Goal: Task Accomplishment & Management: Complete application form

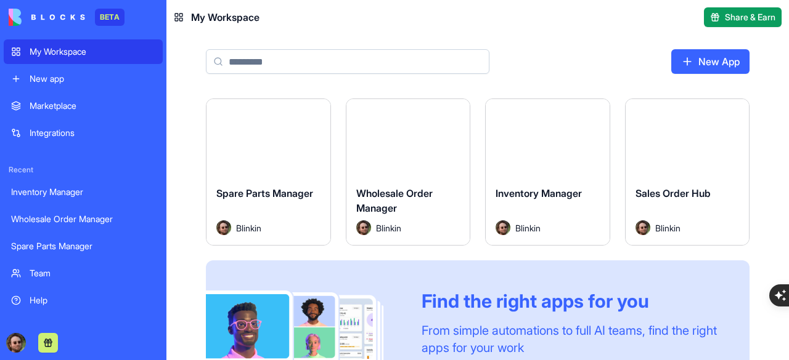
click at [404, 140] on button "Launch" at bounding box center [408, 138] width 92 height 25
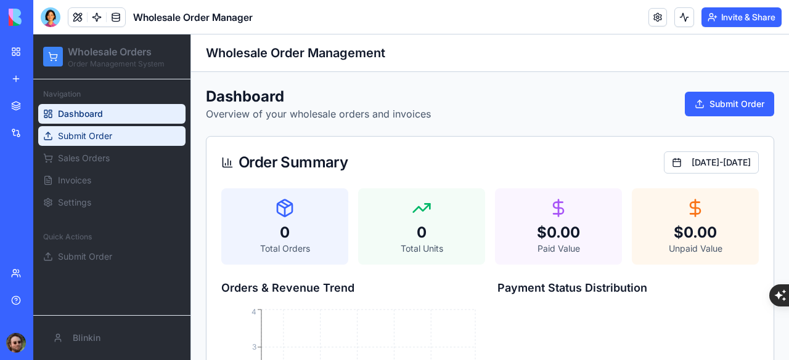
click at [83, 134] on span "Submit Order" at bounding box center [85, 136] width 54 height 12
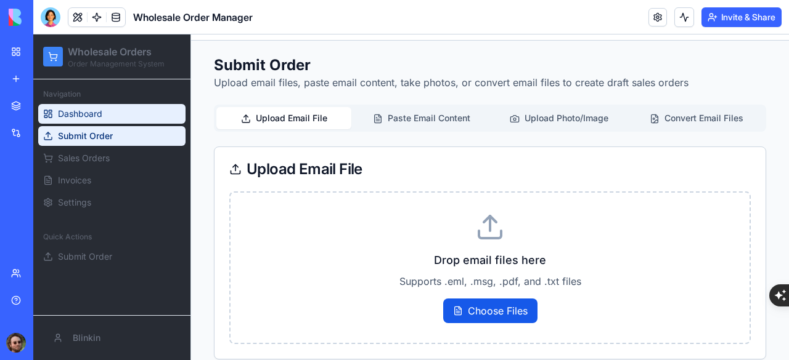
scroll to position [44, 0]
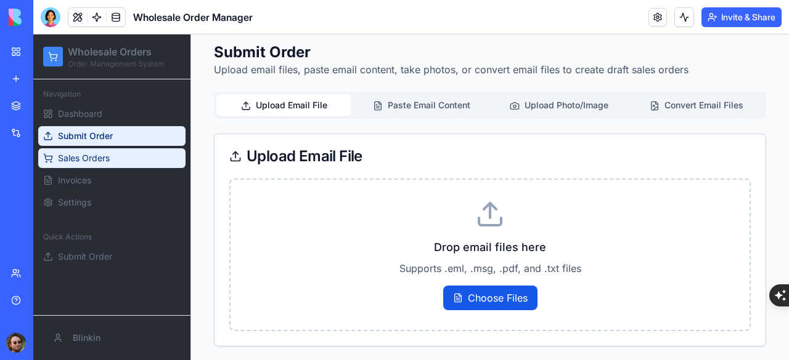
click at [92, 156] on span "Sales Orders" at bounding box center [84, 158] width 52 height 12
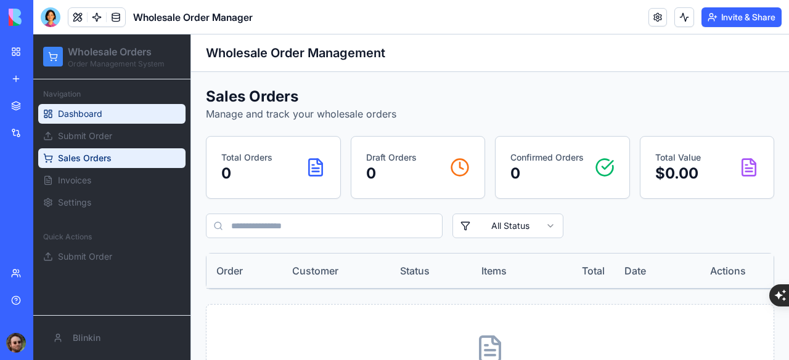
click at [98, 114] on span "Dashboard" at bounding box center [80, 114] width 44 height 12
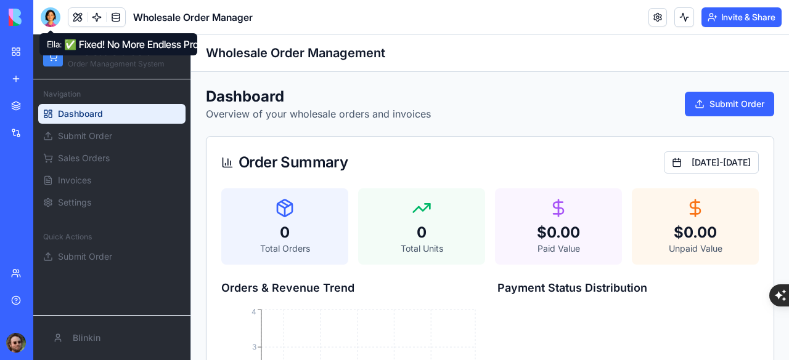
click at [52, 21] on div at bounding box center [51, 17] width 20 height 20
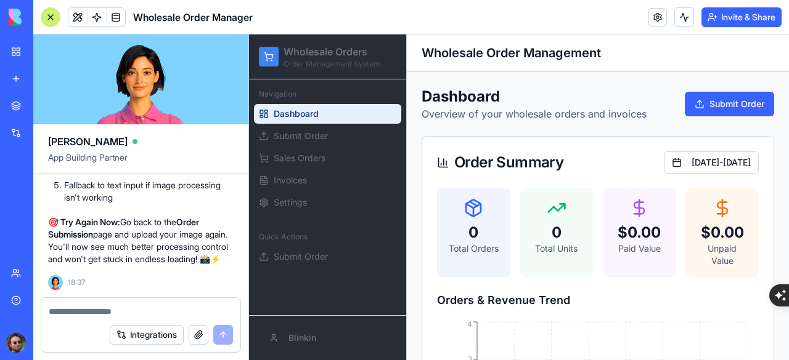
scroll to position [8172, 0]
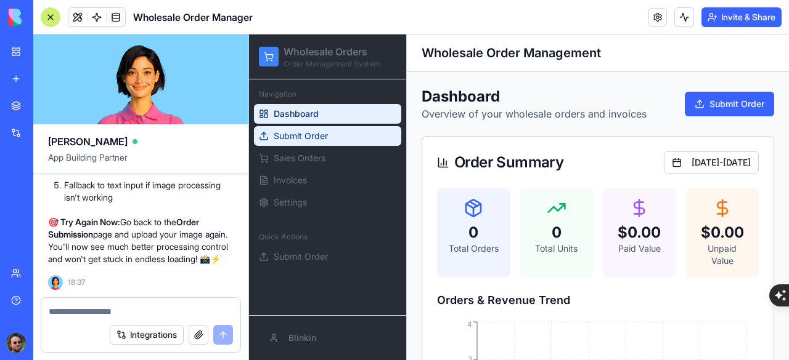
click at [317, 134] on span "Submit Order" at bounding box center [301, 136] width 54 height 12
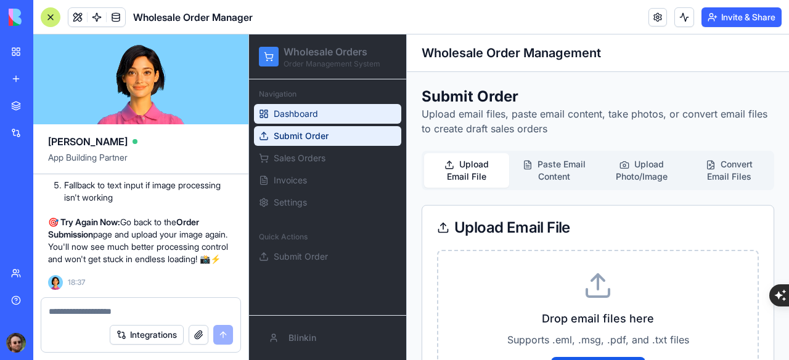
click at [303, 118] on span "Dashboard" at bounding box center [296, 114] width 44 height 12
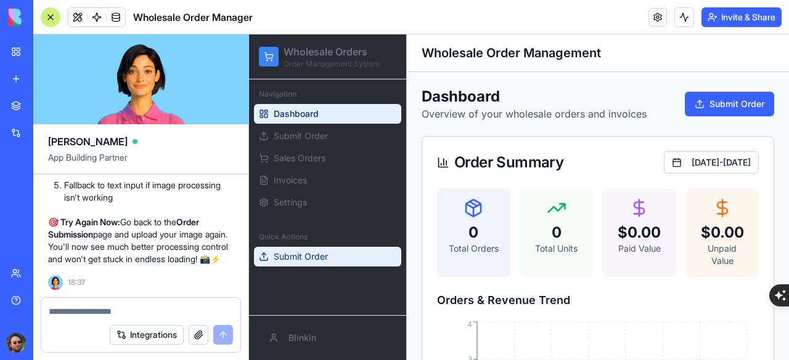
click at [304, 254] on span "Submit Order" at bounding box center [301, 257] width 54 height 12
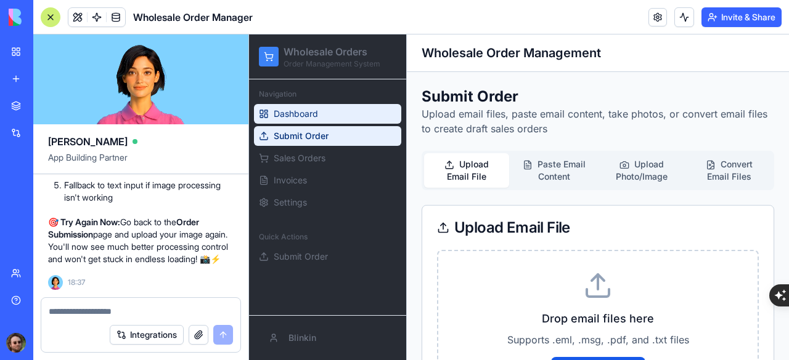
click at [327, 113] on link "Dashboard" at bounding box center [327, 114] width 147 height 20
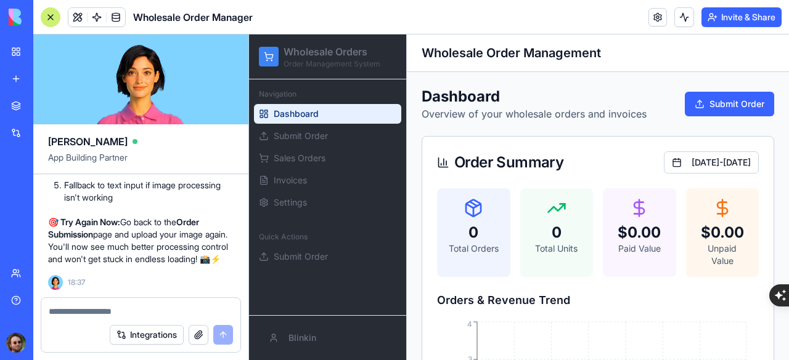
click at [91, 307] on textarea at bounding box center [141, 312] width 184 height 12
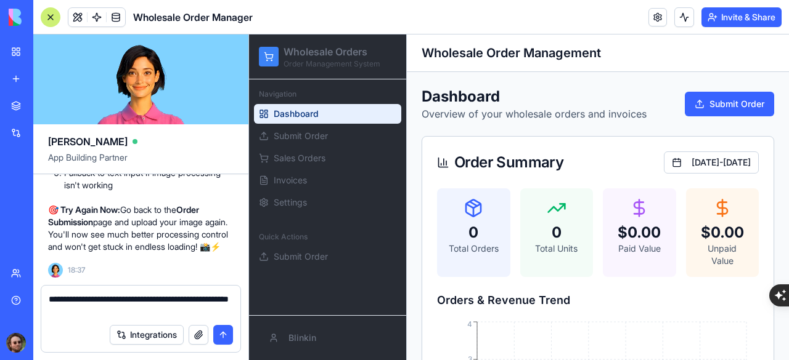
click at [127, 306] on textarea "**********" at bounding box center [141, 305] width 185 height 25
click at [123, 314] on textarea "**********" at bounding box center [141, 305] width 185 height 25
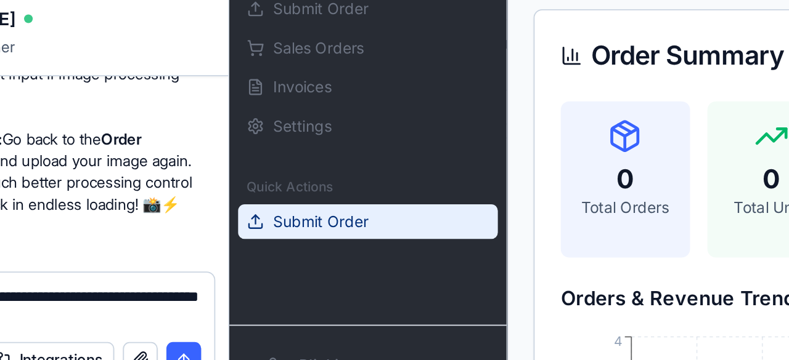
drag, startPoint x: 476, startPoint y: -74, endPoint x: 362, endPoint y: 44, distance: 164.3
click at [362, 44] on link "Submit Order" at bounding box center [307, 53] width 147 height 20
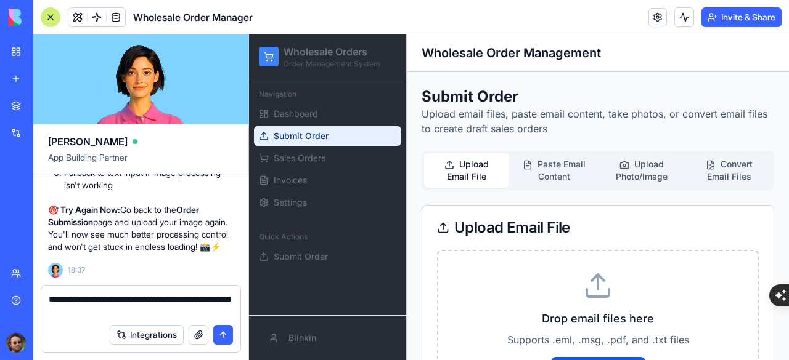
click at [130, 314] on textarea "**********" at bounding box center [141, 305] width 185 height 25
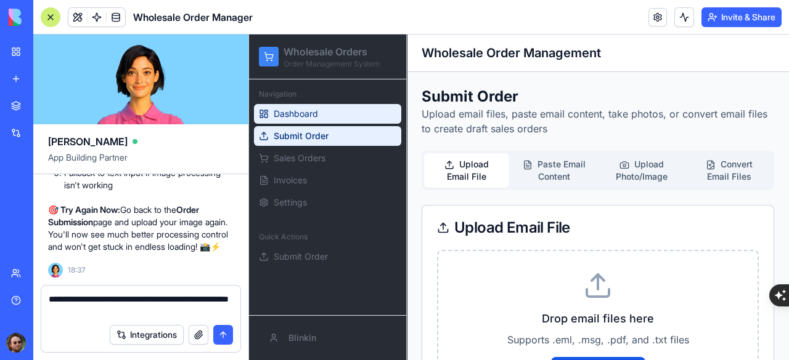
click at [339, 110] on link "Dashboard" at bounding box center [327, 114] width 147 height 20
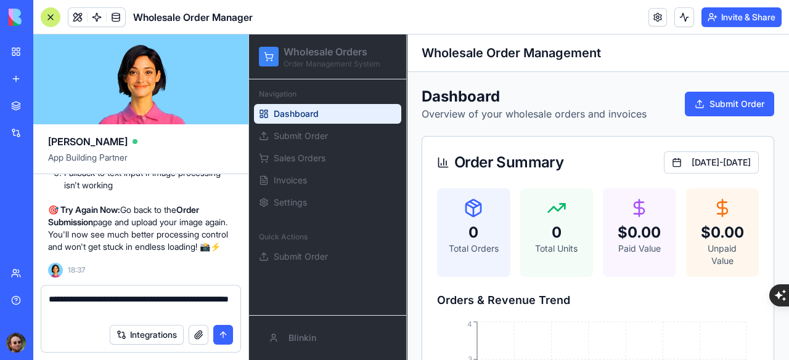
click at [124, 312] on textarea "**********" at bounding box center [141, 305] width 185 height 25
drag, startPoint x: 125, startPoint y: 315, endPoint x: 43, endPoint y: 300, distance: 83.9
click at [43, 300] on div "**********" at bounding box center [140, 302] width 199 height 32
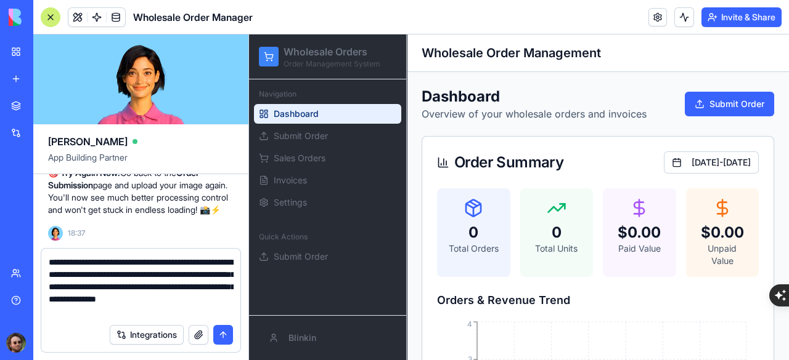
type textarea "**********"
click at [102, 314] on textarea "**********" at bounding box center [141, 287] width 185 height 62
click at [220, 334] on button "submit" at bounding box center [223, 335] width 20 height 20
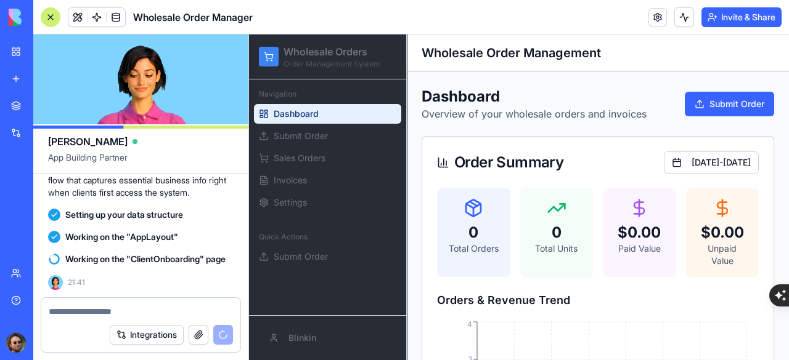
scroll to position [8475, 0]
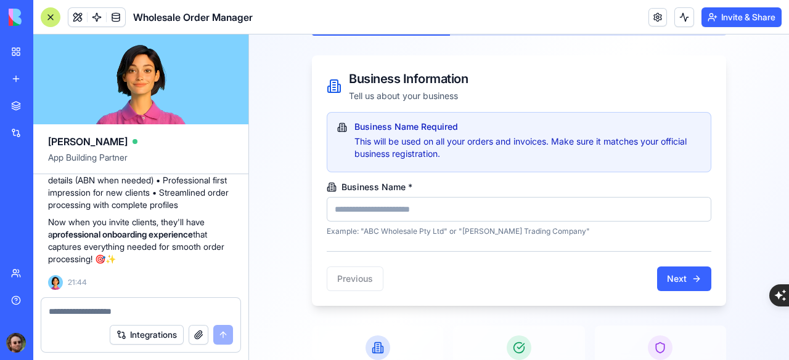
scroll to position [145, 0]
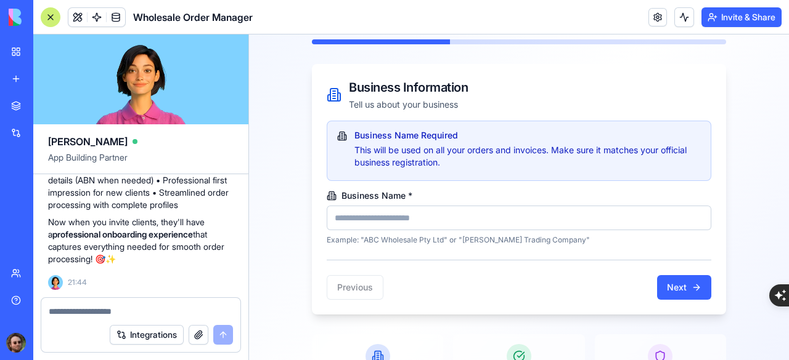
click at [414, 218] on input "Business Name *" at bounding box center [519, 218] width 385 height 25
click at [439, 195] on label "Business Name *" at bounding box center [519, 196] width 385 height 10
click at [439, 206] on input "Business Name *" at bounding box center [519, 218] width 385 height 25
type input "**********"
click at [672, 288] on button "Next" at bounding box center [684, 287] width 54 height 25
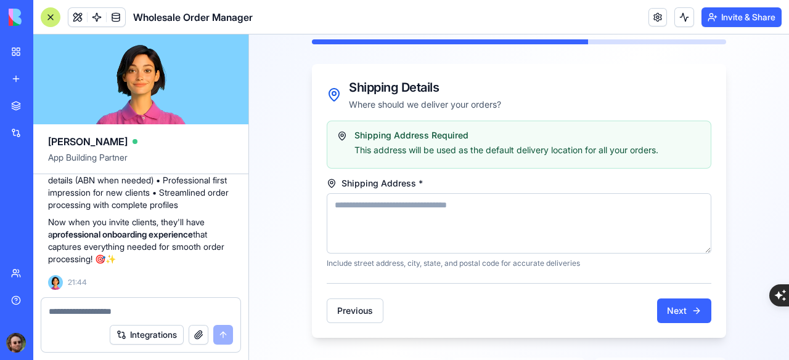
click at [484, 206] on textarea "Shipping Address *" at bounding box center [519, 223] width 385 height 60
type textarea "*"
type textarea "**********"
click at [674, 315] on button "Next" at bounding box center [684, 310] width 54 height 25
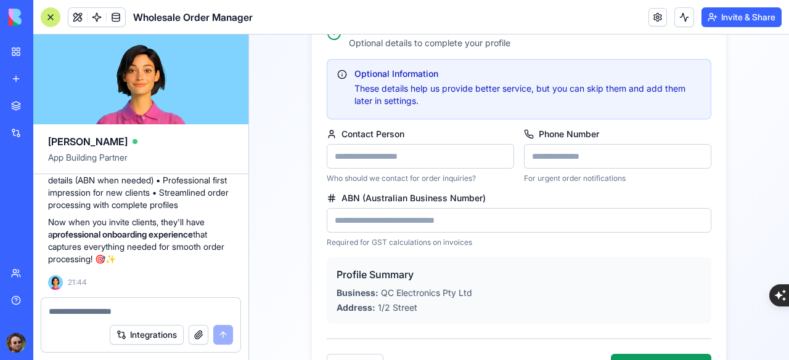
scroll to position [330, 0]
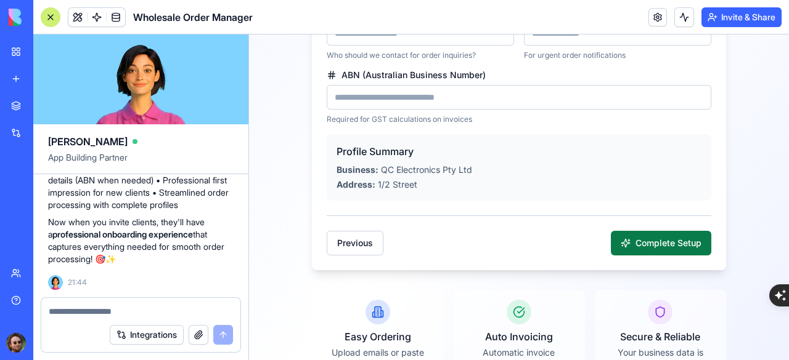
click at [654, 245] on button "Complete Setup" at bounding box center [661, 243] width 100 height 25
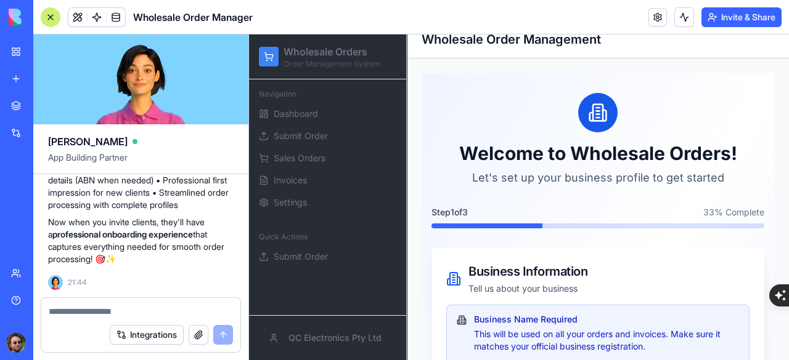
scroll to position [0, 0]
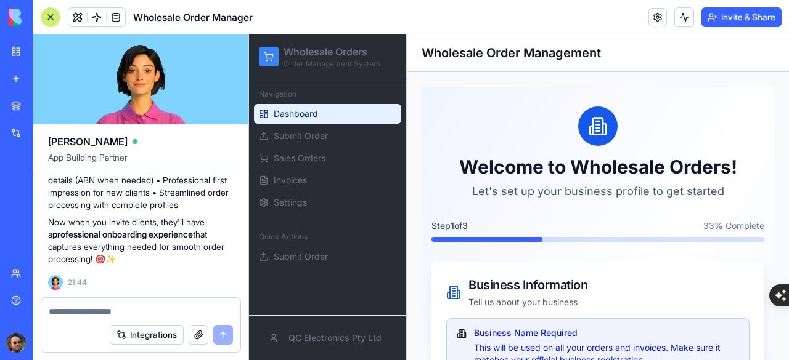
click at [317, 116] on span "Dashboard" at bounding box center [296, 114] width 44 height 12
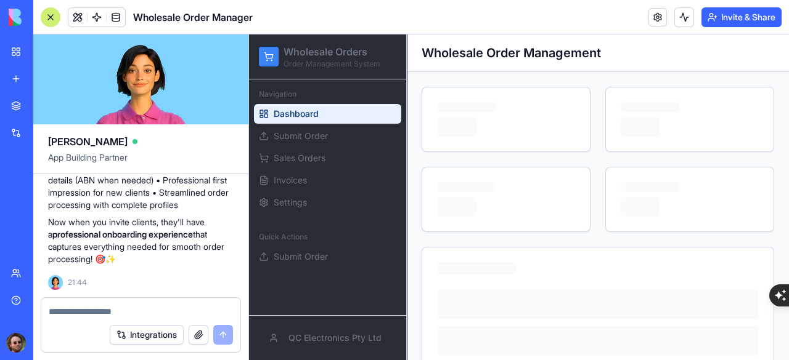
click at [50, 17] on div at bounding box center [51, 17] width 20 height 20
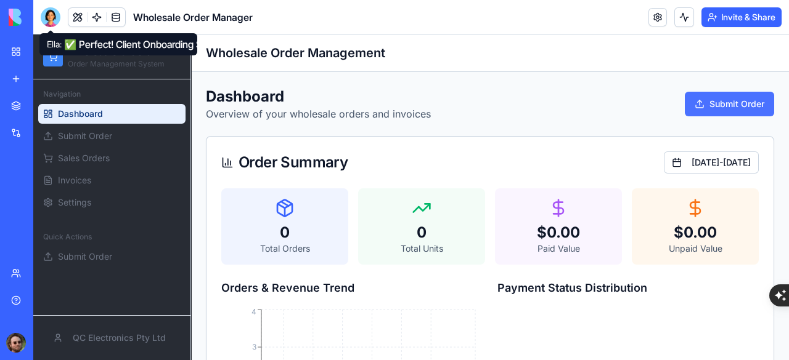
click at [693, 107] on button "Submit Order" at bounding box center [729, 104] width 89 height 25
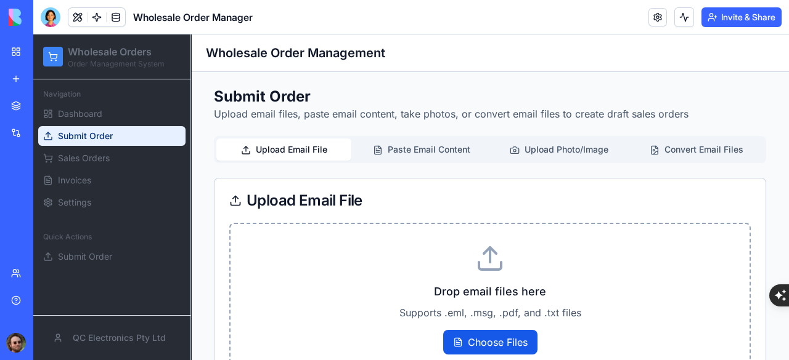
scroll to position [44, 0]
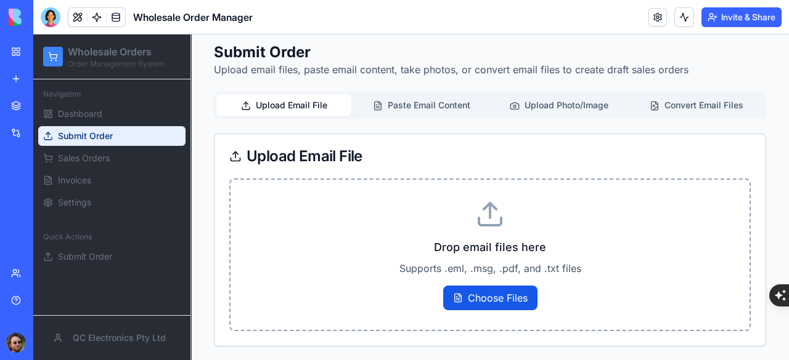
click at [406, 108] on button "Paste Email Content" at bounding box center [421, 105] width 135 height 22
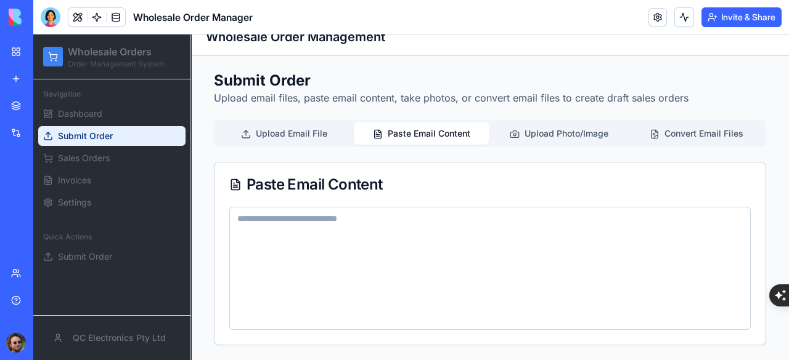
scroll to position [15, 0]
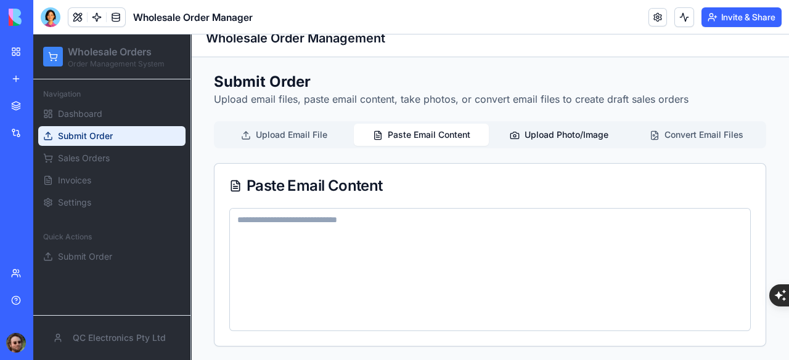
click at [544, 138] on button "Upload Photo/Image" at bounding box center [558, 135] width 135 height 22
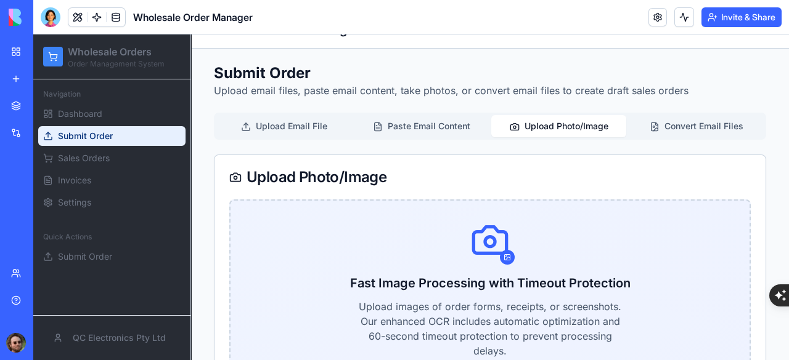
scroll to position [0, 0]
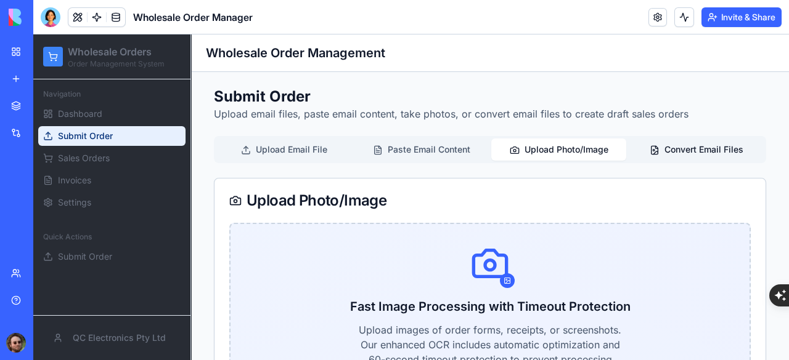
click at [672, 149] on button "Convert Email Files" at bounding box center [696, 150] width 135 height 22
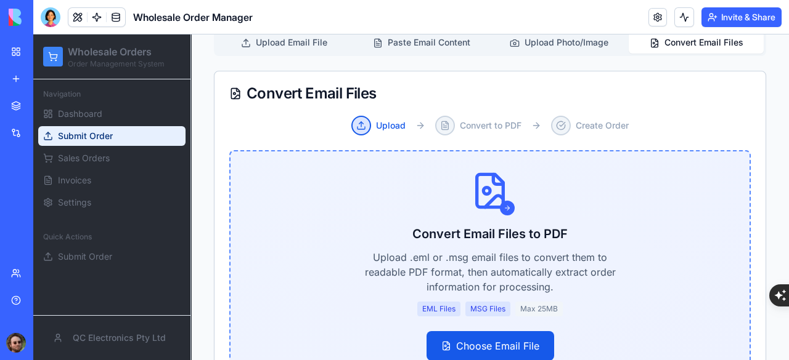
scroll to position [89, 0]
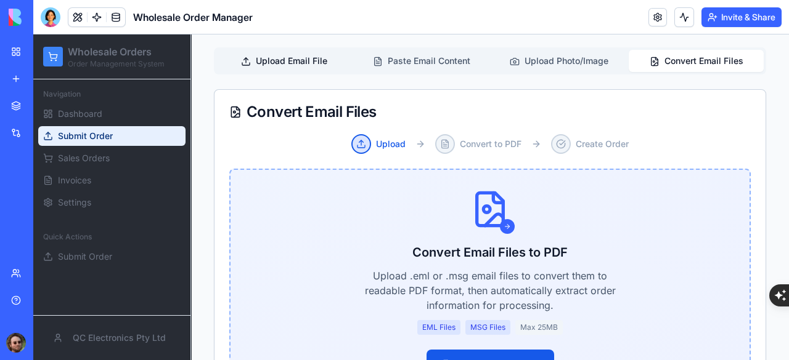
click at [279, 64] on button "Upload Email File" at bounding box center [283, 61] width 135 height 22
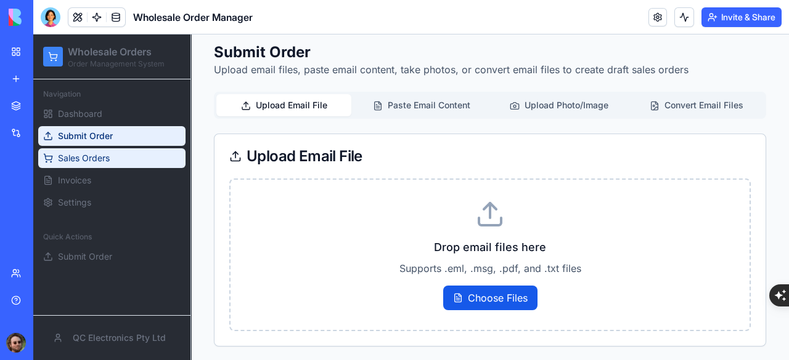
click at [89, 158] on span "Sales Orders" at bounding box center [84, 158] width 52 height 12
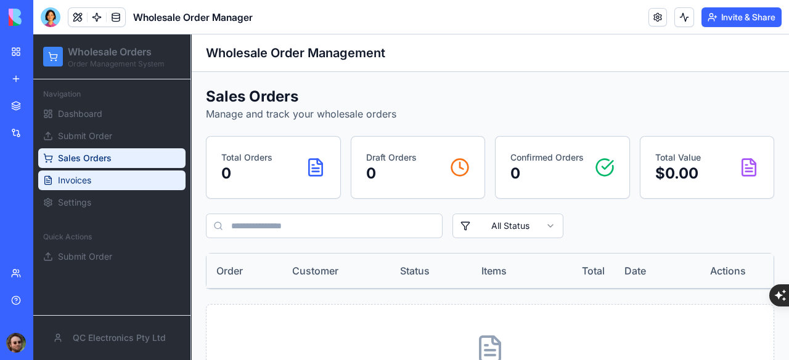
click at [87, 179] on span "Invoices" at bounding box center [74, 180] width 33 height 12
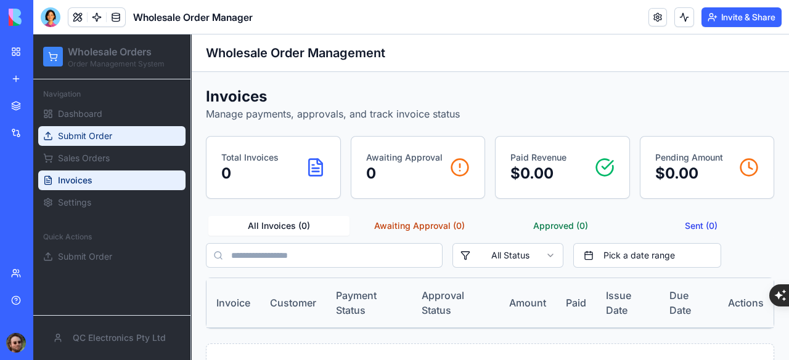
click at [81, 137] on span "Submit Order" at bounding box center [85, 136] width 54 height 12
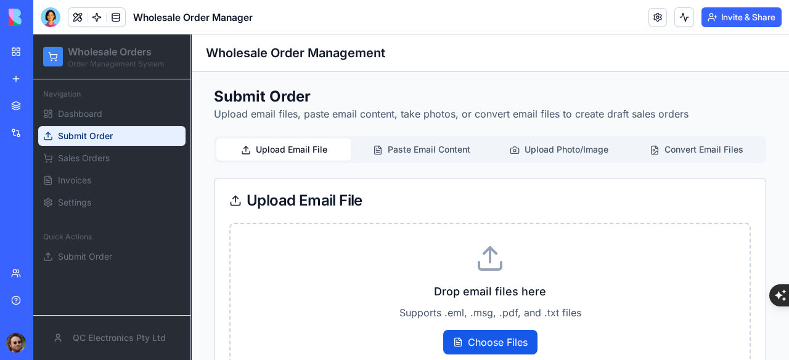
scroll to position [44, 0]
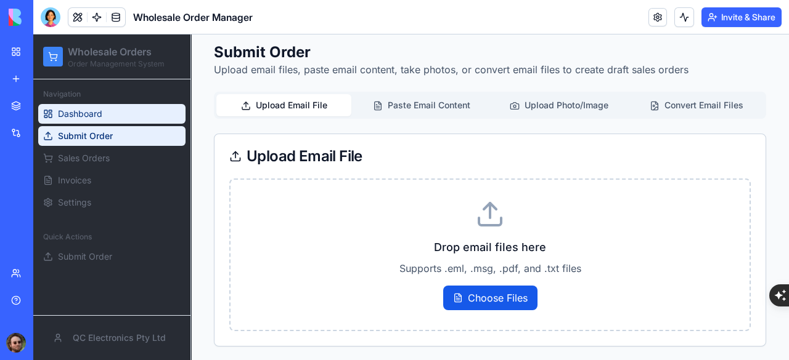
click at [134, 115] on link "Dashboard" at bounding box center [111, 114] width 147 height 20
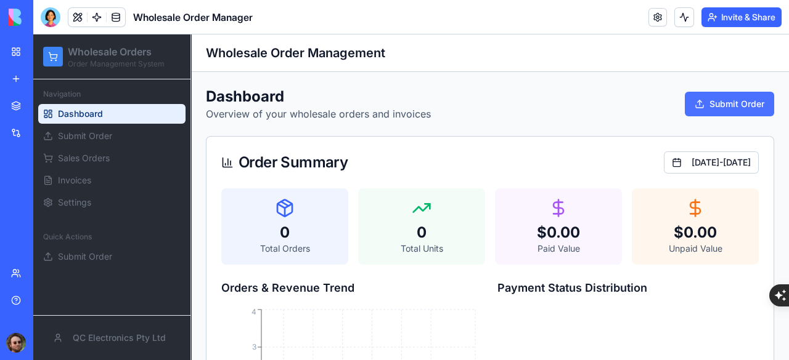
click at [699, 103] on button "Submit Order" at bounding box center [729, 104] width 89 height 25
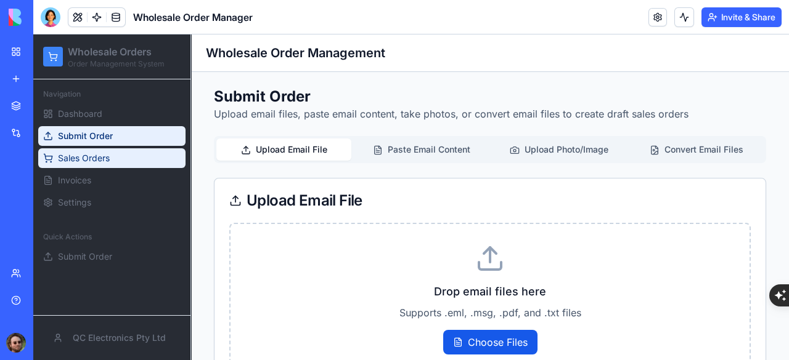
click at [115, 155] on link "Sales Orders" at bounding box center [111, 159] width 147 height 20
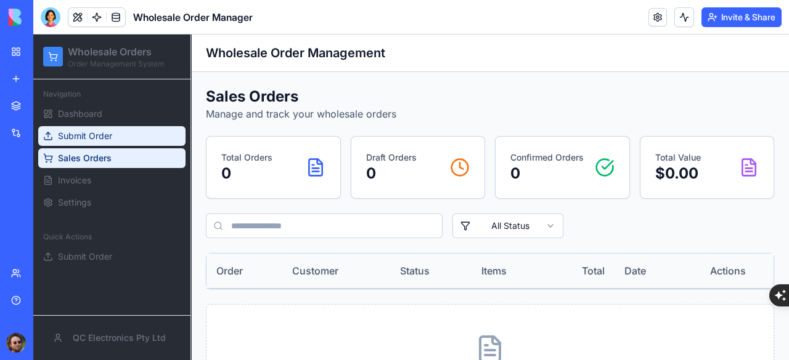
click at [70, 131] on span "Submit Order" at bounding box center [85, 136] width 54 height 12
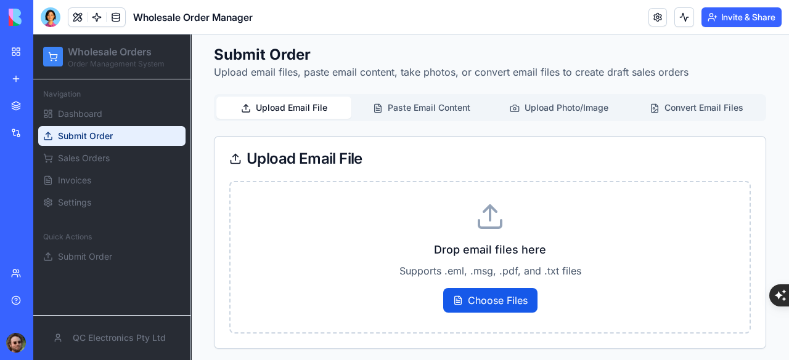
scroll to position [44, 0]
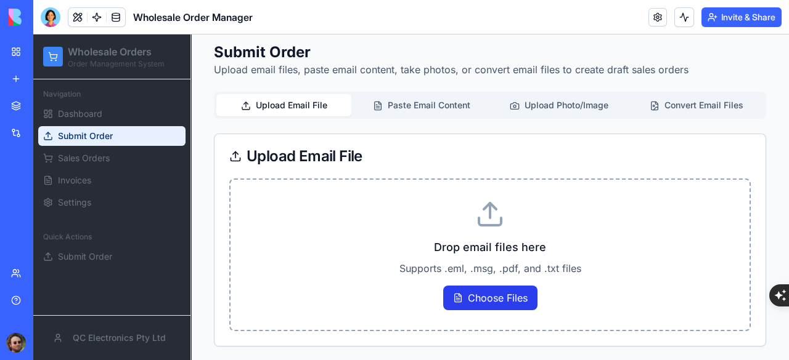
click at [465, 298] on label "Choose Files" at bounding box center [490, 298] width 94 height 25
click at [33, 35] on input "Choose Files" at bounding box center [33, 35] width 0 height 0
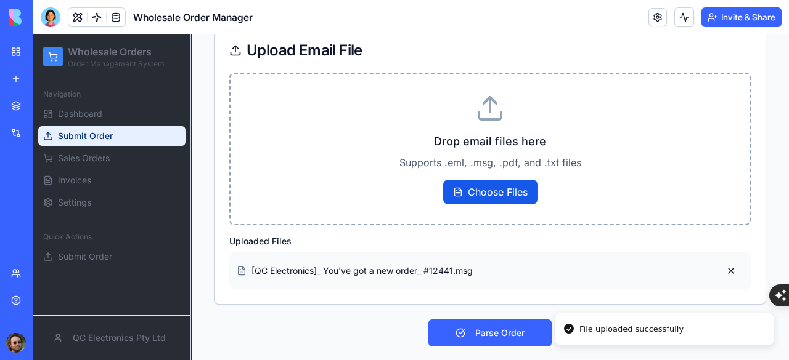
scroll to position [150, 0]
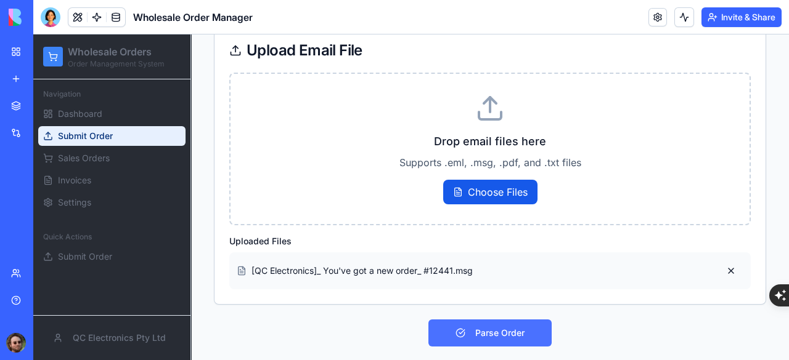
click at [494, 330] on button "Parse Order" at bounding box center [489, 333] width 123 height 27
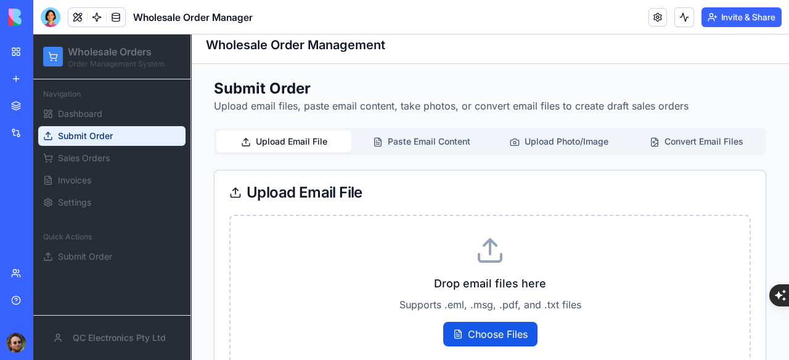
scroll to position [0, 0]
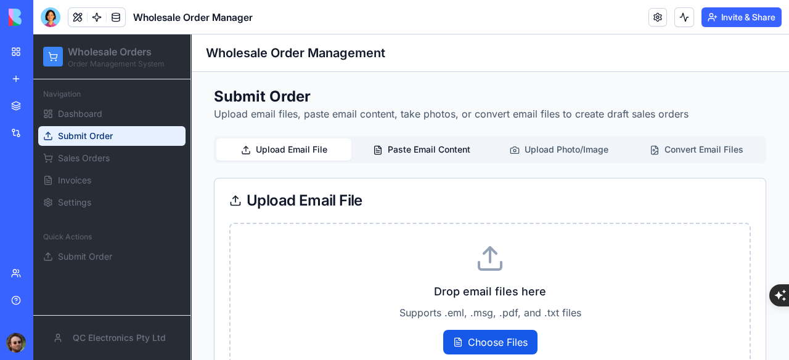
click at [420, 147] on button "Paste Email Content" at bounding box center [421, 150] width 135 height 22
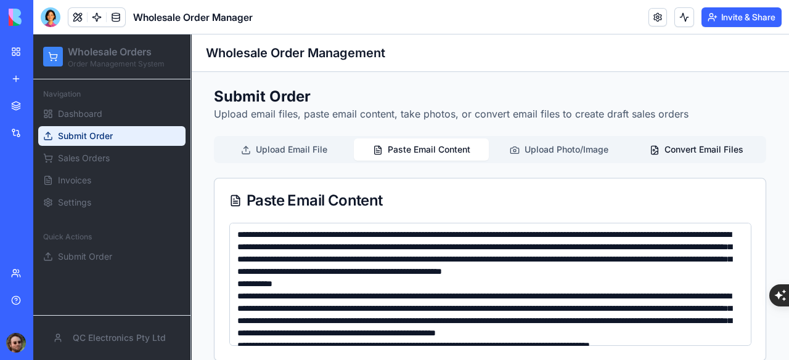
click at [670, 145] on button "Convert Email Files" at bounding box center [696, 150] width 135 height 22
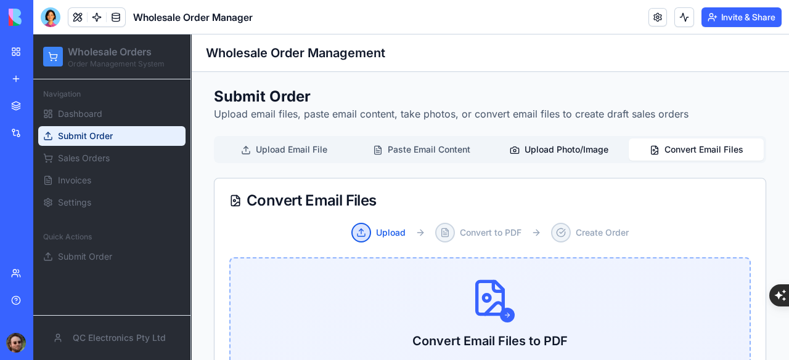
click at [513, 150] on circle at bounding box center [514, 151] width 2 height 2
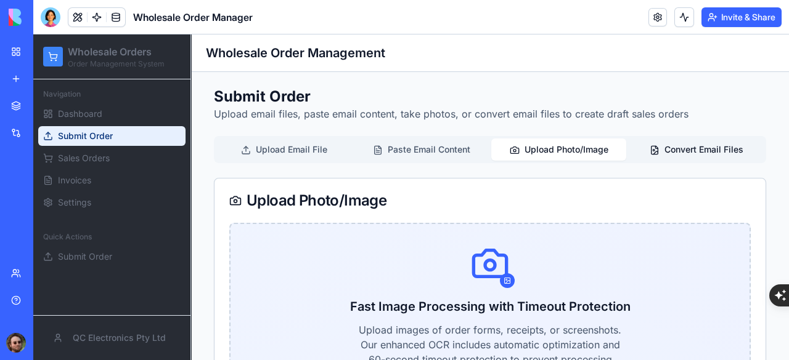
click at [667, 152] on button "Convert Email Files" at bounding box center [696, 150] width 135 height 22
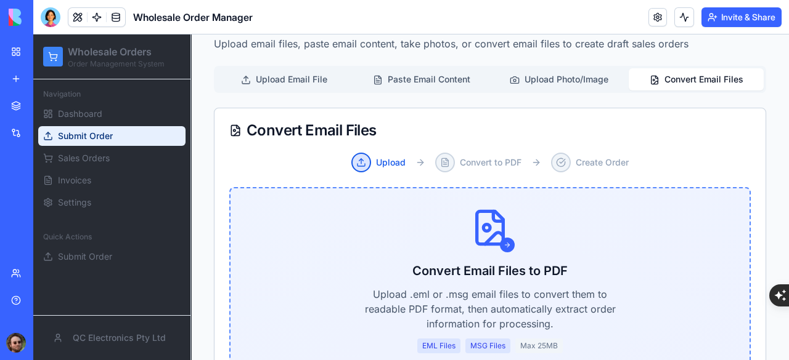
scroll to position [31, 0]
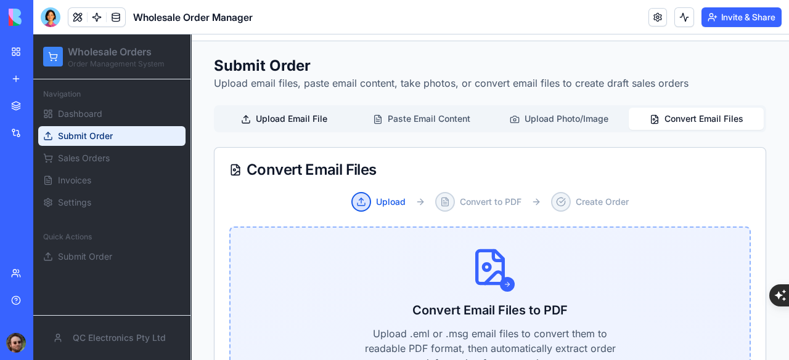
click at [305, 122] on button "Upload Email File" at bounding box center [283, 119] width 135 height 22
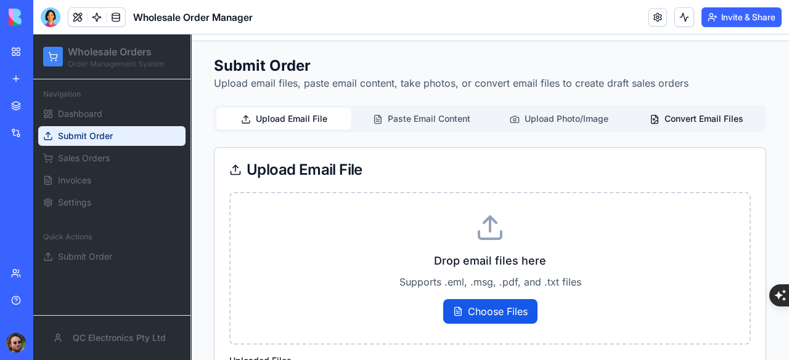
click at [664, 123] on button "Convert Email Files" at bounding box center [696, 119] width 135 height 22
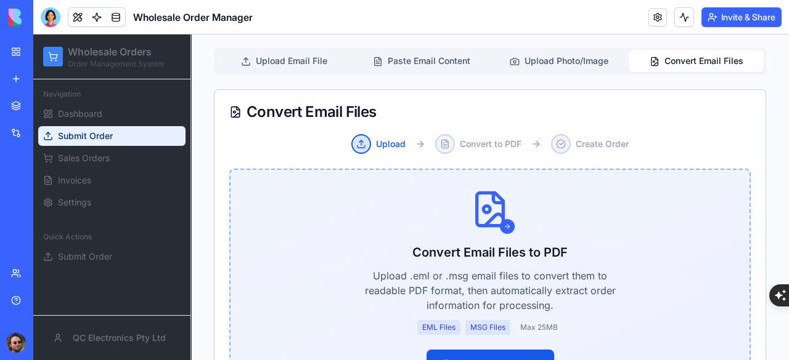
scroll to position [277, 0]
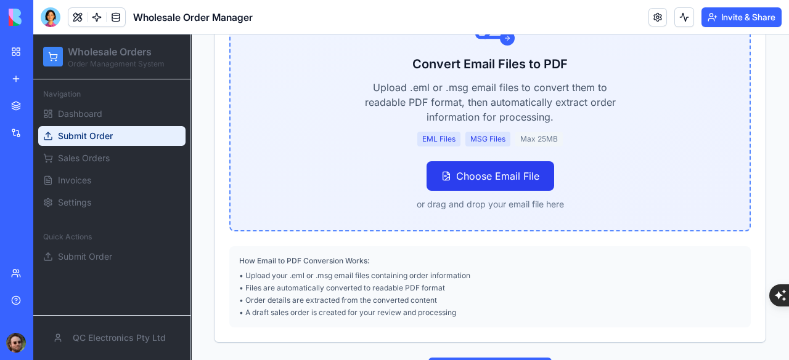
click at [468, 171] on label "Choose Email File" at bounding box center [490, 176] width 128 height 30
click at [33, 35] on input "Choose Email File" at bounding box center [33, 35] width 0 height 0
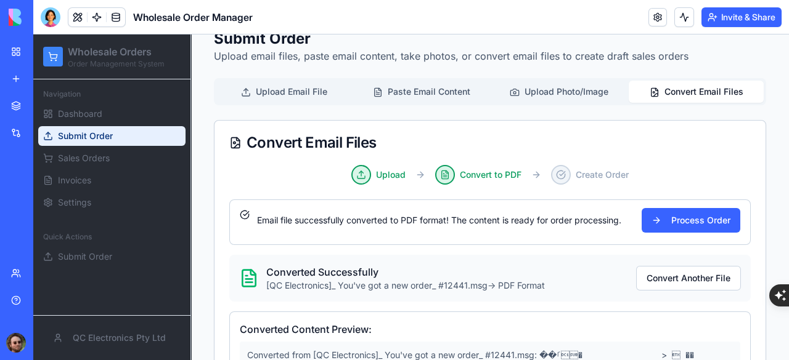
scroll to position [42, 0]
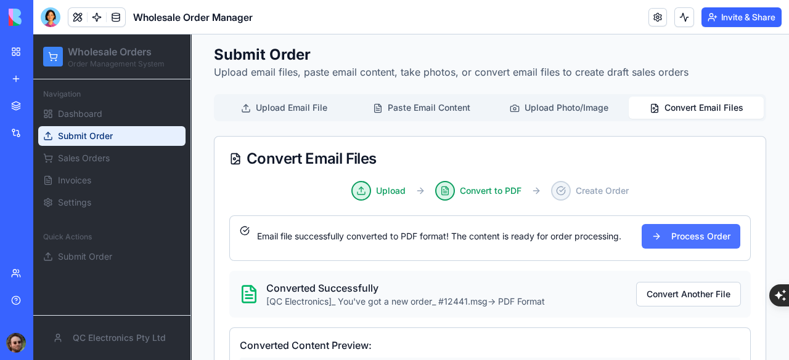
click at [683, 232] on button "Process Order" at bounding box center [690, 236] width 99 height 25
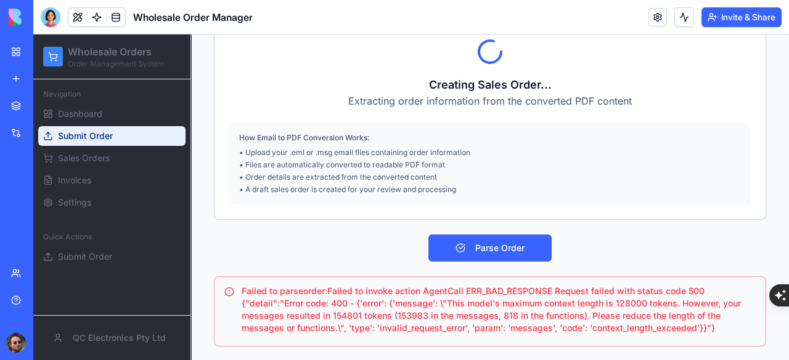
scroll to position [0, 0]
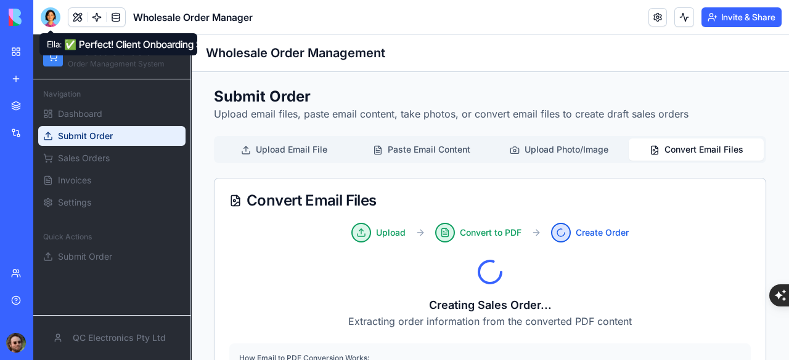
click at [45, 12] on div at bounding box center [51, 17] width 20 height 20
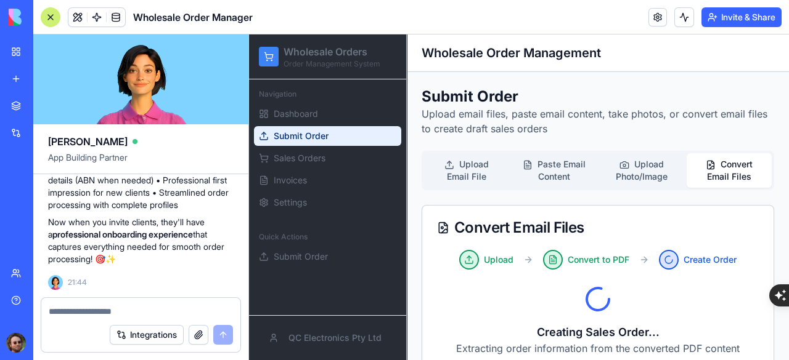
click at [105, 308] on textarea at bounding box center [141, 312] width 184 height 12
click at [84, 309] on textarea at bounding box center [141, 312] width 184 height 12
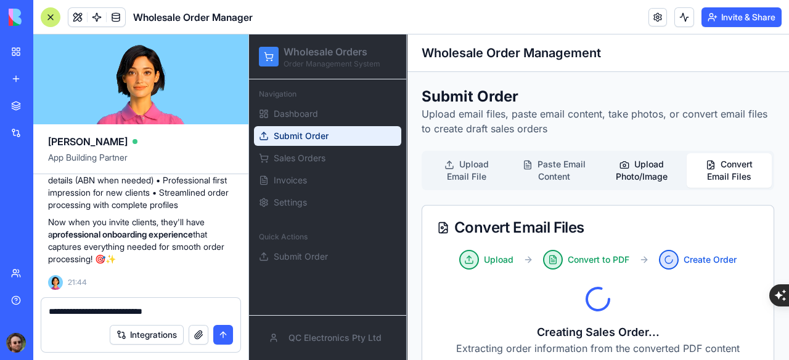
click at [634, 178] on button "Upload Photo/Image" at bounding box center [641, 170] width 85 height 35
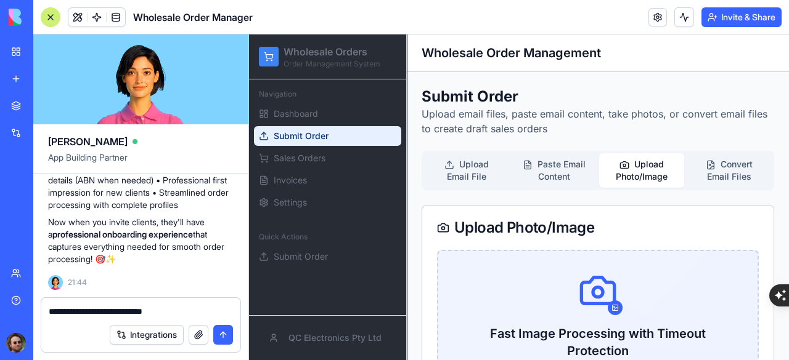
click at [179, 313] on textarea "**********" at bounding box center [141, 312] width 185 height 12
click at [706, 168] on icon at bounding box center [711, 165] width 10 height 10
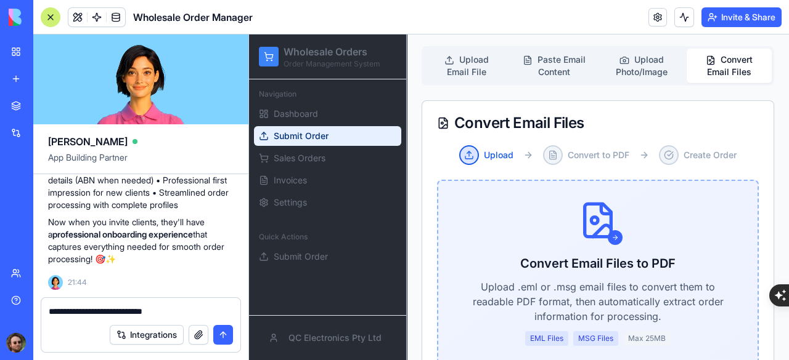
scroll to position [246, 0]
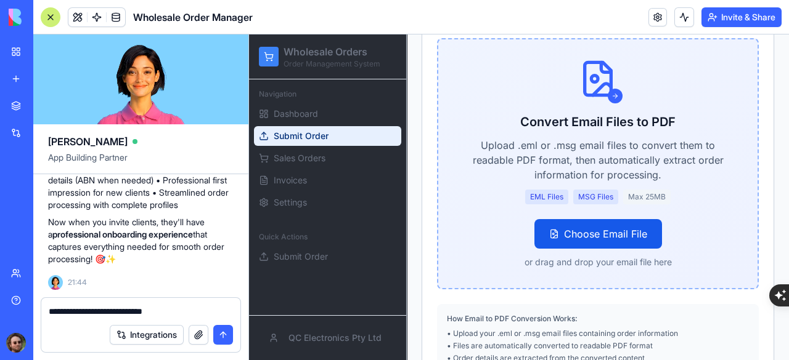
click at [183, 312] on textarea "**********" at bounding box center [141, 312] width 185 height 12
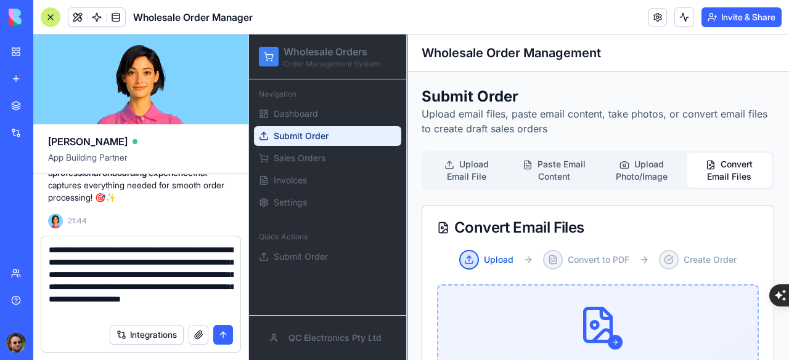
scroll to position [11, 0]
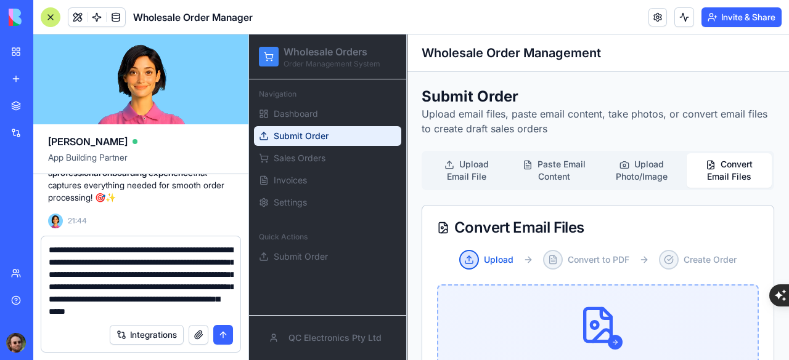
type textarea "**********"
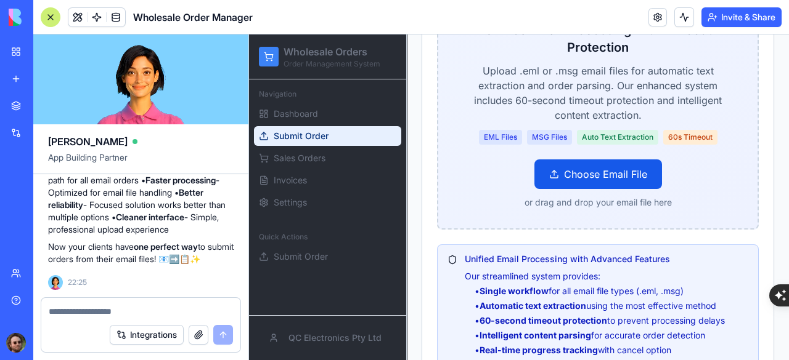
scroll to position [229, 0]
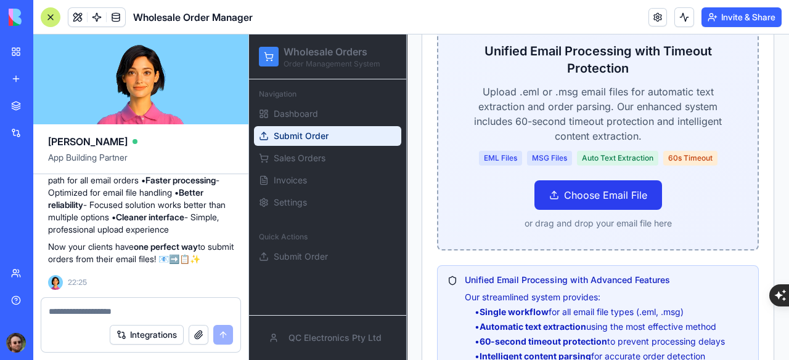
click at [588, 199] on label "Choose Email File" at bounding box center [598, 196] width 128 height 30
click at [249, 35] on input "Choose Email File" at bounding box center [249, 35] width 0 height 0
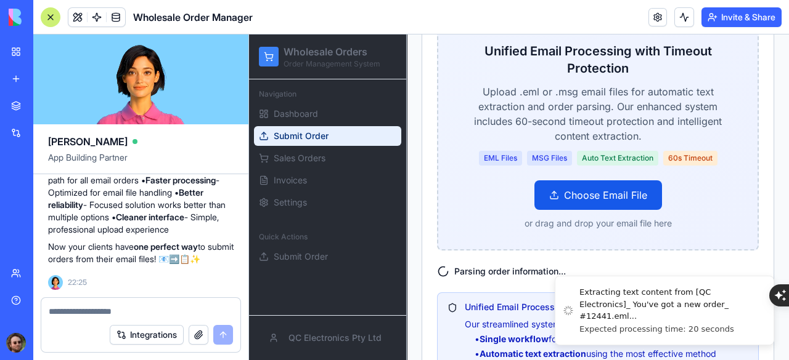
click at [116, 309] on textarea at bounding box center [141, 312] width 185 height 12
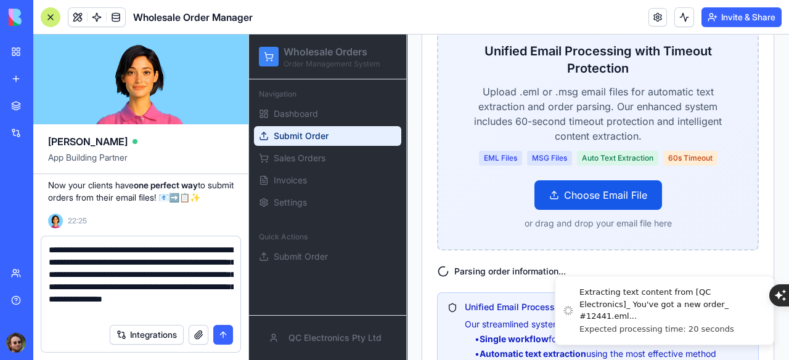
type textarea "**********"
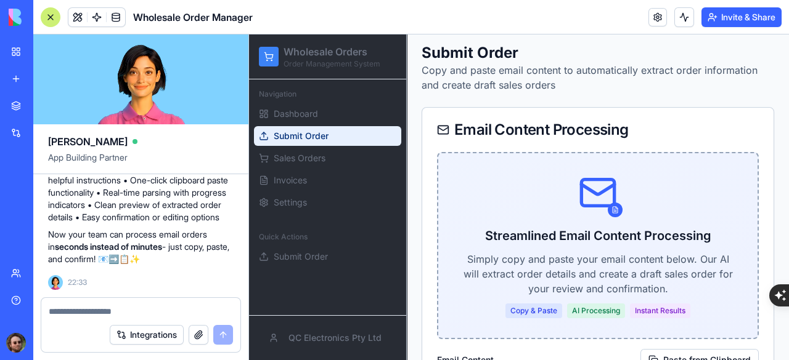
scroll to position [0, 0]
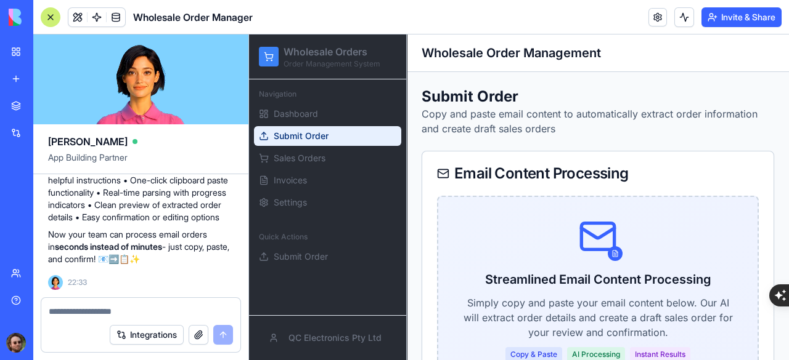
click at [44, 15] on div at bounding box center [51, 17] width 20 height 20
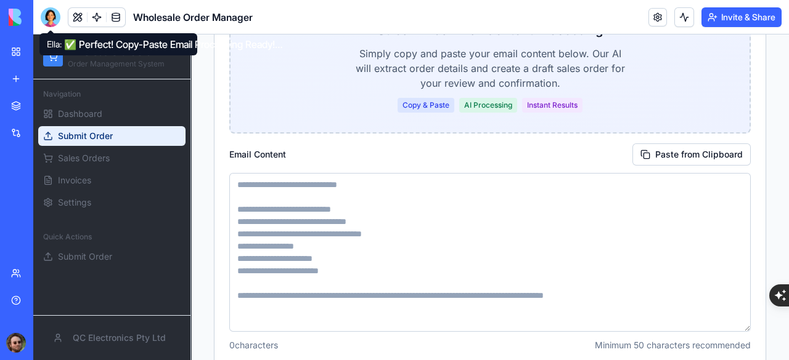
scroll to position [261, 0]
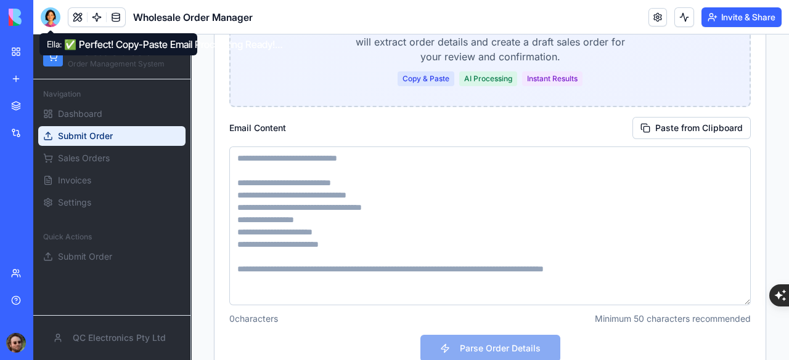
click at [367, 179] on textarea at bounding box center [489, 226] width 521 height 159
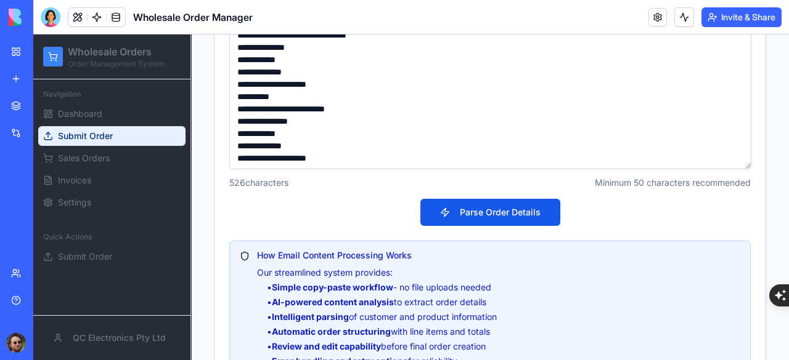
scroll to position [446, 0]
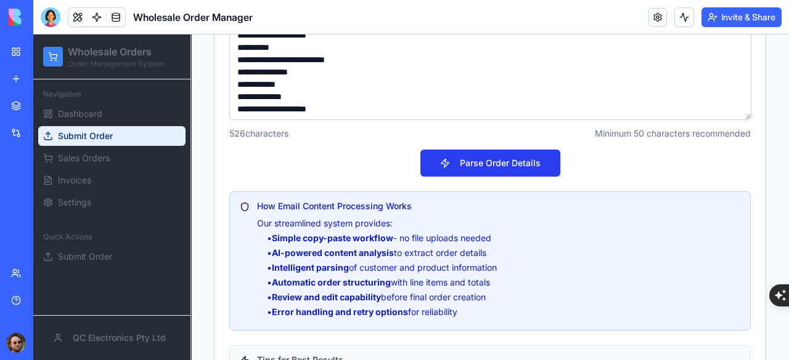
type textarea "**********"
click at [481, 163] on button "Parse Order Details" at bounding box center [490, 163] width 140 height 27
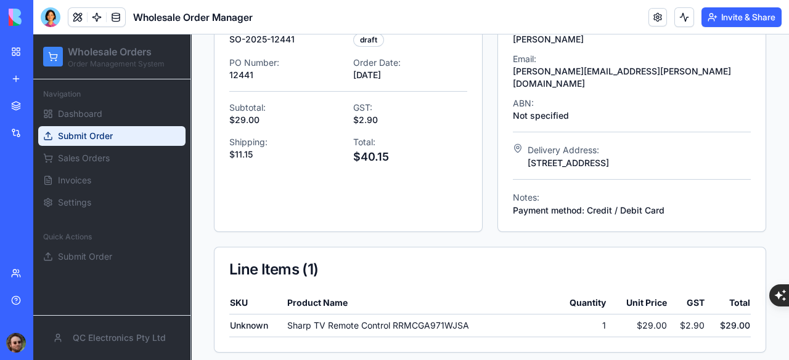
scroll to position [445, 0]
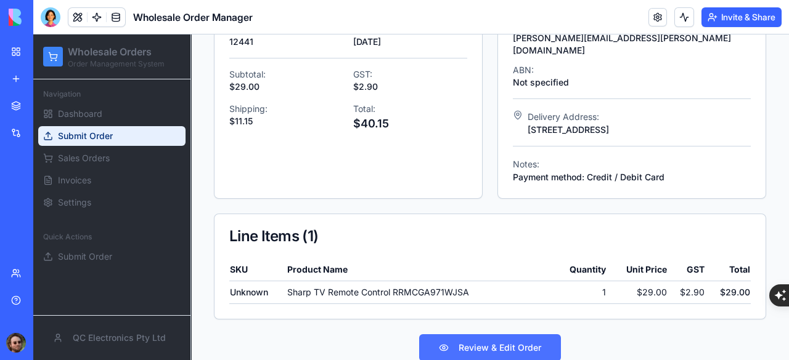
click at [465, 335] on button "Review & Edit Order" at bounding box center [490, 348] width 142 height 27
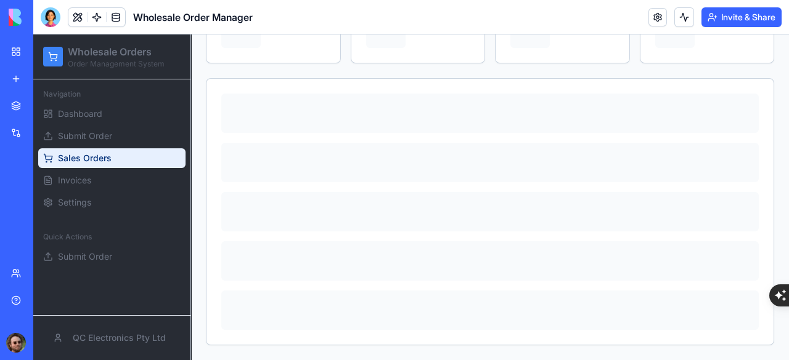
scroll to position [127, 0]
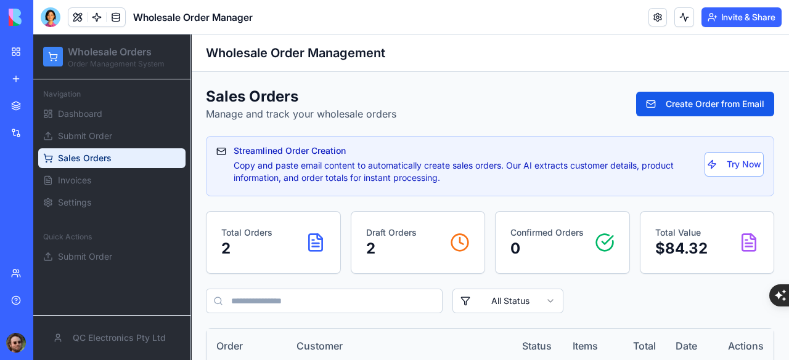
scroll to position [112, 0]
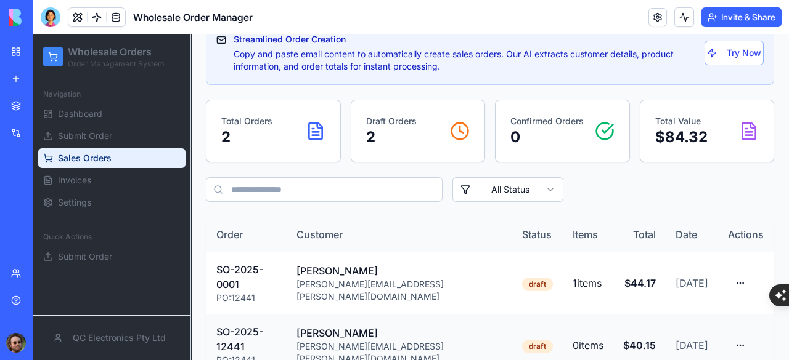
click at [730, 320] on html "Wholesale Orders Order Management System Navigation Dashboard Submit Order Sale…" at bounding box center [410, 158] width 755 height 470
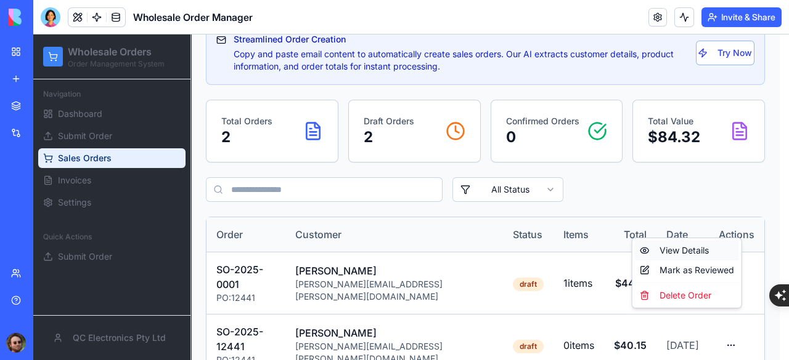
click at [701, 251] on div "View Details" at bounding box center [687, 251] width 104 height 20
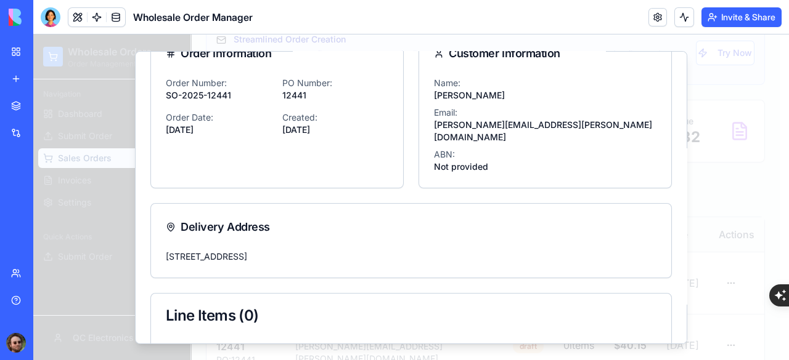
scroll to position [0, 0]
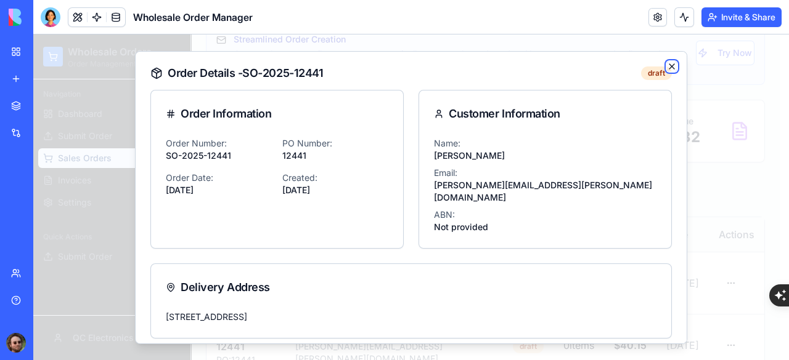
click at [667, 67] on icon "button" at bounding box center [672, 66] width 10 height 10
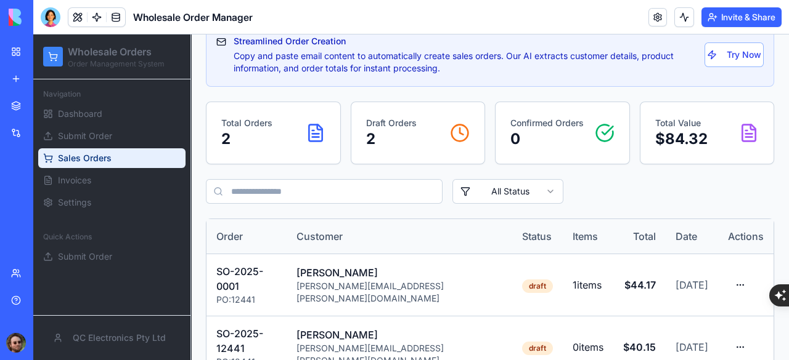
click at [449, 208] on div "Sales Orders Manage and track your wholesale orders Create Order from Email Str…" at bounding box center [490, 178] width 568 height 402
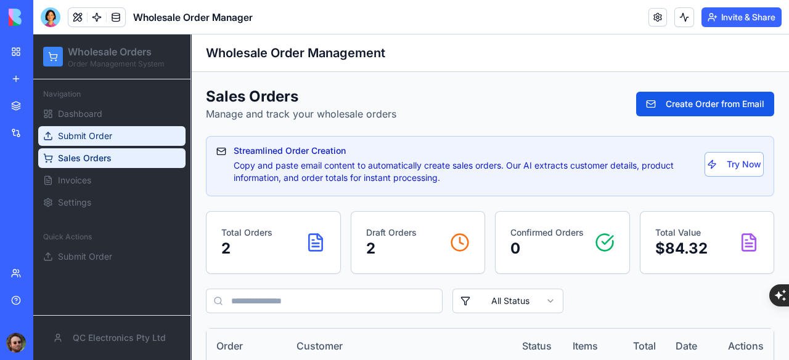
click at [87, 137] on span "Submit Order" at bounding box center [85, 136] width 54 height 12
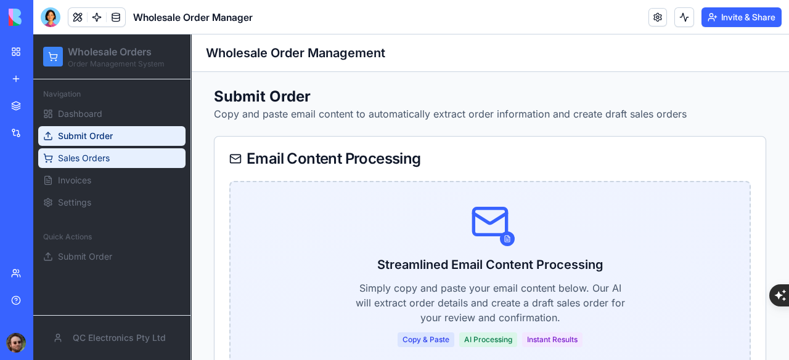
click at [92, 157] on span "Sales Orders" at bounding box center [84, 158] width 52 height 12
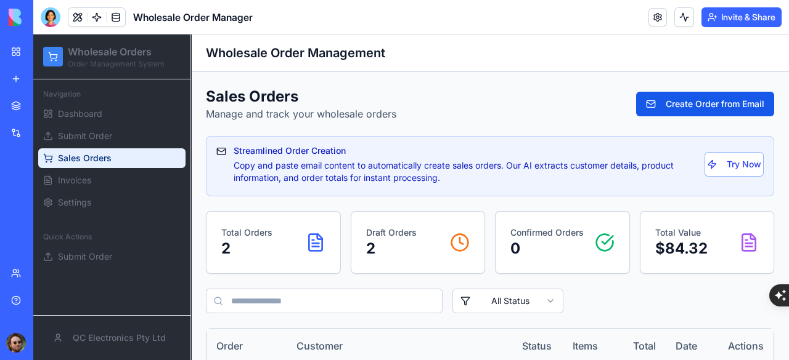
scroll to position [112, 0]
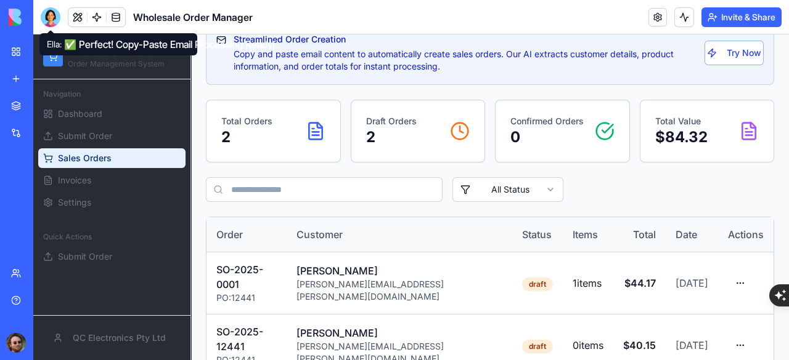
click at [53, 14] on div at bounding box center [51, 17] width 20 height 20
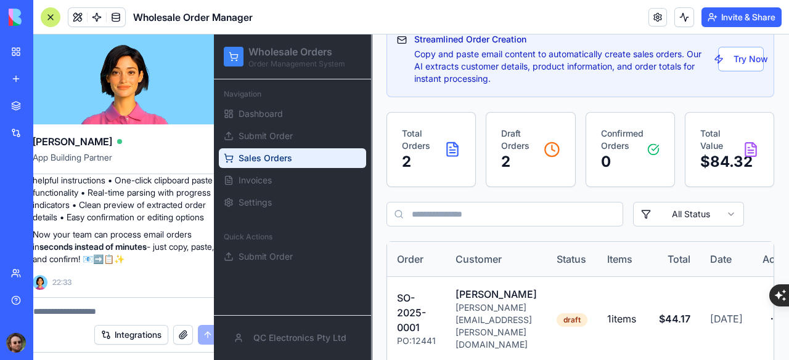
scroll to position [0, 0]
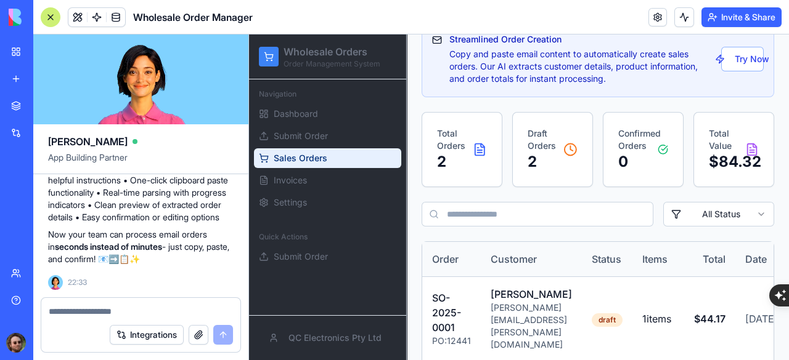
click at [79, 306] on textarea at bounding box center [141, 312] width 184 height 12
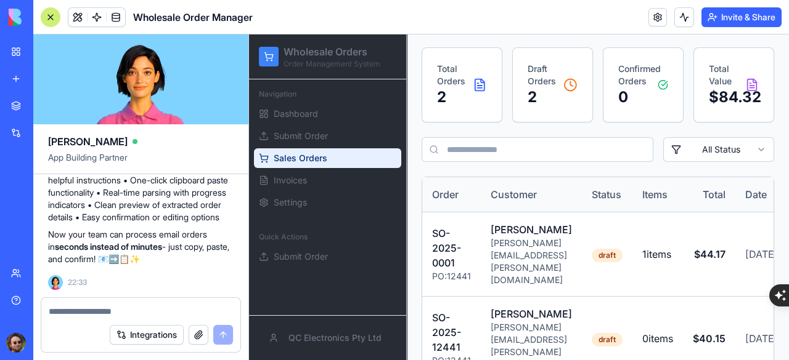
scroll to position [229, 0]
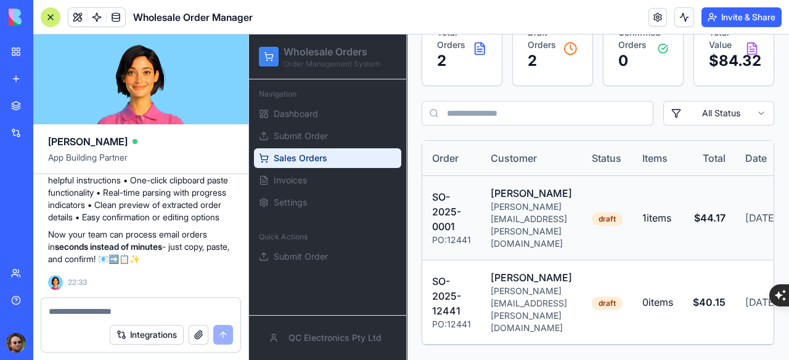
click at [582, 198] on td "Tony Preston tony.preston@westgold.com.au" at bounding box center [531, 218] width 101 height 84
click at [77, 314] on textarea at bounding box center [141, 312] width 184 height 12
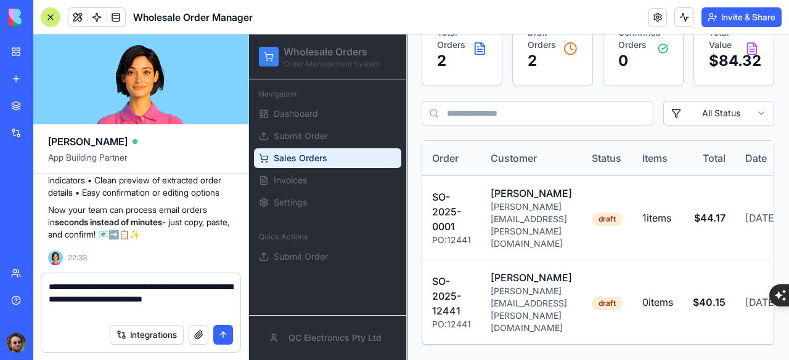
type textarea "**********"
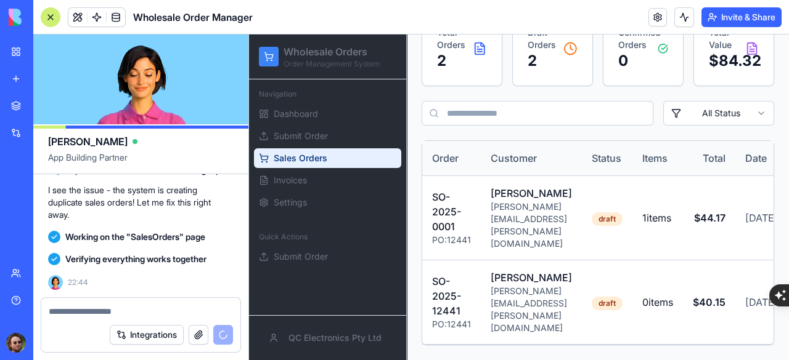
scroll to position [11206, 0]
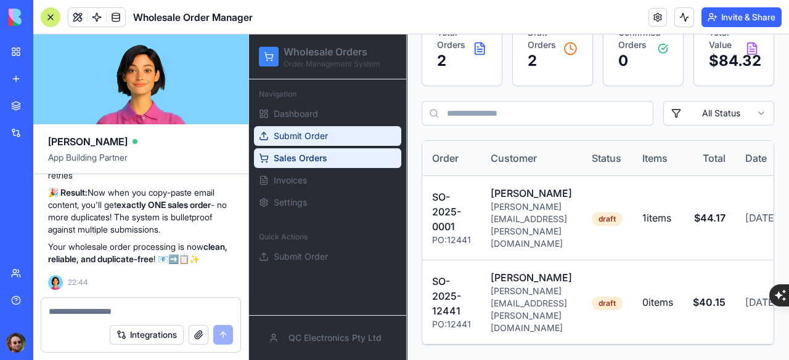
click at [325, 140] on span "Submit Order" at bounding box center [301, 136] width 54 height 12
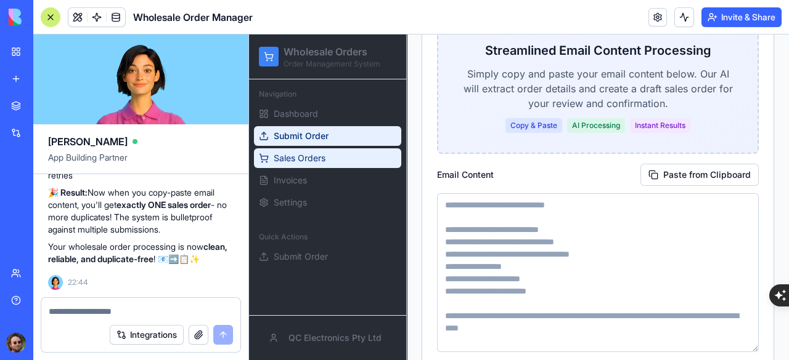
click at [348, 162] on link "Sales Orders" at bounding box center [327, 159] width 147 height 20
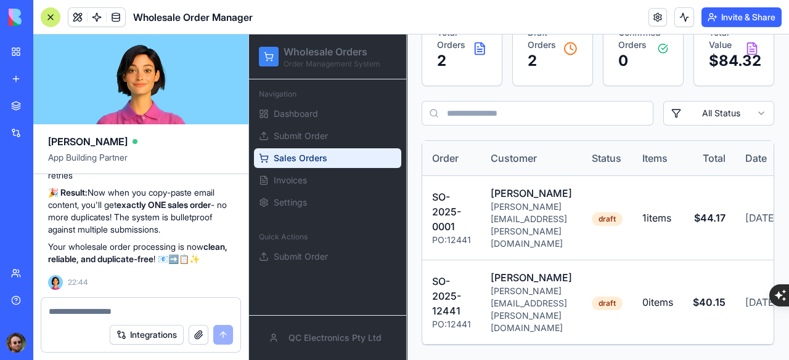
click at [50, 21] on div at bounding box center [51, 17] width 20 height 20
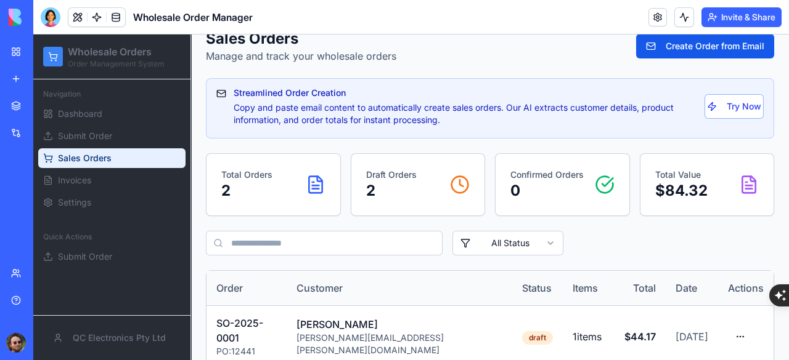
scroll to position [112, 0]
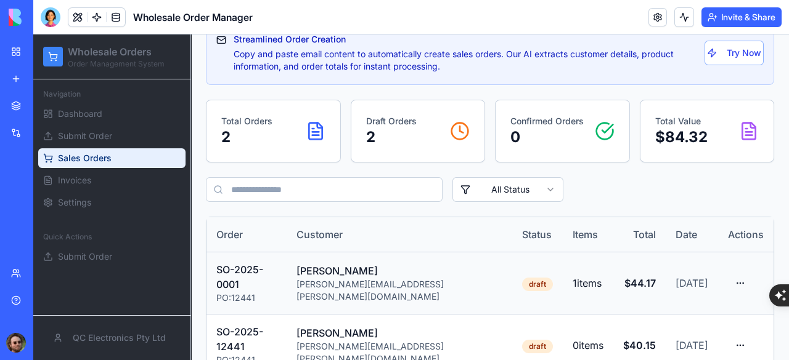
click at [441, 271] on div "Tony Preston" at bounding box center [399, 271] width 206 height 15
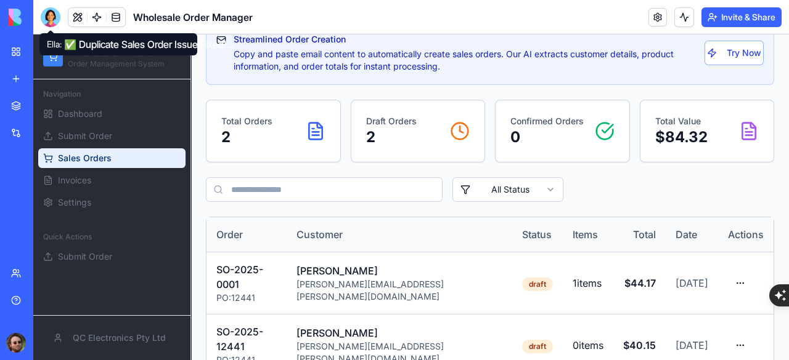
drag, startPoint x: 23, startPoint y: 1, endPoint x: 60, endPoint y: 34, distance: 50.2
click at [52, 23] on div at bounding box center [51, 17] width 20 height 20
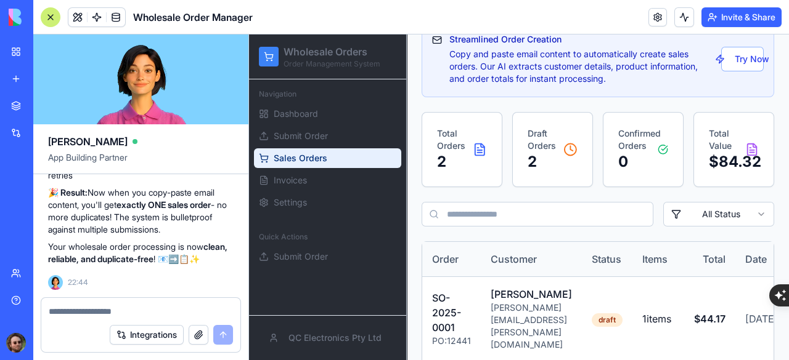
scroll to position [0, 0]
click at [131, 309] on textarea at bounding box center [141, 312] width 184 height 12
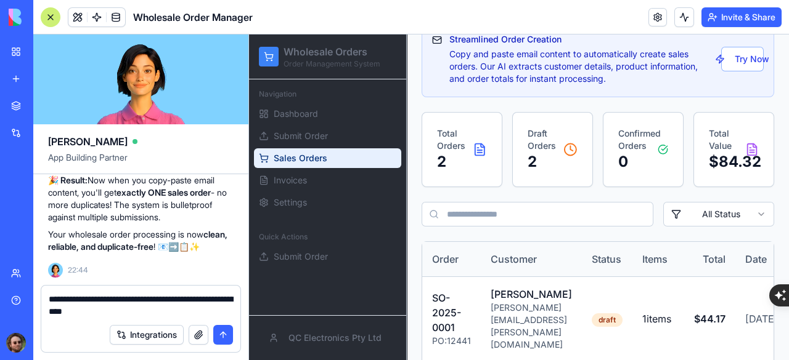
type textarea "**********"
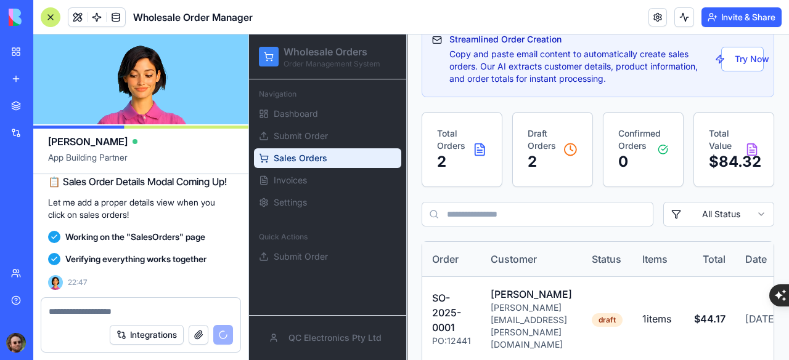
scroll to position [11726, 0]
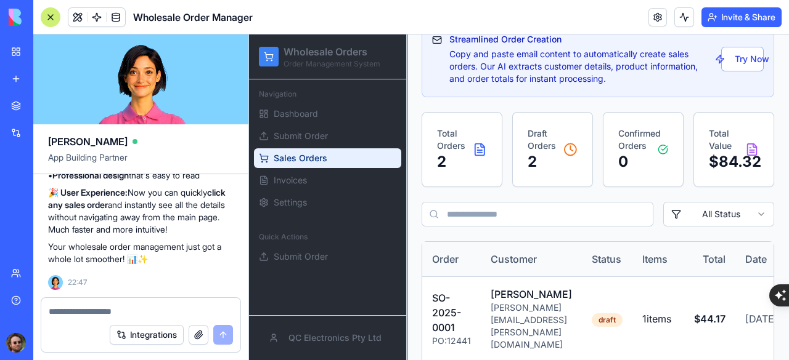
click at [50, 11] on div at bounding box center [51, 17] width 20 height 20
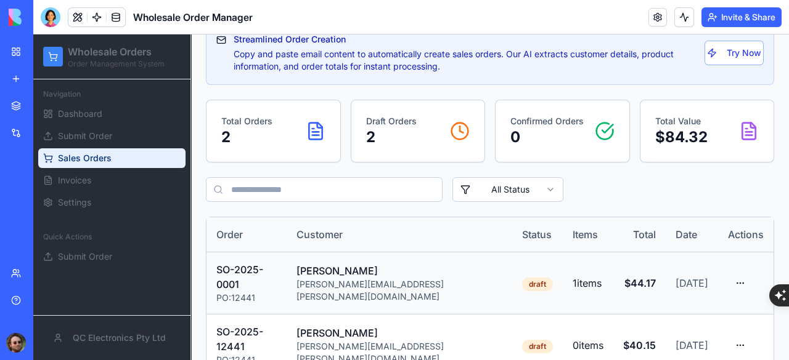
click at [397, 274] on div "Tony Preston" at bounding box center [399, 271] width 206 height 15
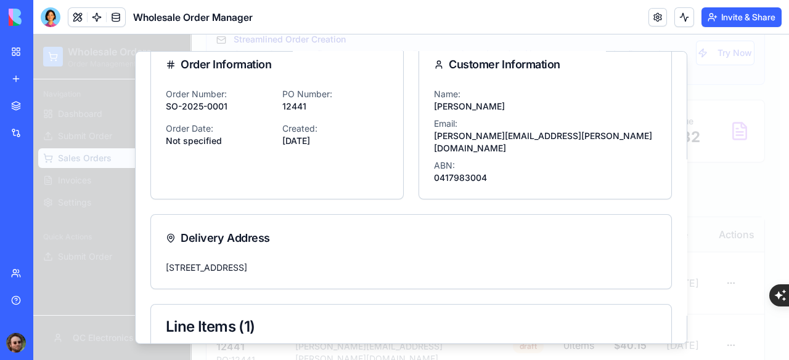
scroll to position [0, 0]
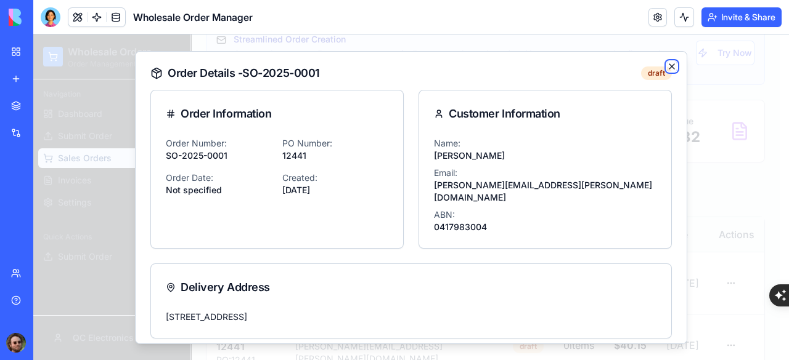
click at [667, 67] on icon "button" at bounding box center [672, 66] width 10 height 10
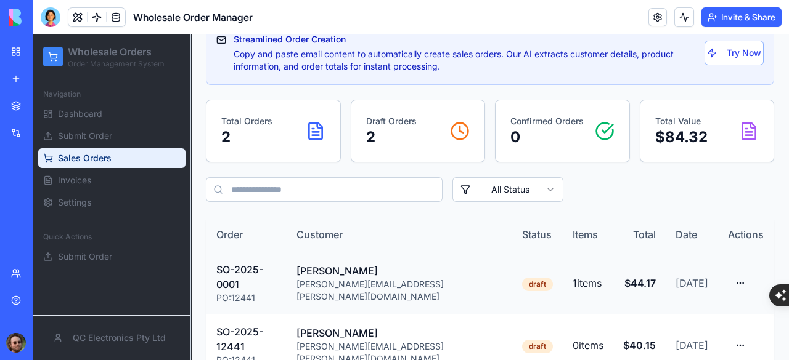
click at [428, 279] on div "tony.preston@westgold.com.au" at bounding box center [399, 291] width 206 height 25
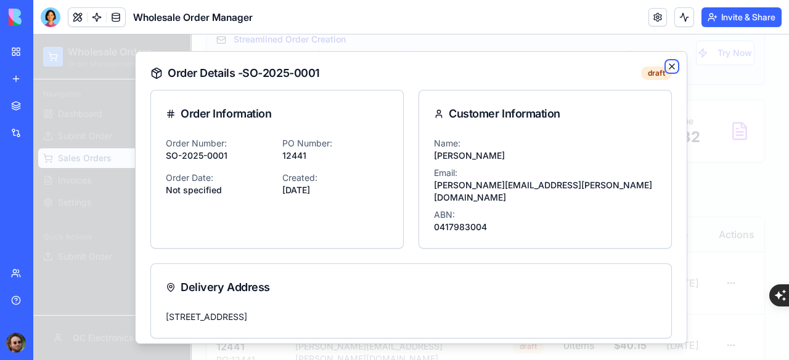
click at [669, 66] on icon "button" at bounding box center [671, 65] width 5 height 5
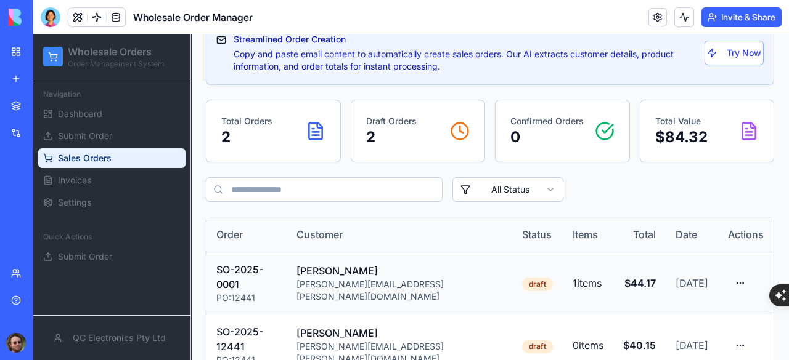
click at [728, 274] on html "Wholesale Orders Order Management System Navigation Dashboard Submit Order Sale…" at bounding box center [410, 158] width 755 height 470
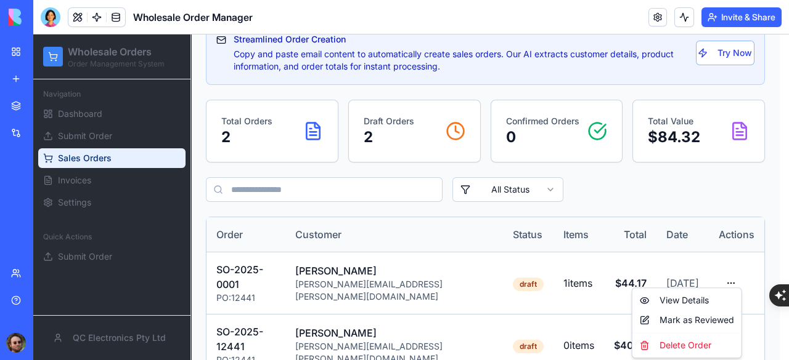
click at [410, 221] on html "Wholesale Orders Order Management System Navigation Dashboard Submit Order Sale…" at bounding box center [410, 158] width 755 height 470
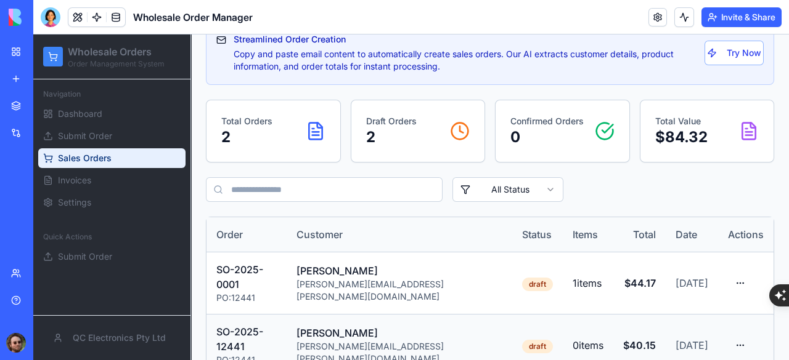
click at [726, 323] on html "Wholesale Orders Order Management System Navigation Dashboard Submit Order Sale…" at bounding box center [410, 158] width 755 height 470
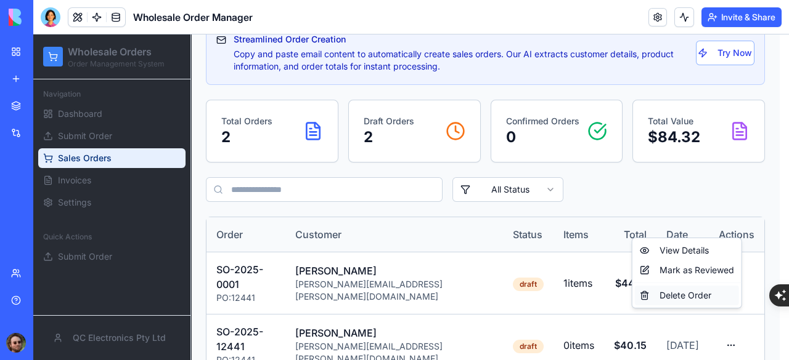
click at [701, 296] on div "Delete Order" at bounding box center [687, 296] width 104 height 20
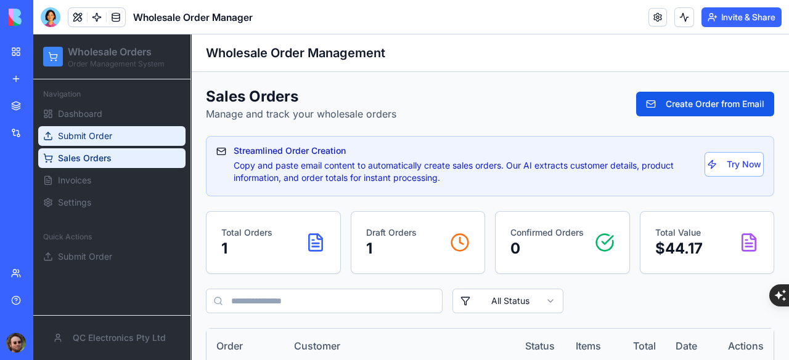
click at [109, 137] on span "Submit Order" at bounding box center [85, 136] width 54 height 12
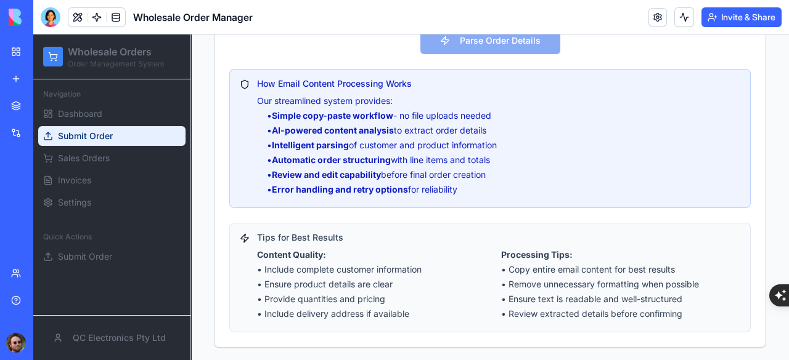
scroll to position [200, 0]
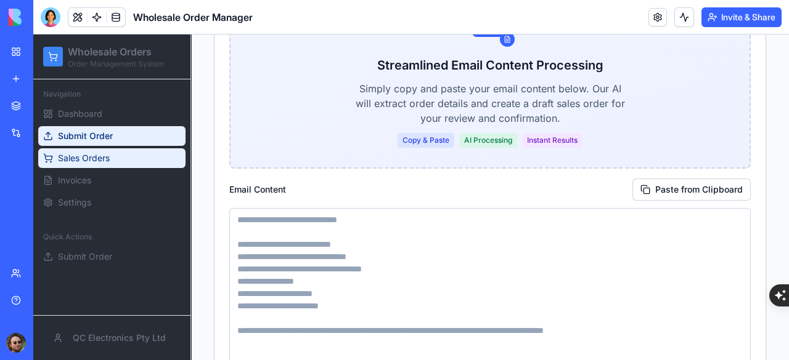
click at [110, 161] on span "Sales Orders" at bounding box center [84, 158] width 52 height 12
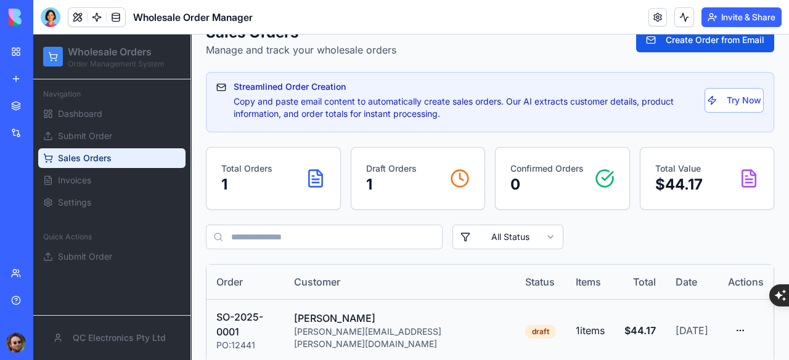
click at [409, 319] on div "Tony Preston" at bounding box center [399, 318] width 211 height 15
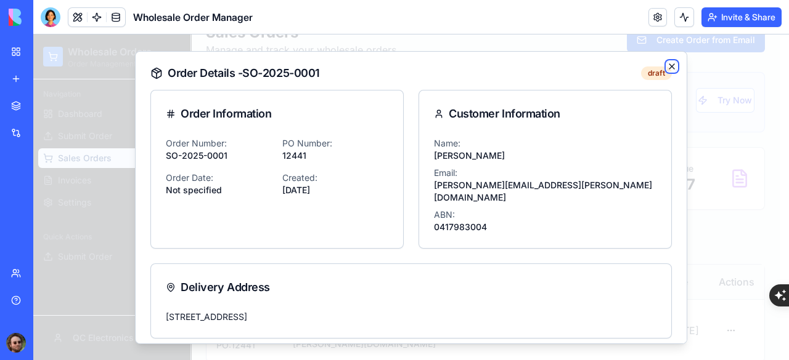
click at [667, 68] on icon "button" at bounding box center [672, 66] width 10 height 10
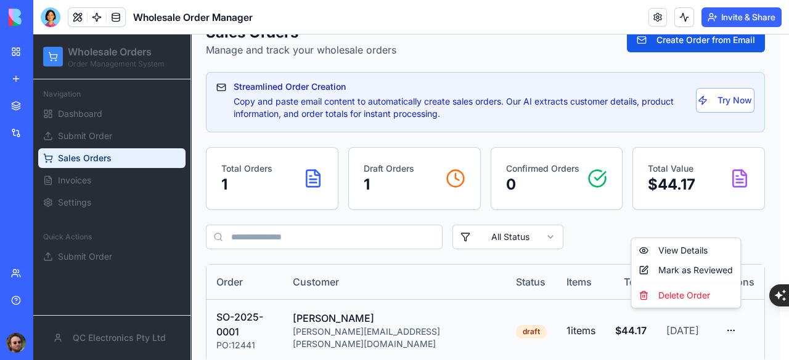
click at [731, 315] on html "Wholesale Orders Order Management System Navigation Dashboard Submit Order Sale…" at bounding box center [410, 173] width 755 height 407
click at [701, 298] on div "Delete Order" at bounding box center [685, 296] width 104 height 20
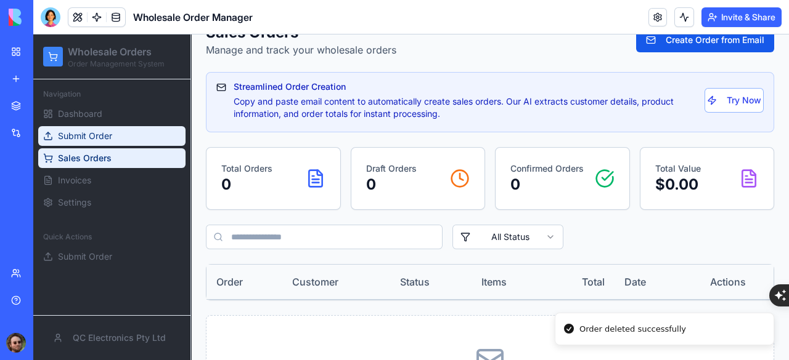
click at [83, 130] on span "Submit Order" at bounding box center [85, 136] width 54 height 12
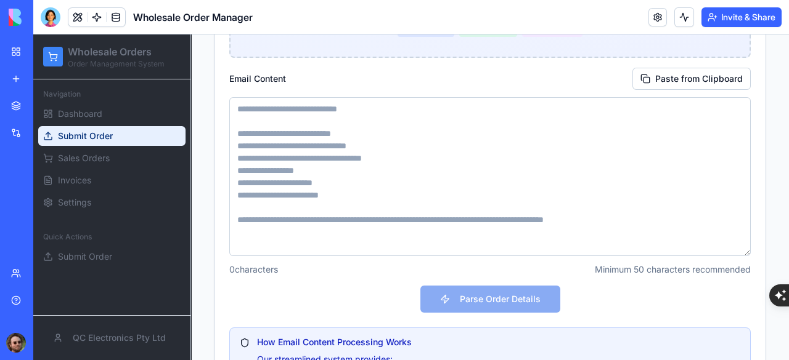
scroll to position [557, 0]
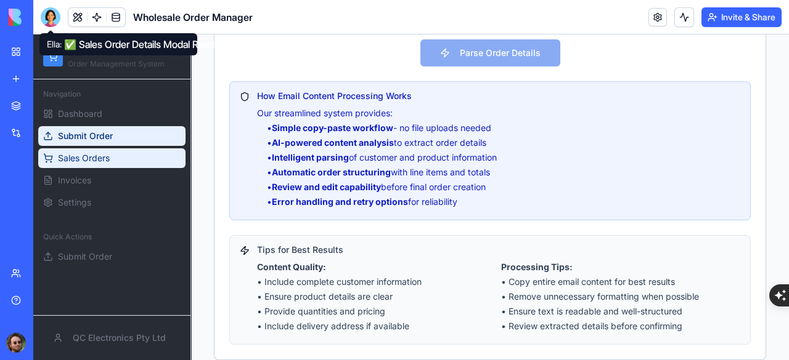
click at [84, 155] on span "Sales Orders" at bounding box center [84, 158] width 52 height 12
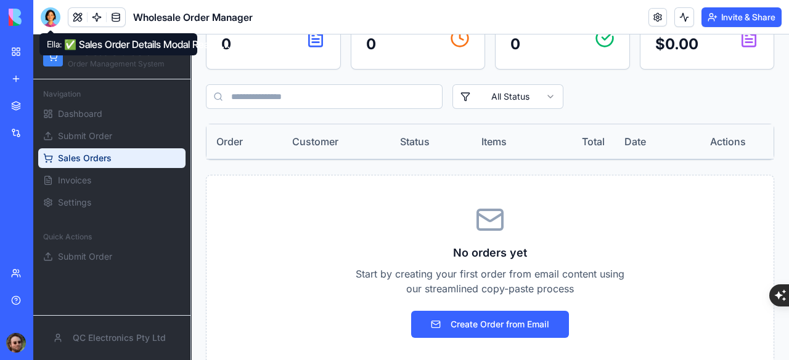
scroll to position [225, 0]
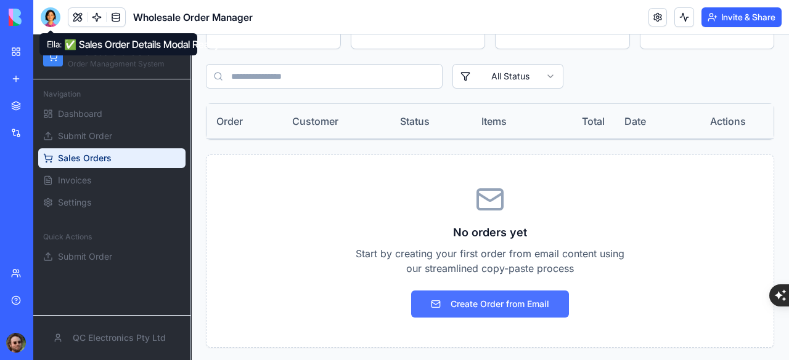
click at [478, 298] on button "Create Order from Email" at bounding box center [490, 304] width 158 height 27
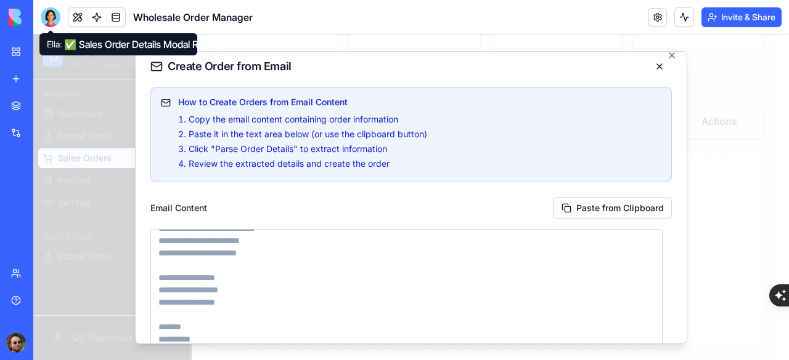
scroll to position [0, 0]
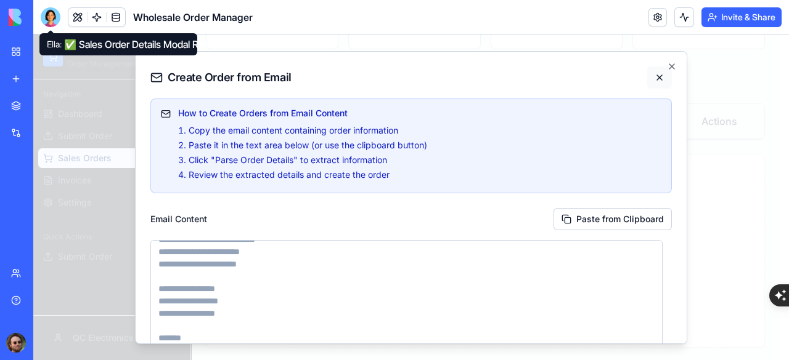
click at [651, 78] on button at bounding box center [659, 77] width 25 height 22
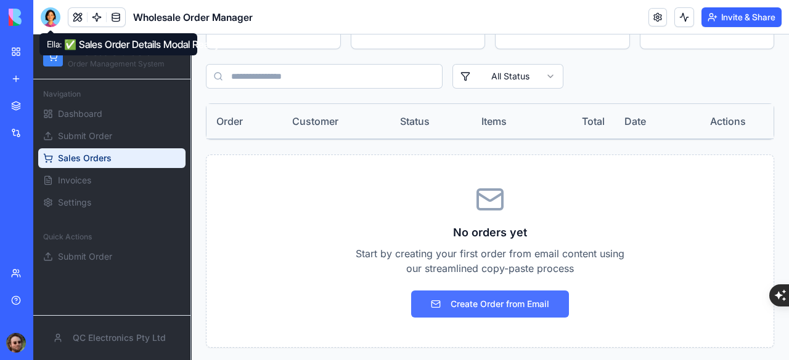
click at [466, 306] on button "Create Order from Email" at bounding box center [490, 304] width 158 height 27
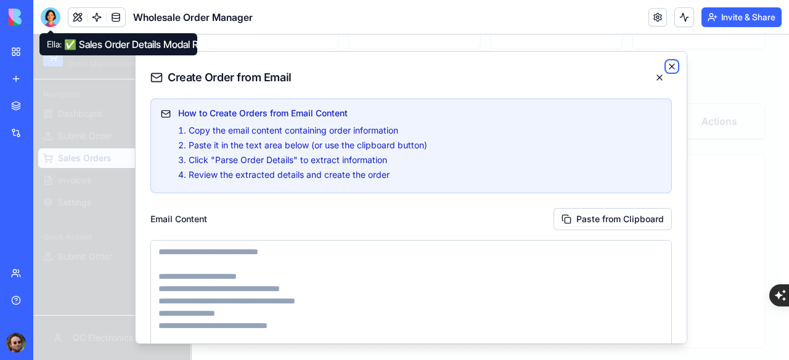
click at [667, 66] on icon "button" at bounding box center [672, 66] width 10 height 10
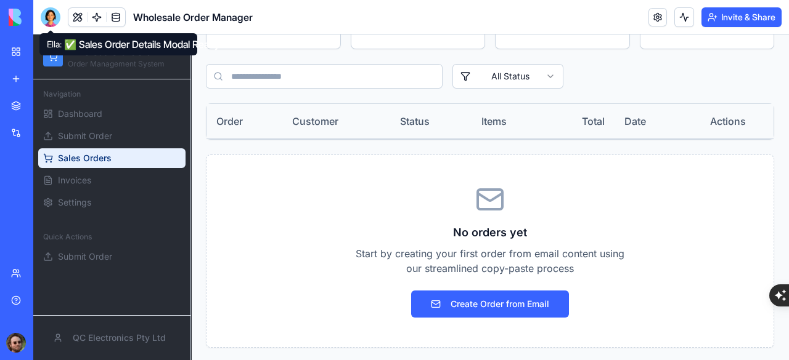
click at [358, 205] on div "No orders yet Start by creating your first order from email content using our s…" at bounding box center [489, 251] width 567 height 192
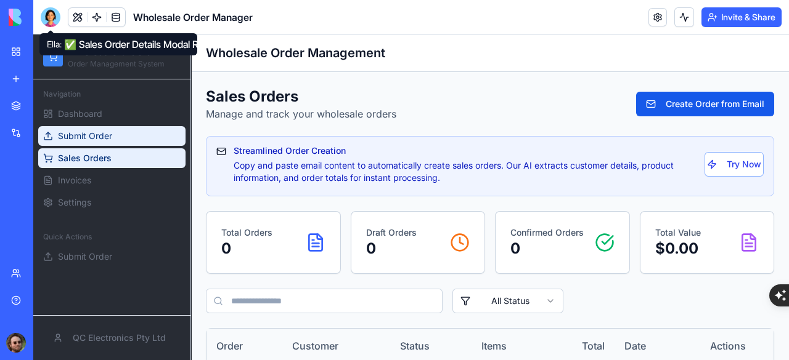
click at [102, 136] on span "Submit Order" at bounding box center [85, 136] width 54 height 12
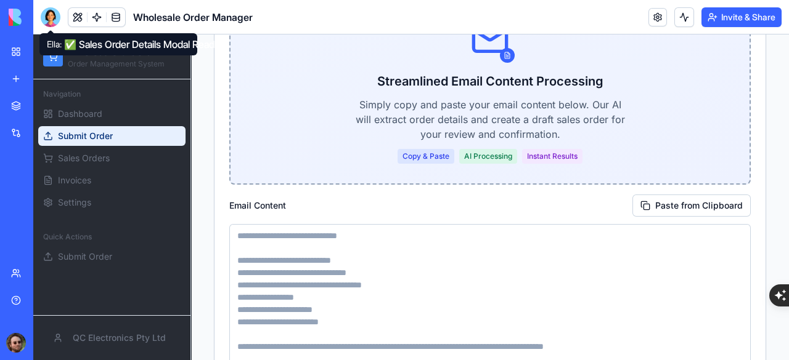
scroll to position [185, 0]
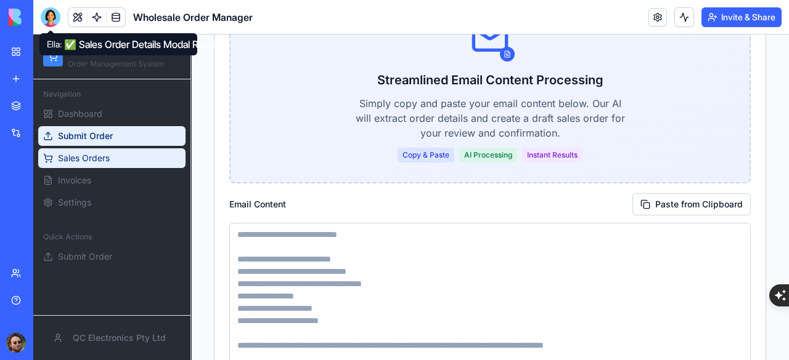
click at [100, 158] on span "Sales Orders" at bounding box center [84, 158] width 52 height 12
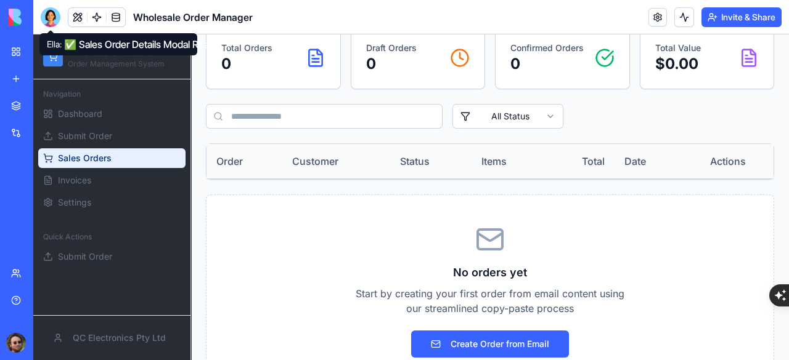
scroll to position [225, 0]
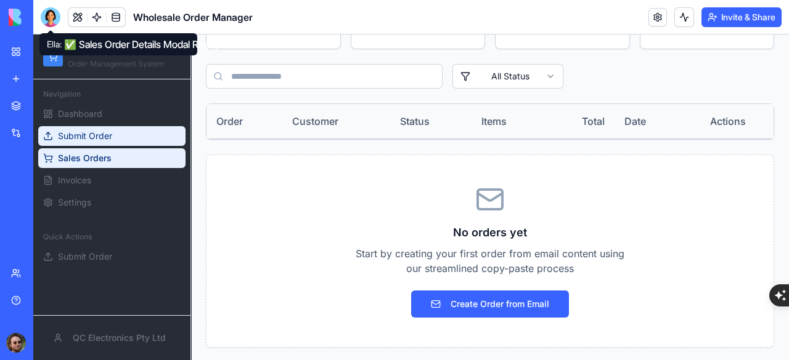
click at [92, 141] on span "Submit Order" at bounding box center [85, 136] width 54 height 12
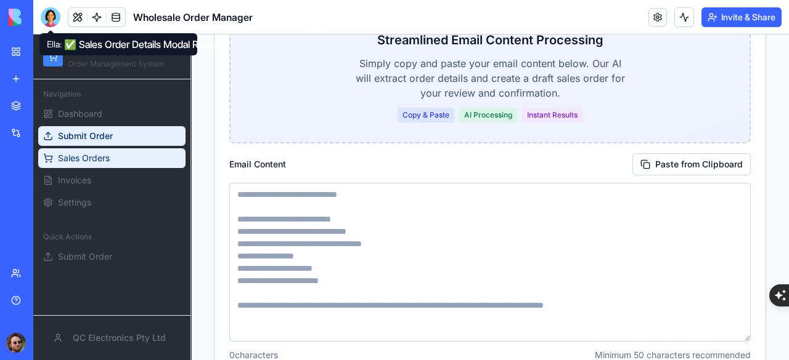
click at [96, 152] on span "Sales Orders" at bounding box center [84, 158] width 52 height 12
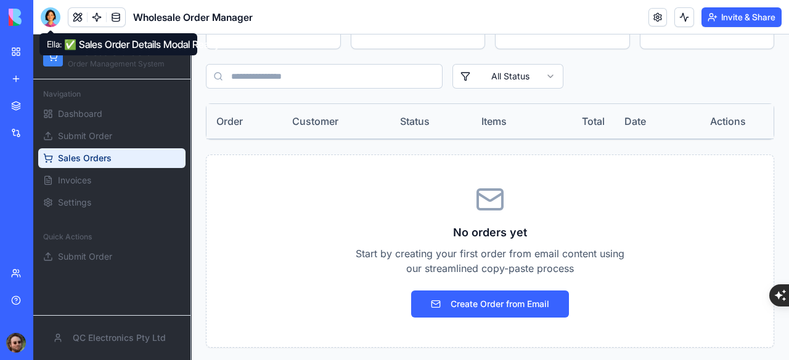
click at [51, 18] on div at bounding box center [51, 17] width 20 height 20
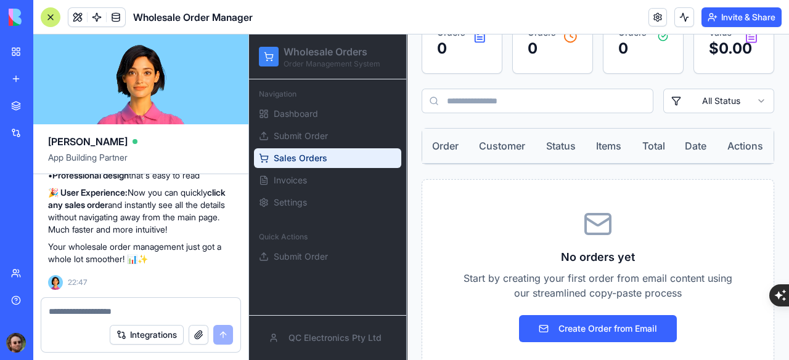
click at [99, 309] on textarea at bounding box center [141, 312] width 184 height 12
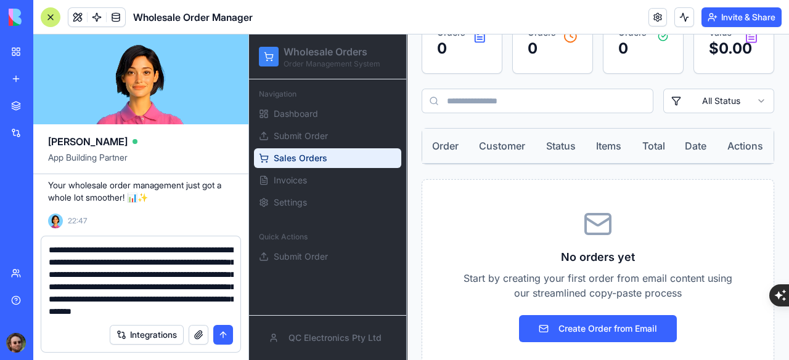
scroll to position [12, 0]
drag, startPoint x: 224, startPoint y: 312, endPoint x: 35, endPoint y: 309, distance: 188.6
click at [35, 309] on div "**********" at bounding box center [140, 298] width 215 height 124
click at [226, 316] on textarea "**********" at bounding box center [141, 281] width 185 height 74
drag, startPoint x: 226, startPoint y: 316, endPoint x: 136, endPoint y: 312, distance: 89.4
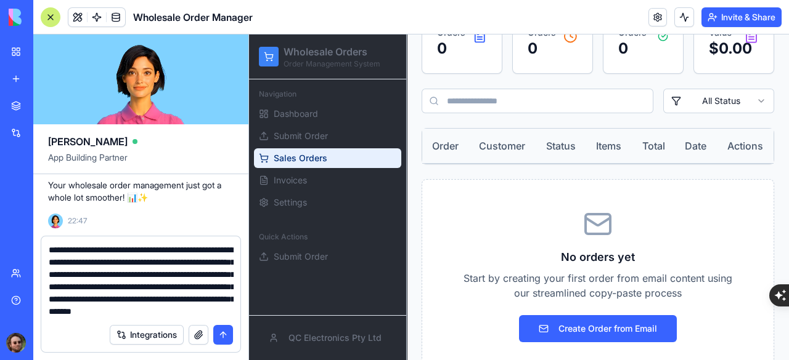
click at [136, 312] on textarea "**********" at bounding box center [141, 281] width 185 height 74
type textarea "**********"
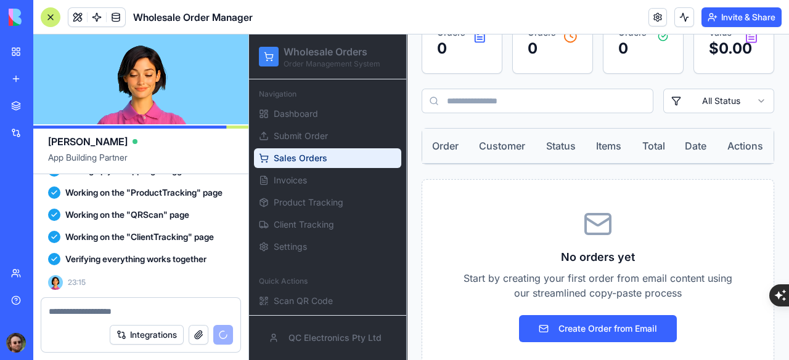
scroll to position [12838, 0]
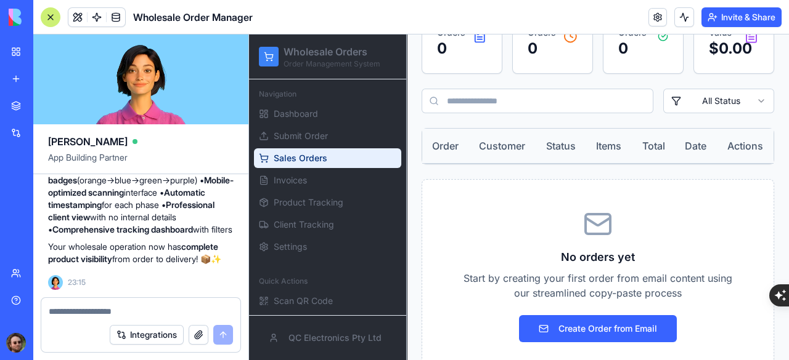
click at [46, 11] on div at bounding box center [51, 17] width 20 height 20
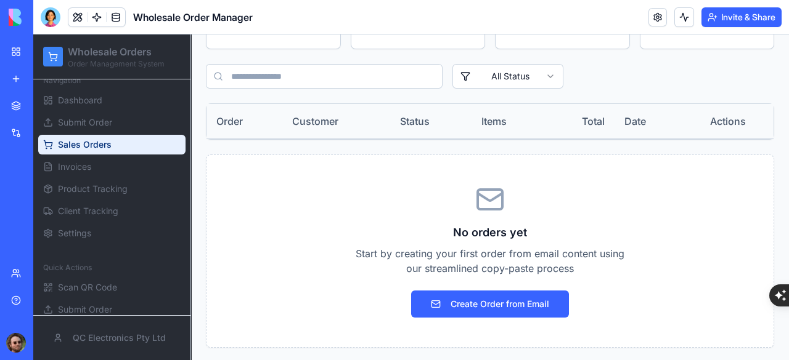
scroll to position [22, 0]
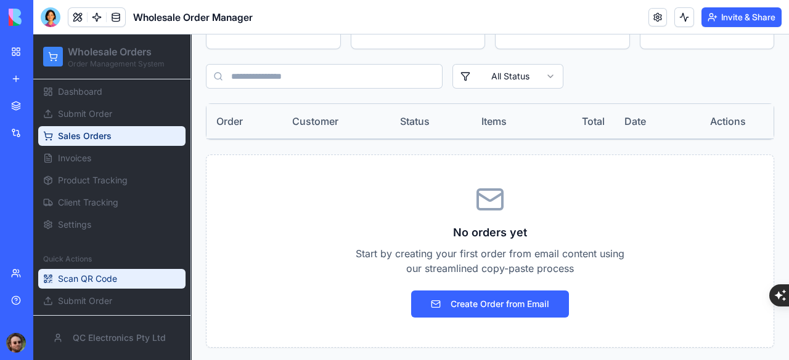
click at [99, 275] on span "Scan QR Code" at bounding box center [87, 279] width 59 height 12
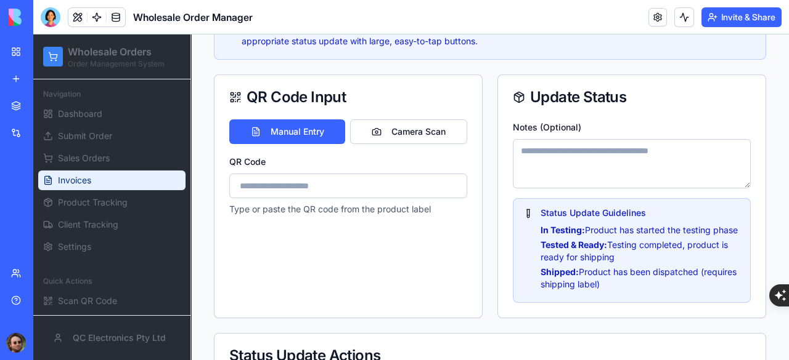
click at [89, 182] on span "Invoices" at bounding box center [74, 180] width 33 height 12
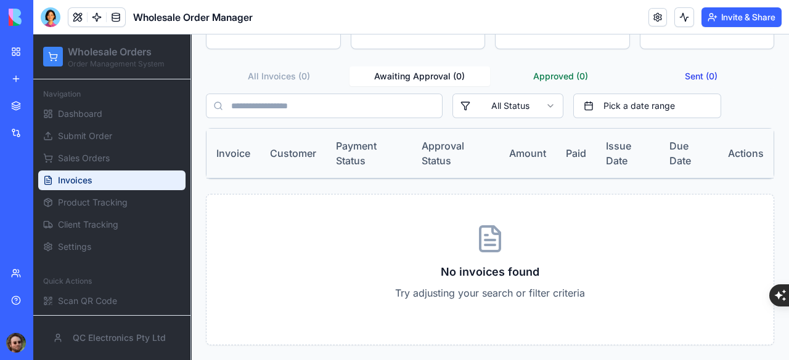
scroll to position [148, 0]
click at [412, 62] on div "Invoices Manage payments, approvals, and track invoice status Total Invoices 0 …" at bounding box center [490, 143] width 568 height 409
click at [285, 75] on button "All Invoices ( 0 )" at bounding box center [278, 78] width 141 height 20
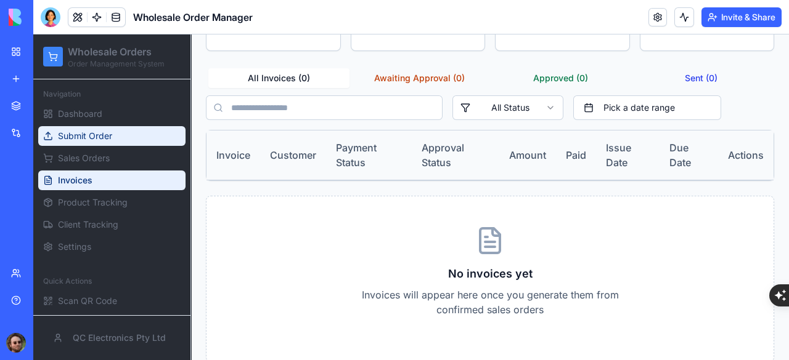
click at [103, 140] on span "Submit Order" at bounding box center [85, 136] width 54 height 12
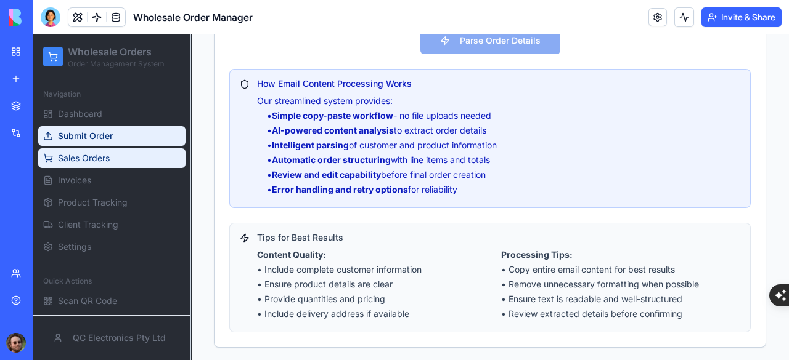
click at [84, 165] on link "Sales Orders" at bounding box center [111, 159] width 147 height 20
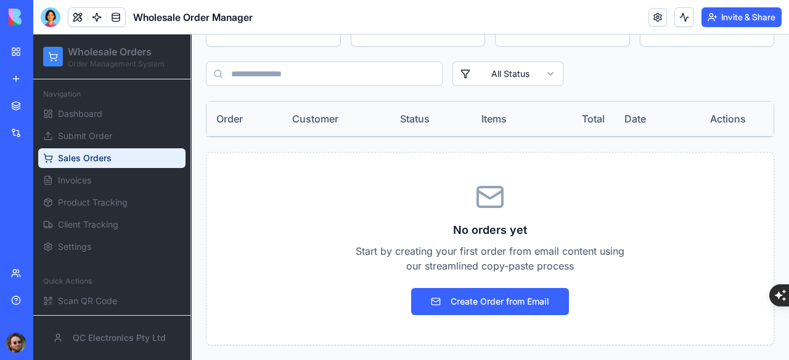
scroll to position [225, 0]
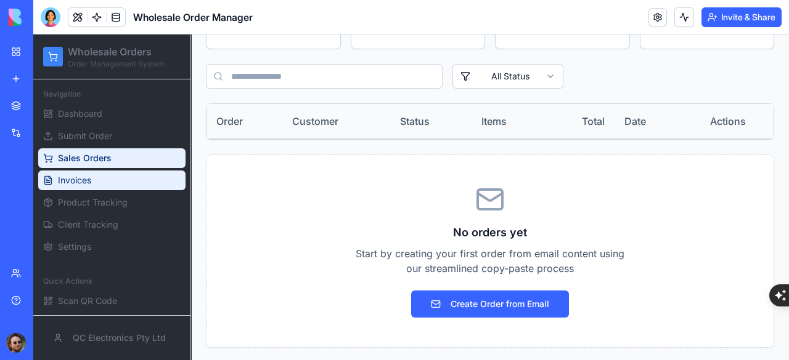
click at [74, 181] on span "Invoices" at bounding box center [74, 180] width 33 height 12
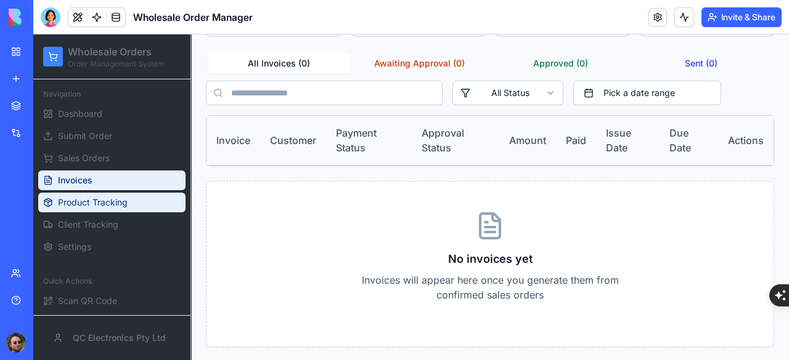
click at [69, 197] on span "Product Tracking" at bounding box center [93, 203] width 70 height 12
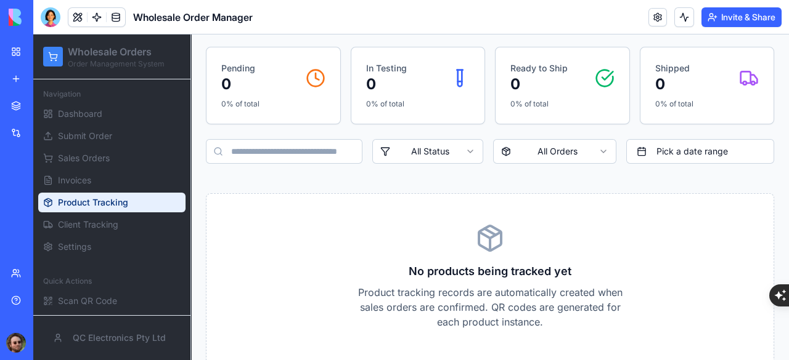
scroll to position [132, 0]
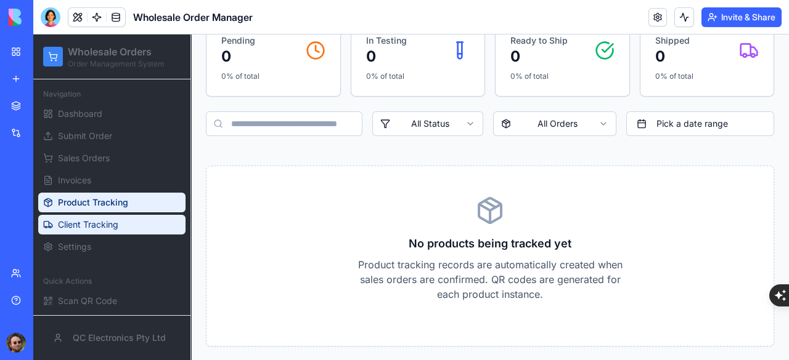
click at [96, 227] on span "Client Tracking" at bounding box center [88, 225] width 60 height 12
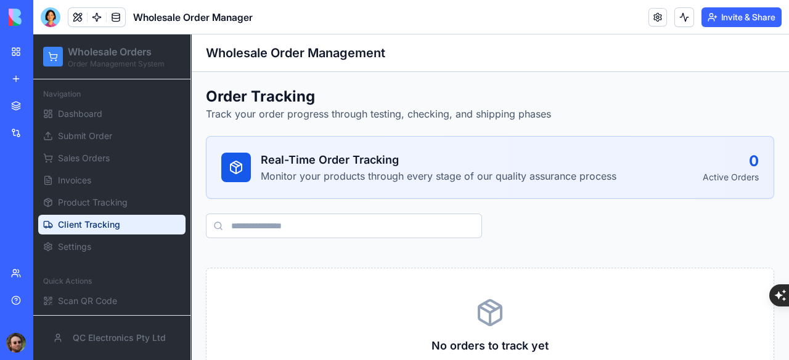
scroll to position [88, 0]
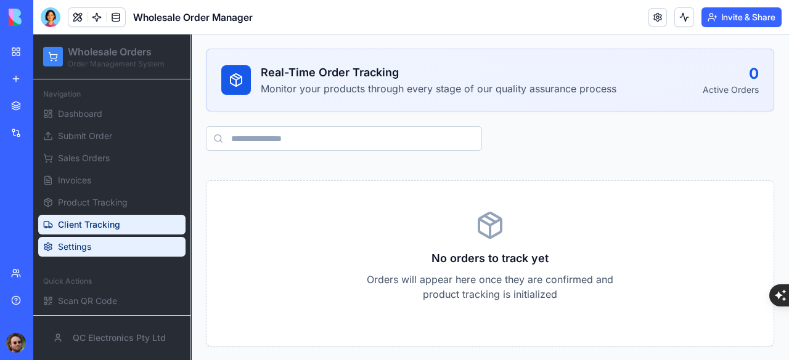
click at [97, 243] on link "Settings" at bounding box center [111, 247] width 147 height 20
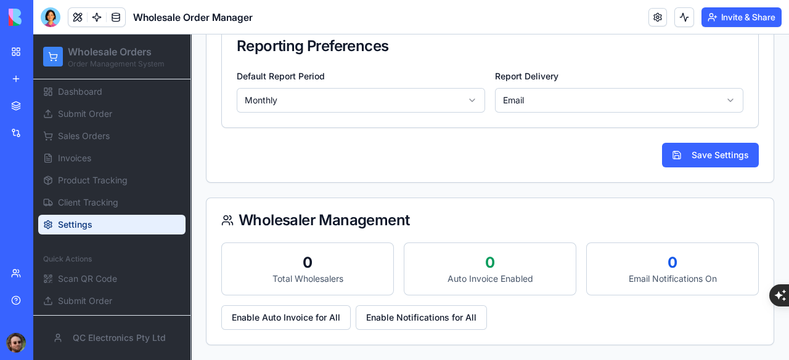
scroll to position [527, 0]
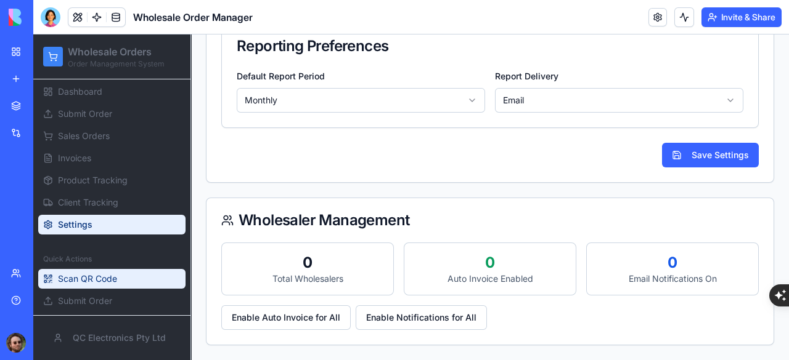
click at [97, 274] on span "Scan QR Code" at bounding box center [87, 279] width 59 height 12
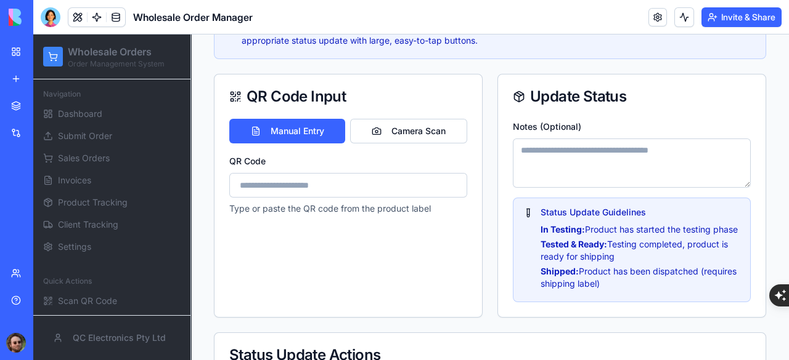
scroll to position [139, 0]
click at [304, 184] on input "QR Code" at bounding box center [348, 186] width 238 height 25
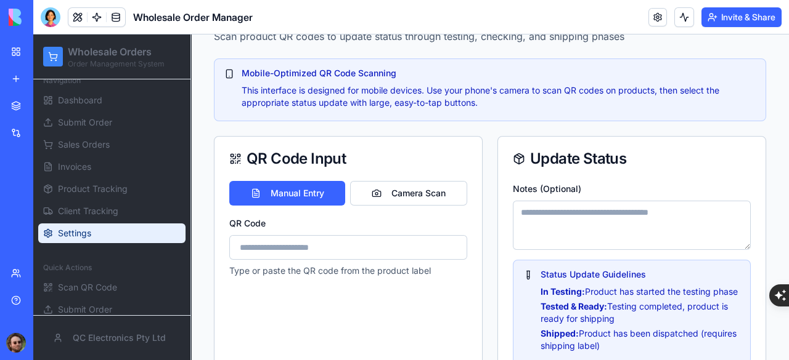
scroll to position [22, 0]
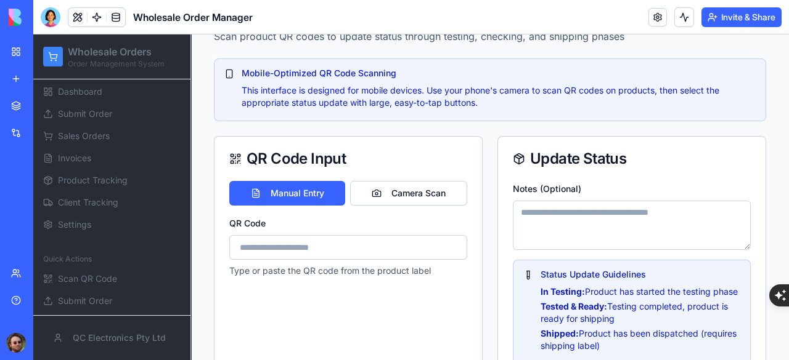
click at [46, 245] on div "Spare Parts Manager" at bounding box center [28, 246] width 35 height 12
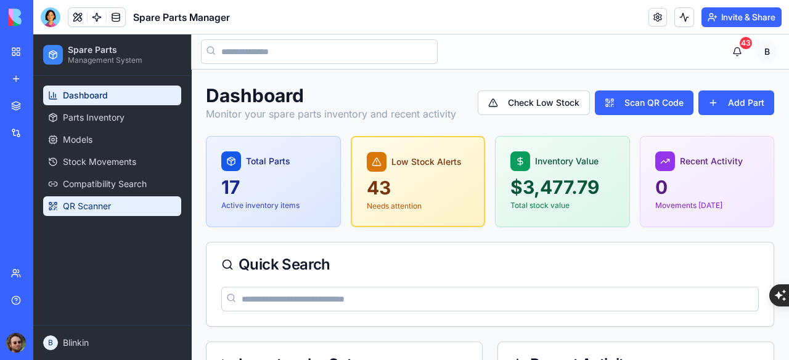
click at [110, 205] on span "QR Scanner" at bounding box center [87, 206] width 48 height 12
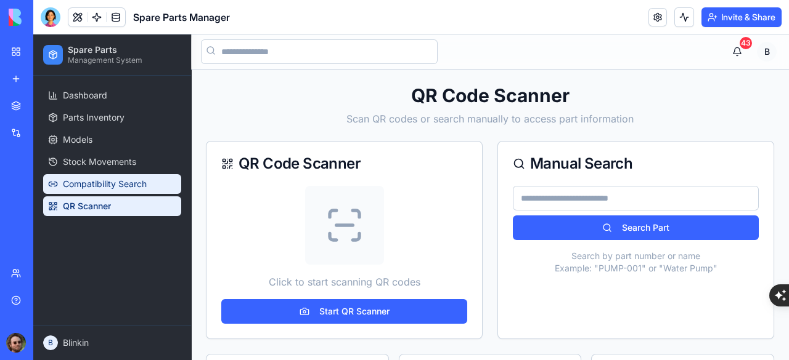
click at [81, 178] on span "Compatibility Search" at bounding box center [105, 184] width 84 height 12
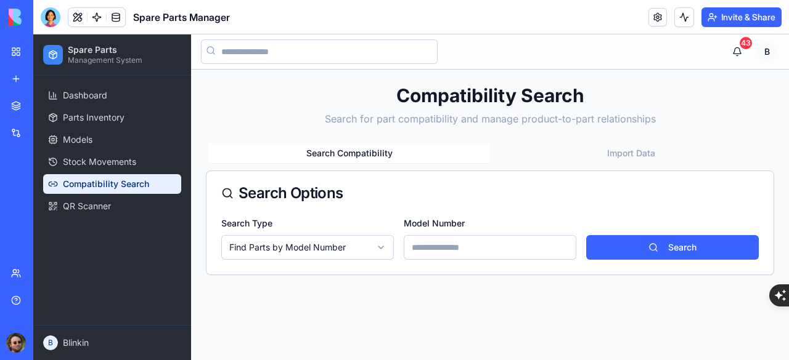
click at [91, 152] on link "Stock Movements" at bounding box center [112, 162] width 138 height 20
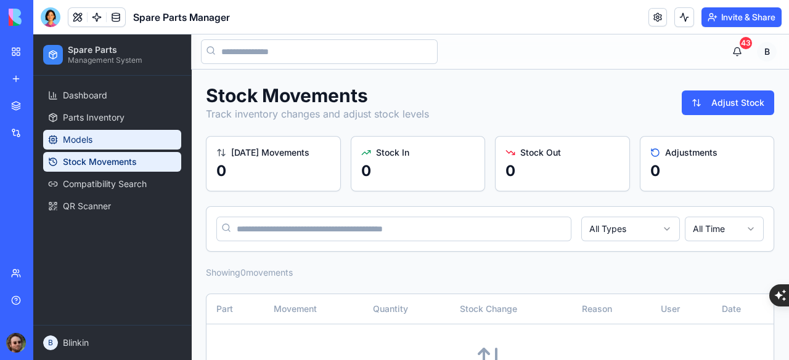
click at [89, 140] on span "Models" at bounding box center [78, 140] width 30 height 12
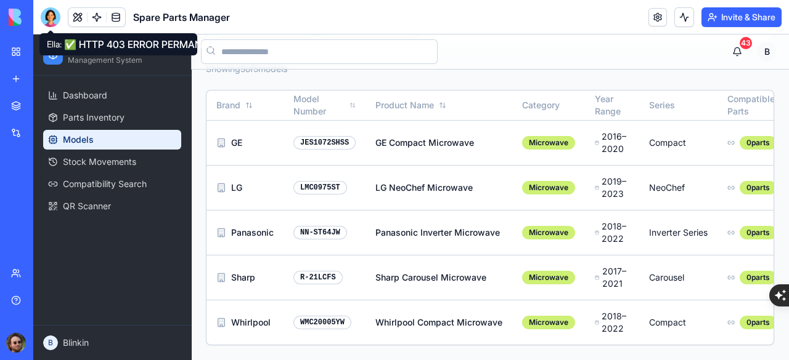
scroll to position [0, 90]
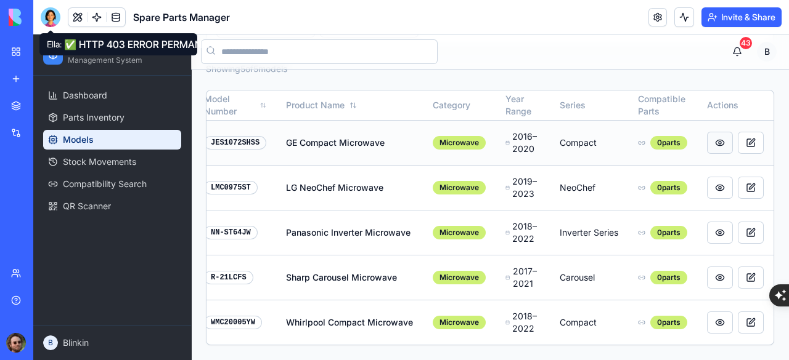
click at [715, 139] on button at bounding box center [720, 143] width 26 height 22
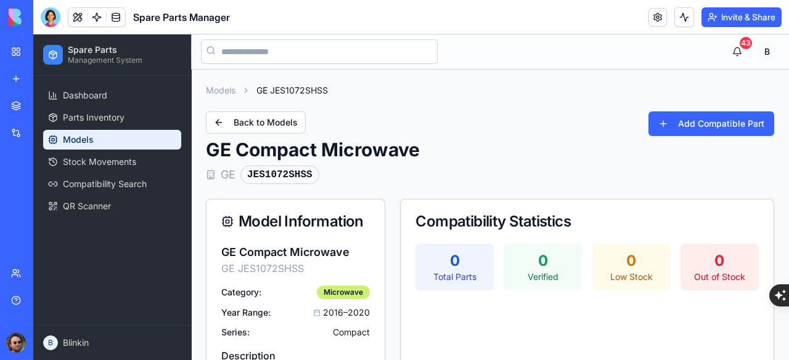
scroll to position [123, 0]
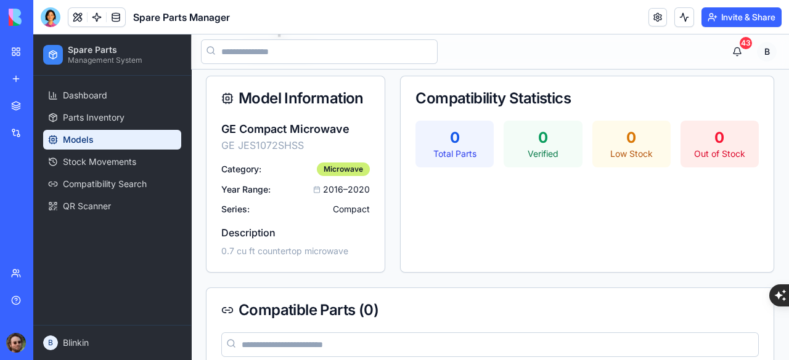
click at [64, 135] on span "Models" at bounding box center [78, 140] width 31 height 12
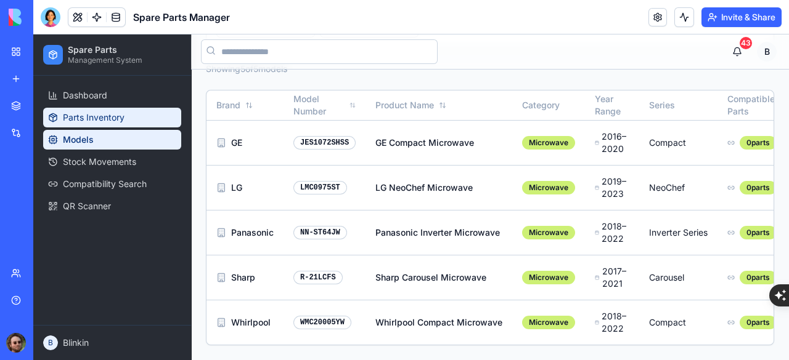
click at [96, 110] on link "Parts Inventory" at bounding box center [112, 118] width 138 height 20
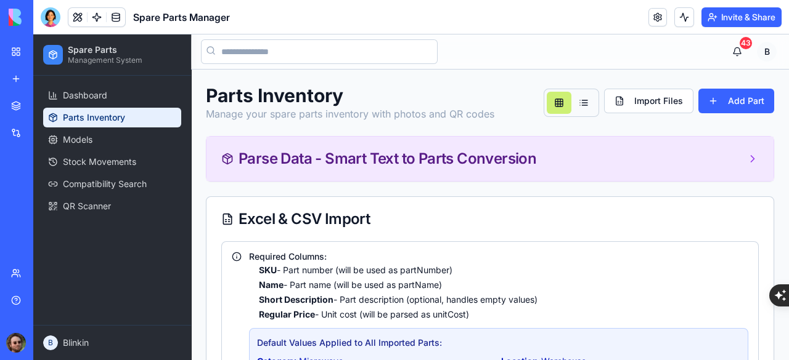
click at [406, 166] on div "Parse Data - Smart Text to Parts Conversion" at bounding box center [378, 159] width 315 height 15
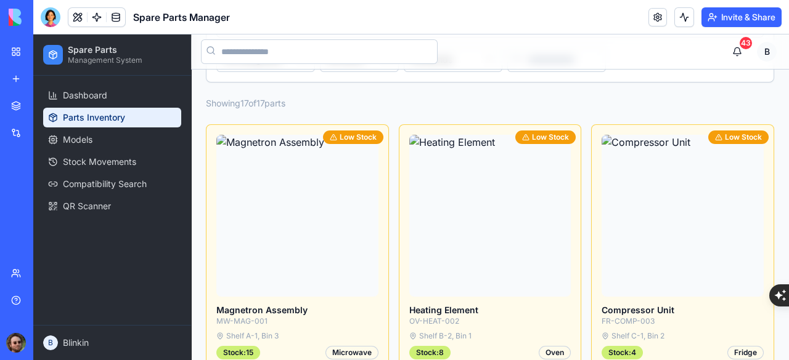
scroll to position [1171, 0]
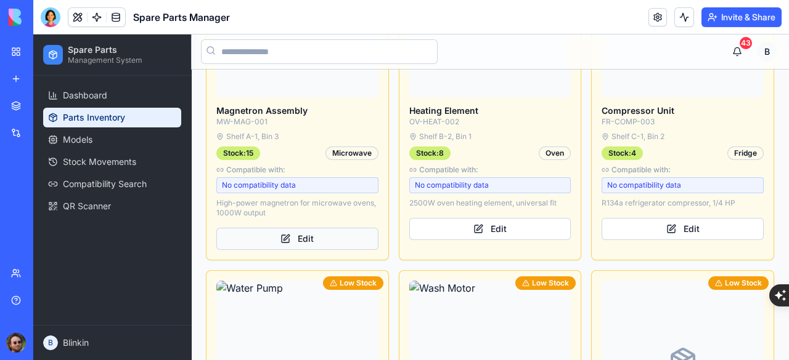
click at [300, 232] on button "Edit" at bounding box center [297, 239] width 162 height 22
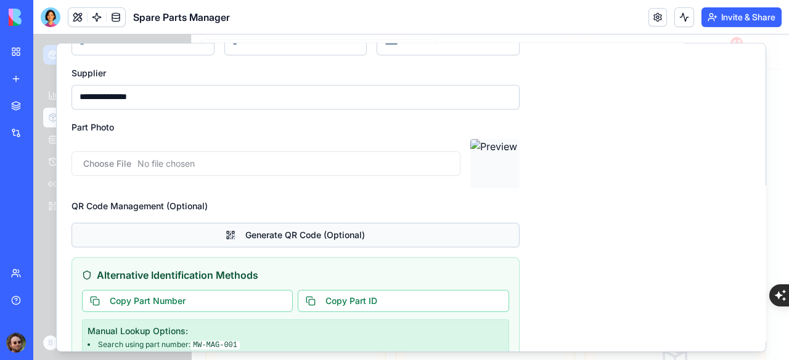
scroll to position [362, 0]
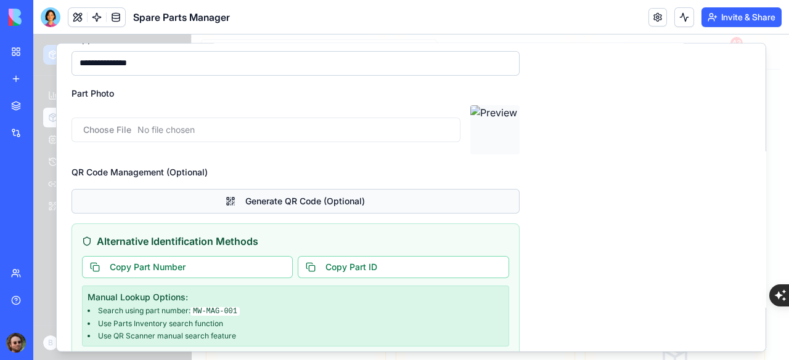
click at [284, 206] on button "Generate QR Code (Optional)" at bounding box center [295, 201] width 448 height 25
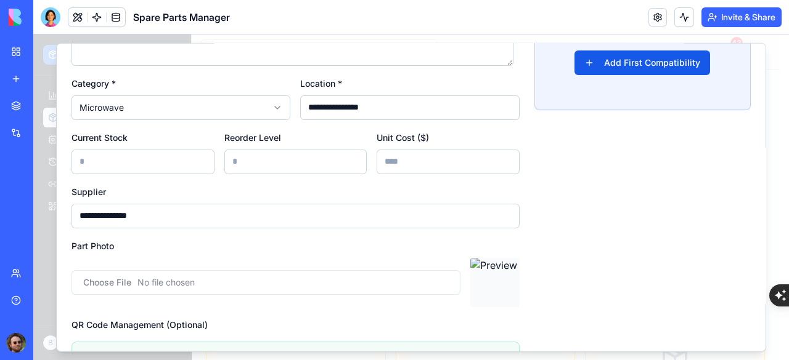
scroll to position [337, 0]
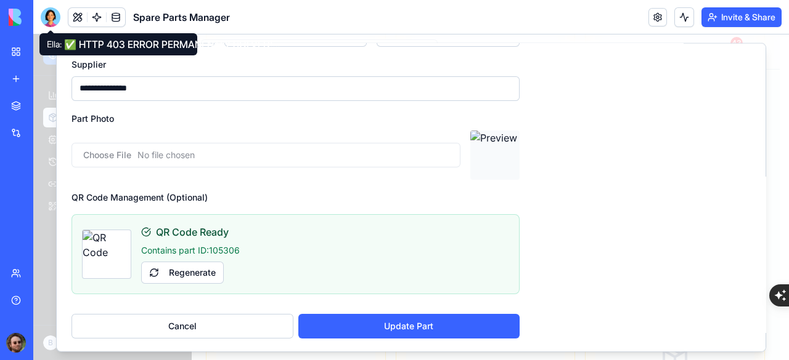
drag, startPoint x: 51, startPoint y: 18, endPoint x: 65, endPoint y: 35, distance: 21.5
click at [51, 18] on div at bounding box center [51, 17] width 20 height 20
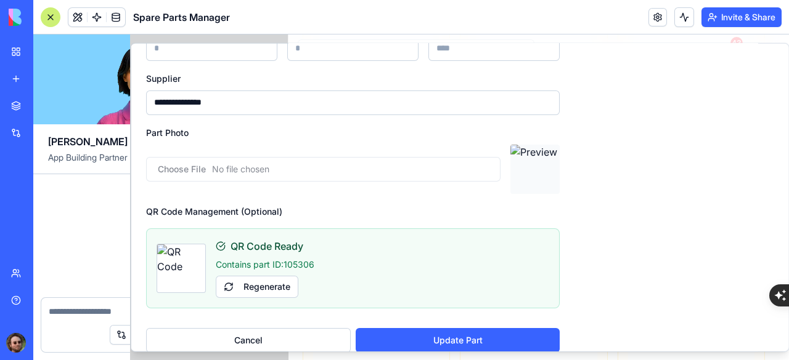
scroll to position [33546, 0]
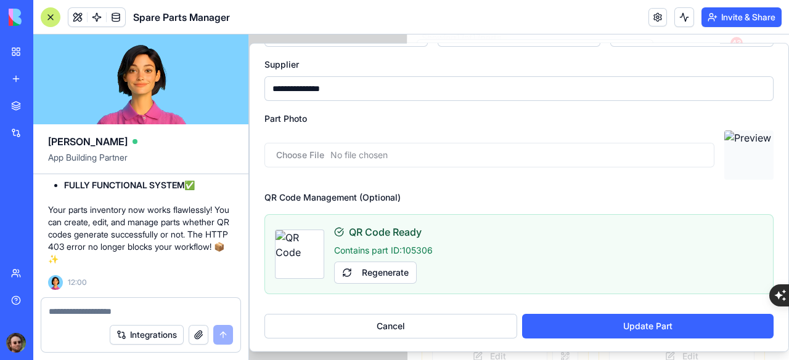
click at [113, 311] on textarea at bounding box center [141, 312] width 184 height 12
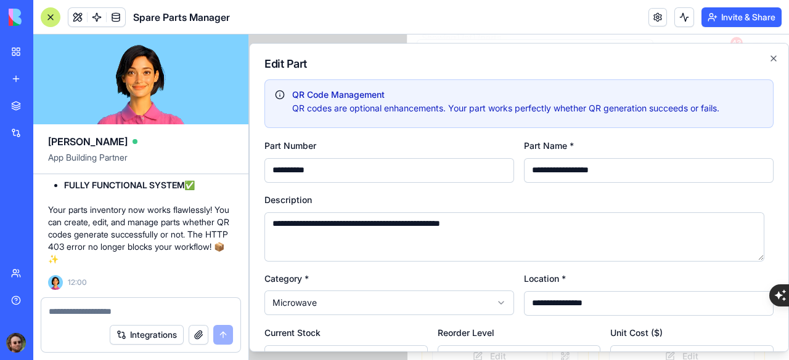
scroll to position [323, 0]
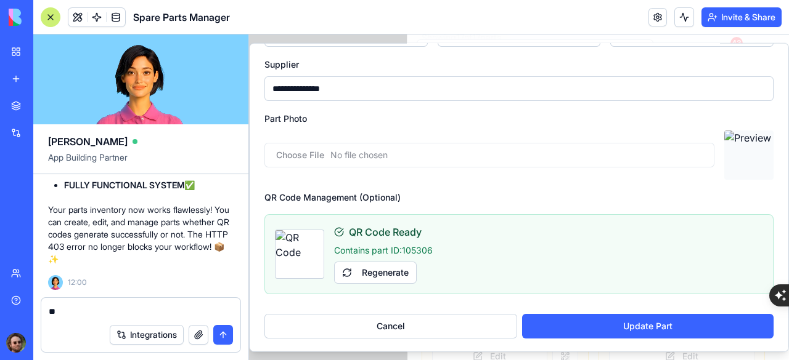
type textarea "*"
click at [52, 17] on div at bounding box center [51, 17] width 20 height 20
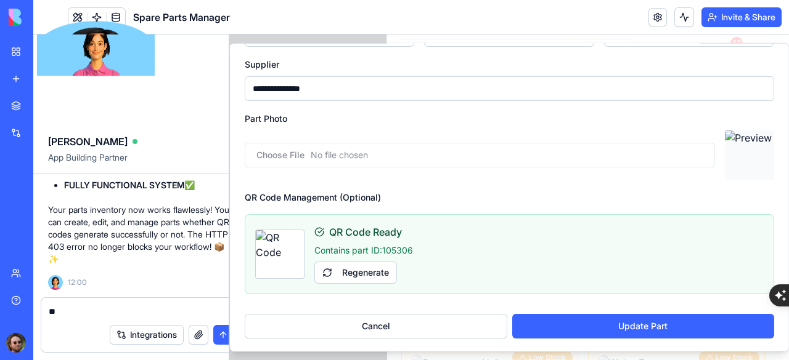
scroll to position [337, 0]
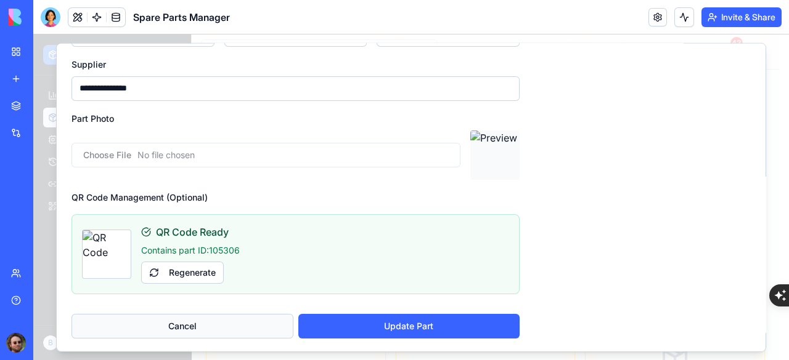
click at [198, 327] on button "Cancel" at bounding box center [182, 326] width 222 height 25
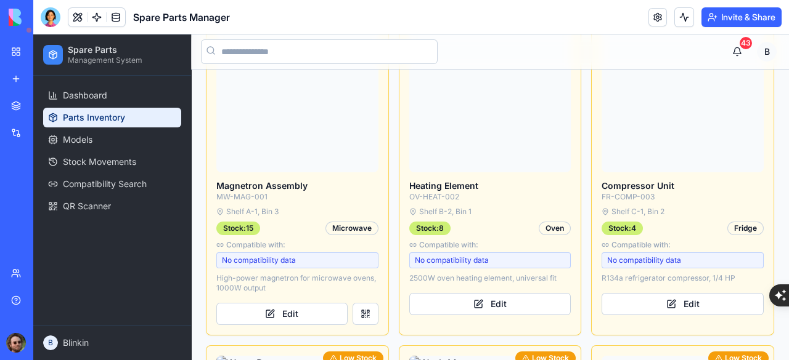
scroll to position [1171, 0]
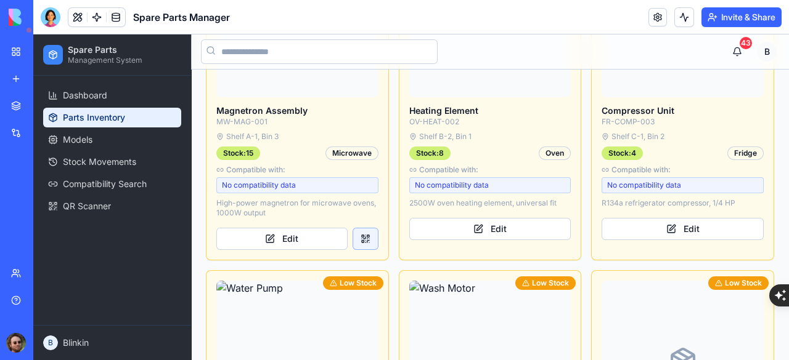
click at [367, 236] on button at bounding box center [365, 239] width 26 height 22
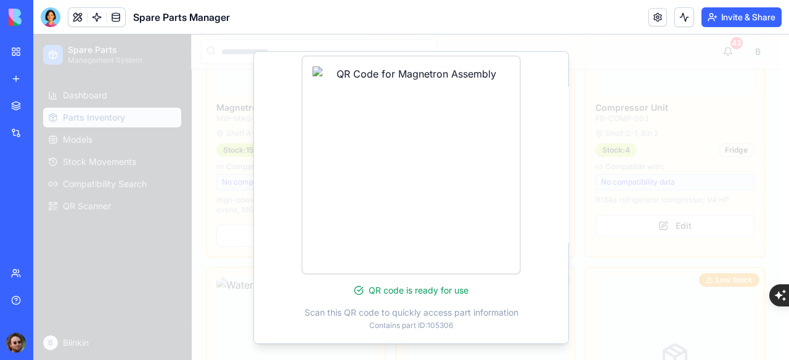
scroll to position [307, 0]
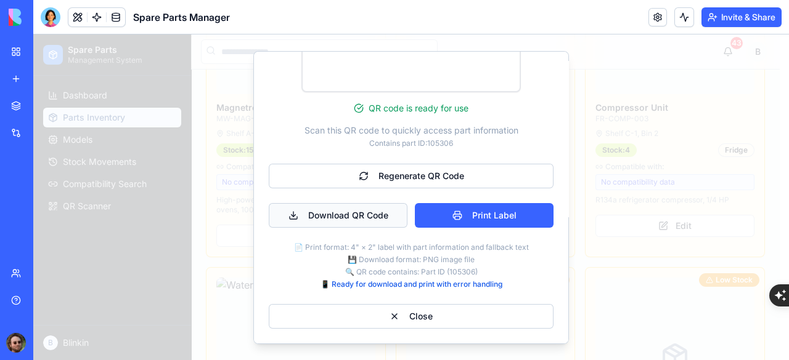
click at [335, 221] on button "Download QR Code" at bounding box center [338, 215] width 139 height 25
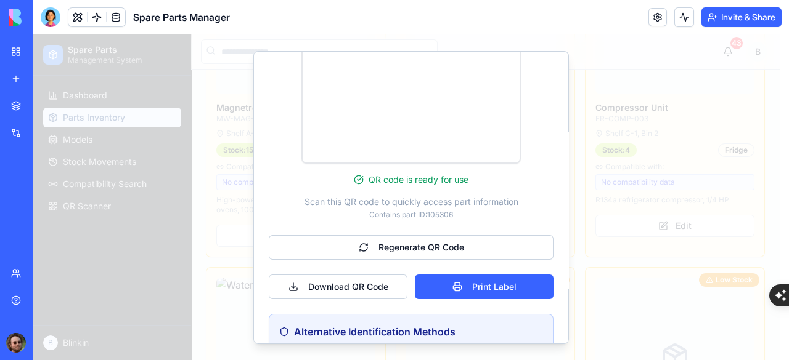
scroll to position [232, 0]
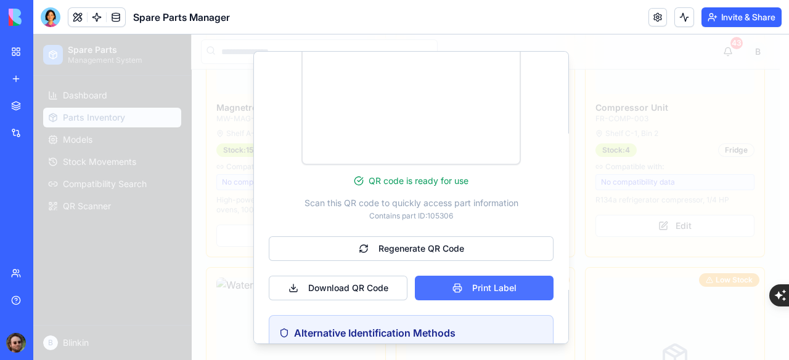
click at [441, 288] on button "Print Label" at bounding box center [484, 287] width 139 height 25
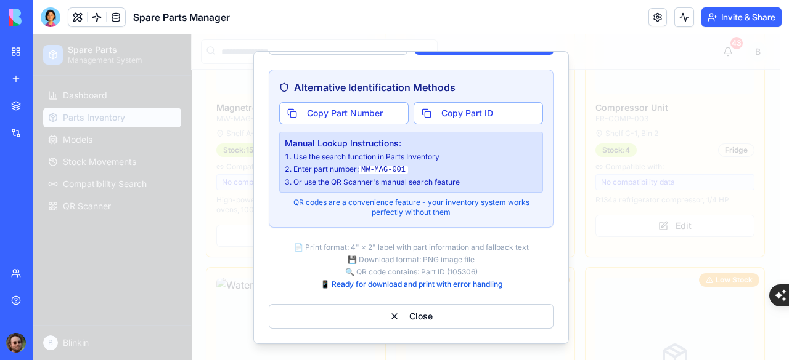
scroll to position [355, 0]
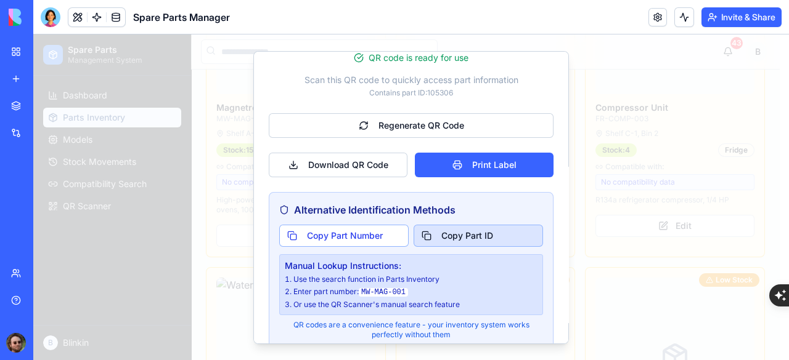
click at [459, 233] on button "Copy Part ID" at bounding box center [477, 235] width 129 height 22
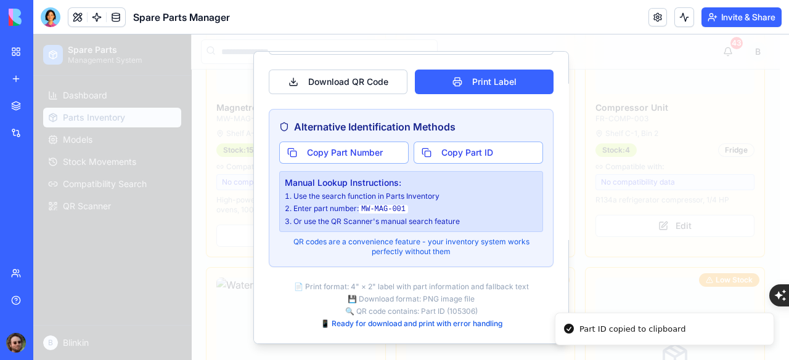
scroll to position [478, 0]
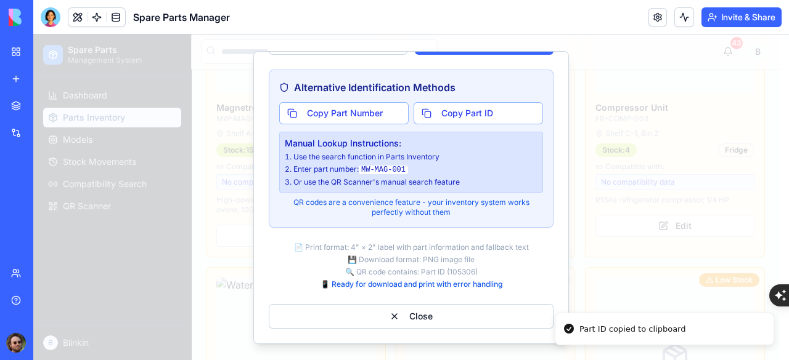
click at [400, 315] on button "Close" at bounding box center [411, 316] width 285 height 25
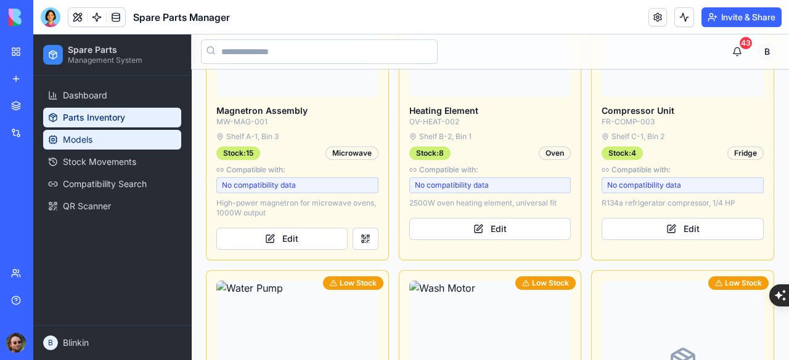
click at [112, 140] on link "Models" at bounding box center [112, 140] width 138 height 20
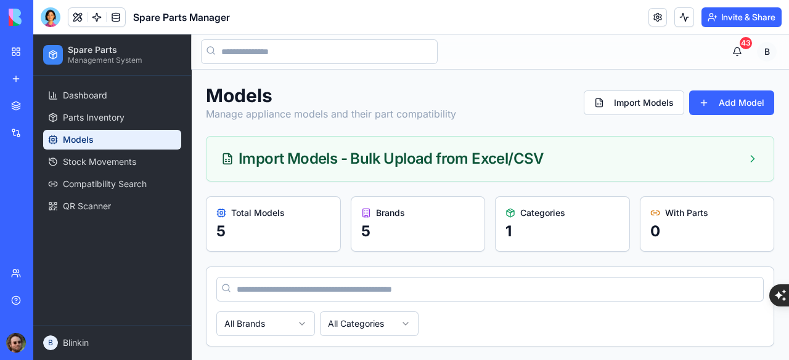
scroll to position [185, 0]
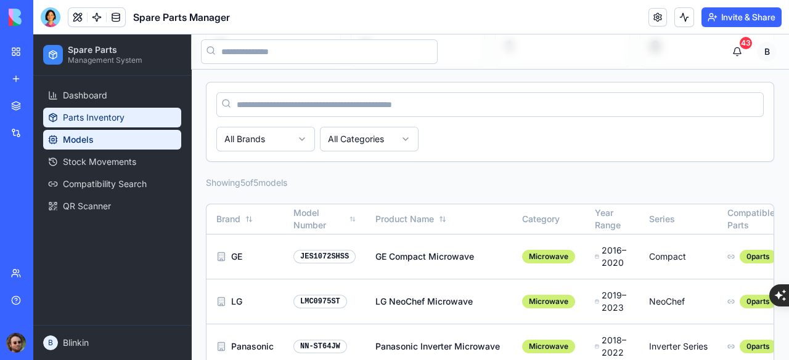
click at [86, 121] on span "Parts Inventory" at bounding box center [94, 118] width 62 height 12
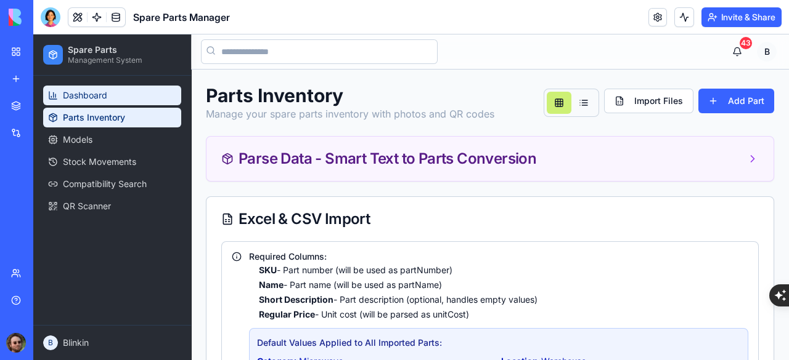
click at [89, 101] on link "Dashboard" at bounding box center [112, 96] width 138 height 20
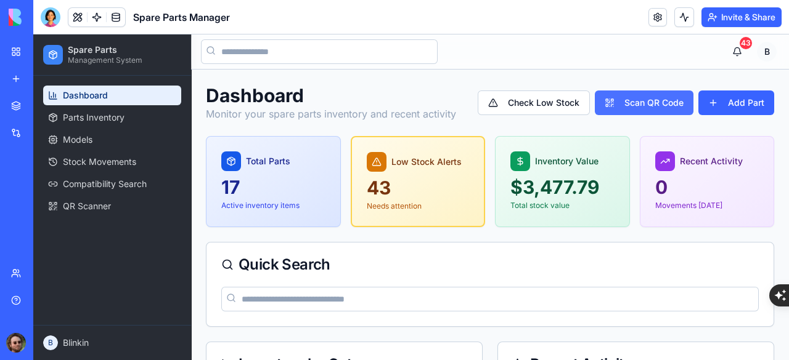
click at [609, 104] on button "Scan QR Code" at bounding box center [644, 103] width 99 height 25
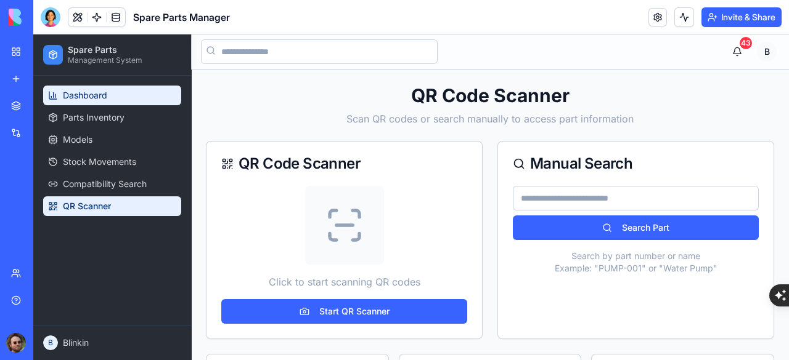
click at [93, 94] on span "Dashboard" at bounding box center [85, 95] width 44 height 12
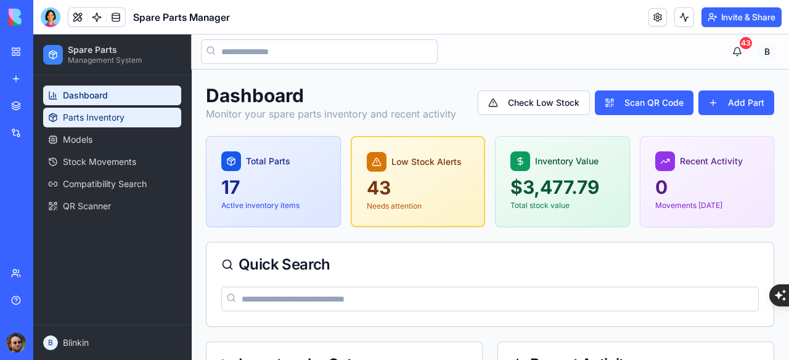
click at [106, 116] on span "Parts Inventory" at bounding box center [94, 118] width 62 height 12
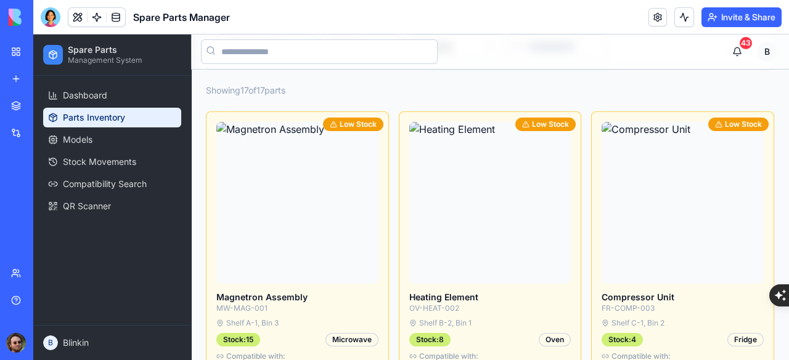
scroll to position [739, 0]
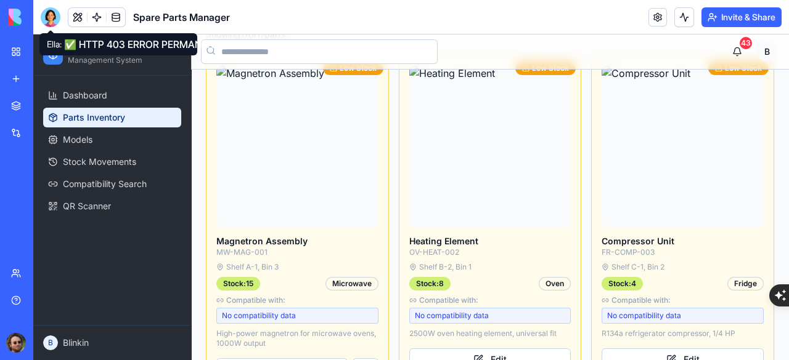
click at [53, 29] on body "BETA My Workspace New app Marketplace Integrations Recent Inventory Manager Who…" at bounding box center [394, 180] width 789 height 360
click at [54, 18] on div at bounding box center [51, 17] width 20 height 20
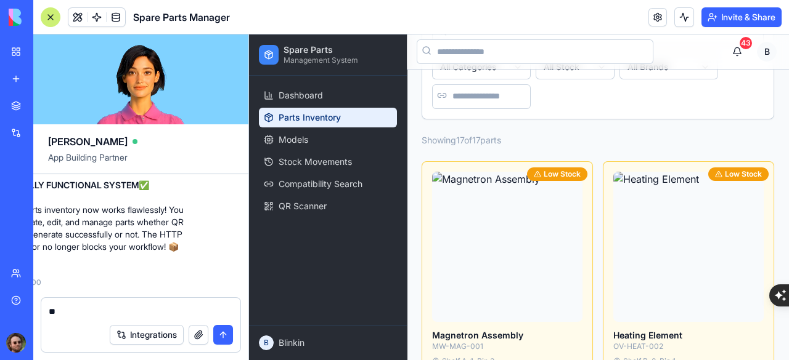
scroll to position [33233, 46]
drag, startPoint x: 245, startPoint y: 249, endPoint x: 216, endPoint y: 282, distance: 43.7
click at [221, 291] on div "Undo 20:01 🔧 Spare Parts Command Center Coming Up! Hey there! I'm [PERSON_NAME]…" at bounding box center [140, 235] width 215 height 123
click at [215, 280] on div "Undo 20:01 🔧 Spare Parts Command Center Coming Up! Hey there! I'm [PERSON_NAME]…" at bounding box center [140, 235] width 215 height 123
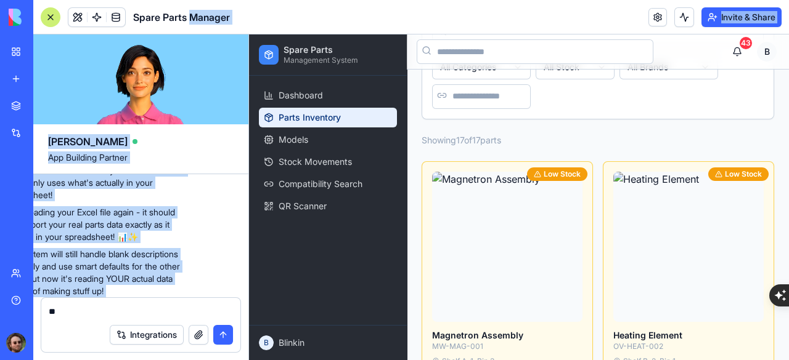
scroll to position [0, 46]
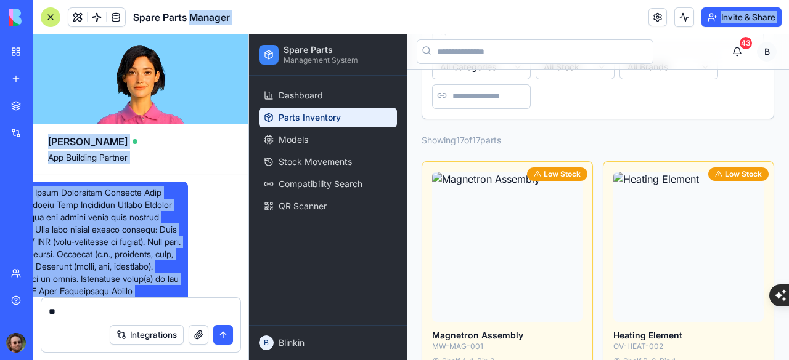
drag, startPoint x: 195, startPoint y: 269, endPoint x: 192, endPoint y: 5, distance: 264.4
click at [192, 5] on div "Spare Parts Manager Invite & Share [PERSON_NAME] App Building Partner Undo 20:0…" at bounding box center [410, 180] width 755 height 360
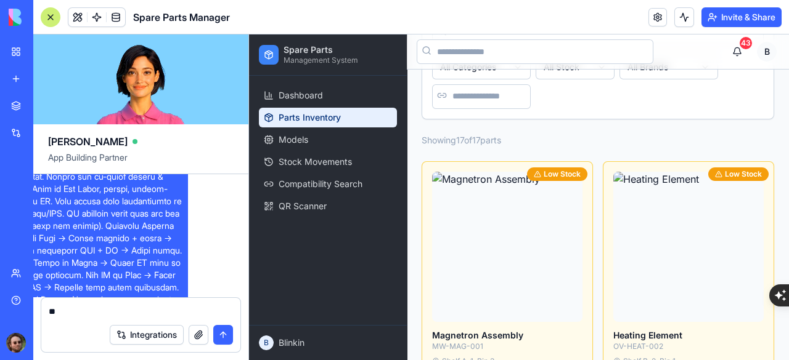
scroll to position [370, 46]
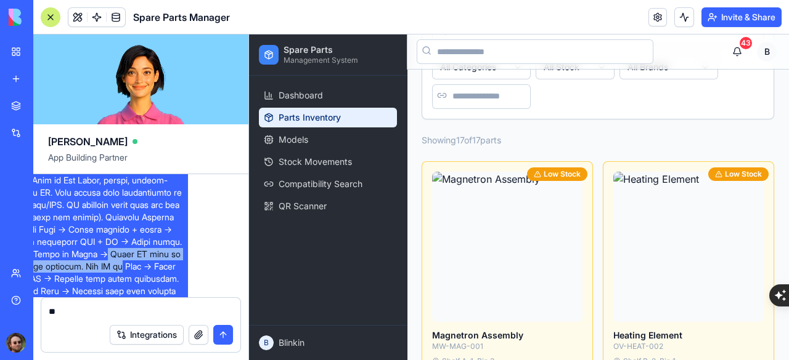
drag, startPoint x: 144, startPoint y: 278, endPoint x: 193, endPoint y: 286, distance: 49.3
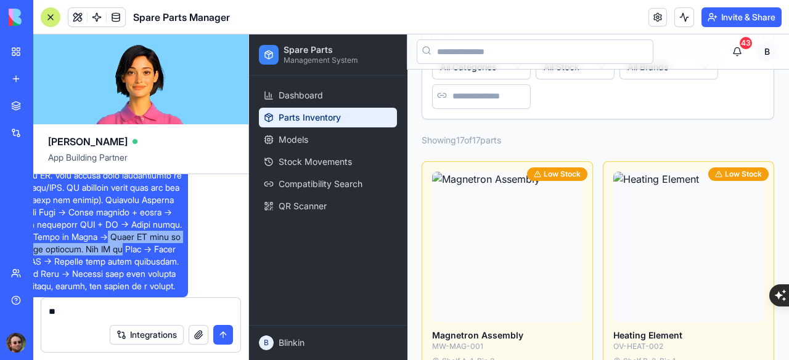
scroll to position [388, 46]
click at [205, 279] on div "Undo 20:01 🔧 Spare Parts Command Center Coming Up! Hey there! I'm [PERSON_NAME]…" at bounding box center [140, 235] width 215 height 123
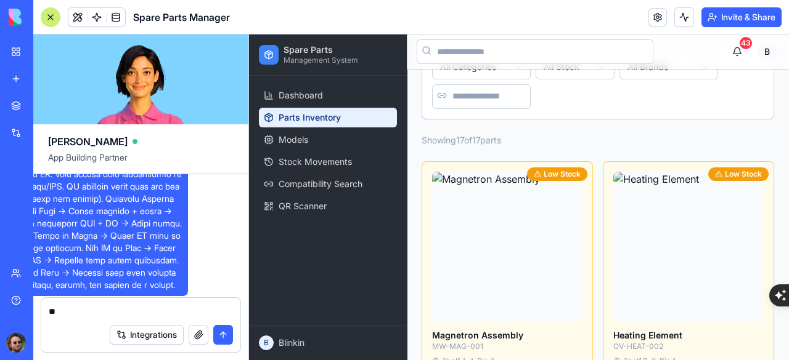
click at [77, 286] on span at bounding box center [95, 45] width 176 height 493
click at [120, 305] on div "*" at bounding box center [140, 308] width 199 height 20
drag, startPoint x: 90, startPoint y: 251, endPoint x: 152, endPoint y: 253, distance: 62.3
click at [152, 253] on span at bounding box center [95, 45] width 176 height 493
drag, startPoint x: 152, startPoint y: 253, endPoint x: 139, endPoint y: 265, distance: 17.9
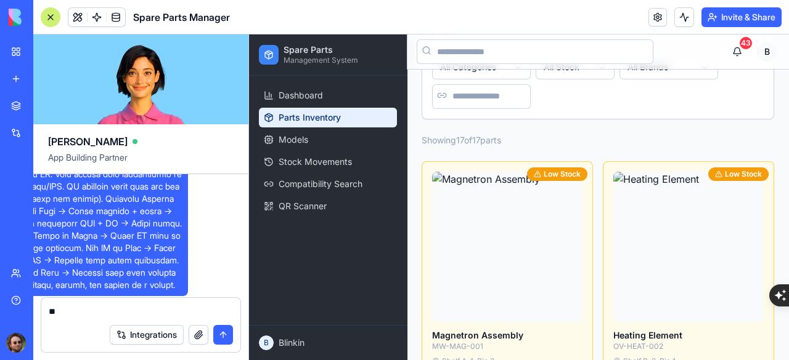
click at [139, 265] on span at bounding box center [95, 45] width 176 height 493
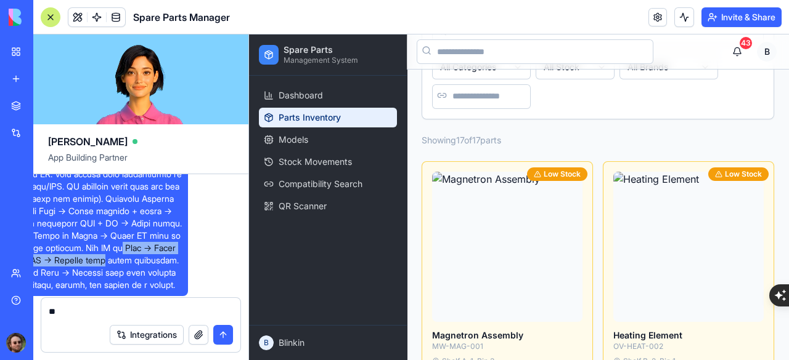
drag, startPoint x: 194, startPoint y: 272, endPoint x: 238, endPoint y: 280, distance: 45.1
click at [238, 280] on div "Undo 20:01 🔧 Spare Parts Command Center Coming Up! Hey there! I'm [PERSON_NAME]…" at bounding box center [140, 235] width 215 height 123
click at [229, 290] on div "Undo 20:01 🔧 Spare Parts Command Center Coming Up! Hey there! I'm [PERSON_NAME]…" at bounding box center [140, 235] width 215 height 123
drag, startPoint x: 238, startPoint y: 269, endPoint x: 222, endPoint y: 264, distance: 16.6
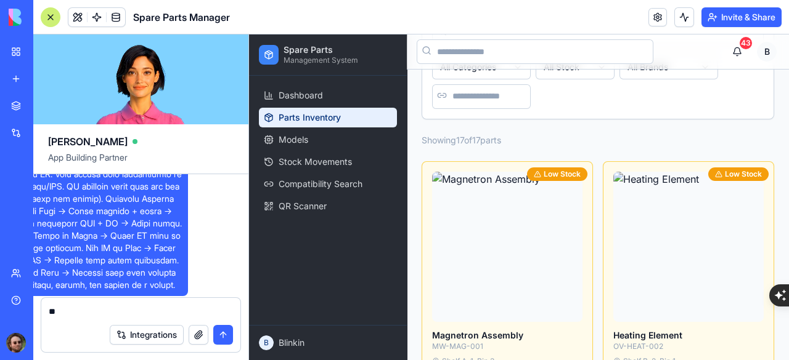
click at [195, 268] on div "Undo 20:01 🔧 Spare Parts Command Center Coming Up! Hey there! I'm [PERSON_NAME]…" at bounding box center [140, 235] width 215 height 123
click at [56, 22] on div at bounding box center [51, 17] width 20 height 20
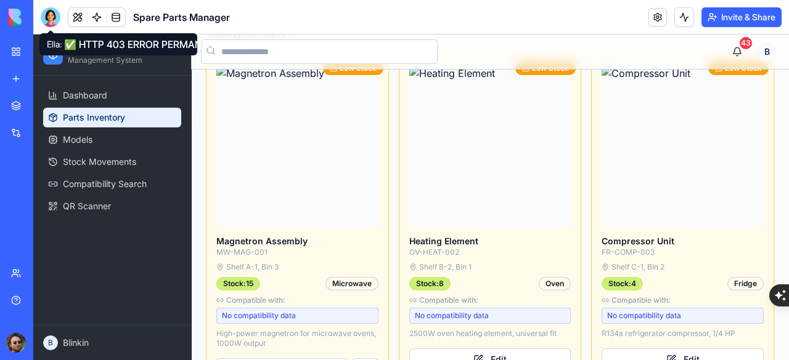
click at [51, 18] on div at bounding box center [51, 17] width 20 height 20
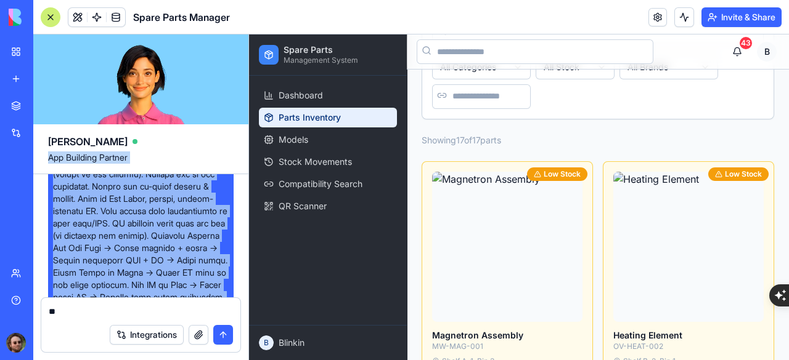
scroll to position [0, 0]
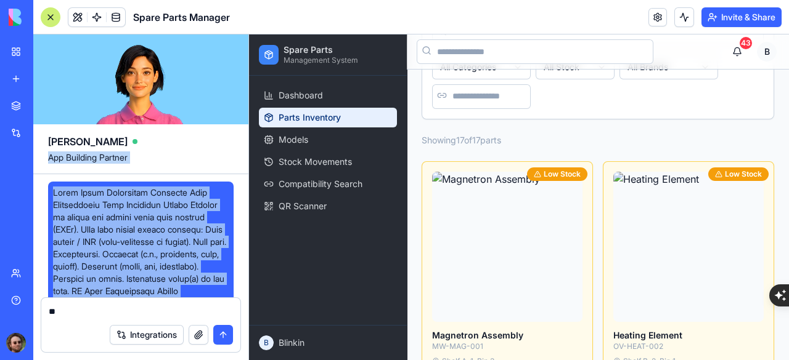
drag, startPoint x: 144, startPoint y: 265, endPoint x: 132, endPoint y: 140, distance: 125.6
click at [132, 140] on div "[PERSON_NAME] App Building Partner Undo 20:01 🔧 Spare Parts Command Center Comi…" at bounding box center [141, 198] width 216 height 326
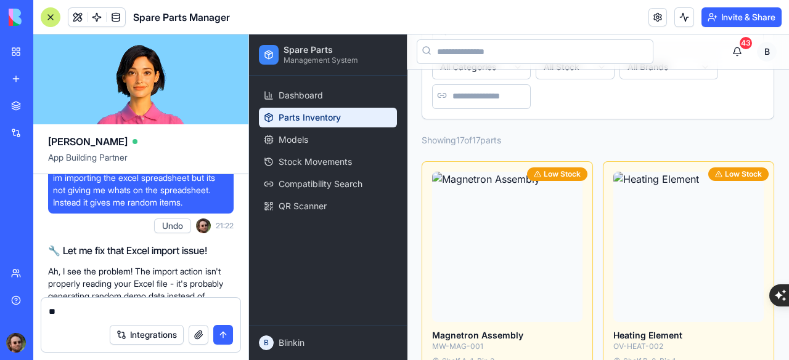
scroll to position [2157, 0]
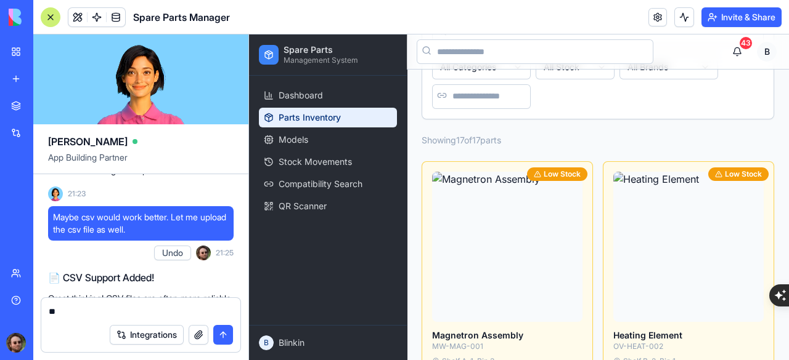
click at [46, 78] on div "New app" at bounding box center [38, 79] width 16 height 12
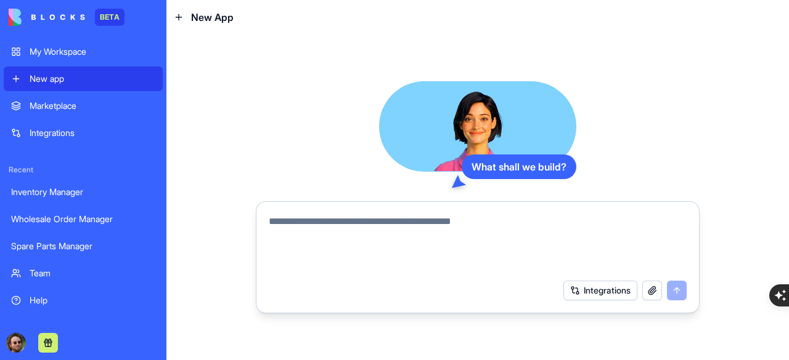
click at [413, 222] on textarea at bounding box center [478, 243] width 418 height 59
paste textarea "**********"
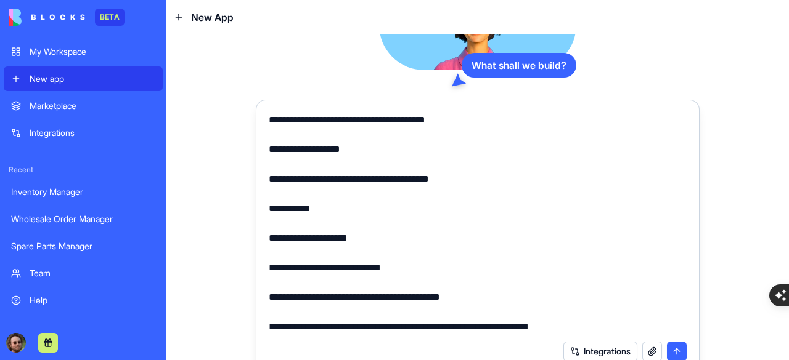
scroll to position [34, 0]
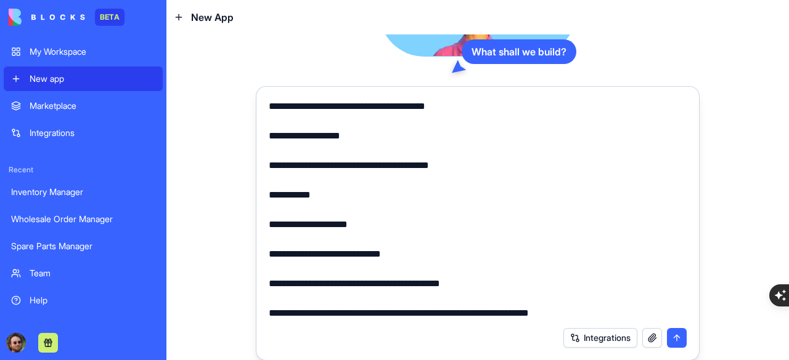
type textarea "**********"
click at [672, 335] on button "submit" at bounding box center [677, 338] width 20 height 20
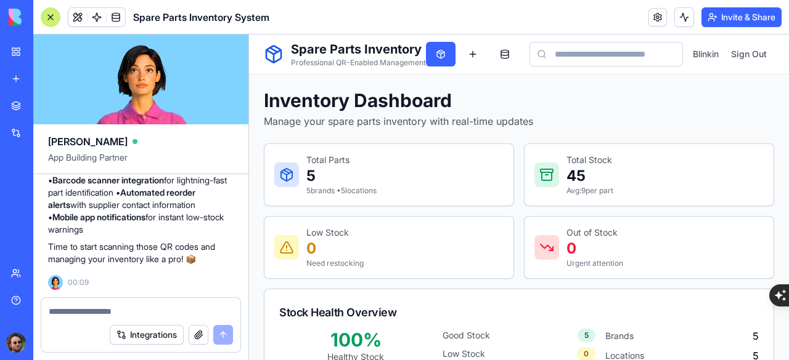
click at [45, 19] on div at bounding box center [51, 17] width 20 height 20
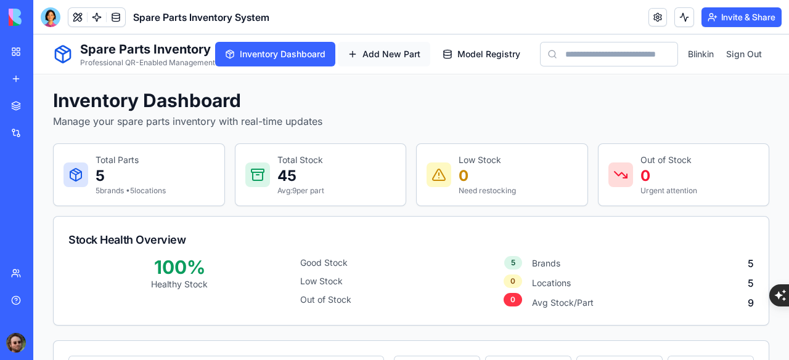
click at [388, 61] on button "Add New Part" at bounding box center [384, 54] width 92 height 25
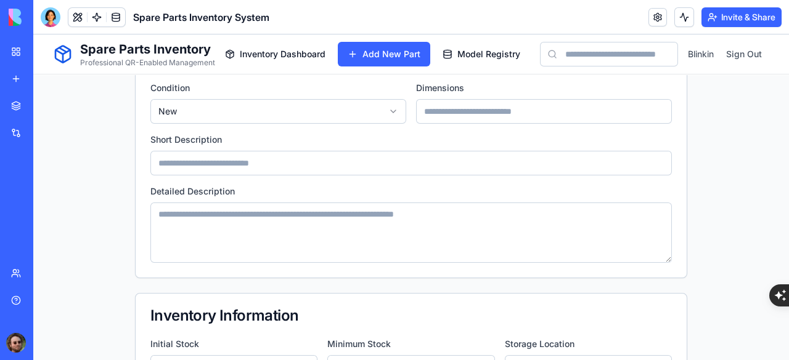
scroll to position [246, 0]
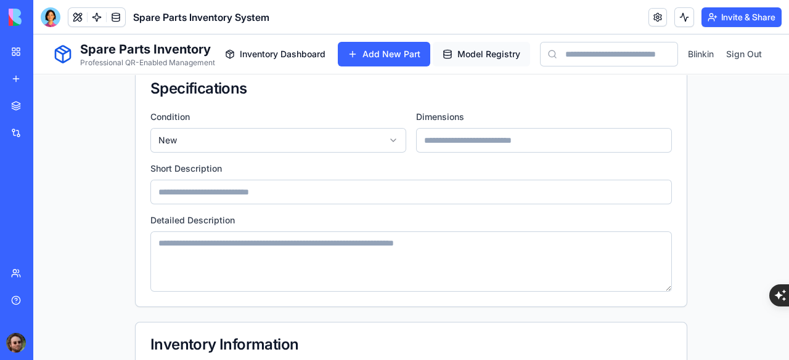
click at [471, 57] on span "Model Registry" at bounding box center [488, 54] width 63 height 12
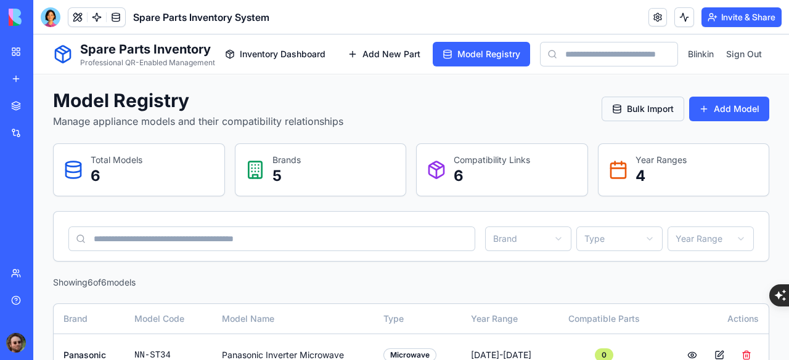
click at [616, 108] on button "Bulk Import" at bounding box center [642, 109] width 83 height 25
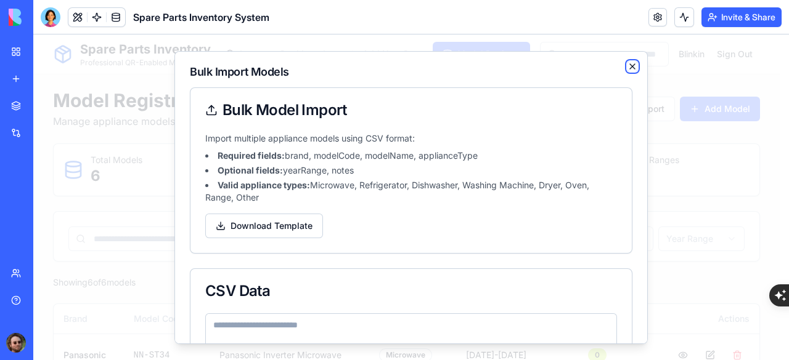
click at [630, 67] on icon "button" at bounding box center [632, 65] width 5 height 5
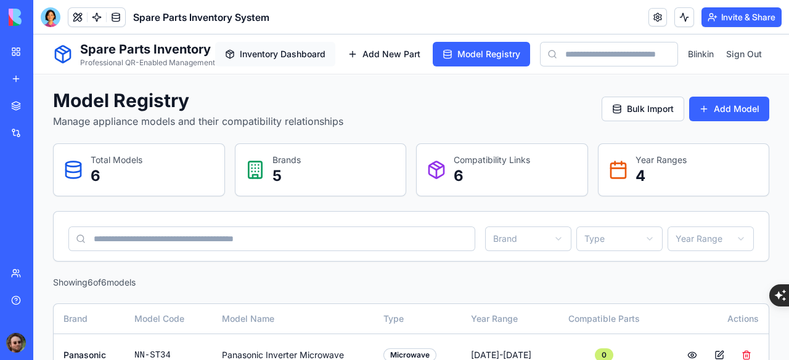
click at [281, 55] on span "Inventory Dashboard" at bounding box center [283, 54] width 86 height 12
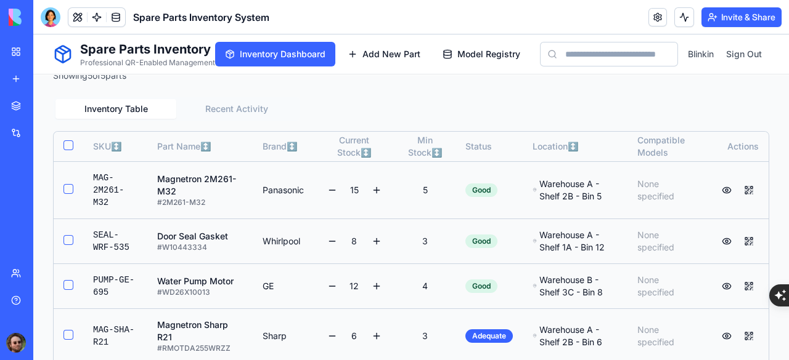
scroll to position [308, 0]
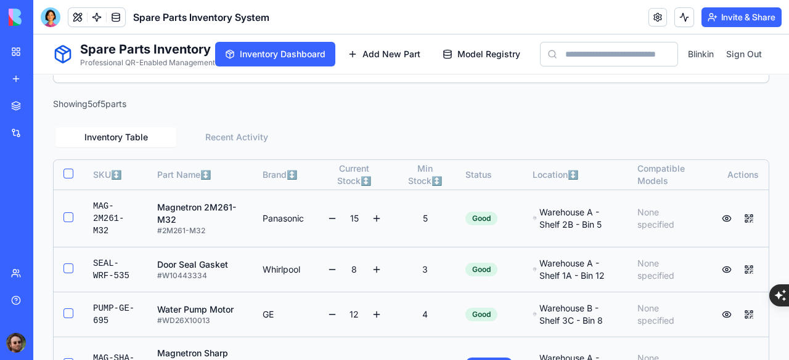
click at [739, 223] on button at bounding box center [749, 219] width 20 height 20
click at [372, 222] on button at bounding box center [376, 218] width 15 height 15
click at [329, 223] on div "15" at bounding box center [355, 218] width 62 height 17
click at [326, 225] on div "15" at bounding box center [355, 218] width 62 height 17
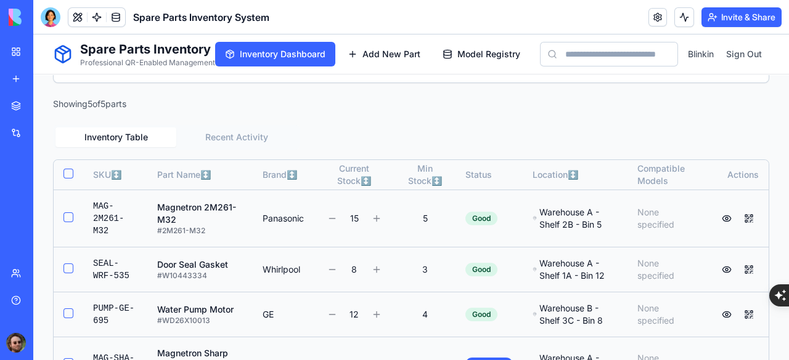
click at [371, 224] on div "15" at bounding box center [355, 218] width 62 height 17
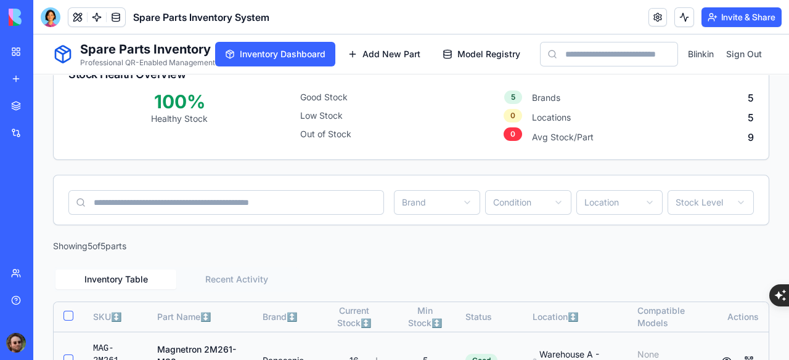
scroll to position [354, 0]
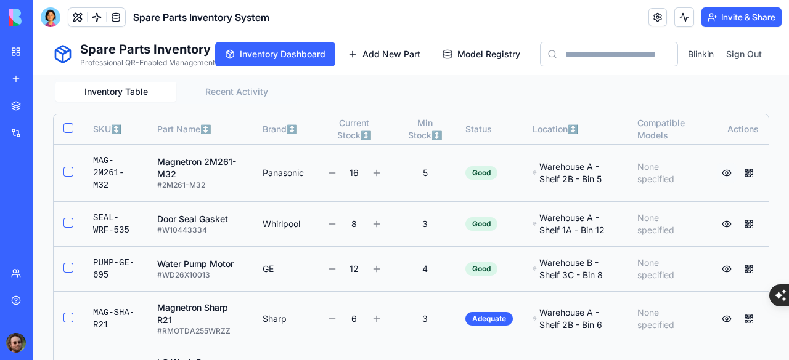
click at [717, 179] on button at bounding box center [727, 173] width 20 height 20
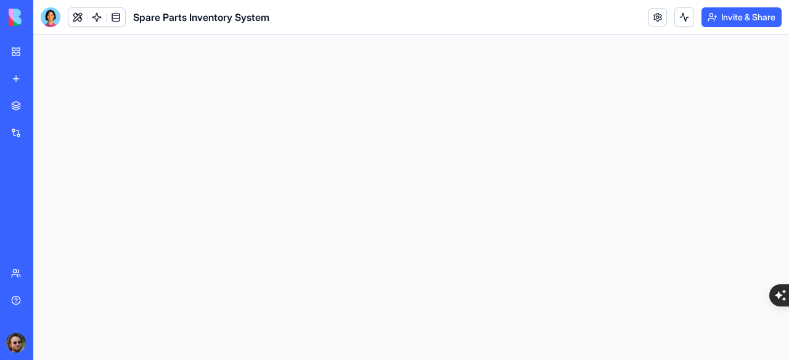
scroll to position [0, 0]
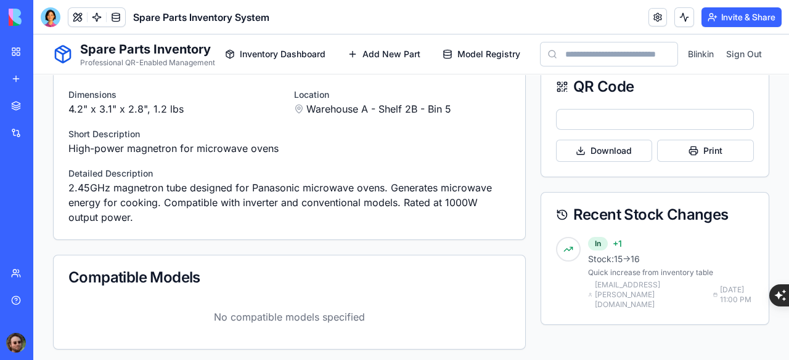
scroll to position [403, 0]
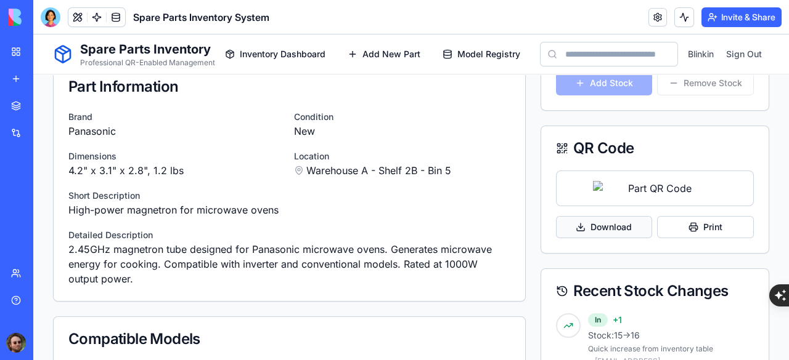
click at [591, 224] on button "Download" at bounding box center [604, 227] width 97 height 22
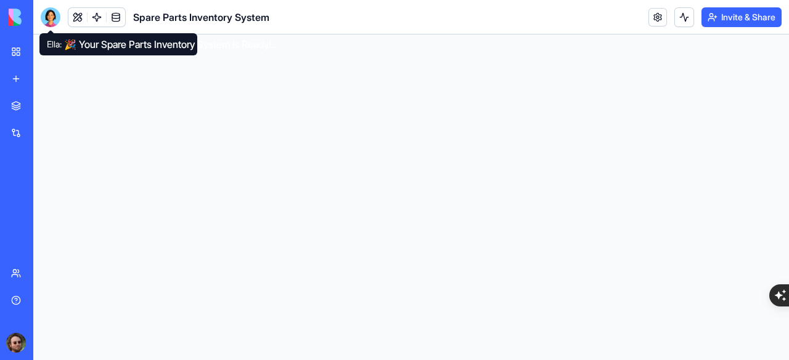
scroll to position [0, 0]
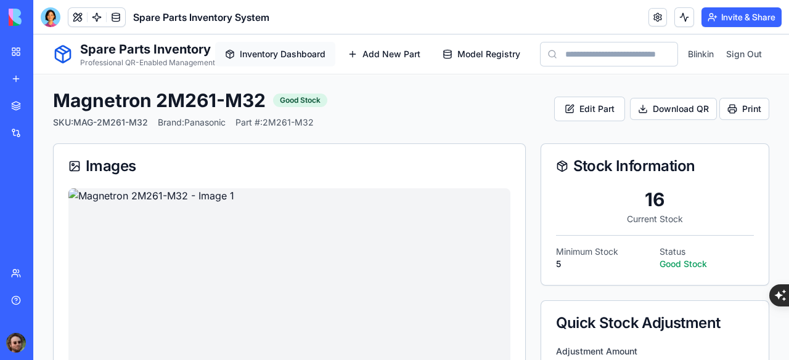
click at [314, 55] on span "Inventory Dashboard" at bounding box center [283, 54] width 86 height 12
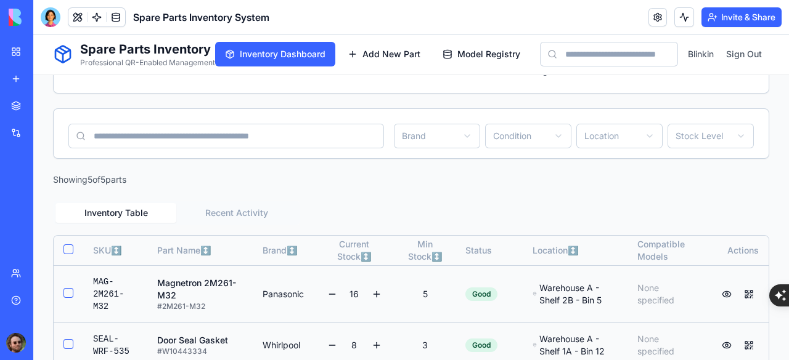
scroll to position [370, 0]
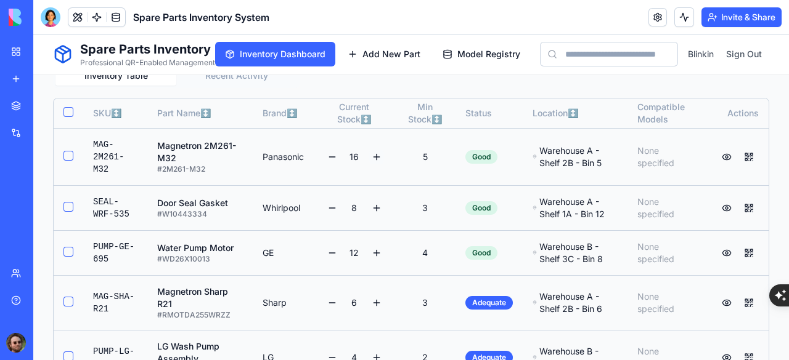
click at [375, 165] on button at bounding box center [376, 157] width 15 height 15
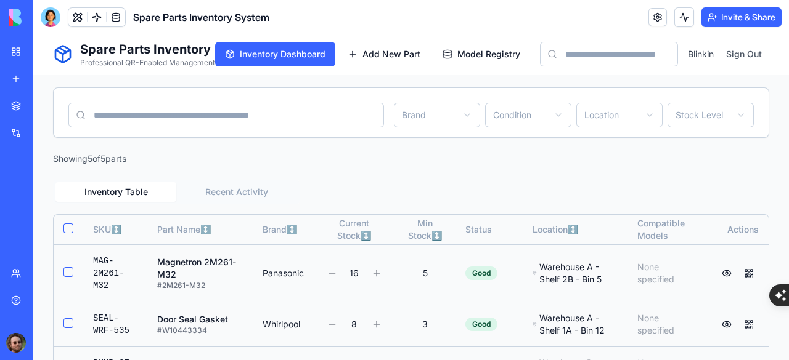
scroll to position [107, 0]
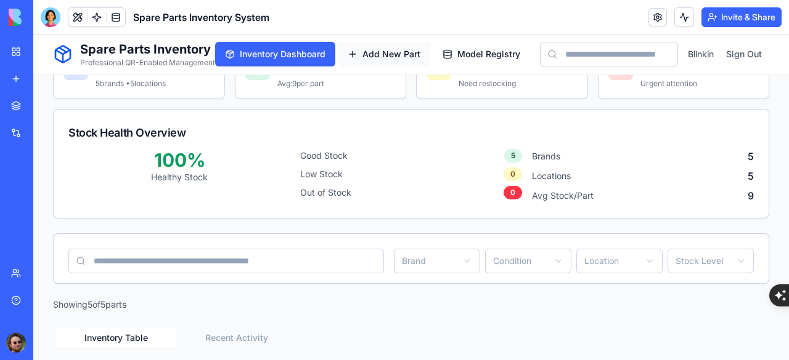
click at [375, 51] on span "Add New Part" at bounding box center [391, 54] width 58 height 12
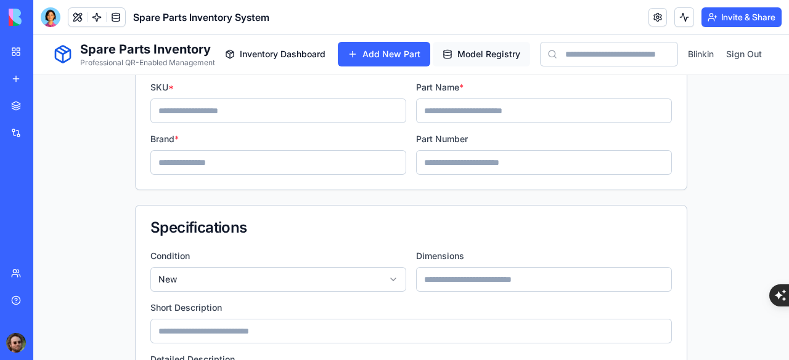
click at [470, 59] on span "Model Registry" at bounding box center [488, 54] width 63 height 12
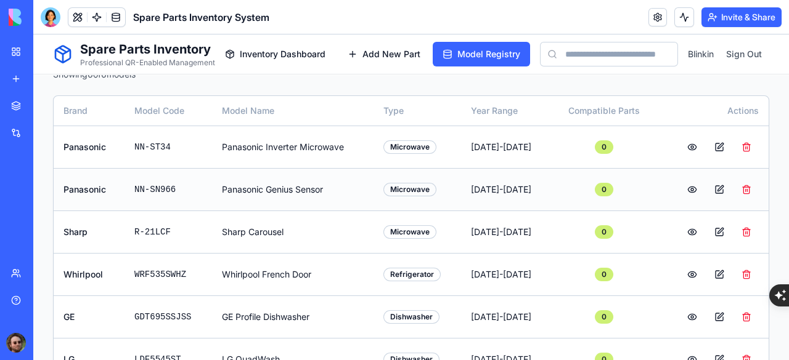
scroll to position [180, 0]
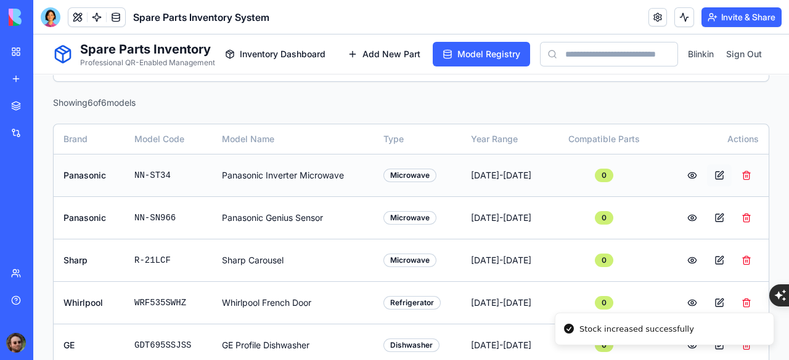
click at [709, 174] on button at bounding box center [719, 176] width 25 height 22
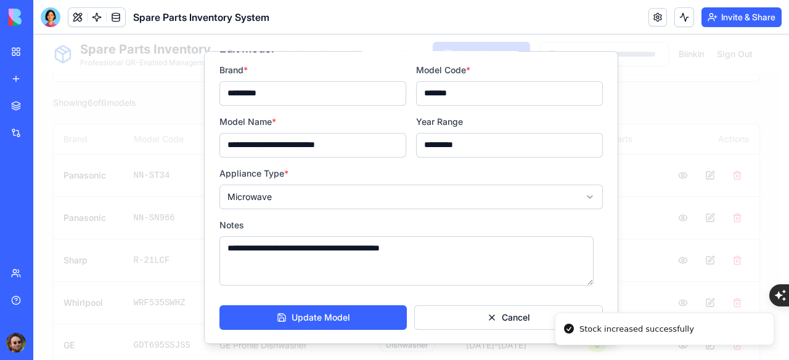
scroll to position [0, 0]
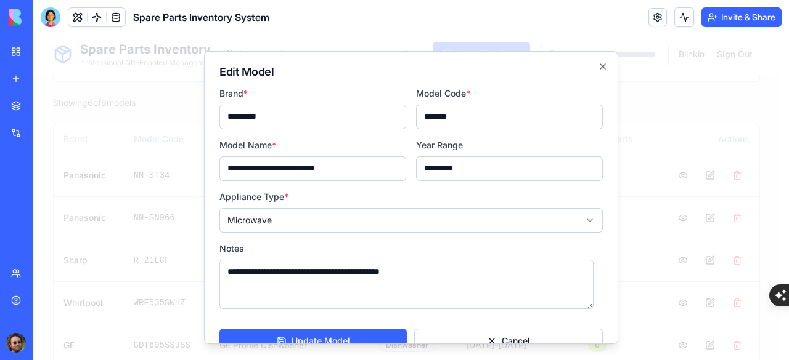
click at [490, 119] on input "*******" at bounding box center [509, 116] width 187 height 25
click at [591, 71] on h2 "Edit Model" at bounding box center [410, 71] width 383 height 11
click at [598, 69] on icon "button" at bounding box center [603, 66] width 10 height 10
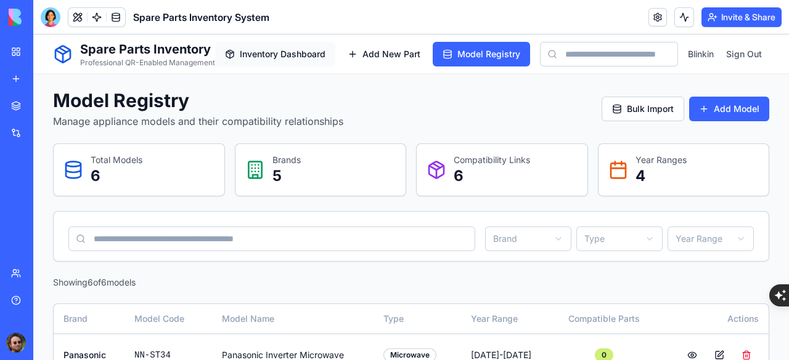
click at [280, 55] on span "Inventory Dashboard" at bounding box center [283, 54] width 86 height 12
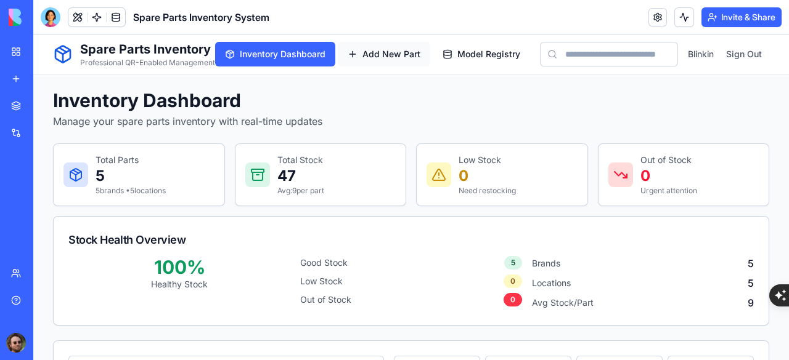
click at [376, 54] on span "Add New Part" at bounding box center [391, 54] width 58 height 12
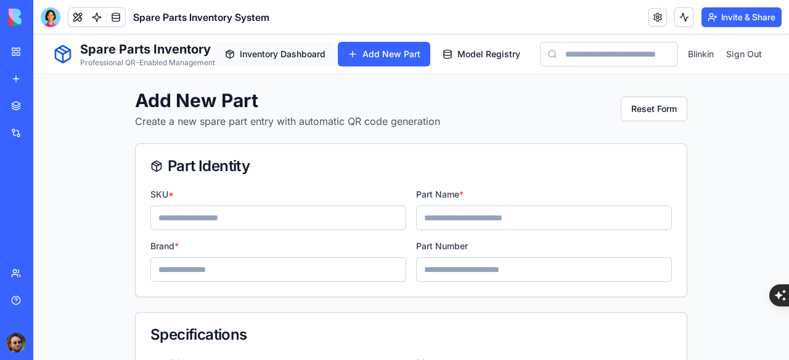
click at [277, 59] on span "Inventory Dashboard" at bounding box center [283, 54] width 86 height 12
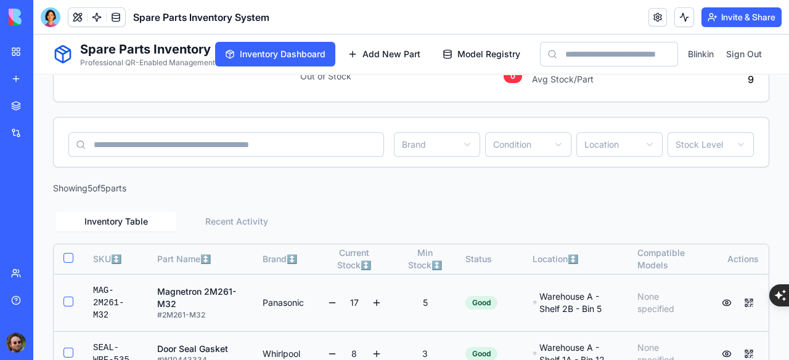
scroll to position [246, 0]
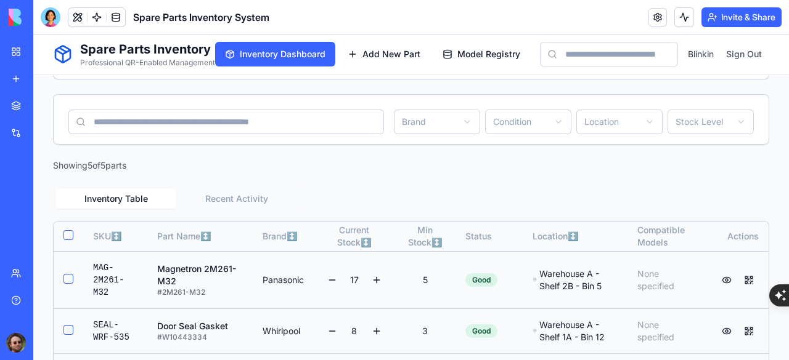
click at [46, 80] on div "New app" at bounding box center [38, 79] width 16 height 12
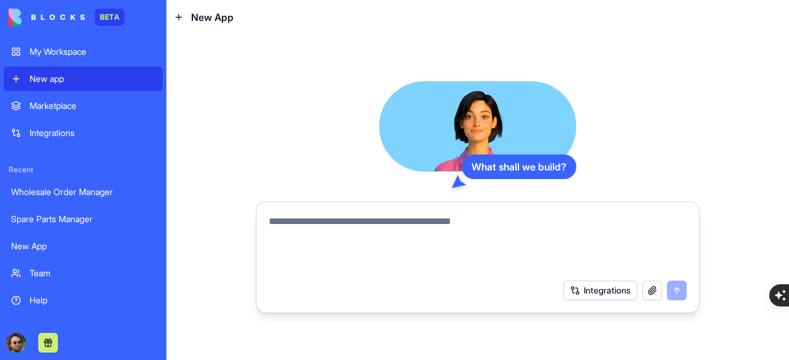
click at [65, 248] on div "New App" at bounding box center [83, 246] width 144 height 12
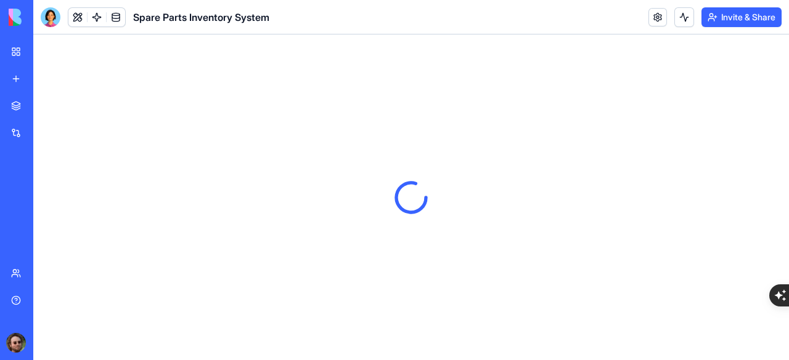
click at [46, 83] on div "New app" at bounding box center [38, 79] width 16 height 12
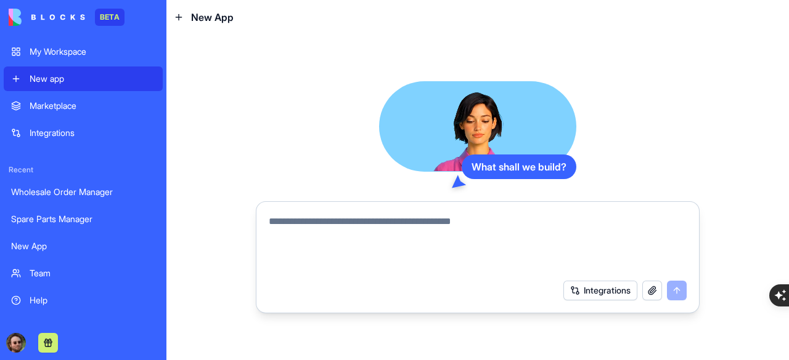
click at [341, 221] on textarea at bounding box center [478, 243] width 418 height 59
paste textarea "**********"
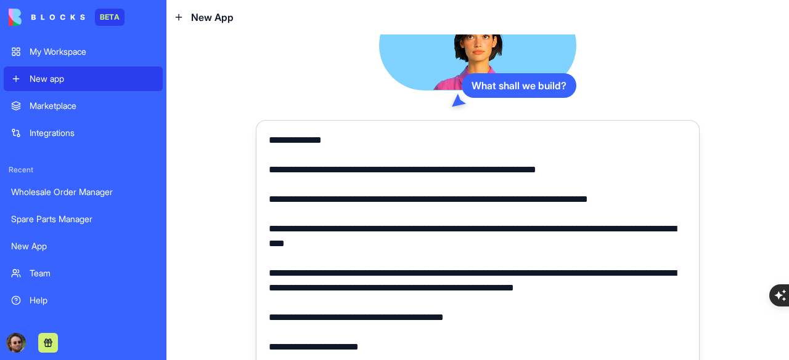
click at [269, 133] on textarea at bounding box center [478, 244] width 418 height 222
paste textarea "**********"
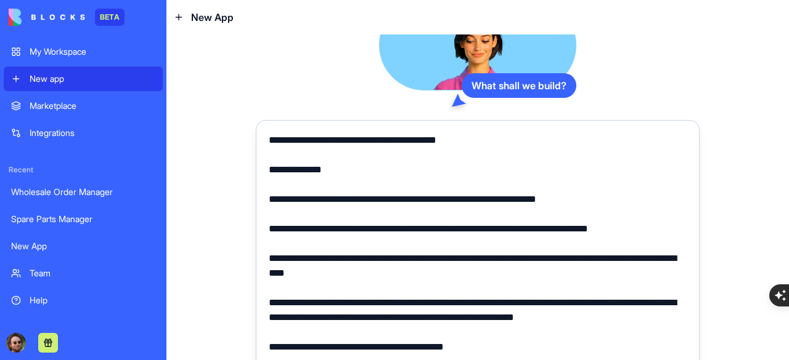
type textarea "**********"
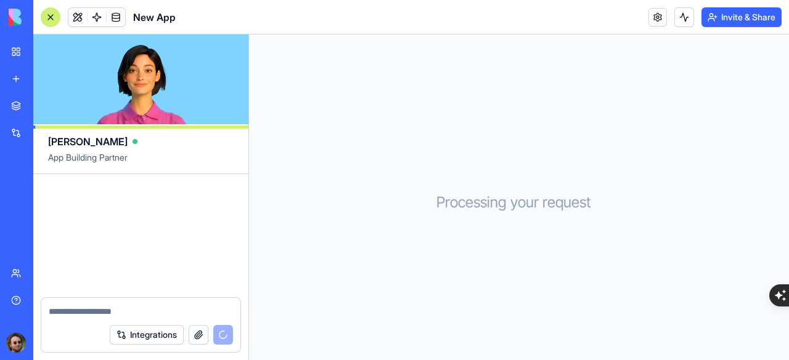
scroll to position [746, 0]
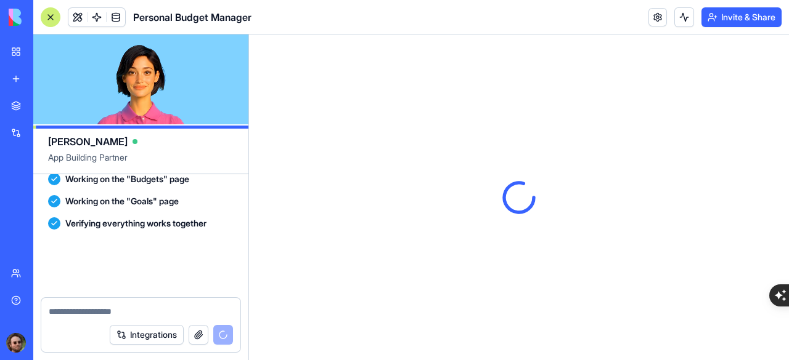
scroll to position [1448, 0]
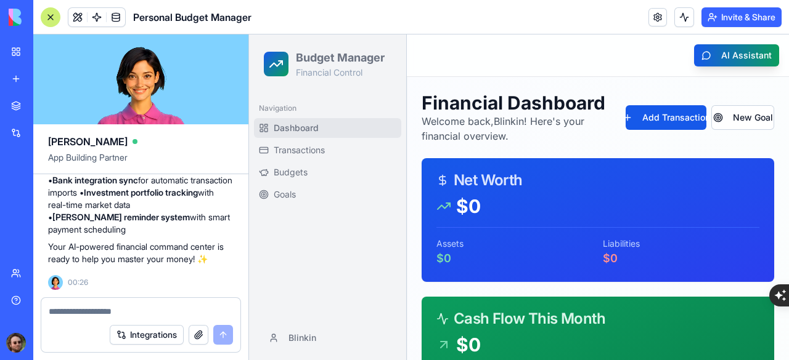
click at [50, 15] on div at bounding box center [51, 17] width 20 height 20
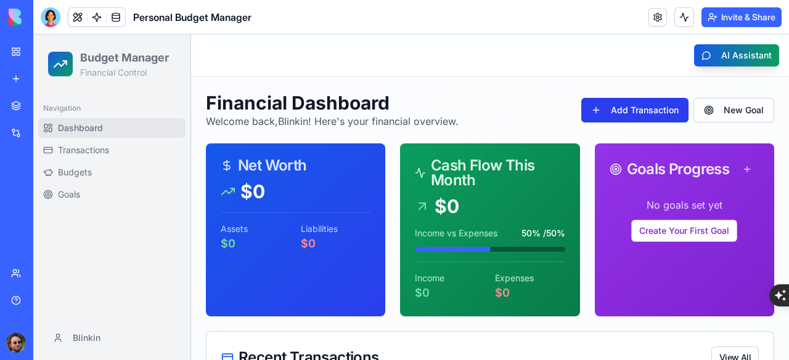
click at [614, 110] on button "Add Transaction" at bounding box center [634, 110] width 107 height 25
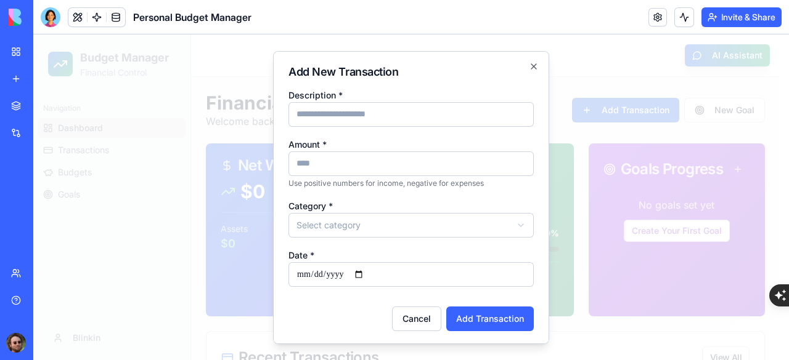
scroll to position [1, 0]
click at [428, 312] on button "Cancel" at bounding box center [416, 317] width 49 height 25
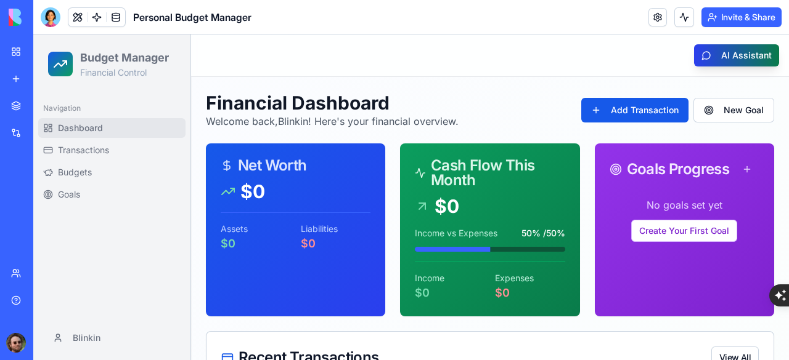
click at [711, 54] on button "AI Assistant" at bounding box center [736, 55] width 85 height 22
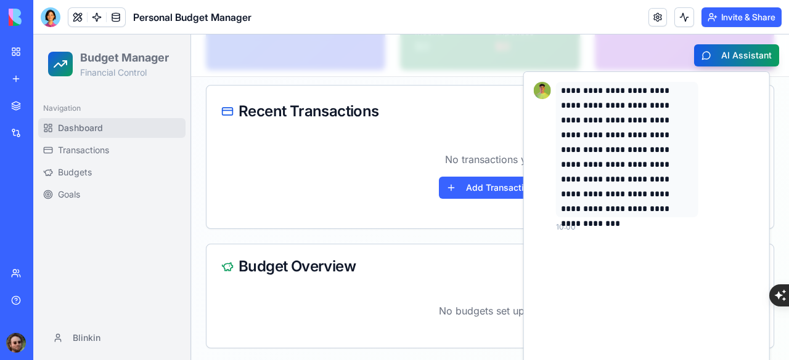
scroll to position [0, 0]
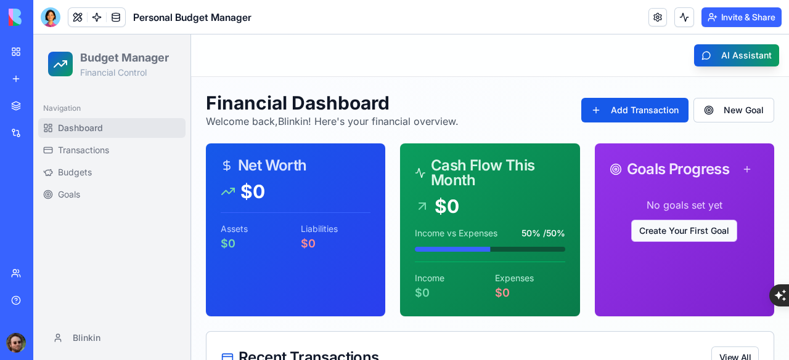
click at [663, 229] on button "Create Your First Goal" at bounding box center [684, 231] width 106 height 22
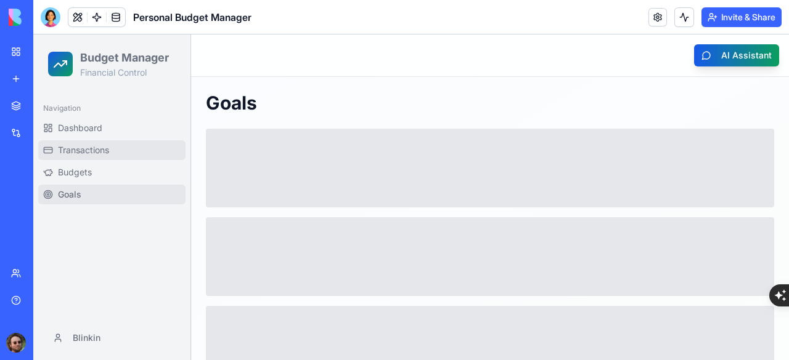
click at [83, 150] on span "Transactions" at bounding box center [83, 150] width 51 height 12
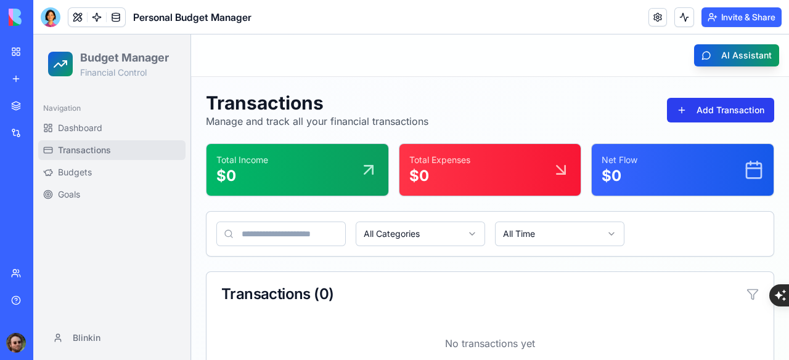
click at [677, 107] on button "Add Transaction" at bounding box center [720, 110] width 107 height 25
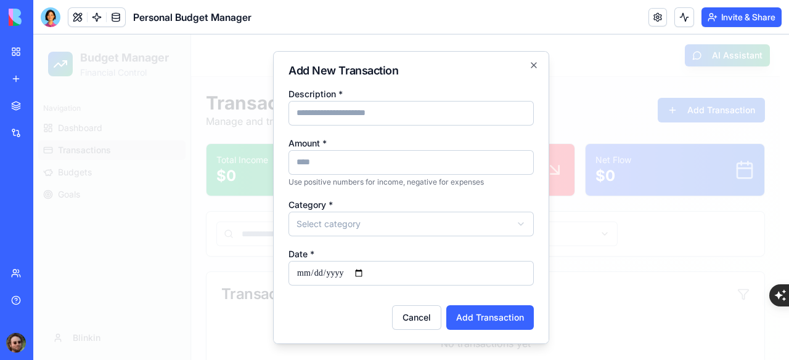
scroll to position [1, 0]
click at [417, 314] on button "Cancel" at bounding box center [416, 317] width 49 height 25
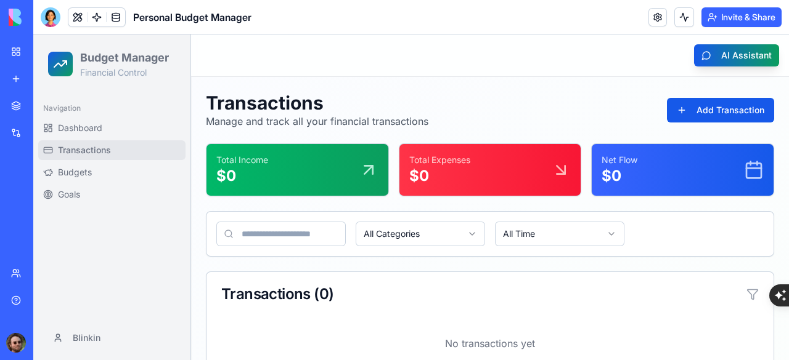
click at [46, 219] on div "Spare Parts Inventory System" at bounding box center [28, 219] width 35 height 12
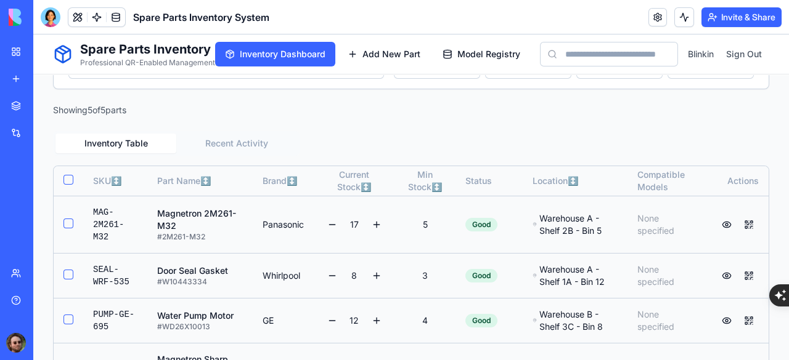
scroll to position [354, 0]
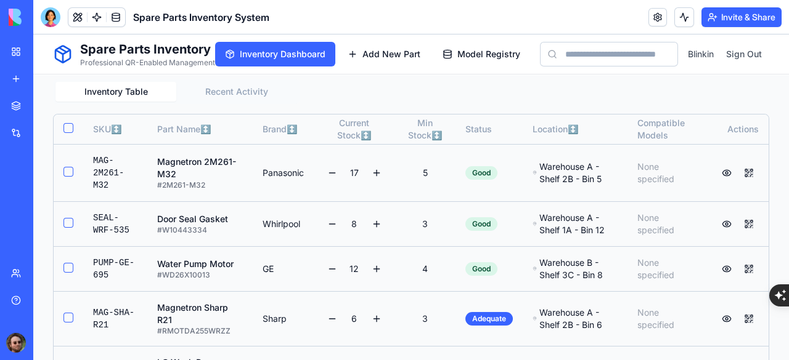
click at [233, 181] on div "Magnetron 2M261-M32" at bounding box center [200, 168] width 86 height 25
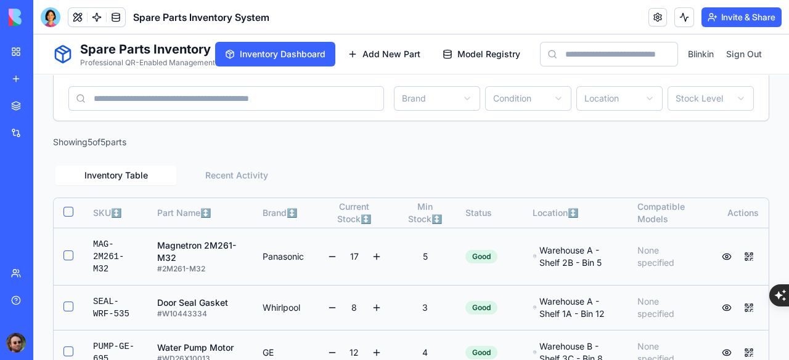
scroll to position [308, 0]
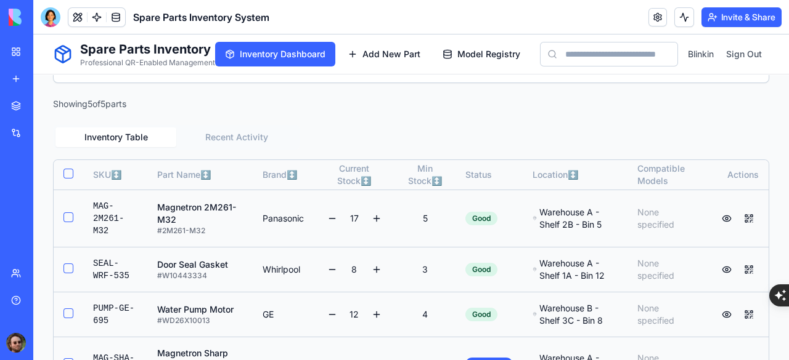
click at [70, 222] on button "button" at bounding box center [68, 218] width 10 height 10
click at [68, 222] on button "button" at bounding box center [68, 217] width 10 height 10
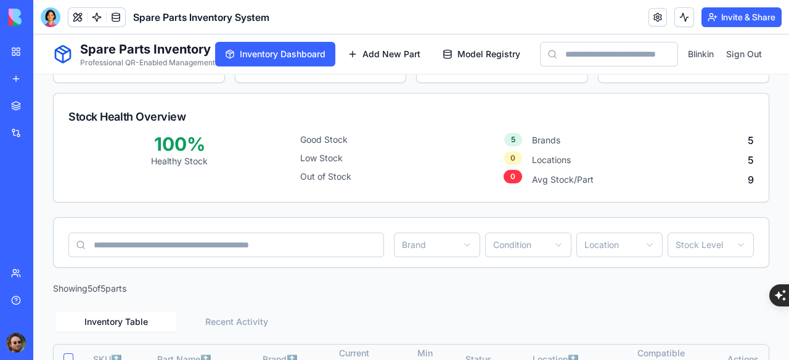
scroll to position [0, 0]
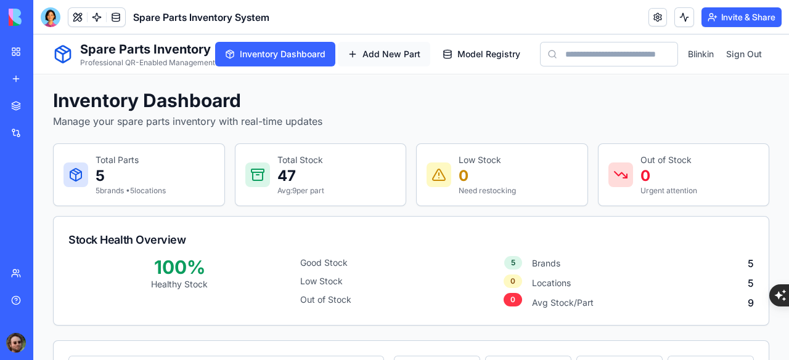
click at [381, 54] on span "Add New Part" at bounding box center [391, 54] width 58 height 12
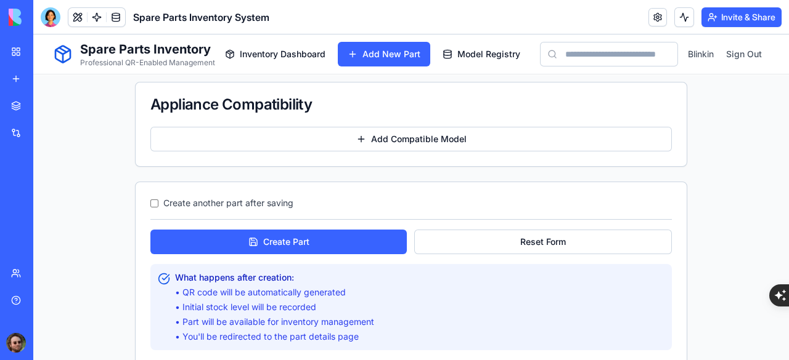
scroll to position [1048, 0]
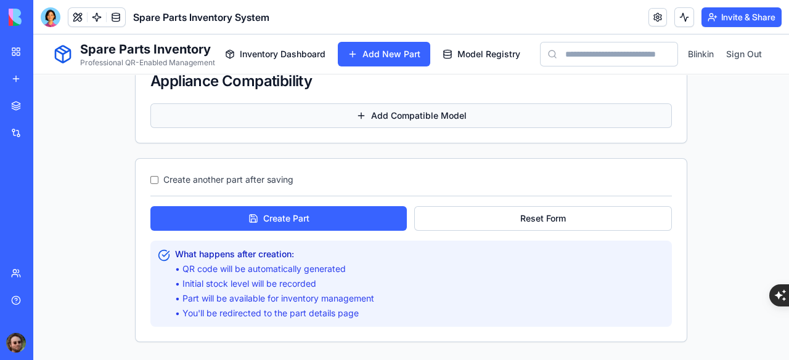
click at [396, 113] on button "Add Compatible Model" at bounding box center [410, 116] width 521 height 25
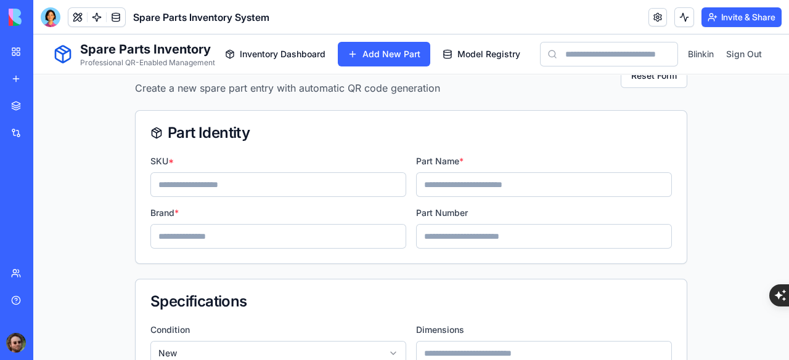
scroll to position [0, 0]
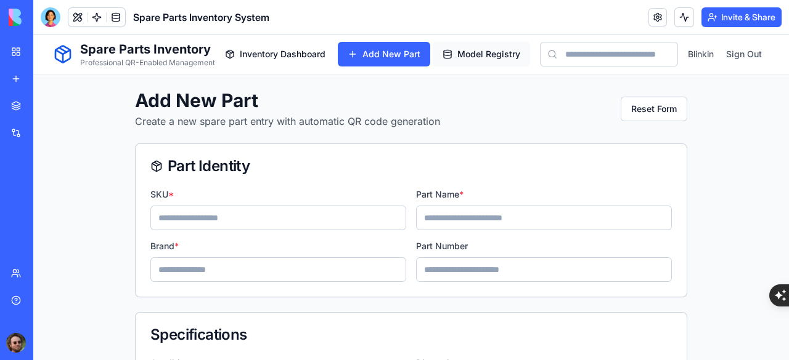
click at [464, 56] on span "Model Registry" at bounding box center [488, 54] width 63 height 12
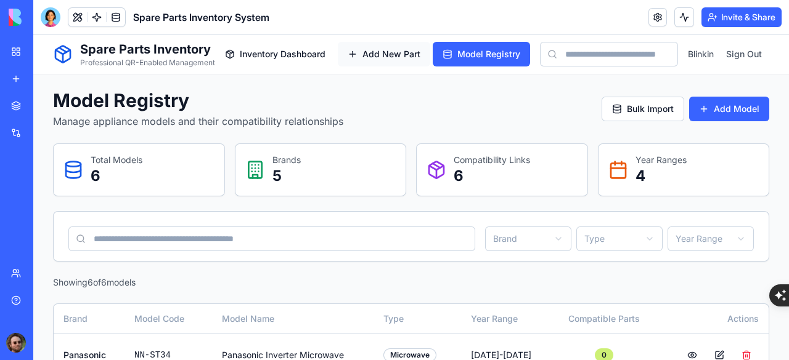
click at [378, 52] on span "Add New Part" at bounding box center [391, 54] width 58 height 12
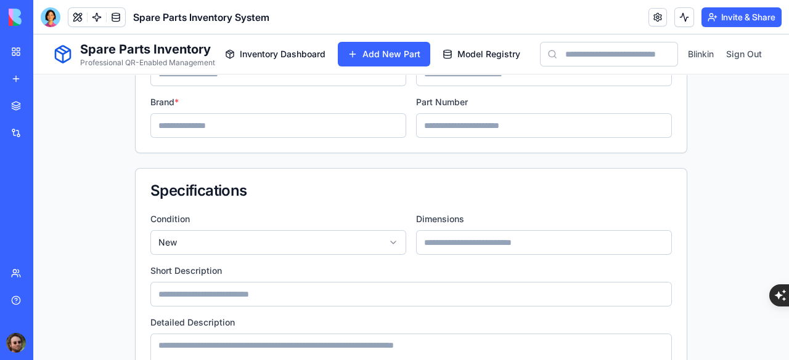
scroll to position [246, 0]
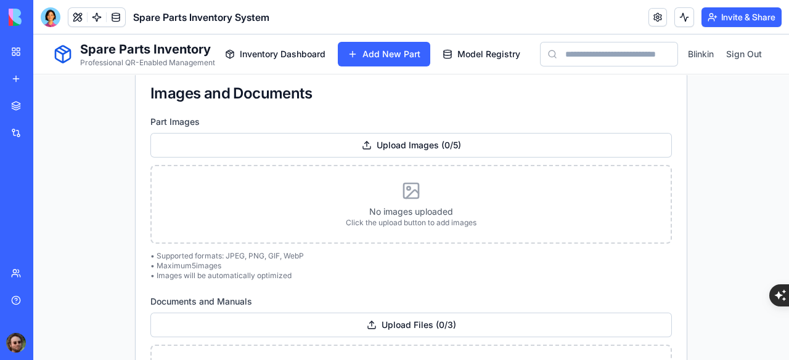
scroll to position [616, 0]
click at [402, 187] on icon at bounding box center [411, 190] width 20 height 20
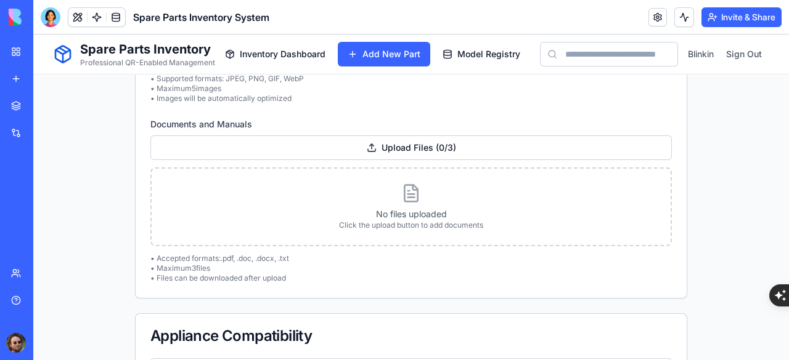
scroll to position [801, 0]
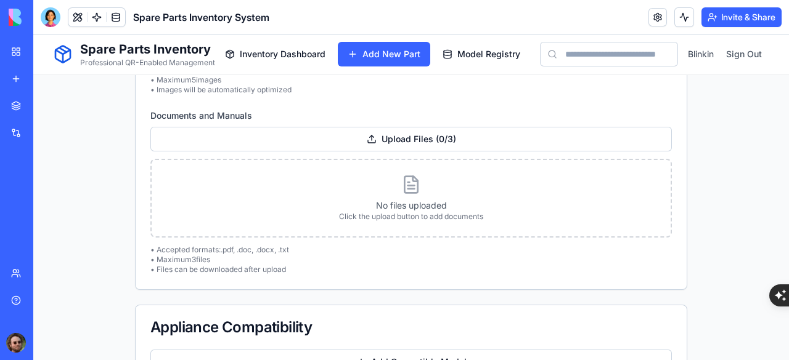
click at [409, 201] on p "No files uploaded" at bounding box center [410, 206] width 489 height 12
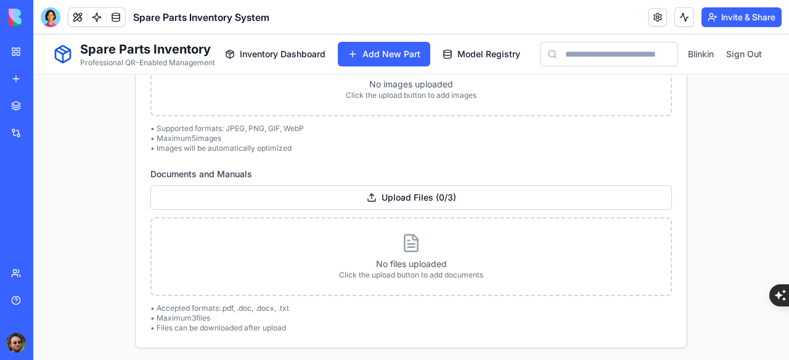
scroll to position [555, 0]
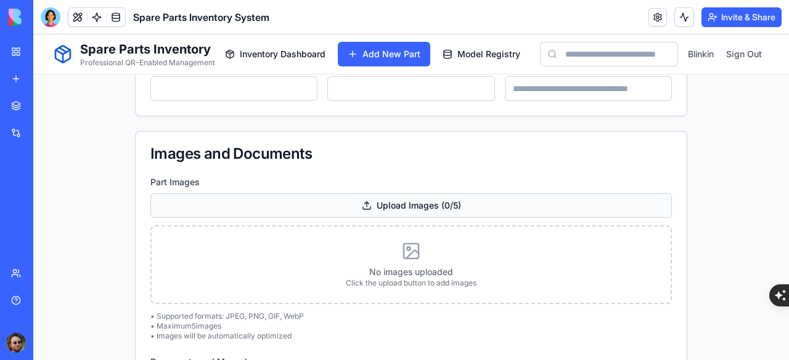
click at [405, 197] on div "Upload Images ( 0 / 5 )" at bounding box center [410, 205] width 521 height 25
click at [33, 35] on input "Upload Images ( 0 / 5 )" at bounding box center [33, 35] width 0 height 0
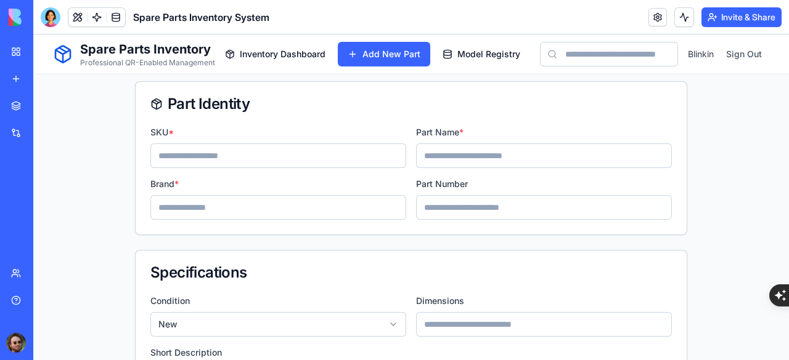
scroll to position [0, 0]
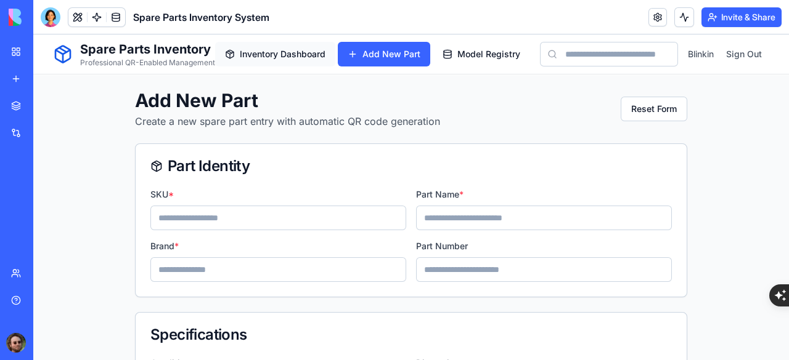
click at [299, 58] on span "Inventory Dashboard" at bounding box center [283, 54] width 86 height 12
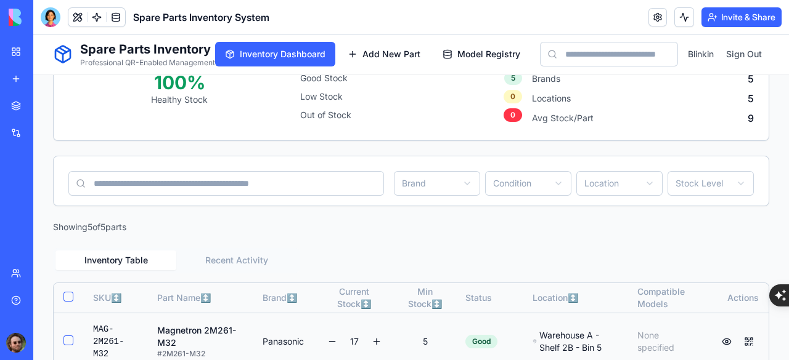
scroll to position [431, 0]
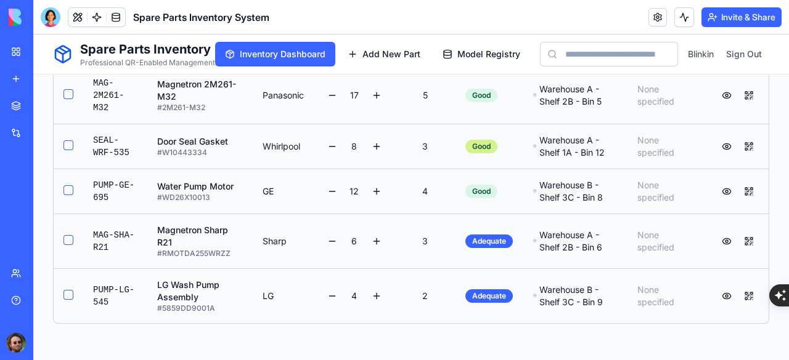
click at [469, 153] on div "Good" at bounding box center [481, 147] width 32 height 14
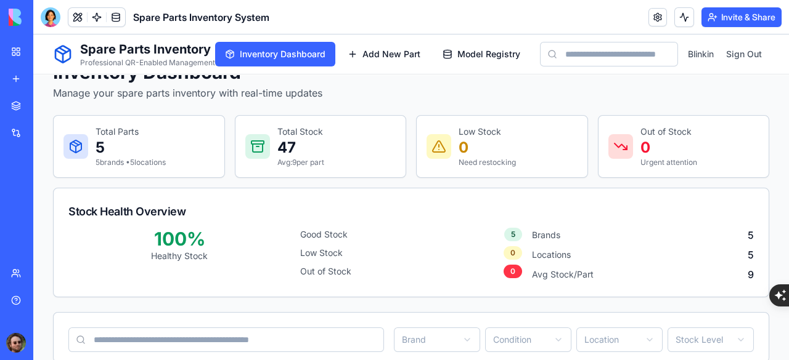
scroll to position [0, 0]
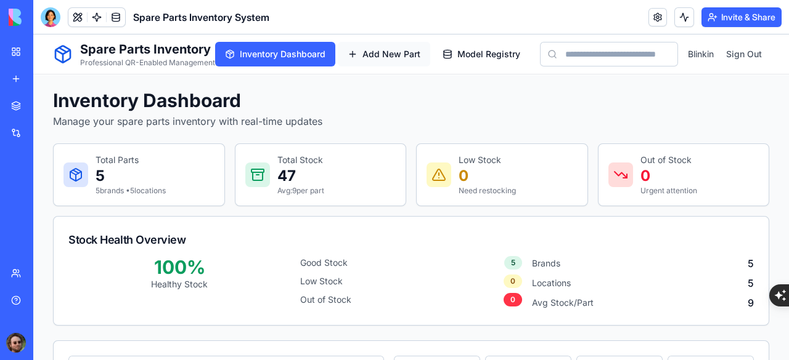
click at [389, 50] on span "Add New Part" at bounding box center [391, 54] width 58 height 12
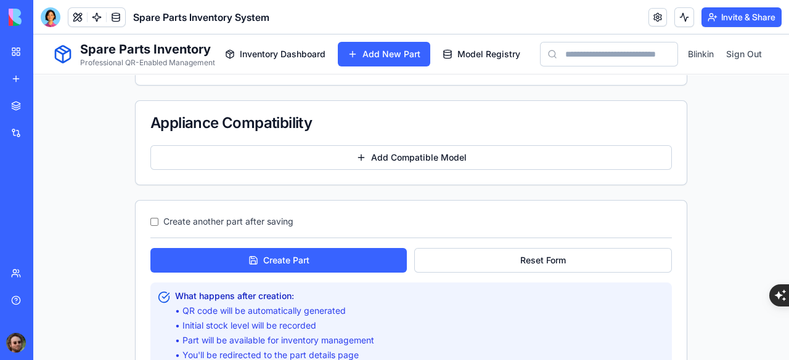
scroll to position [1048, 0]
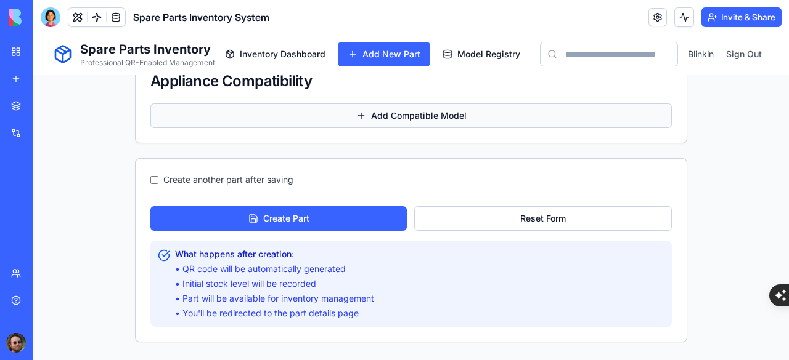
click at [404, 114] on button "Add Compatible Model" at bounding box center [410, 116] width 521 height 25
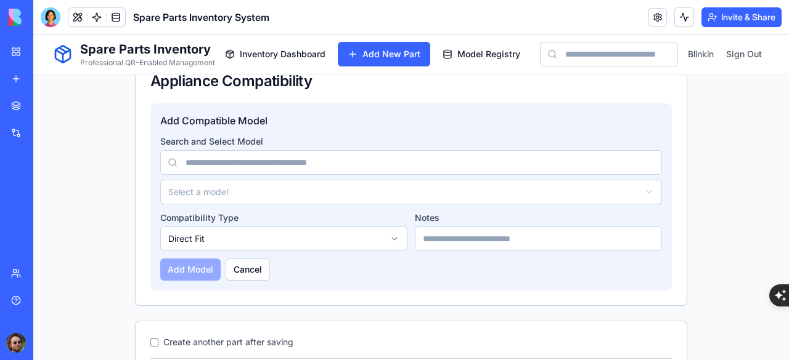
click at [399, 158] on input at bounding box center [411, 162] width 502 height 25
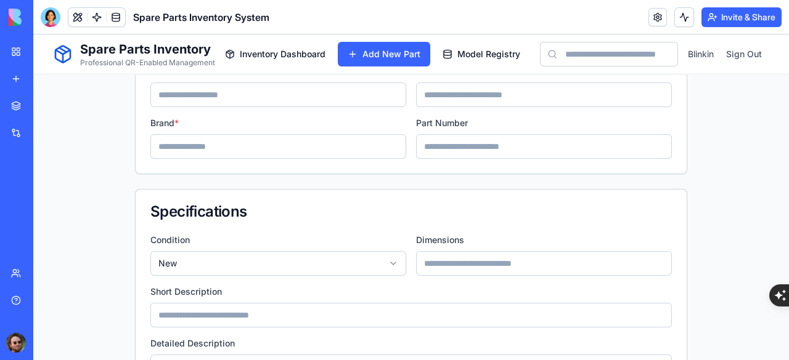
scroll to position [0, 0]
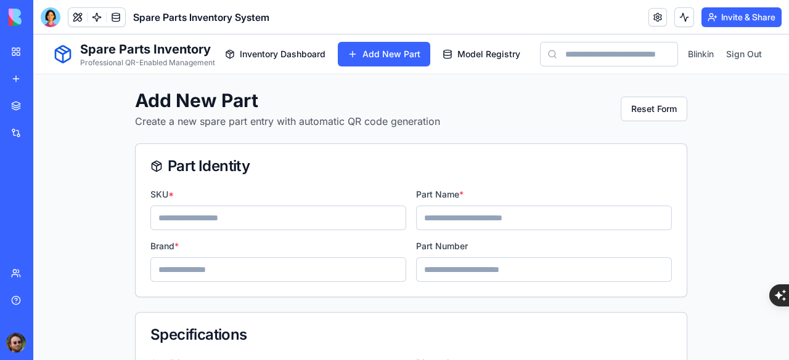
click at [46, 53] on div "My Workspace" at bounding box center [38, 52] width 16 height 12
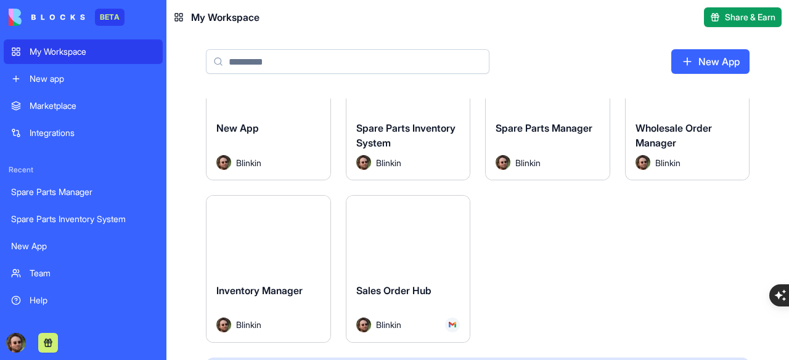
scroll to position [62, 0]
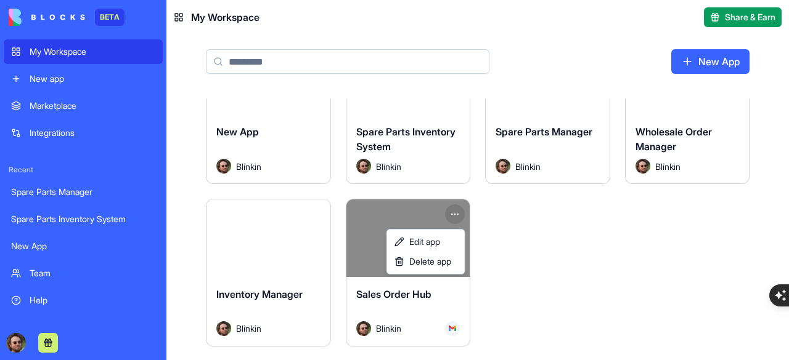
click at [457, 213] on html "BETA My Workspace New app Marketplace Integrations Recent Spare Parts Manager S…" at bounding box center [394, 180] width 789 height 360
click at [500, 238] on html "BETA My Workspace New app Marketplace Integrations Recent Spare Parts Manager S…" at bounding box center [394, 180] width 789 height 360
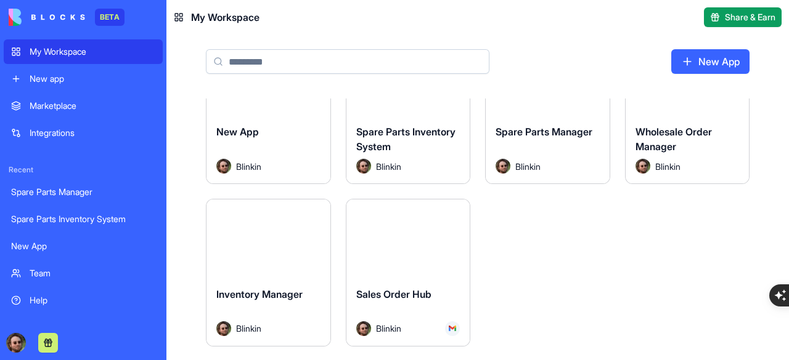
scroll to position [0, 0]
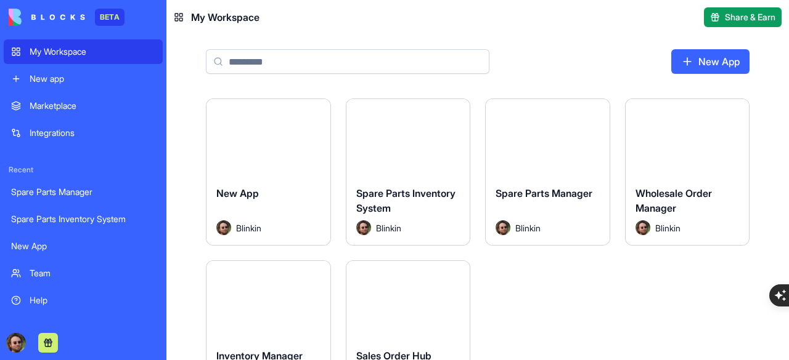
click at [690, 139] on button "Launch" at bounding box center [687, 138] width 92 height 25
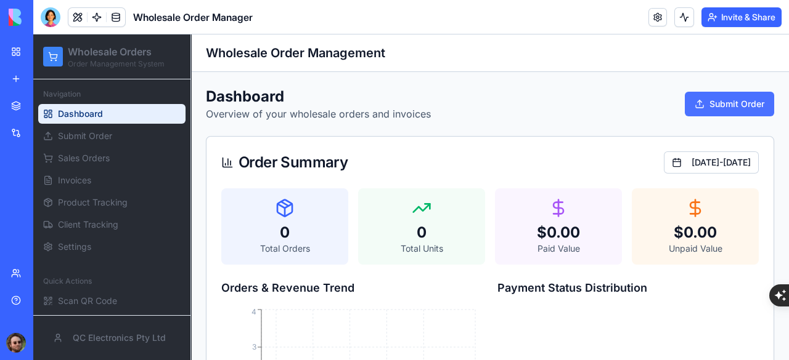
click at [701, 108] on button "Submit Order" at bounding box center [729, 104] width 89 height 25
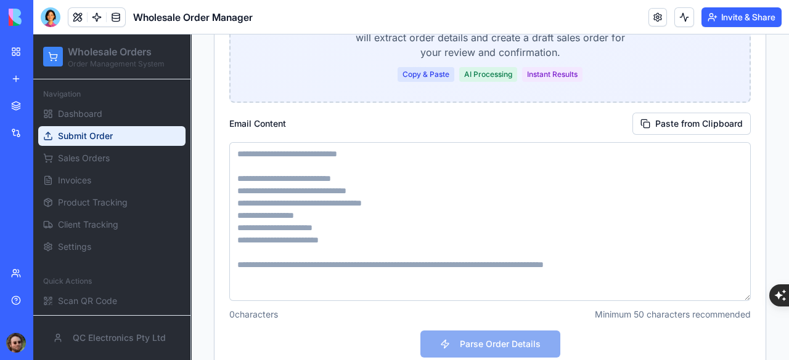
scroll to position [246, 0]
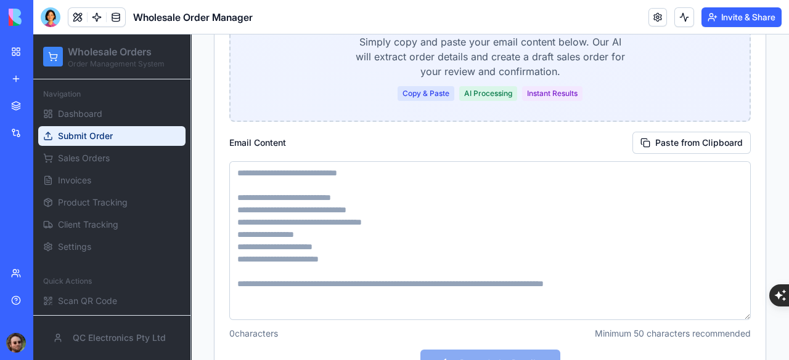
click at [359, 179] on textarea at bounding box center [489, 240] width 521 height 159
paste textarea "**********"
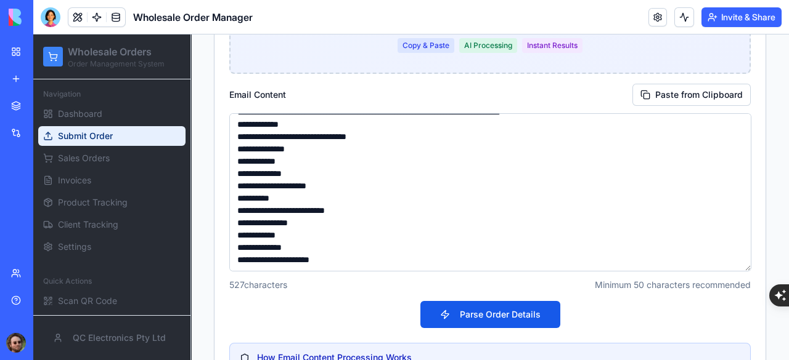
scroll to position [431, 0]
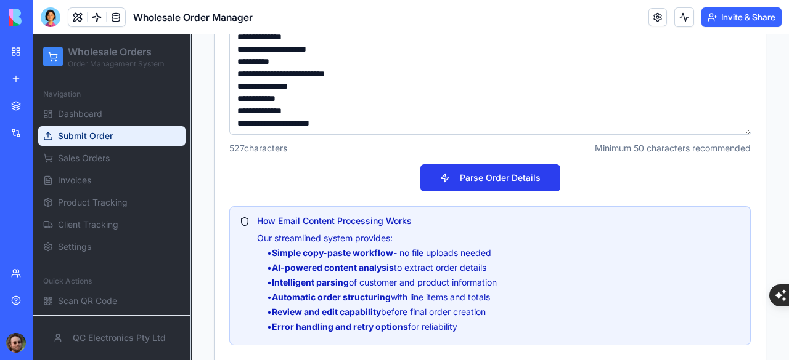
type textarea "**********"
click at [479, 179] on button "Parse Order Details" at bounding box center [490, 178] width 140 height 27
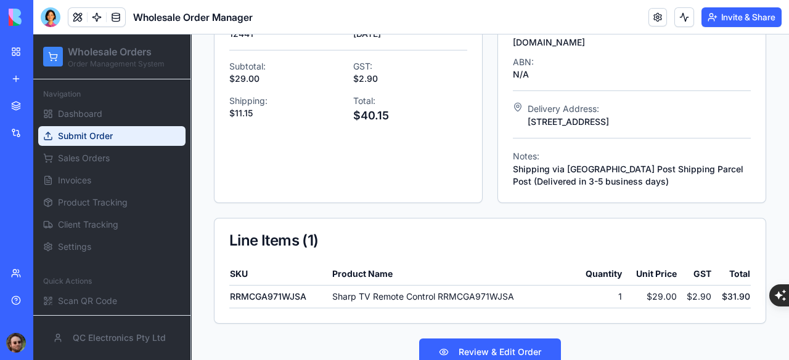
scroll to position [445, 0]
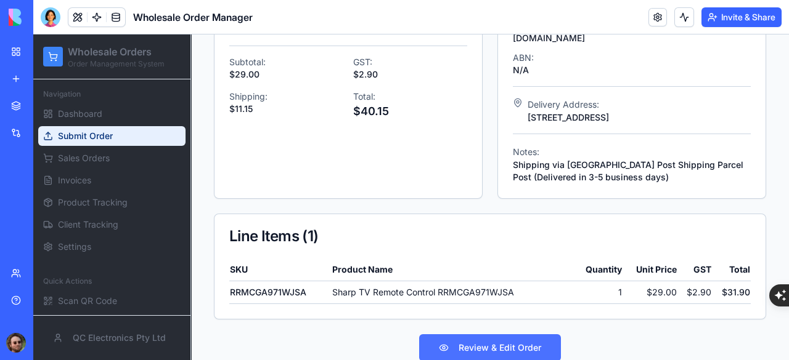
click at [492, 336] on button "Review & Edit Order" at bounding box center [490, 348] width 142 height 27
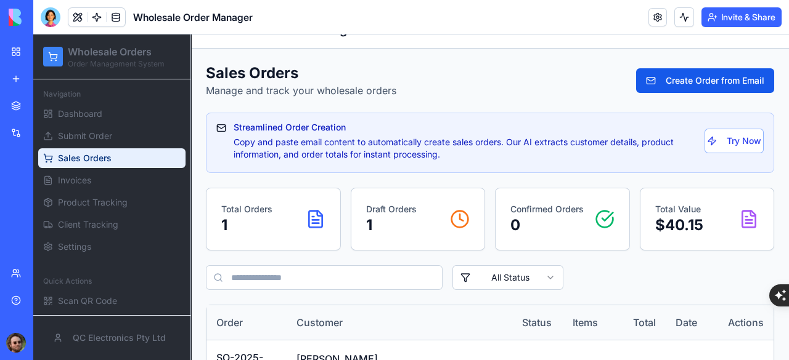
scroll to position [64, 0]
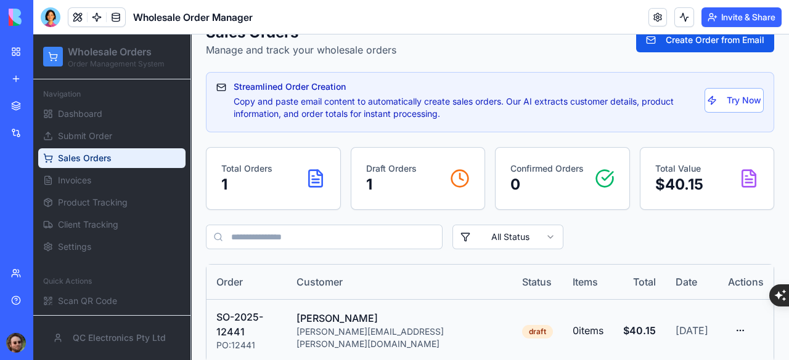
click at [436, 317] on div "Tony Preston" at bounding box center [399, 318] width 206 height 15
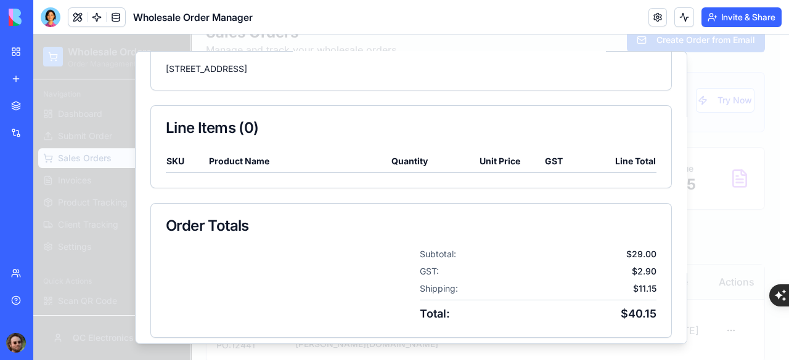
scroll to position [368, 0]
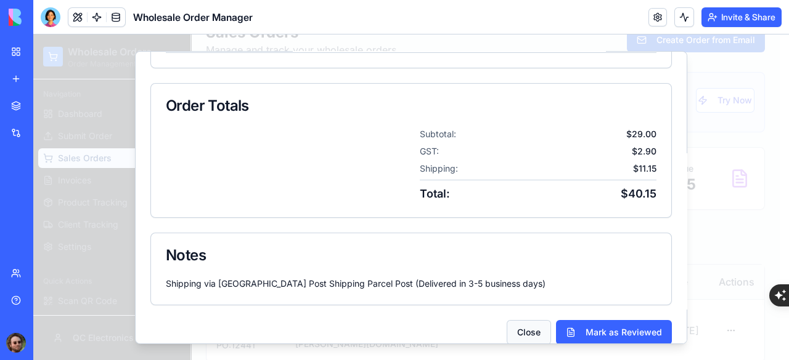
click at [524, 322] on button "Close" at bounding box center [529, 332] width 44 height 25
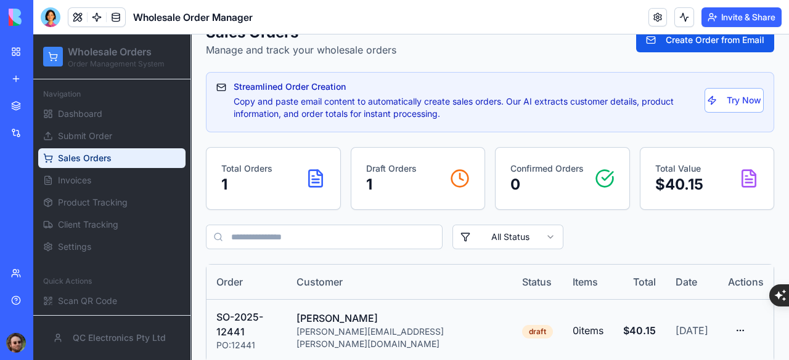
click at [426, 322] on div "Tony Preston" at bounding box center [399, 318] width 206 height 15
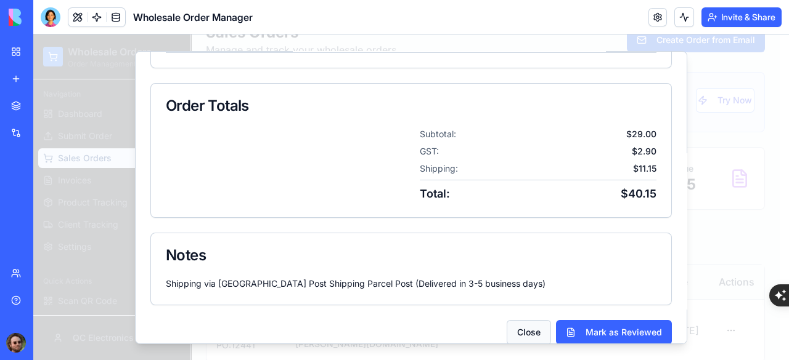
click at [523, 320] on button "Close" at bounding box center [529, 332] width 44 height 25
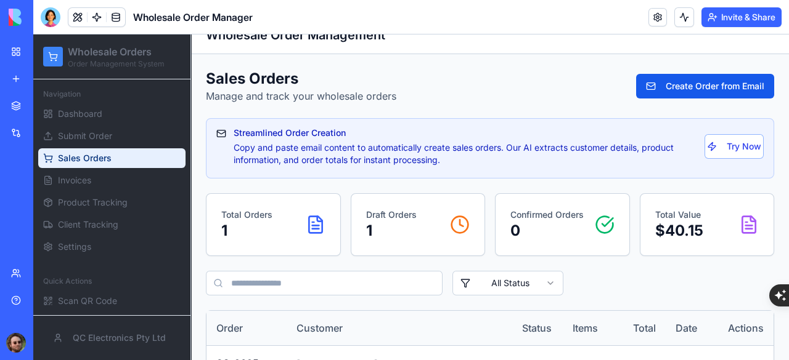
scroll to position [2, 0]
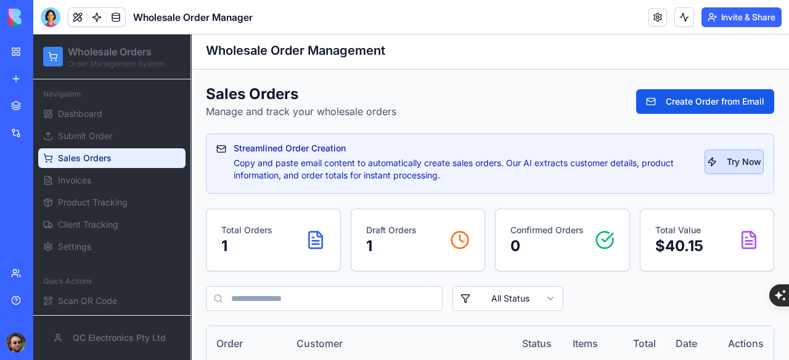
click at [718, 163] on button "Try Now" at bounding box center [733, 162] width 59 height 25
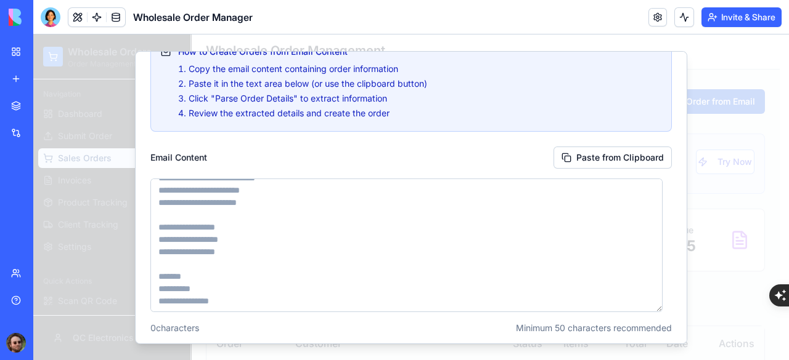
scroll to position [224, 0]
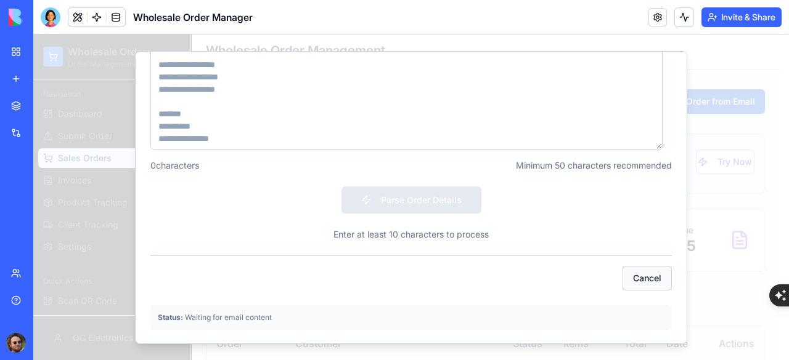
click at [643, 272] on button "Cancel" at bounding box center [646, 278] width 49 height 25
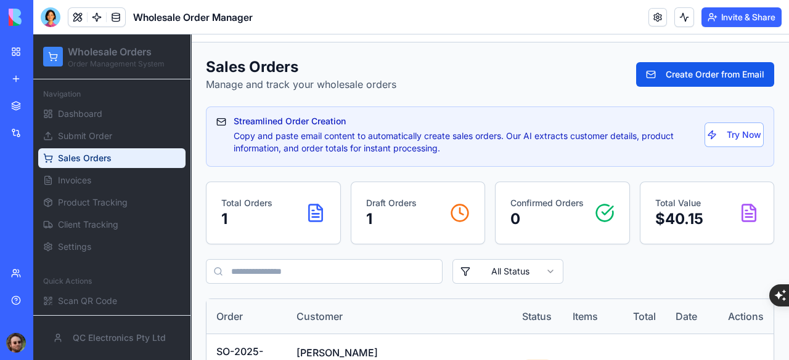
scroll to position [64, 0]
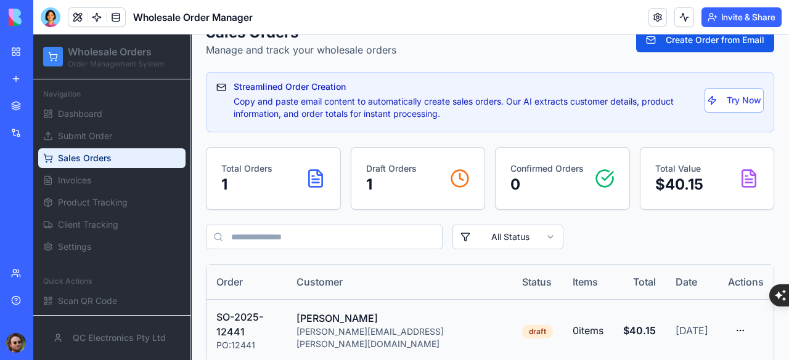
click at [729, 322] on html "Wholesale Orders Order Management System Navigation Dashboard Submit Order Sale…" at bounding box center [410, 173] width 755 height 407
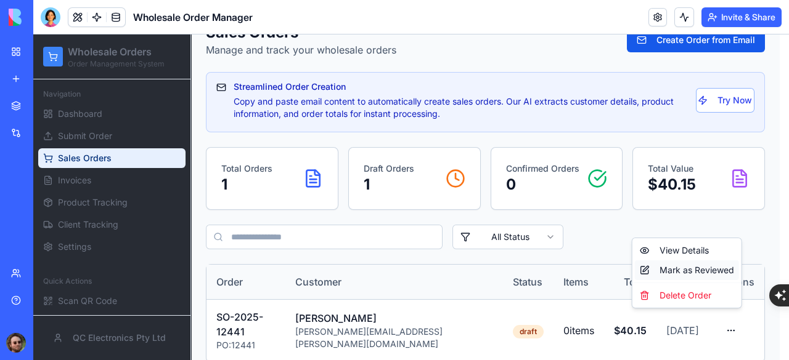
click at [686, 270] on div "Mark as Reviewed" at bounding box center [687, 271] width 104 height 20
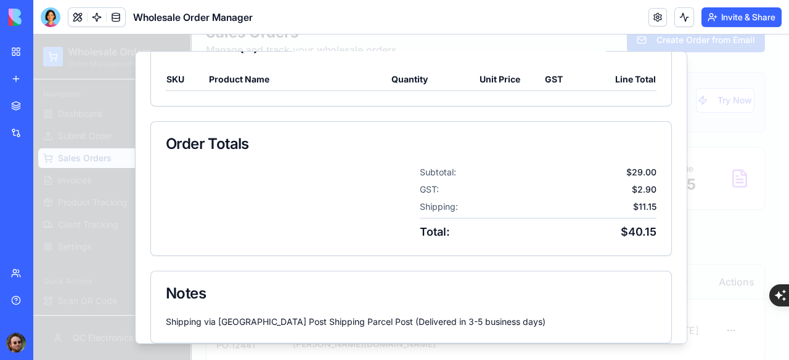
scroll to position [368, 0]
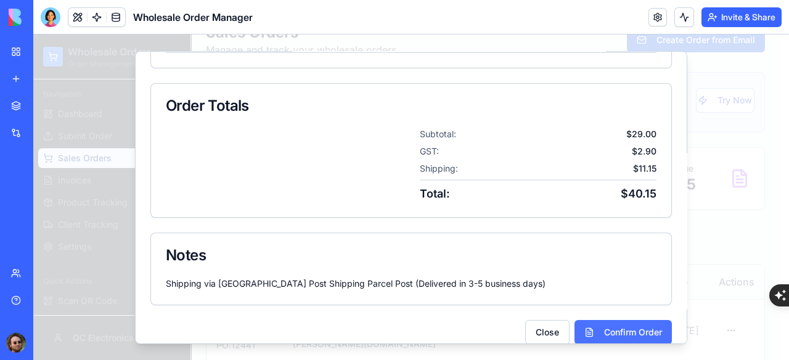
click at [586, 320] on button "Confirm Order" at bounding box center [622, 332] width 97 height 25
click at [597, 320] on button "Generate Invoice" at bounding box center [617, 332] width 108 height 25
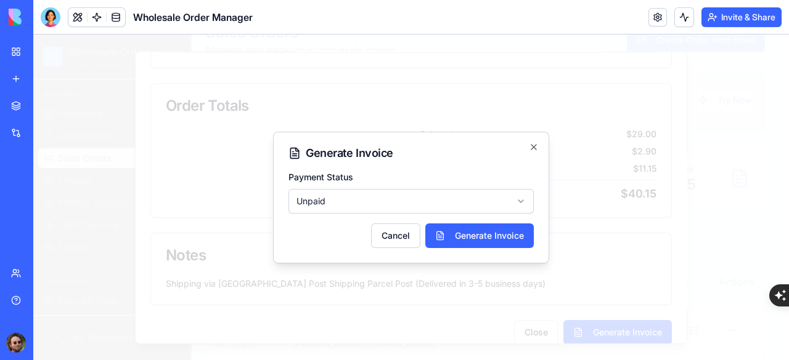
click at [450, 210] on body "Wholesale Orders Order Management System Navigation Dashboard Submit Order Sale…" at bounding box center [406, 173] width 746 height 407
click at [460, 237] on button "Generate Invoice" at bounding box center [479, 236] width 108 height 25
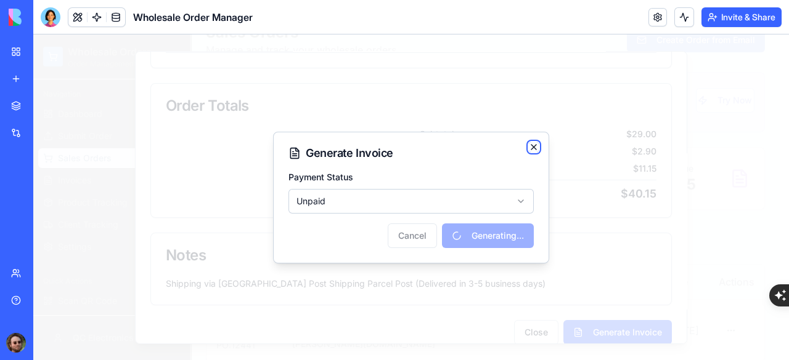
click at [535, 147] on icon "button" at bounding box center [534, 147] width 10 height 10
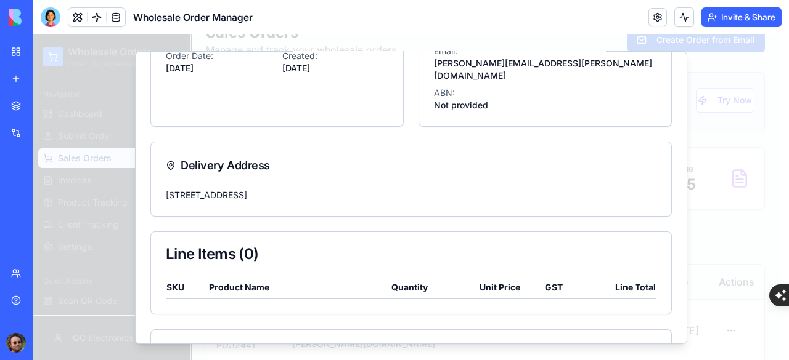
scroll to position [0, 0]
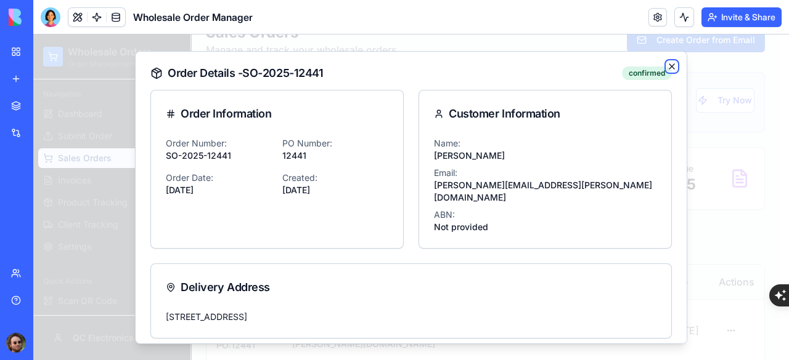
click at [669, 64] on icon "button" at bounding box center [671, 65] width 5 height 5
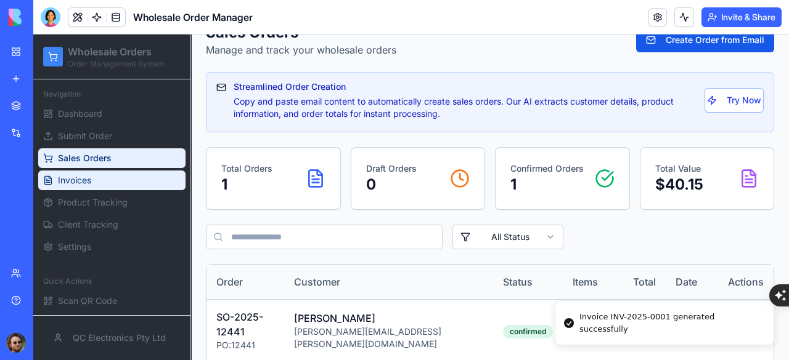
click at [99, 174] on link "Invoices" at bounding box center [111, 181] width 147 height 20
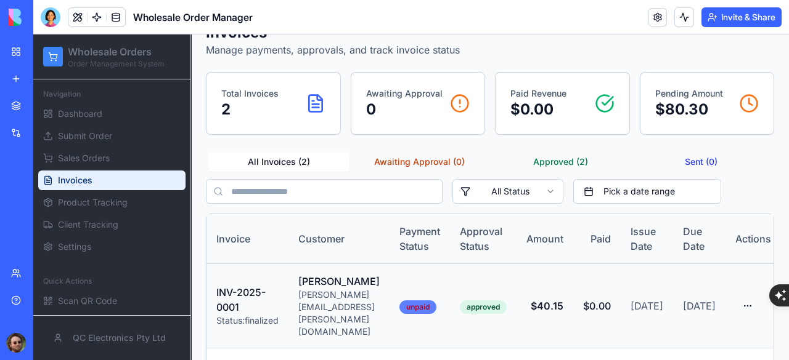
scroll to position [169, 0]
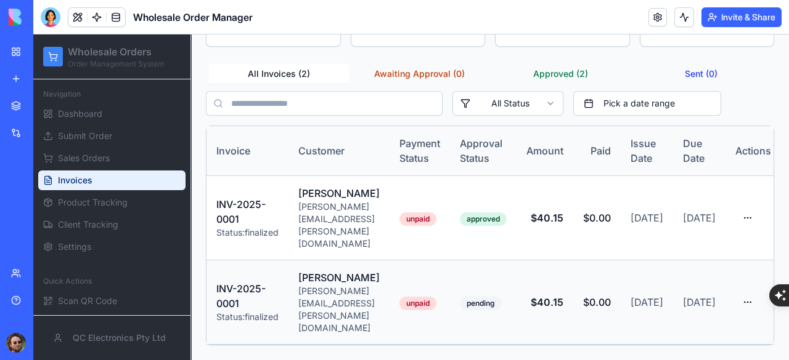
click at [450, 297] on td "unpaid" at bounding box center [419, 303] width 60 height 84
click at [479, 228] on td "approved" at bounding box center [483, 218] width 67 height 84
click at [751, 203] on html "Wholesale Orders Order Management System Navigation Dashboard Submit Order Sale…" at bounding box center [410, 121] width 755 height 478
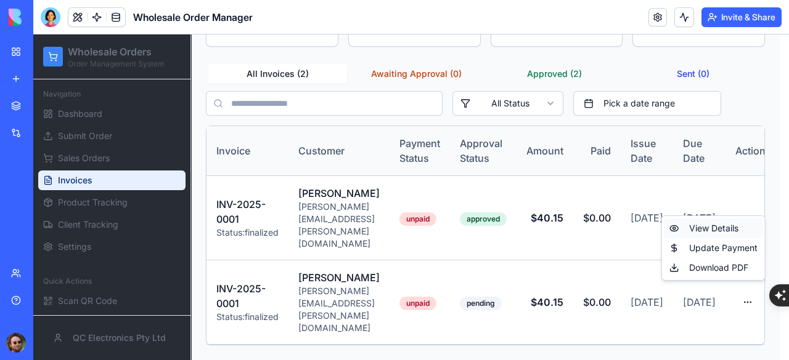
click at [726, 229] on div "View Details" at bounding box center [713, 229] width 98 height 20
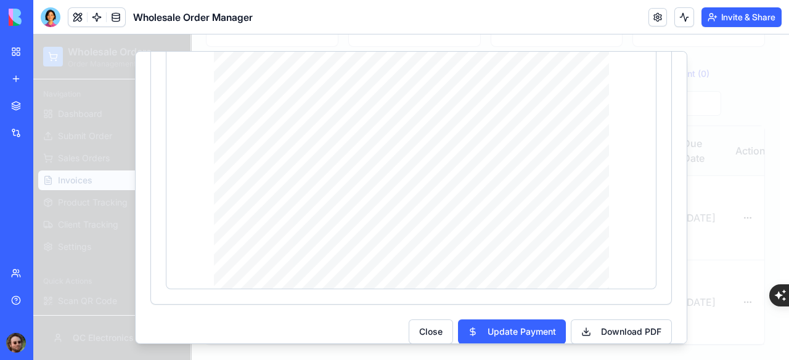
scroll to position [185, 0]
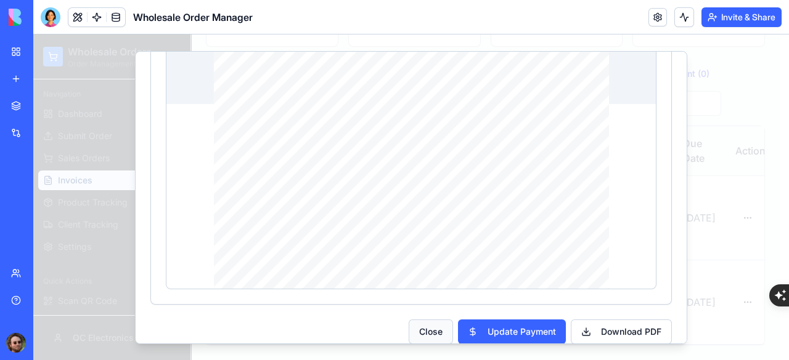
click at [428, 319] on button "Close" at bounding box center [431, 331] width 44 height 25
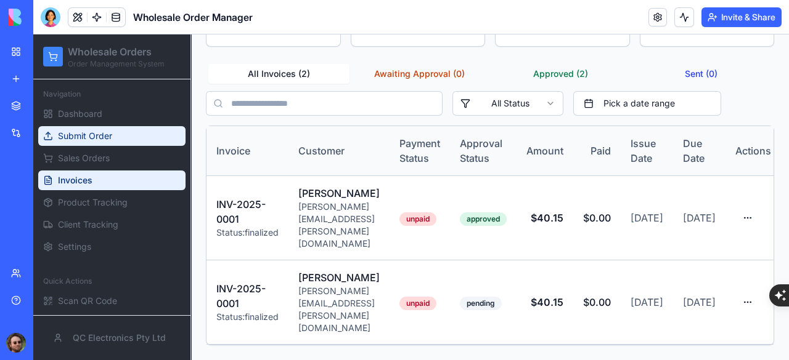
click at [110, 140] on span "Submit Order" at bounding box center [85, 136] width 54 height 12
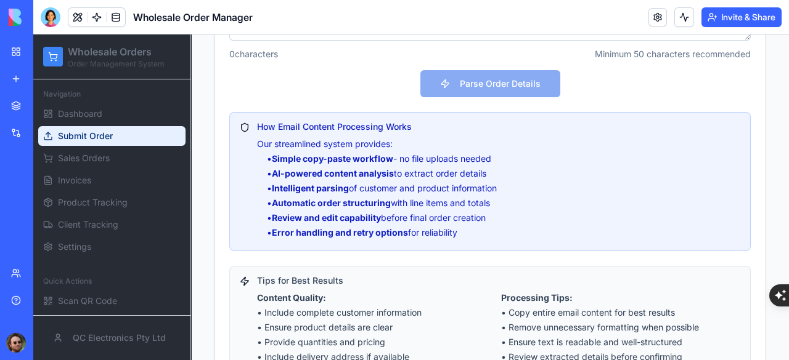
scroll to position [569, 0]
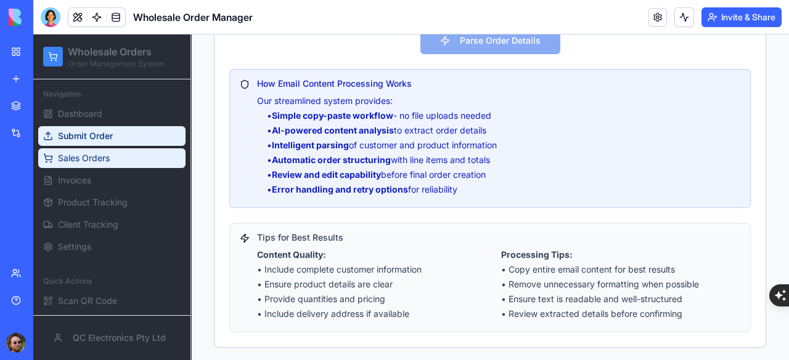
click at [78, 153] on span "Sales Orders" at bounding box center [84, 158] width 52 height 12
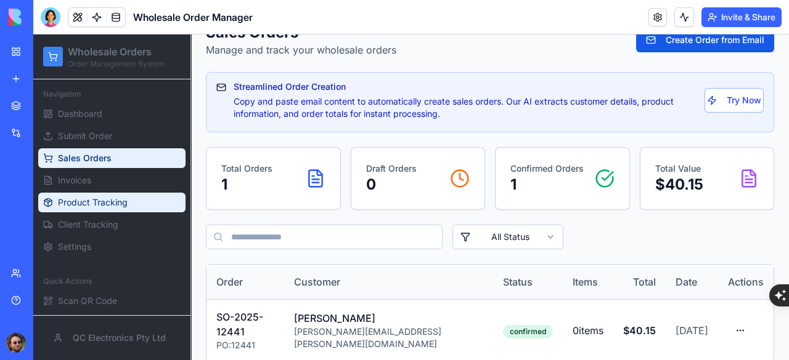
click at [99, 201] on span "Product Tracking" at bounding box center [93, 203] width 70 height 12
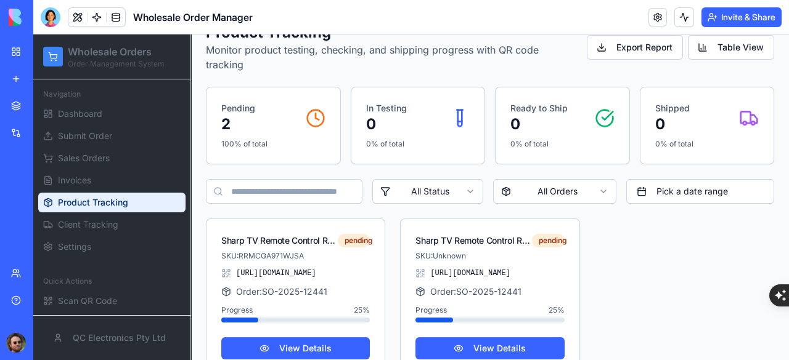
scroll to position [92, 0]
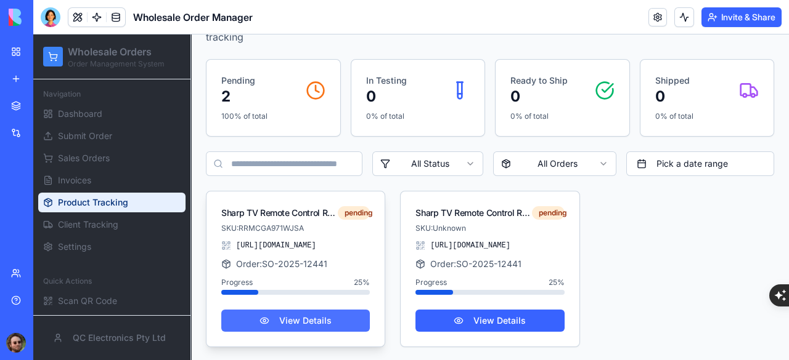
click at [330, 317] on button "View Details" at bounding box center [295, 321] width 149 height 22
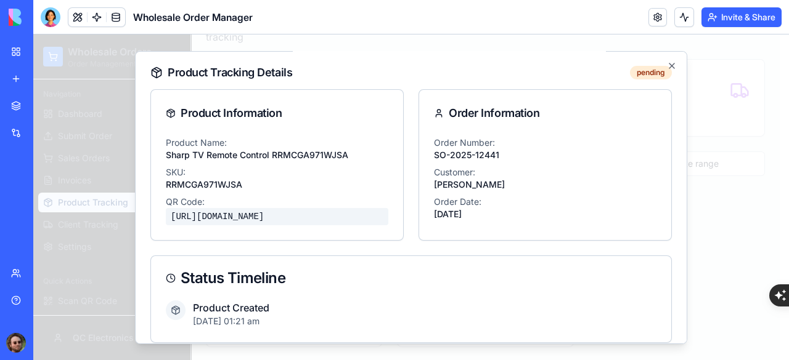
scroll to position [0, 0]
drag, startPoint x: 171, startPoint y: 216, endPoint x: 331, endPoint y: 214, distance: 160.2
click at [331, 214] on div "https://blocks.diy/api/blocks/fileDataBlock/68daa4110d1127d8d491e86c/redirect" at bounding box center [277, 216] width 222 height 17
click at [667, 67] on icon "button" at bounding box center [672, 66] width 10 height 10
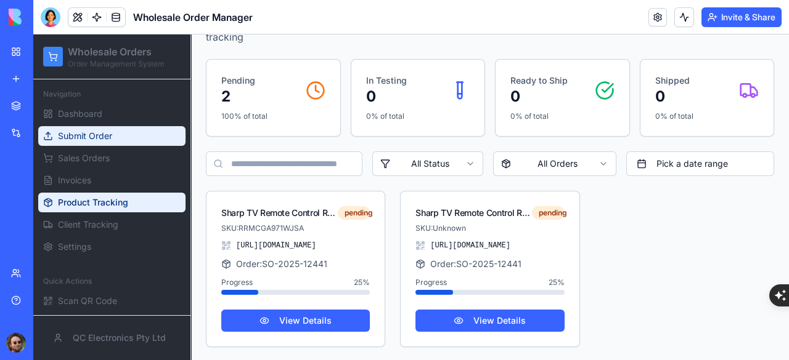
click at [86, 127] on link "Submit Order" at bounding box center [111, 136] width 147 height 20
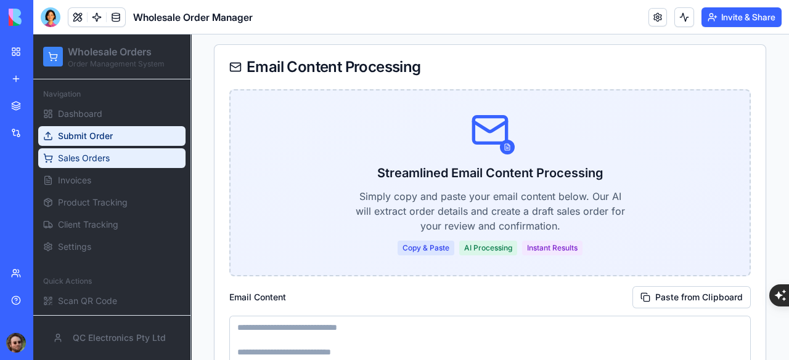
click at [102, 160] on span "Sales Orders" at bounding box center [84, 158] width 52 height 12
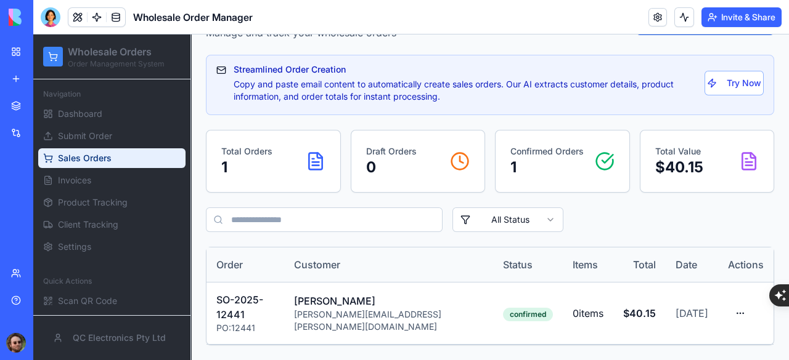
scroll to position [64, 0]
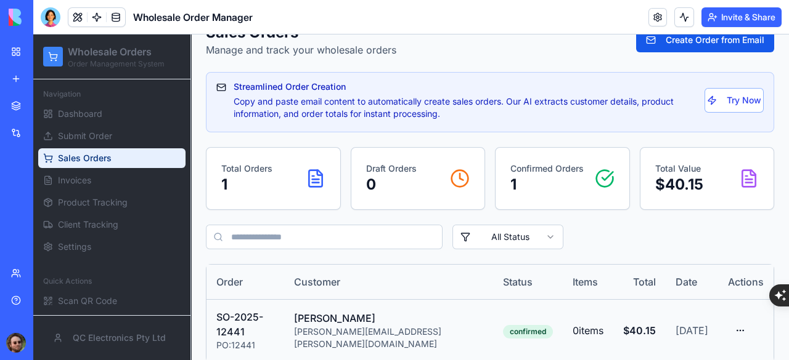
click at [421, 319] on div "Tony Preston" at bounding box center [388, 318] width 189 height 15
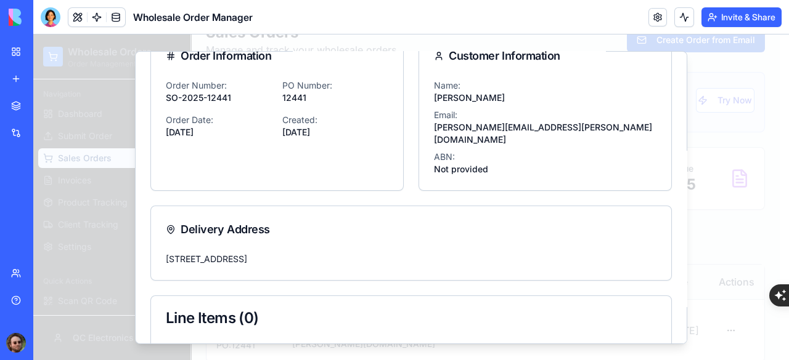
scroll to position [0, 0]
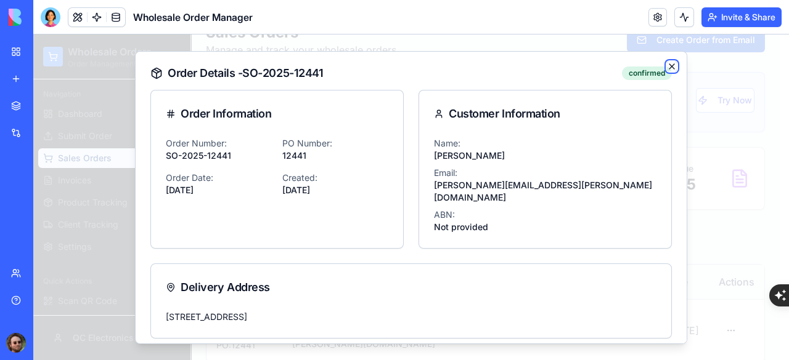
click at [667, 63] on icon "button" at bounding box center [672, 66] width 10 height 10
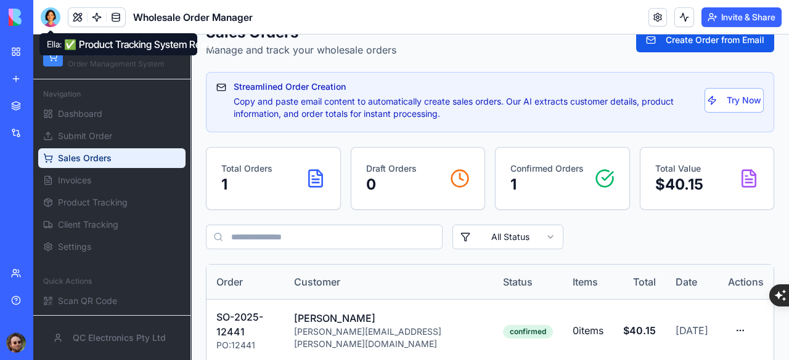
click at [57, 25] on div at bounding box center [51, 17] width 20 height 20
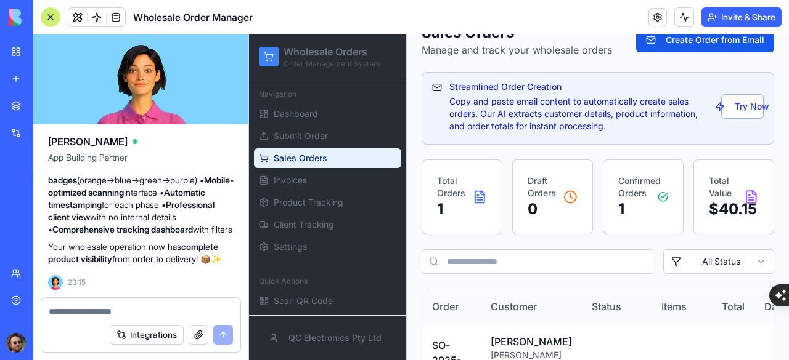
click at [88, 314] on textarea at bounding box center [141, 312] width 184 height 12
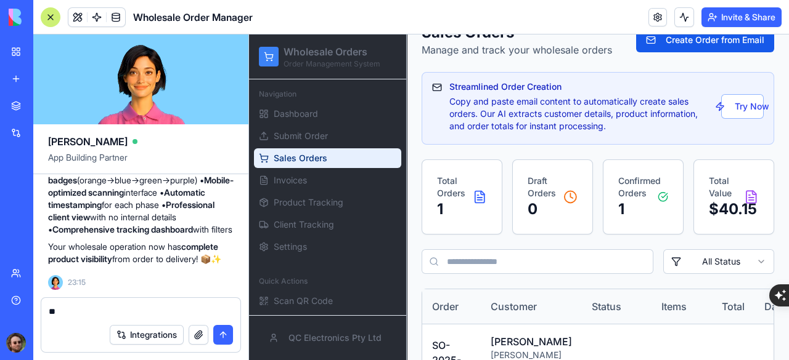
type textarea "*"
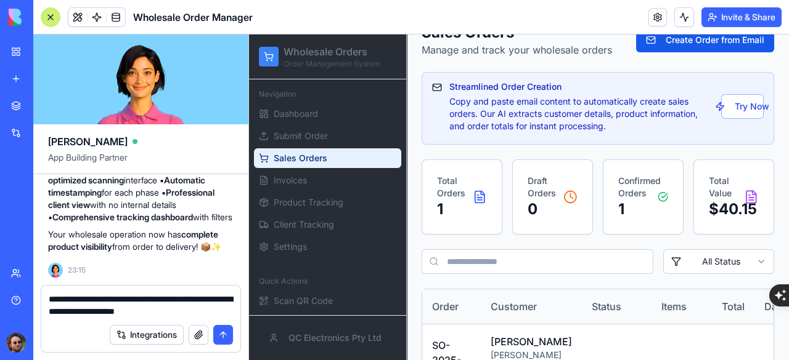
type textarea "**********"
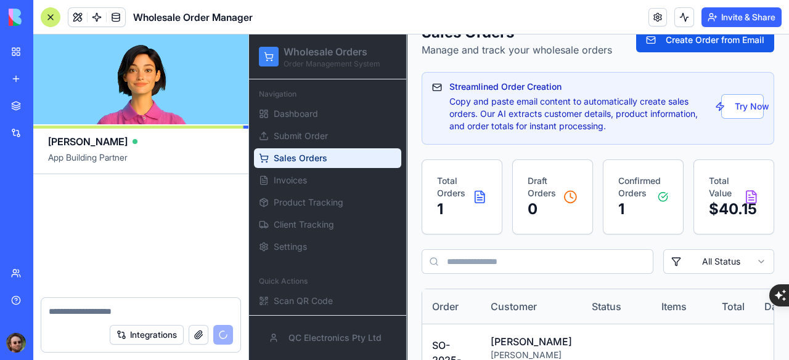
scroll to position [13348, 0]
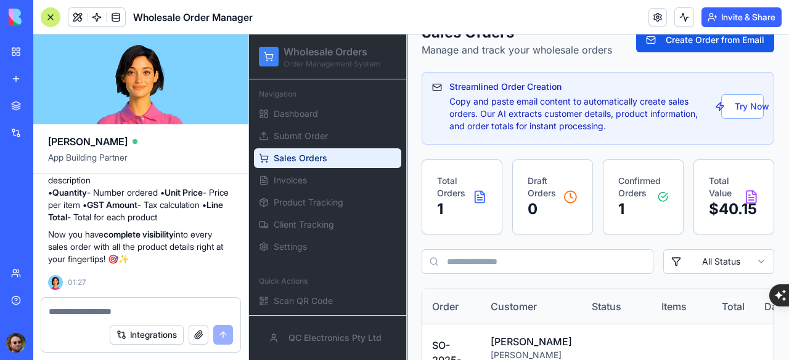
click at [50, 12] on div at bounding box center [51, 17] width 20 height 20
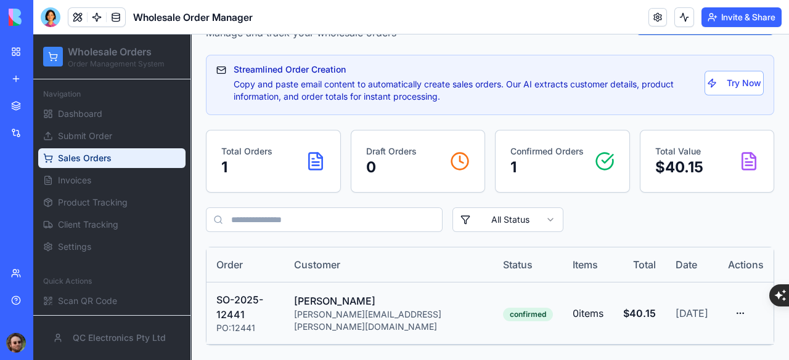
scroll to position [64, 0]
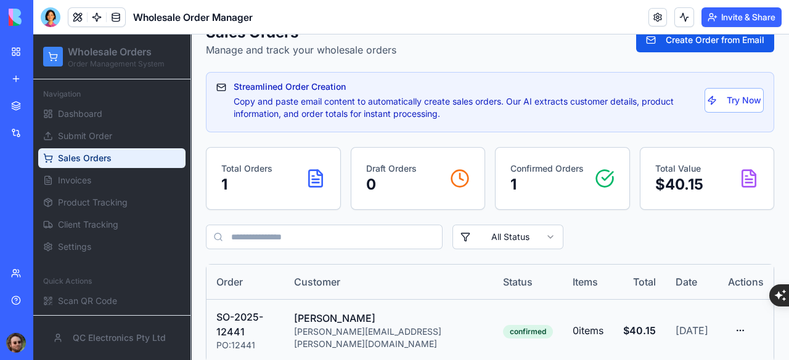
click at [413, 317] on div "Tony Preston" at bounding box center [388, 318] width 189 height 15
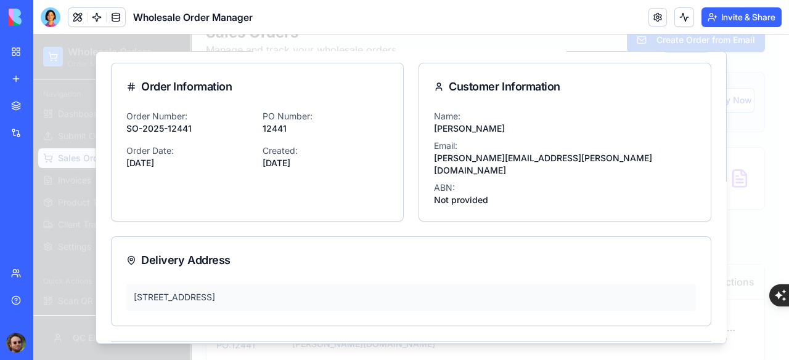
scroll to position [0, 0]
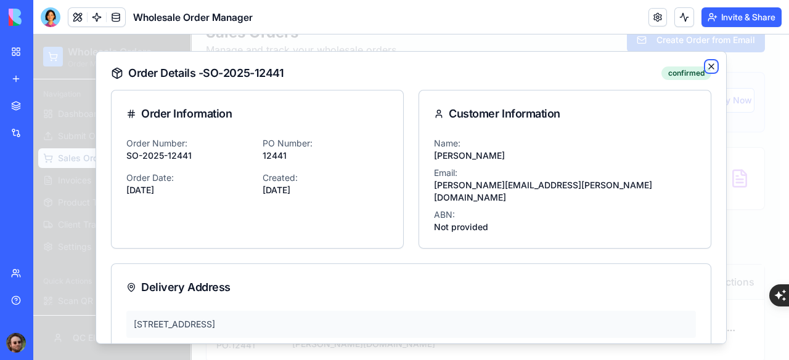
click at [706, 67] on icon "button" at bounding box center [711, 66] width 10 height 10
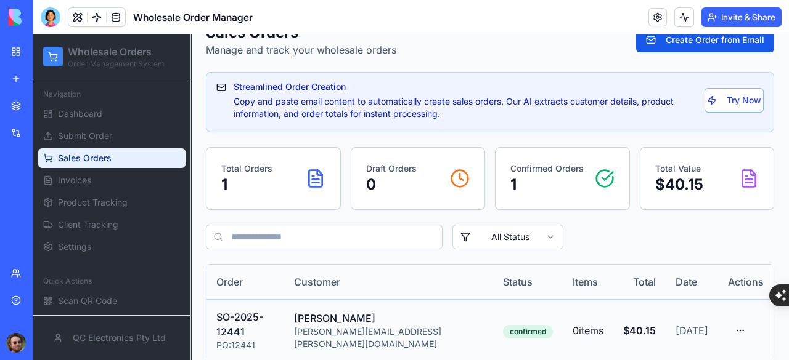
click at [572, 325] on span "0 items" at bounding box center [587, 331] width 31 height 12
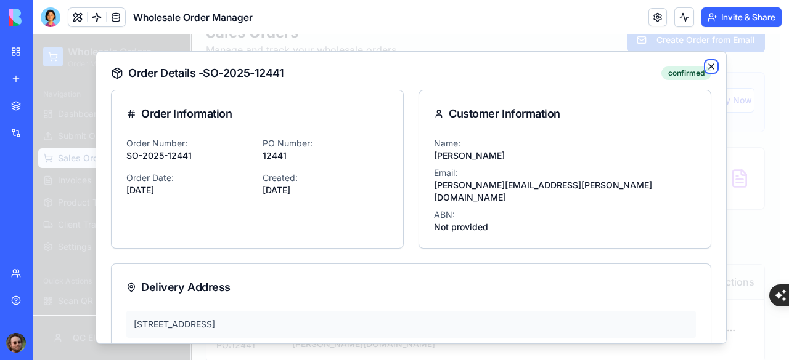
click at [709, 67] on icon "button" at bounding box center [711, 65] width 5 height 5
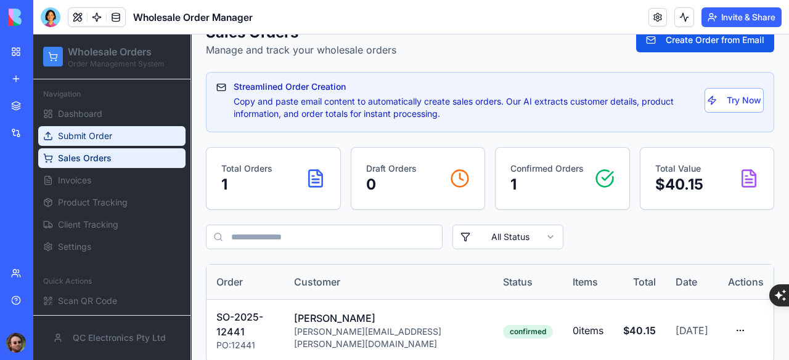
click at [91, 130] on span "Submit Order" at bounding box center [85, 136] width 54 height 12
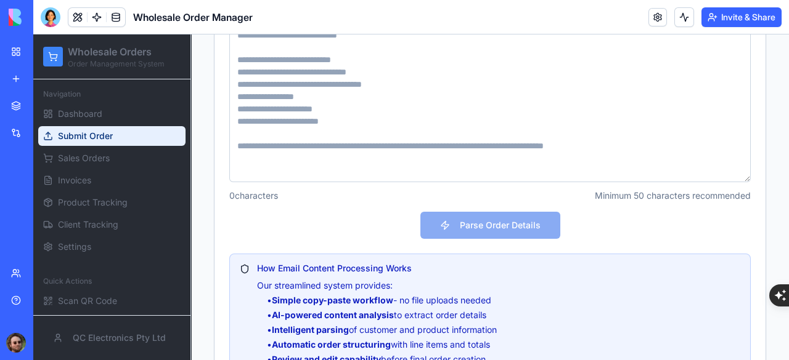
scroll to position [569, 0]
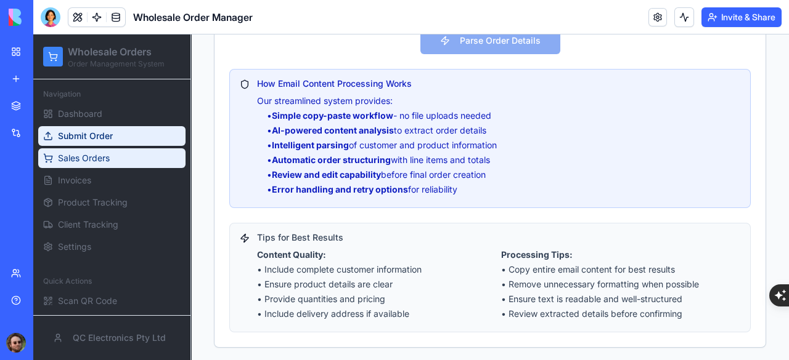
click at [86, 159] on span "Sales Orders" at bounding box center [84, 158] width 52 height 12
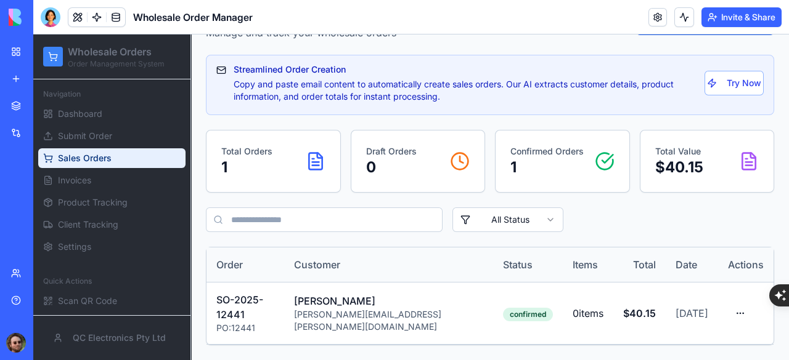
scroll to position [64, 0]
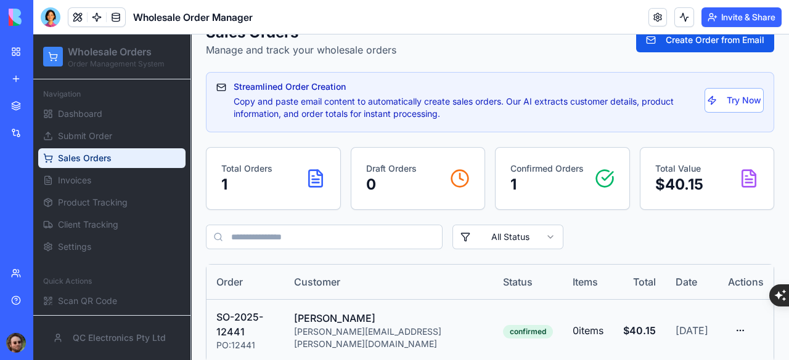
click at [399, 319] on div "Tony Preston" at bounding box center [388, 318] width 189 height 15
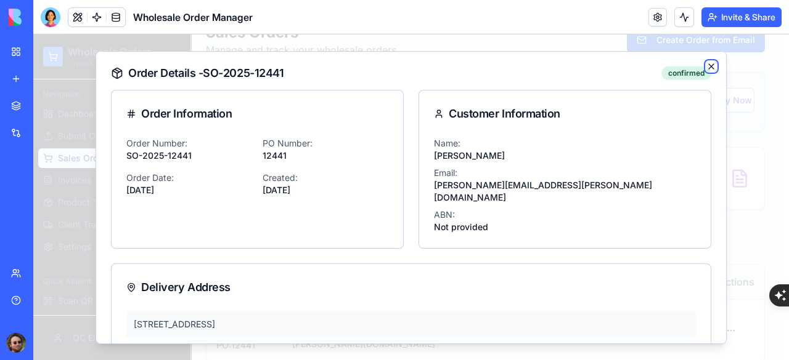
click at [706, 69] on icon "button" at bounding box center [711, 66] width 10 height 10
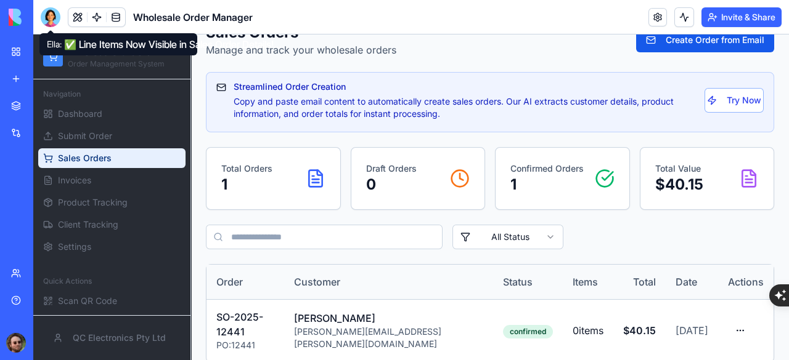
click at [49, 18] on div at bounding box center [51, 17] width 20 height 20
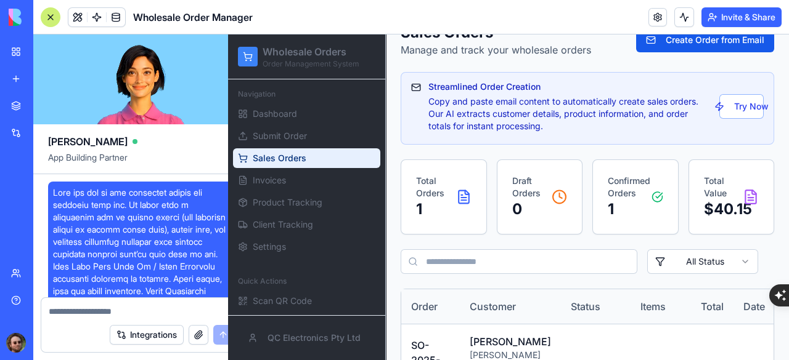
scroll to position [13348, 0]
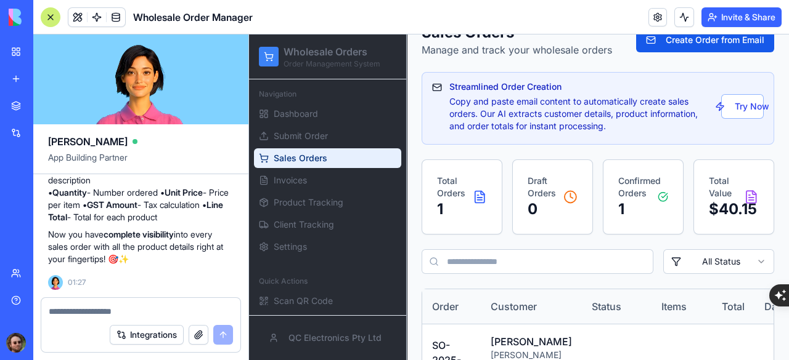
click at [94, 310] on textarea at bounding box center [141, 312] width 184 height 12
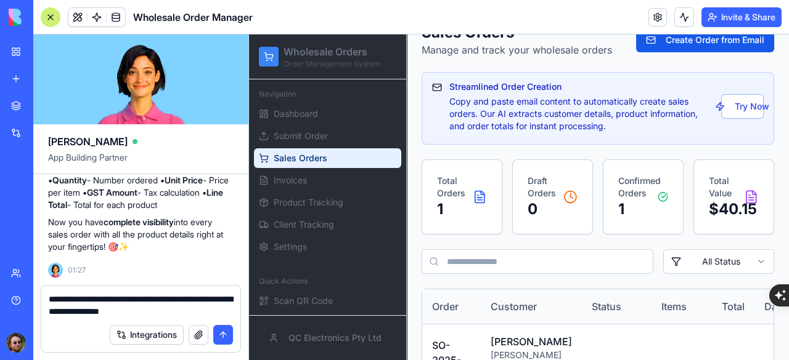
click at [197, 309] on textarea "**********" at bounding box center [141, 305] width 185 height 25
type textarea "**********"
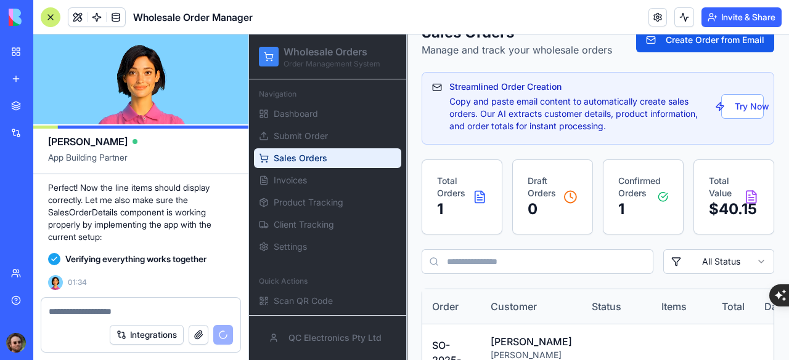
scroll to position [14349, 0]
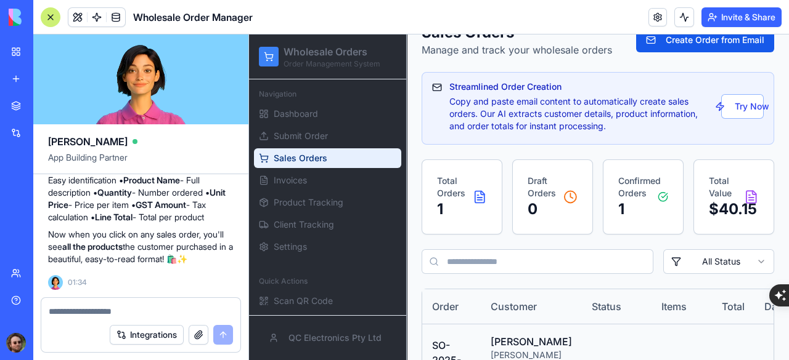
click at [491, 341] on td "Tony Preston tony.preston@westgold.com.au" at bounding box center [531, 367] width 101 height 84
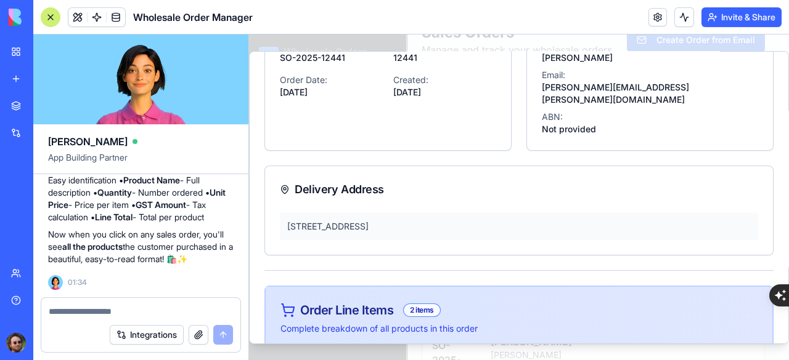
scroll to position [0, 0]
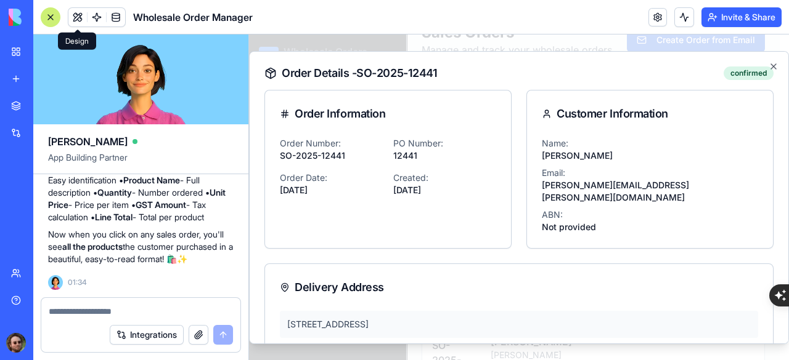
click at [44, 16] on div at bounding box center [51, 17] width 20 height 20
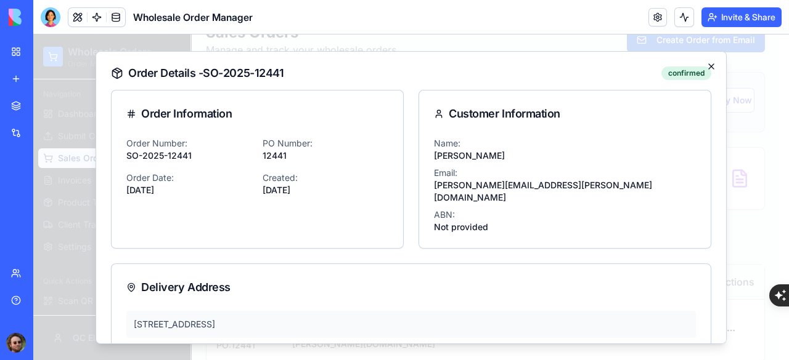
click at [706, 66] on icon "button" at bounding box center [711, 66] width 10 height 10
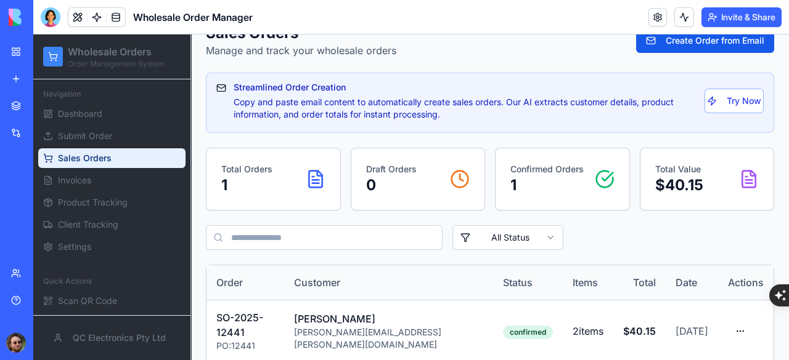
scroll to position [64, 0]
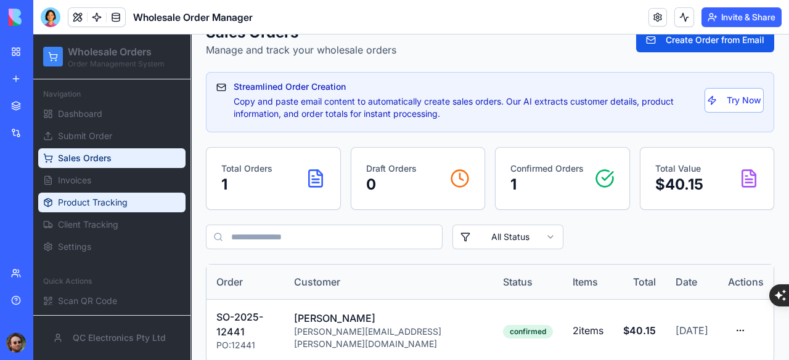
click at [121, 202] on span "Product Tracking" at bounding box center [93, 203] width 70 height 12
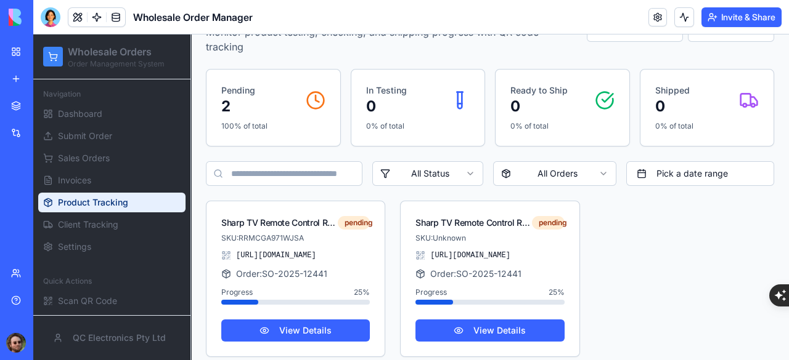
scroll to position [92, 0]
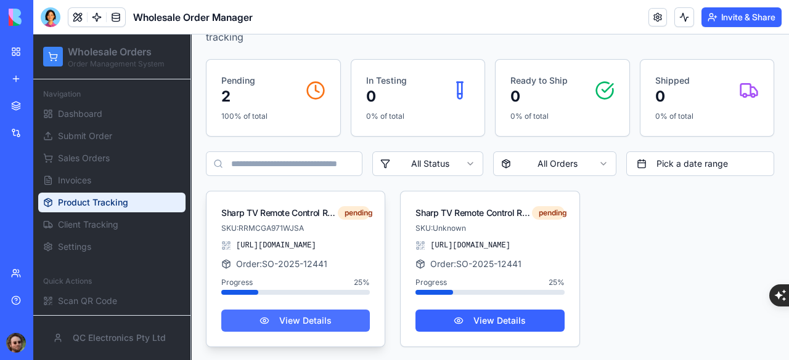
click at [300, 317] on button "View Details" at bounding box center [295, 321] width 149 height 22
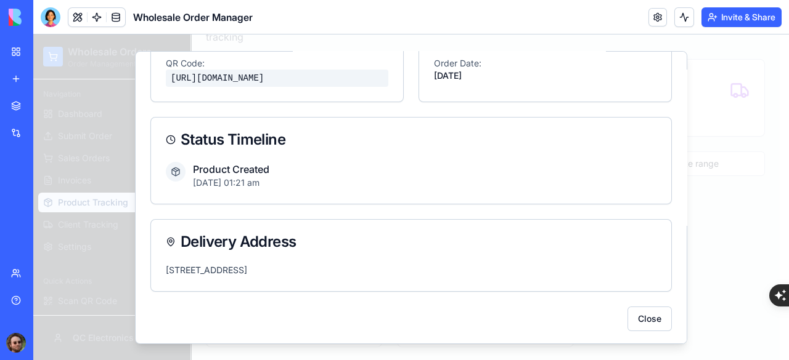
scroll to position [0, 0]
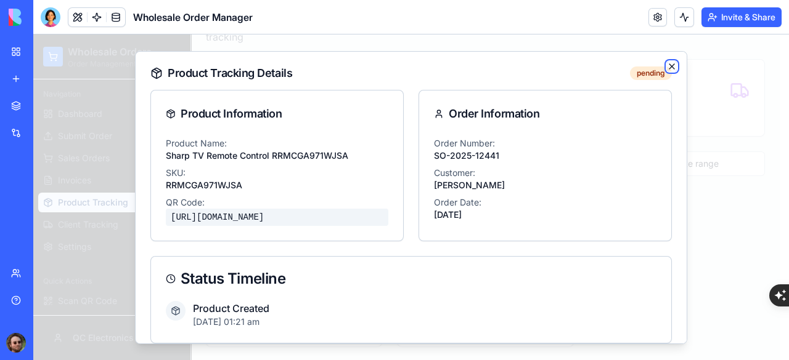
click at [667, 68] on icon "button" at bounding box center [672, 66] width 10 height 10
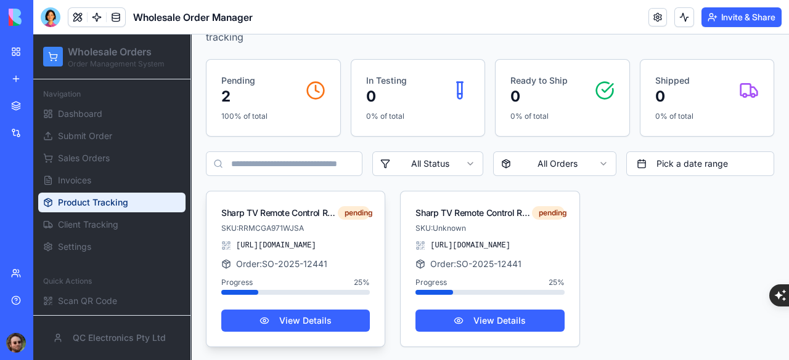
drag, startPoint x: 230, startPoint y: 243, endPoint x: 314, endPoint y: 249, distance: 83.4
click at [314, 249] on span "https://blocks.diy/api/blocks/fileDataBlock/68daa4110d1127d8d491e86c/redirect" at bounding box center [276, 246] width 80 height 10
click at [299, 313] on button "View Details" at bounding box center [295, 321] width 149 height 22
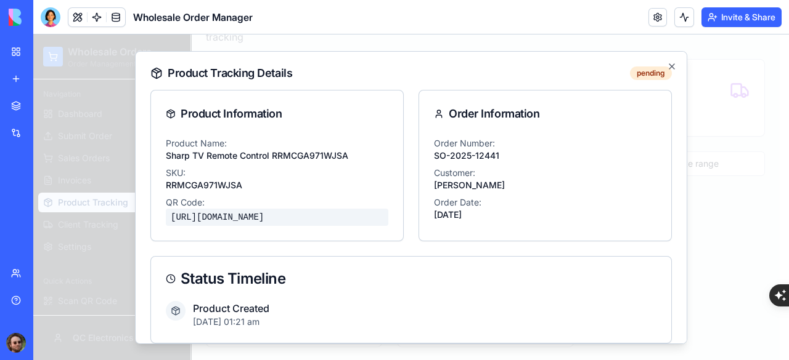
click at [360, 219] on div "https://blocks.diy/api/blocks/fileDataBlock/68daa4110d1127d8d491e86c/redirect" at bounding box center [277, 216] width 222 height 17
click at [412, 179] on div "Product Information Product Name: Sharp TV Remote Control RRMCGA971WJSA SKU: RR…" at bounding box center [410, 165] width 521 height 152
click at [667, 67] on icon "button" at bounding box center [672, 66] width 10 height 10
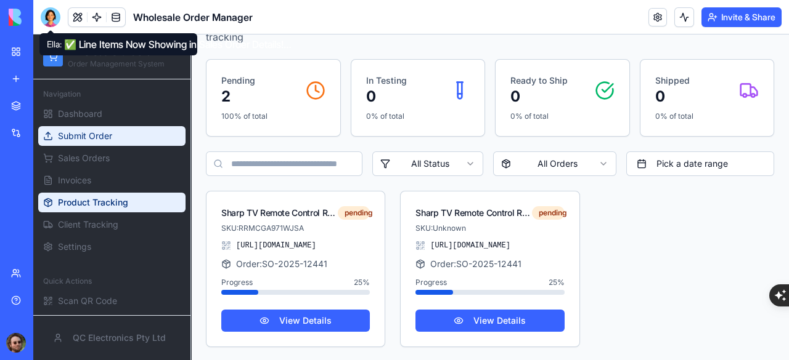
click at [100, 138] on span "Submit Order" at bounding box center [85, 136] width 54 height 12
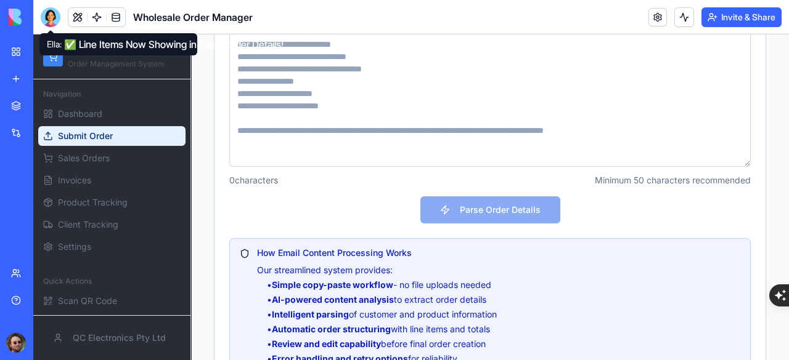
scroll to position [569, 0]
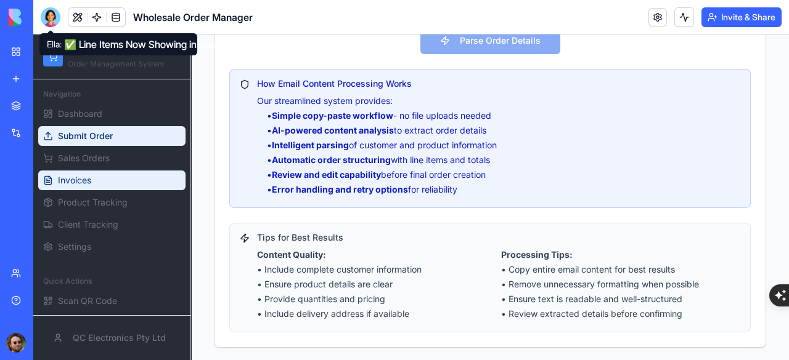
click at [79, 174] on span "Invoices" at bounding box center [74, 180] width 33 height 12
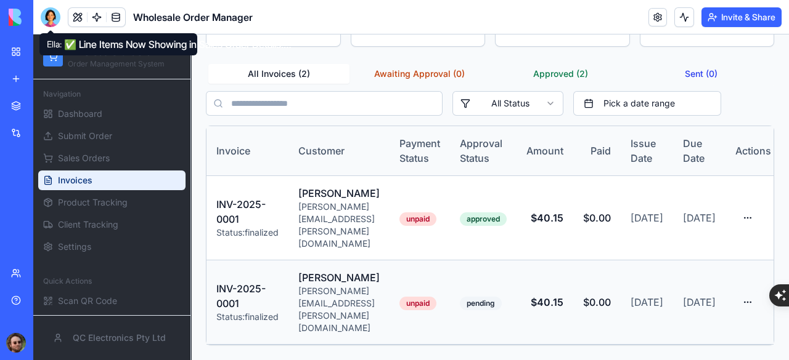
click at [752, 292] on html "Wholesale Orders Order Management System Navigation Dashboard Submit Order Sale…" at bounding box center [410, 121] width 755 height 478
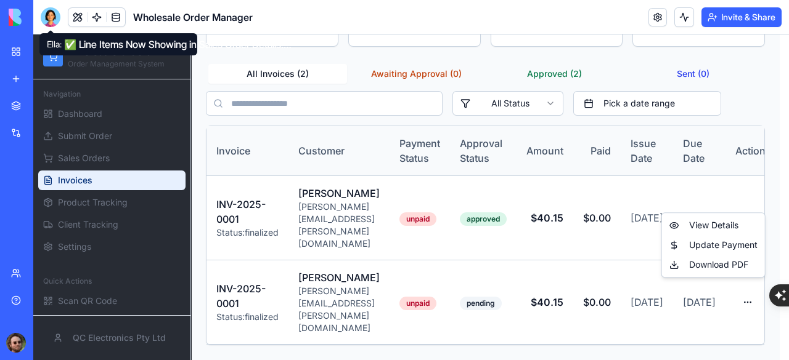
click at [566, 219] on html "Wholesale Orders Order Management System Navigation Dashboard Submit Order Sale…" at bounding box center [410, 121] width 755 height 478
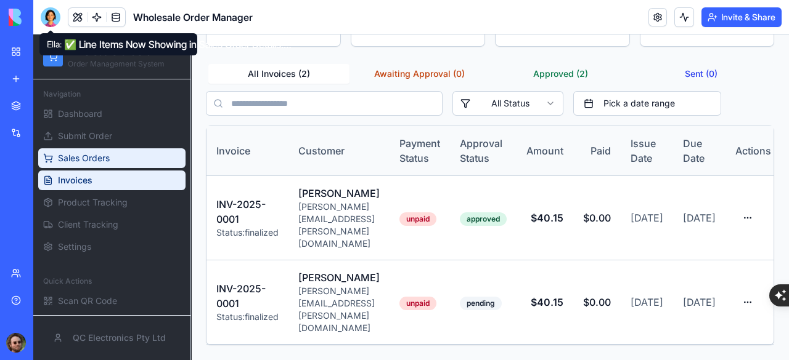
click at [78, 158] on span "Sales Orders" at bounding box center [84, 158] width 52 height 12
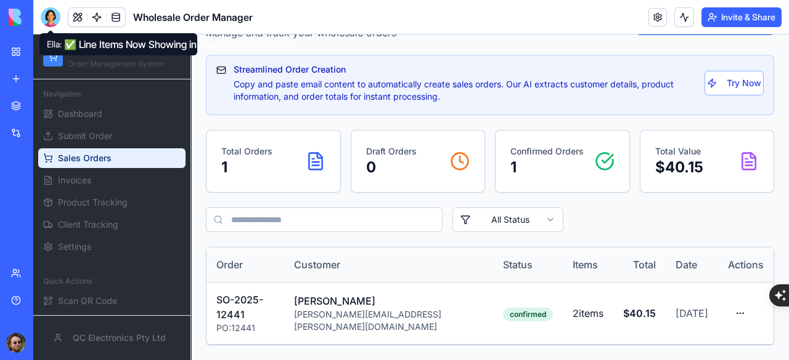
scroll to position [64, 0]
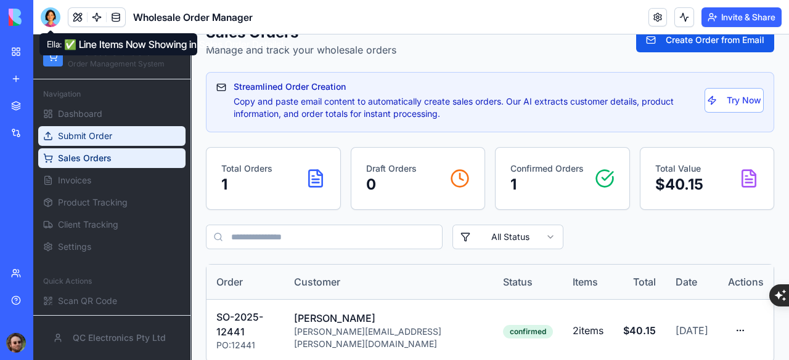
click at [97, 139] on span "Submit Order" at bounding box center [85, 136] width 54 height 12
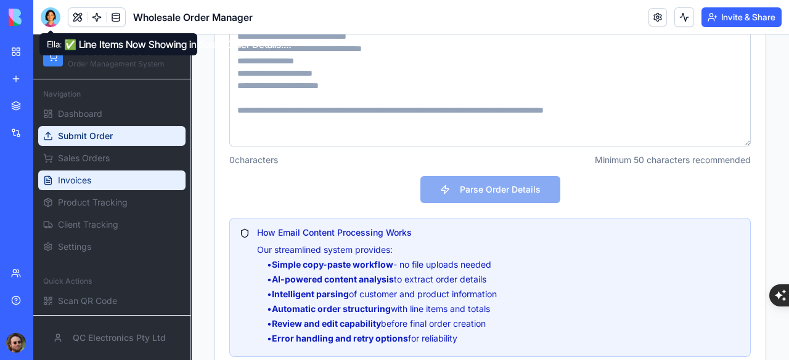
scroll to position [569, 0]
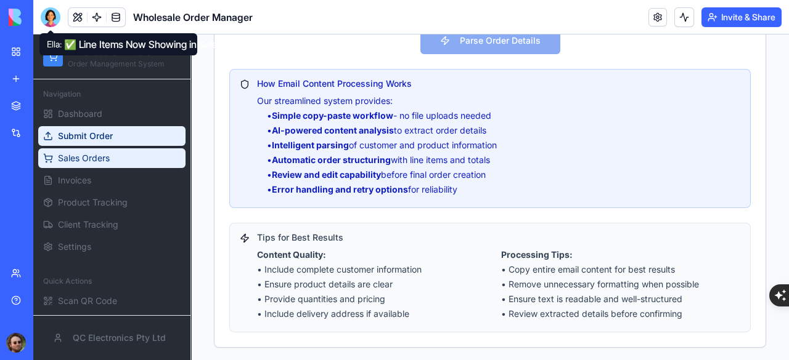
click at [79, 164] on span "Sales Orders" at bounding box center [84, 158] width 52 height 12
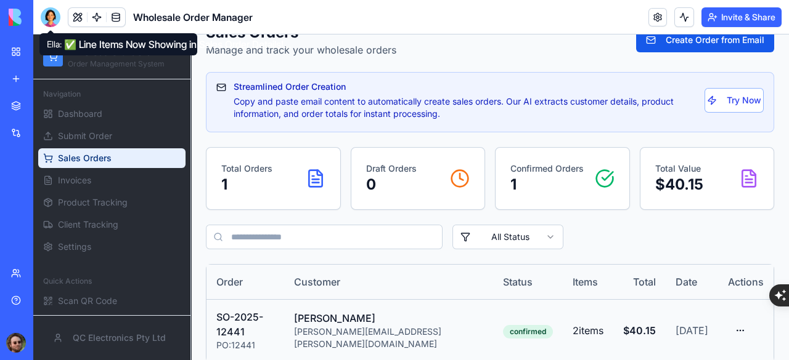
click at [387, 319] on div "Tony Preston" at bounding box center [388, 318] width 189 height 15
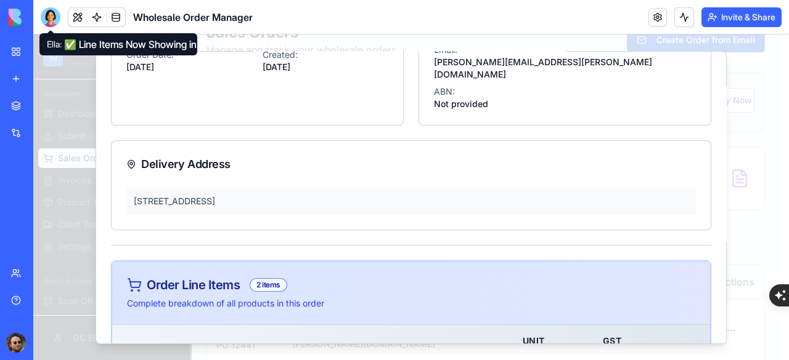
scroll to position [0, 0]
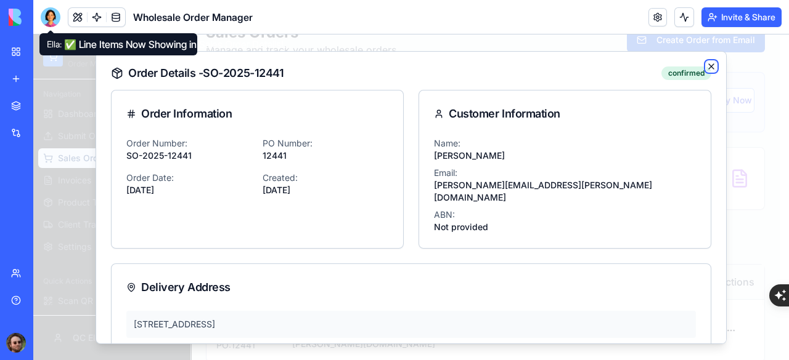
click at [706, 62] on icon "button" at bounding box center [711, 66] width 10 height 10
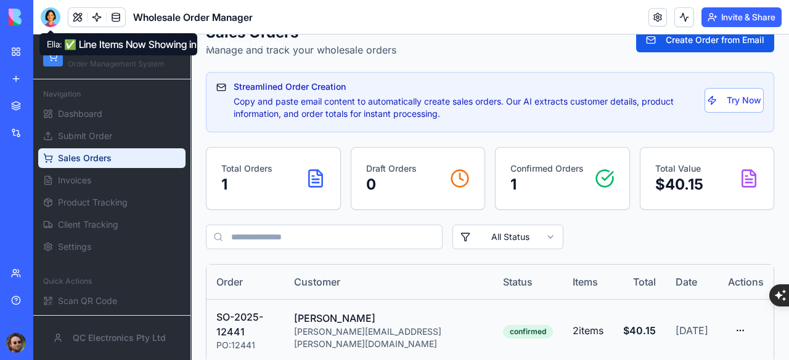
click at [732, 317] on html "Wholesale Orders Order Management System Navigation Dashboard Submit Order Sale…" at bounding box center [410, 173] width 755 height 407
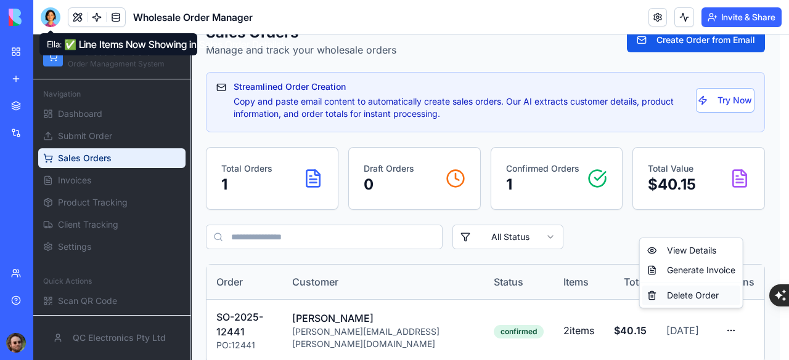
click at [699, 299] on div "Delete Order" at bounding box center [691, 296] width 98 height 20
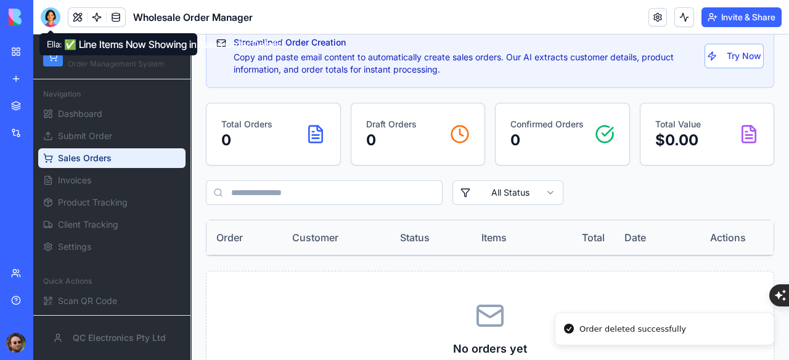
scroll to position [225, 0]
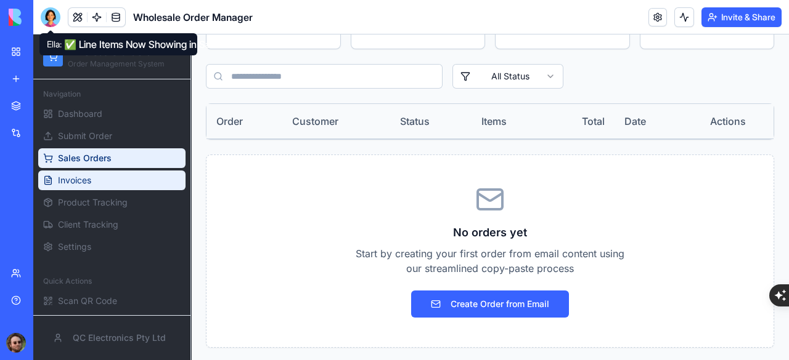
click at [88, 183] on span "Invoices" at bounding box center [74, 180] width 33 height 12
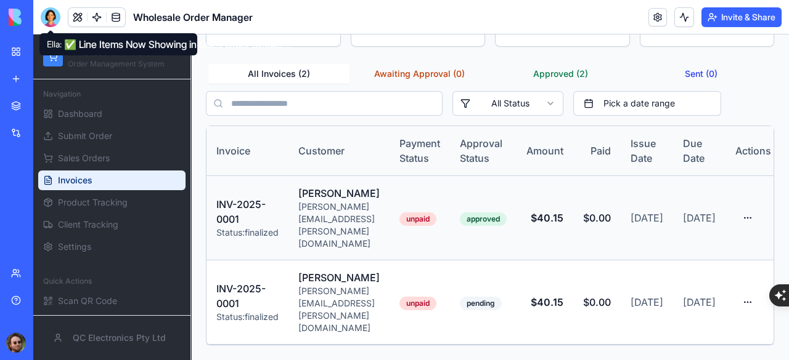
click at [750, 202] on html "Wholesale Orders Order Management System Navigation Dashboard Submit Order Sale…" at bounding box center [410, 121] width 755 height 478
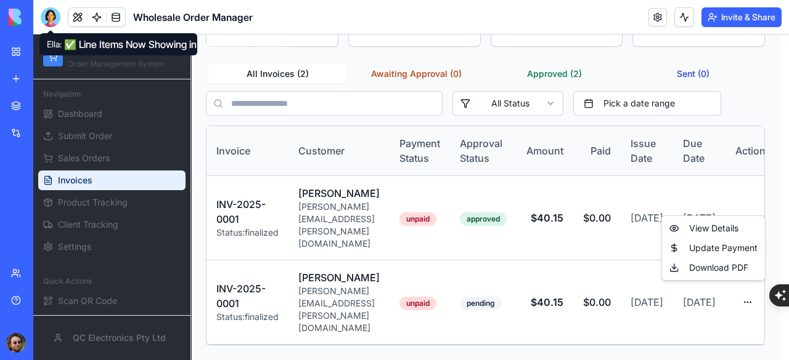
click at [565, 246] on html "Wholesale Orders Order Management System Navigation Dashboard Submit Order Sale…" at bounding box center [410, 121] width 755 height 478
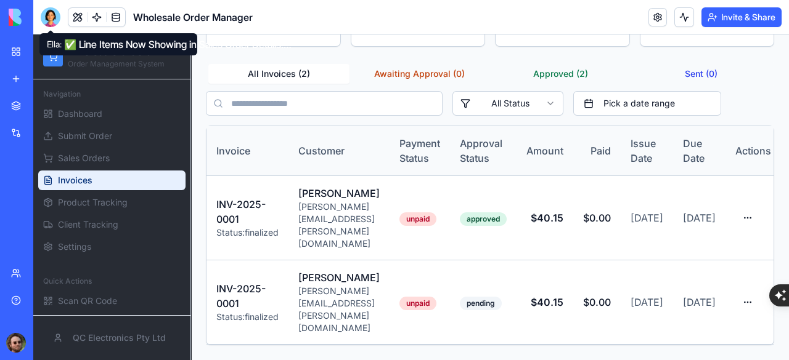
click at [51, 23] on div at bounding box center [51, 17] width 20 height 20
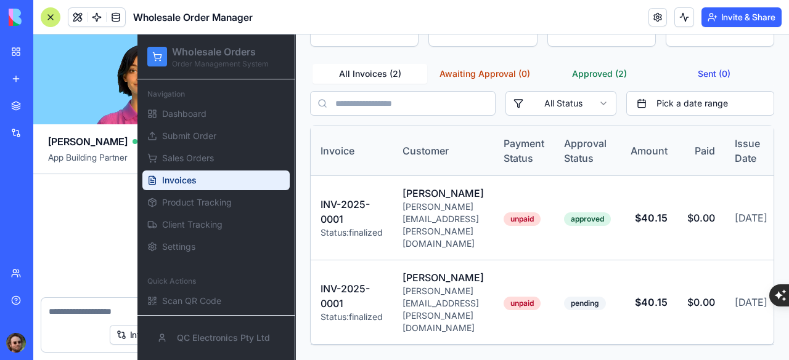
scroll to position [14349, 0]
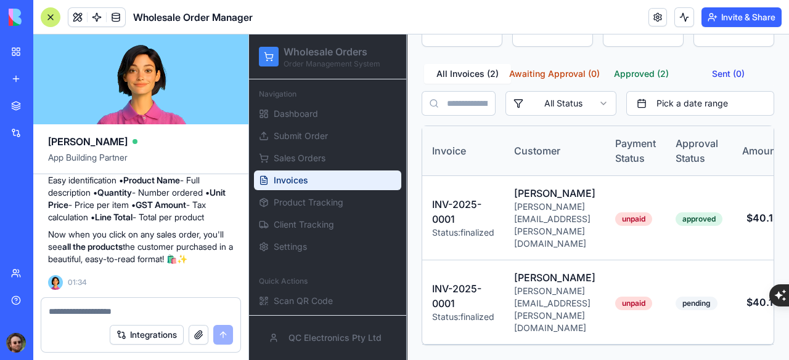
click at [102, 312] on textarea at bounding box center [141, 312] width 184 height 12
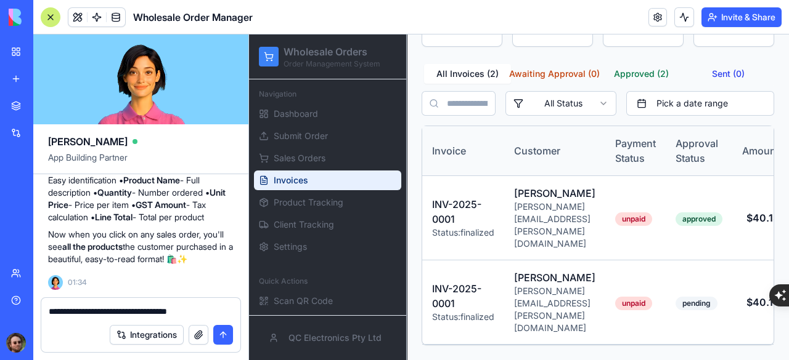
type textarea "**********"
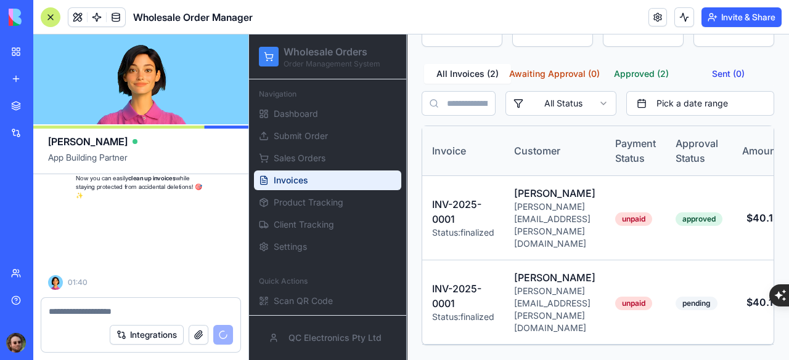
scroll to position [14995, 0]
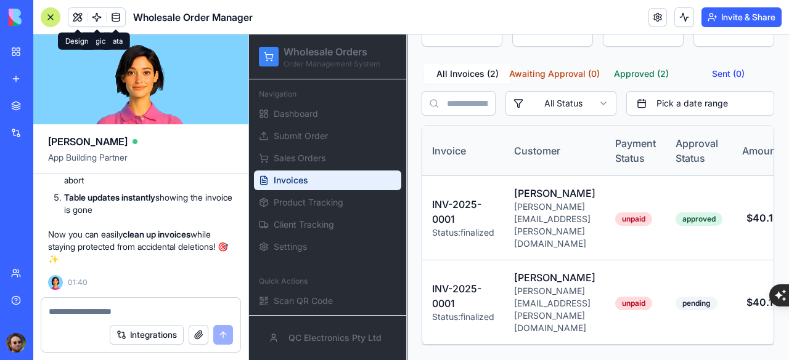
click at [52, 23] on div at bounding box center [51, 17] width 20 height 20
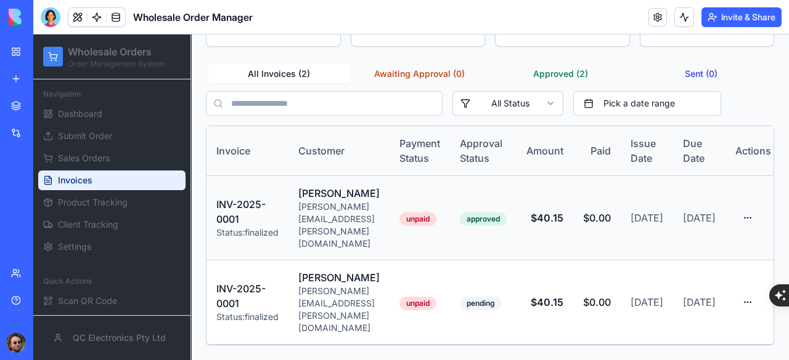
click at [745, 203] on html "Wholesale Orders Order Management System Navigation Dashboard Submit Order Sale…" at bounding box center [410, 121] width 755 height 478
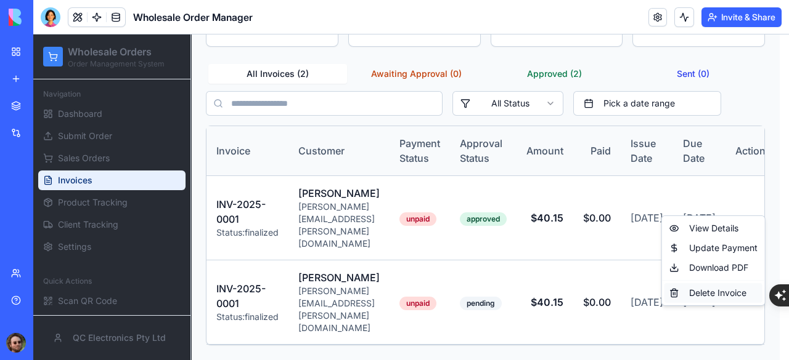
click at [717, 295] on div "Delete Invoice" at bounding box center [713, 293] width 98 height 20
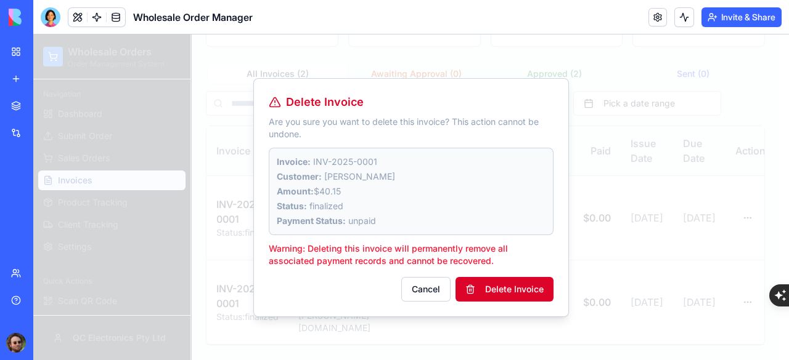
click at [518, 291] on button "Delete Invoice" at bounding box center [504, 289] width 98 height 25
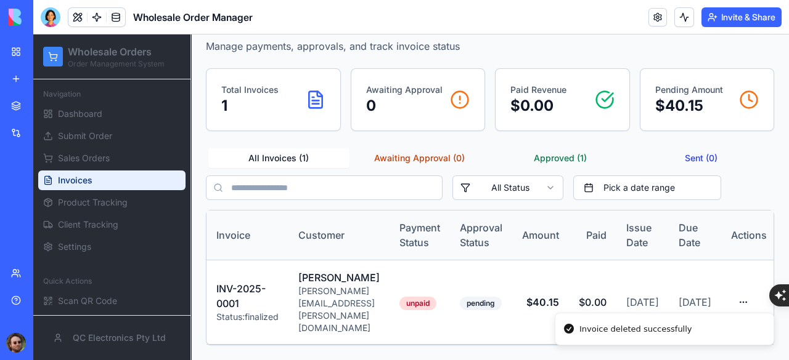
scroll to position [80, 0]
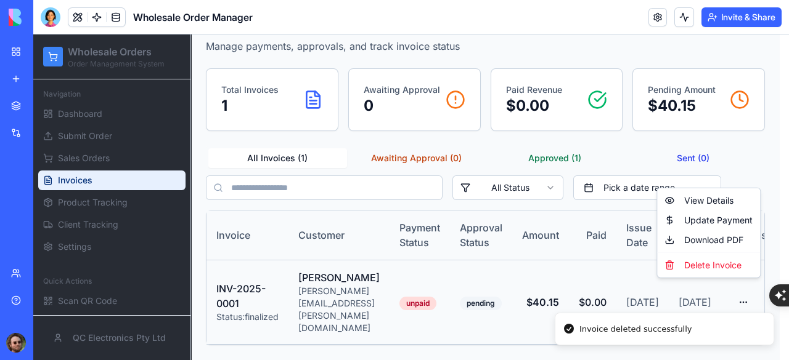
click at [746, 290] on html "Wholesale Orders Order Management System Navigation Dashboard Submit Order Sale…" at bounding box center [410, 164] width 755 height 394
click at [726, 270] on div "Delete Invoice" at bounding box center [708, 266] width 98 height 20
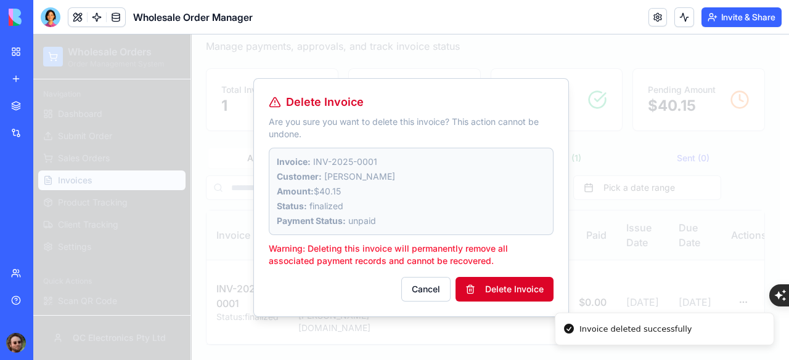
click at [522, 287] on button "Delete Invoice" at bounding box center [504, 289] width 98 height 25
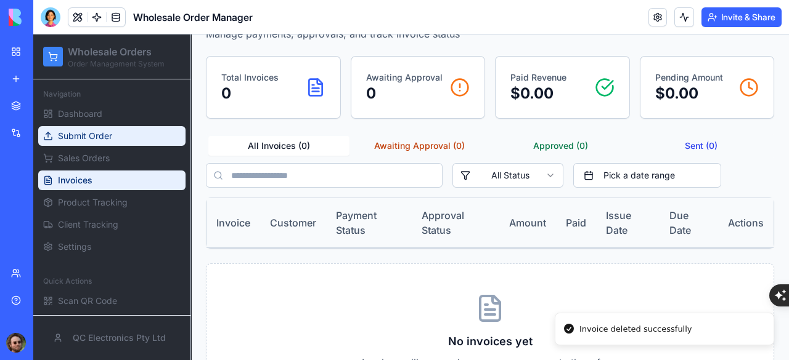
click at [94, 133] on span "Submit Order" at bounding box center [85, 136] width 54 height 12
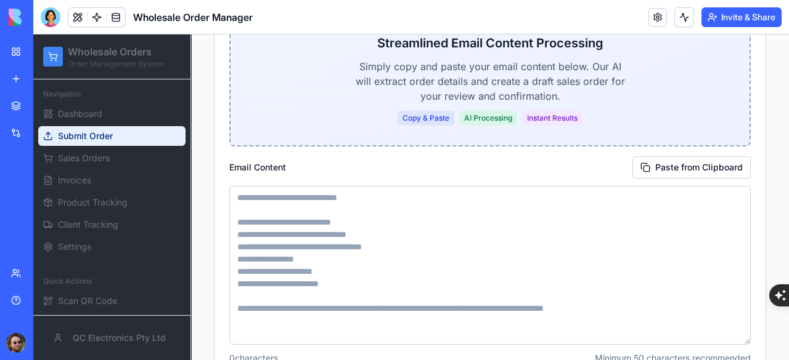
scroll to position [246, 0]
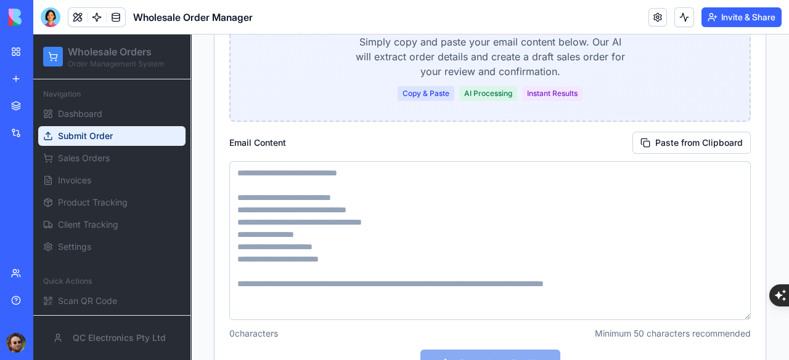
click at [303, 196] on textarea at bounding box center [489, 240] width 521 height 159
paste textarea "**********"
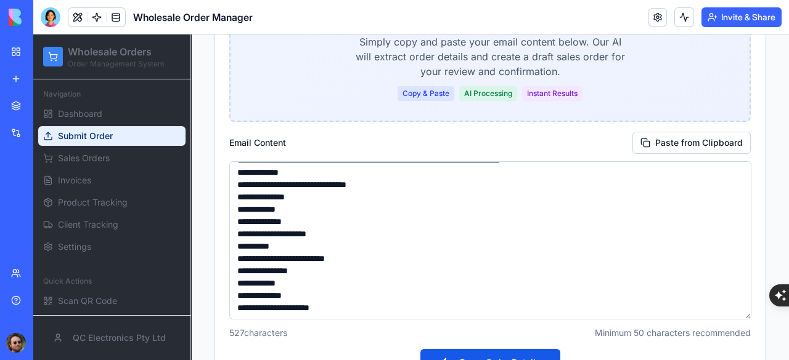
scroll to position [370, 0]
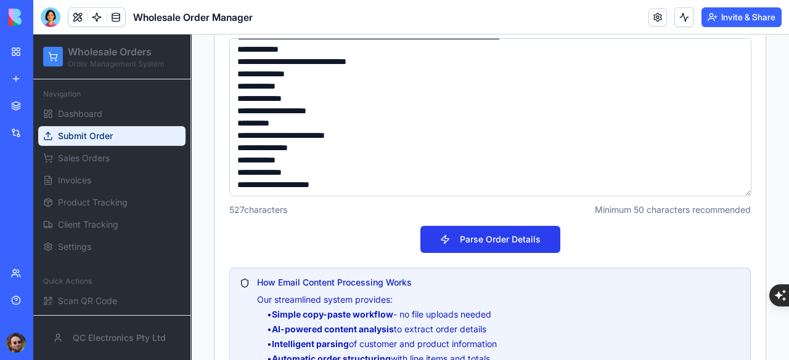
type textarea "**********"
click at [464, 245] on button "Parse Order Details" at bounding box center [490, 239] width 140 height 27
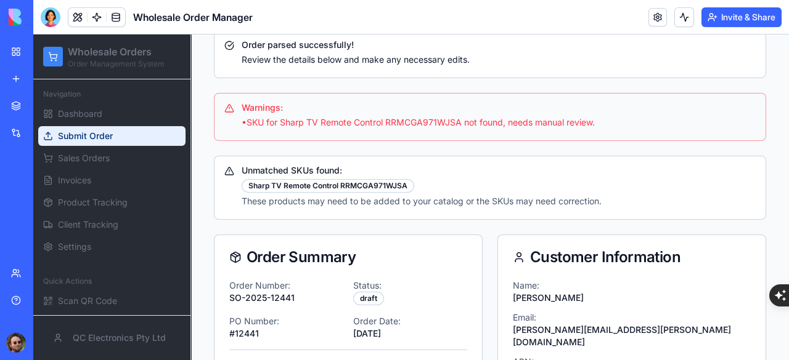
scroll to position [445, 0]
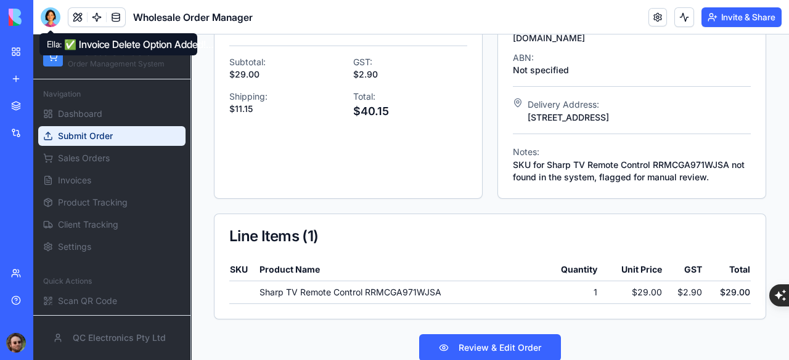
drag, startPoint x: 54, startPoint y: 23, endPoint x: 60, endPoint y: 34, distance: 12.7
click at [54, 23] on div at bounding box center [51, 17] width 20 height 20
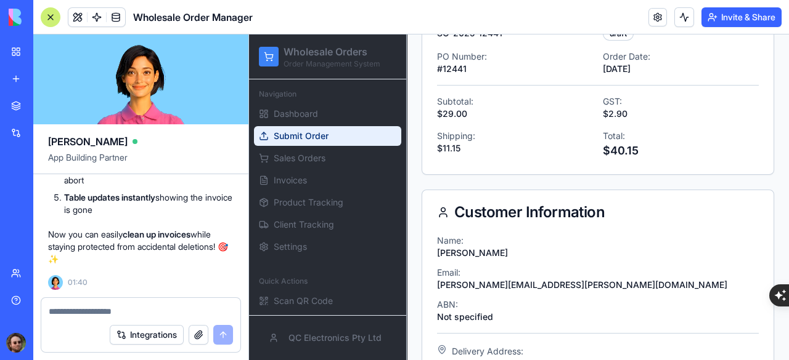
scroll to position [0, 0]
click at [96, 310] on textarea at bounding box center [141, 312] width 184 height 12
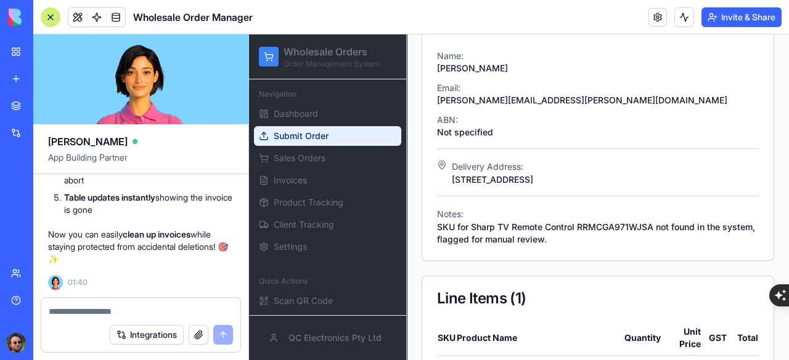
scroll to position [728, 0]
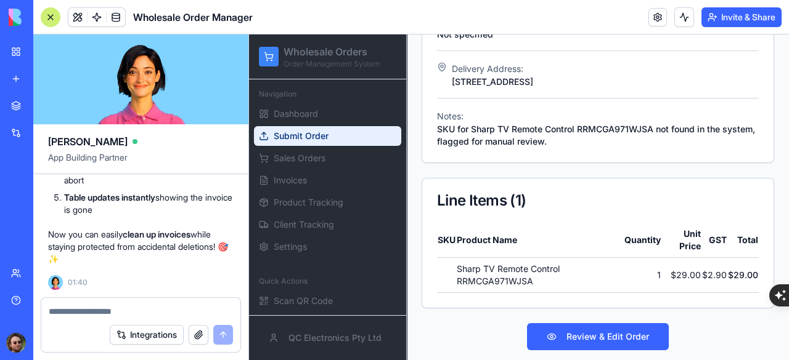
click at [169, 306] on textarea at bounding box center [141, 312] width 184 height 12
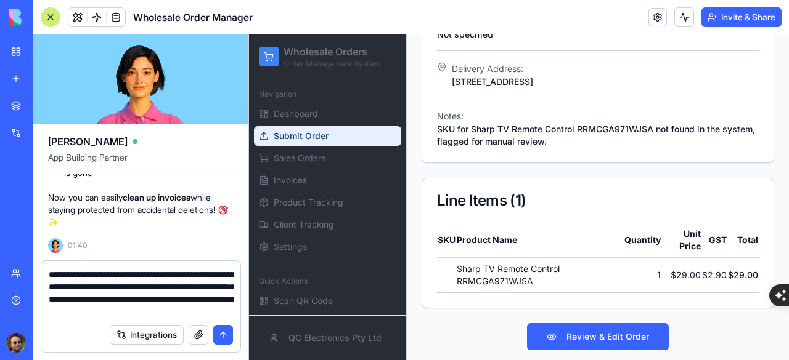
type textarea "**********"
click at [222, 329] on button "submit" at bounding box center [223, 335] width 20 height 20
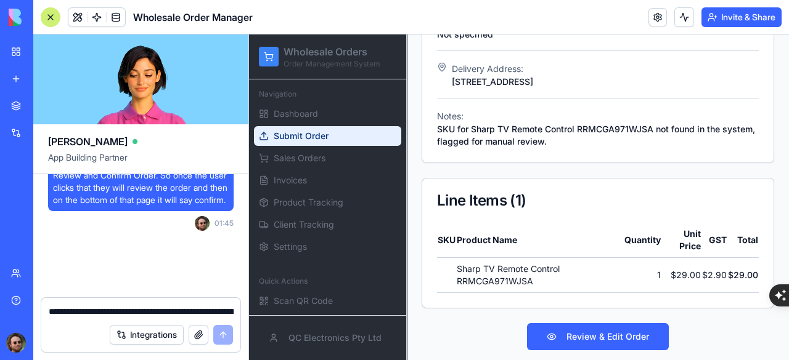
scroll to position [15150, 0]
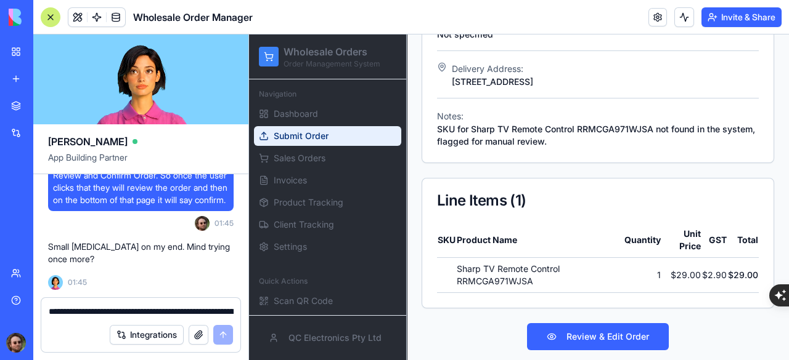
click at [120, 317] on textarea "**********" at bounding box center [141, 312] width 185 height 12
drag, startPoint x: 54, startPoint y: 215, endPoint x: 110, endPoint y: 261, distance: 72.7
click at [110, 206] on span "In the submit order page i want it to say Review and Confirm Order. So once the…" at bounding box center [141, 181] width 176 height 49
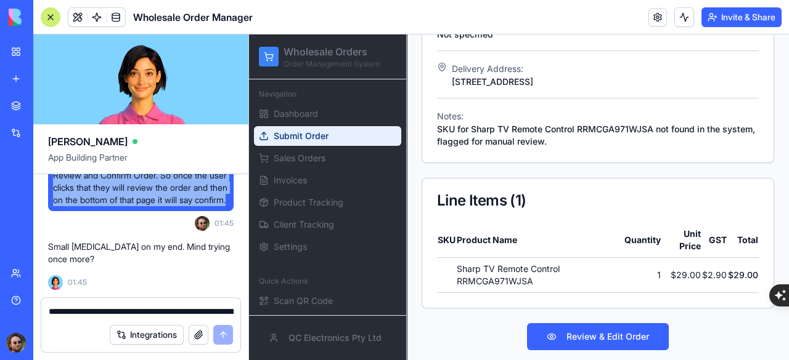
drag, startPoint x: 102, startPoint y: 264, endPoint x: 49, endPoint y: 214, distance: 72.4
click at [49, 211] on div "In the submit order page i want it to say Review and Confirm Order. So once the…" at bounding box center [140, 181] width 185 height 59
copy span "In the submit order page i want it to say Review and Confirm Order. So once the…"
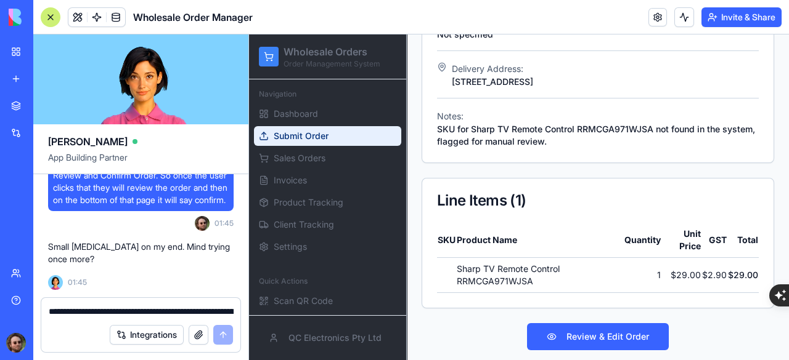
click at [89, 309] on textarea "**********" at bounding box center [141, 312] width 185 height 12
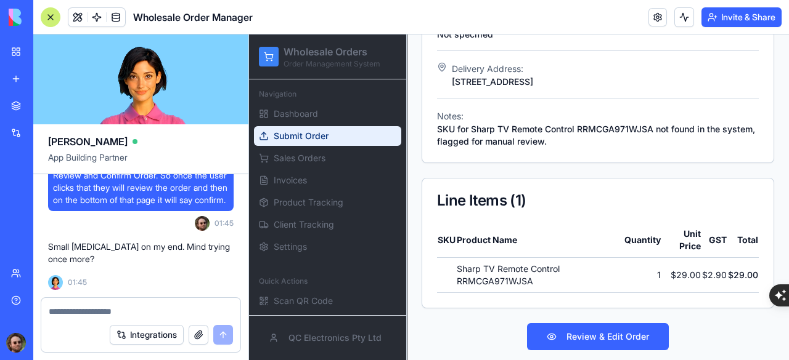
paste textarea "**********"
type textarea "**********"
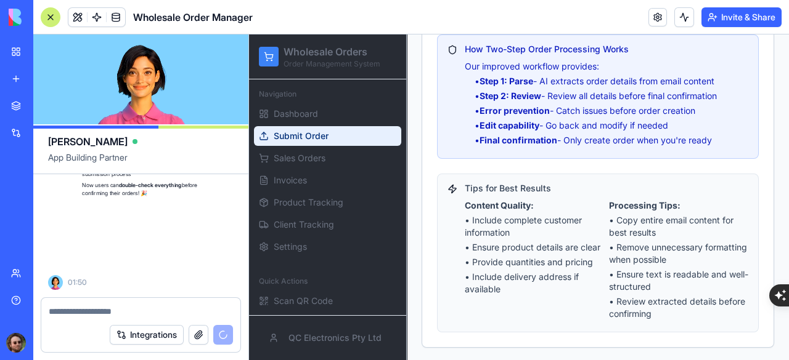
scroll to position [15791, 0]
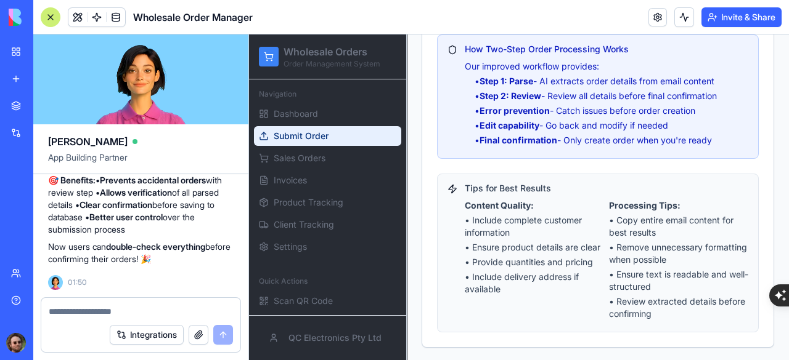
click at [55, 11] on div at bounding box center [51, 17] width 20 height 20
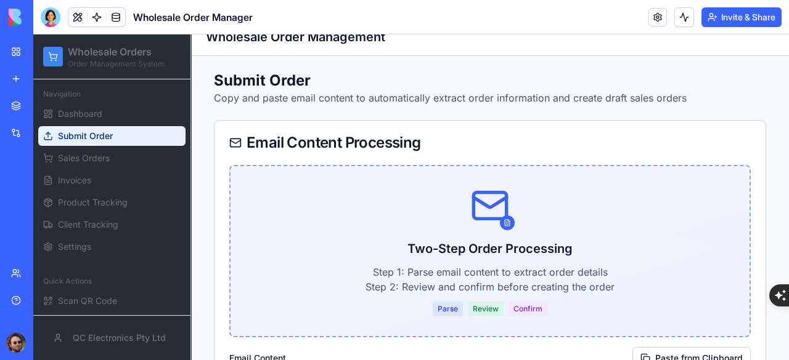
scroll to position [0, 0]
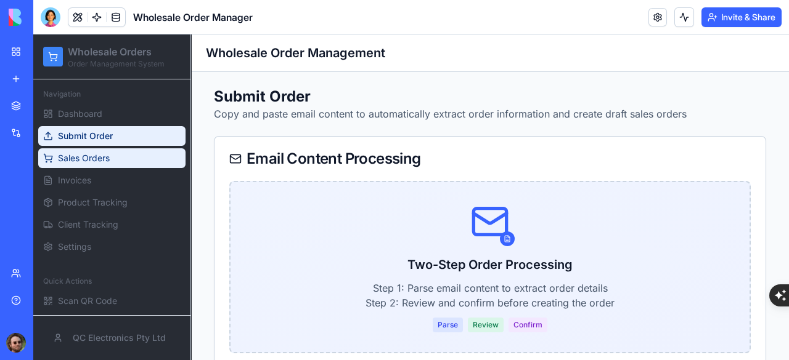
click at [93, 163] on span "Sales Orders" at bounding box center [84, 158] width 52 height 12
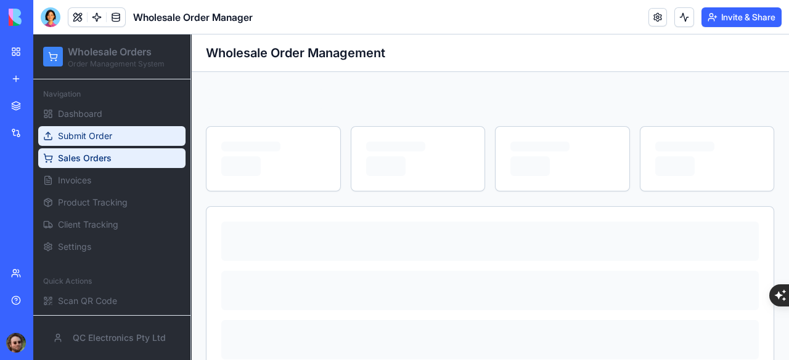
click at [85, 136] on span "Submit Order" at bounding box center [85, 136] width 54 height 12
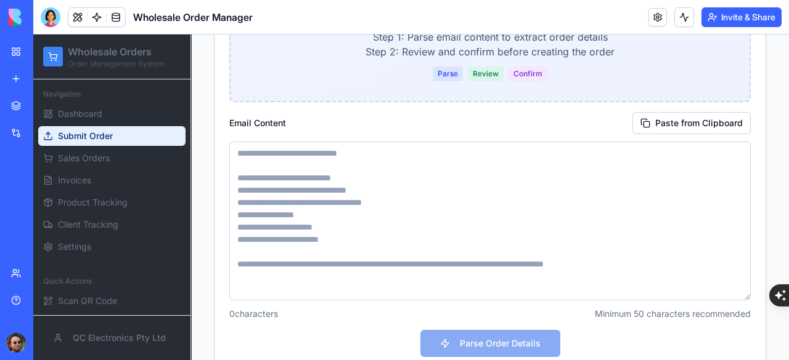
scroll to position [246, 0]
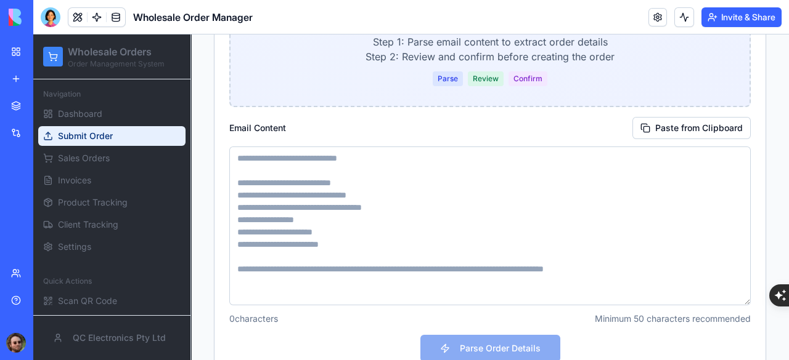
paste textarea "**********"
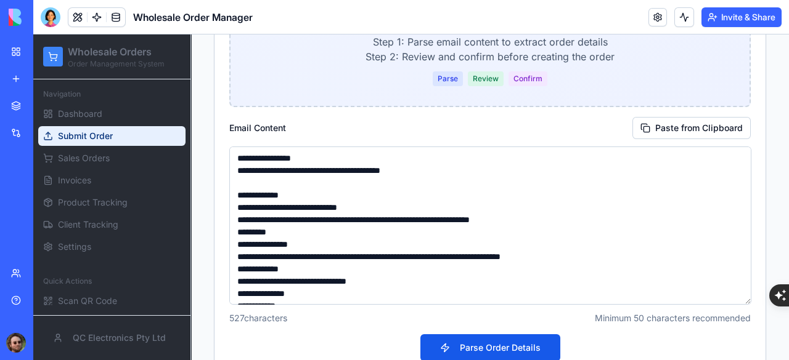
scroll to position [117, 0]
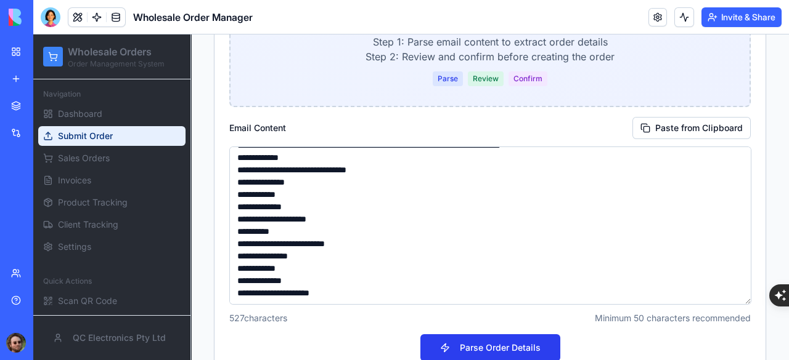
type textarea "**********"
click at [473, 340] on button "Parse Order Details" at bounding box center [490, 348] width 140 height 27
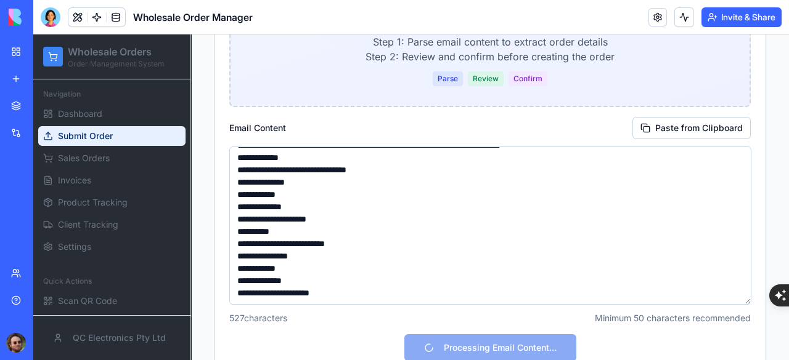
scroll to position [18, 0]
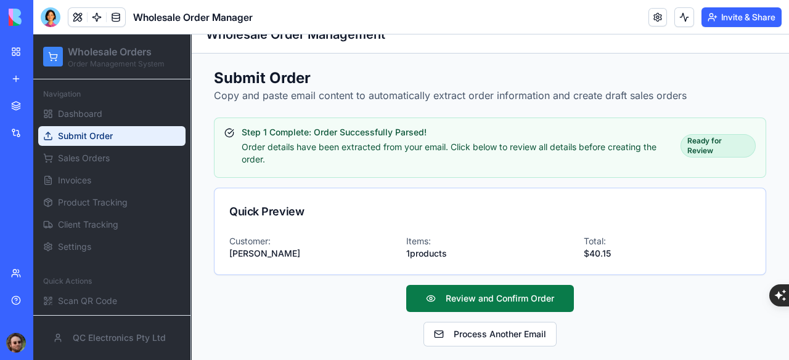
click at [490, 294] on button "Review and Confirm Order" at bounding box center [490, 298] width 168 height 27
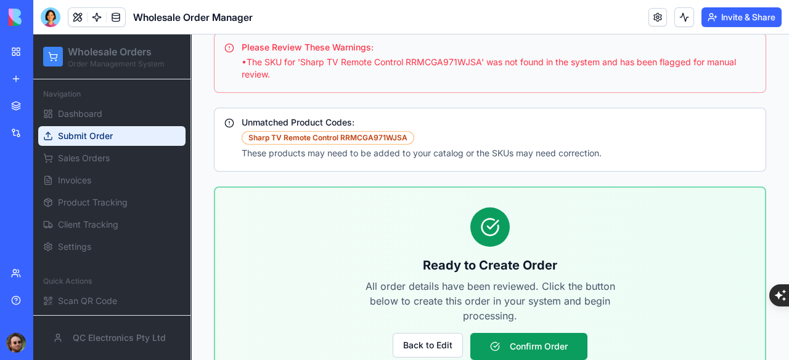
scroll to position [1033, 0]
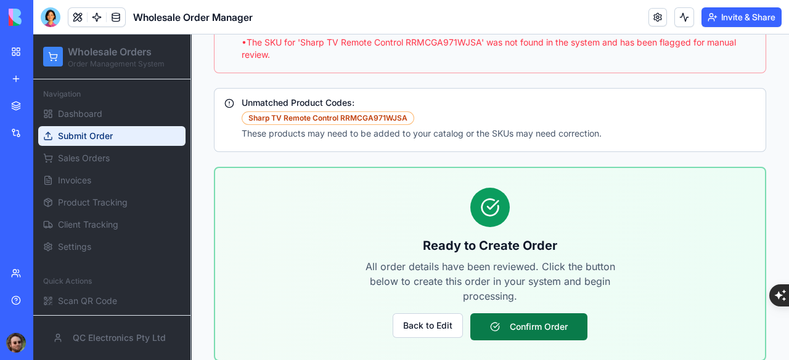
click at [506, 314] on button "Confirm Order" at bounding box center [528, 327] width 117 height 27
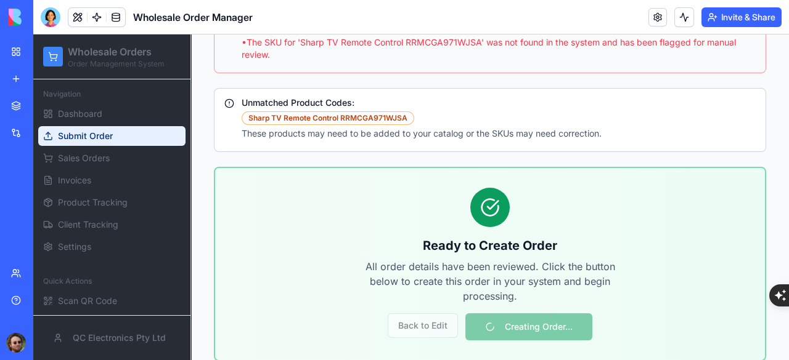
scroll to position [64, 0]
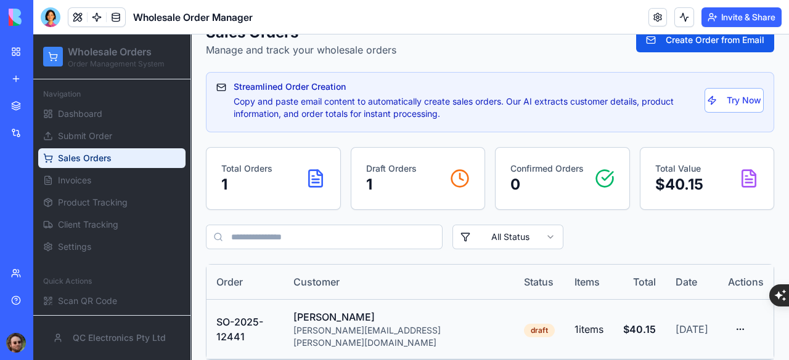
click at [426, 319] on div "Tony Preston" at bounding box center [398, 317] width 211 height 15
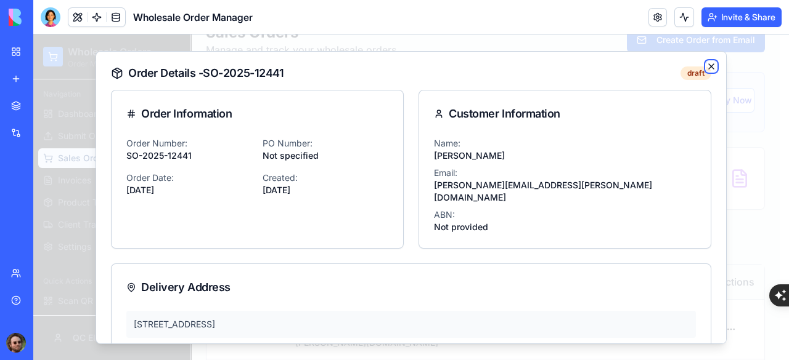
click at [706, 65] on icon "button" at bounding box center [711, 66] width 10 height 10
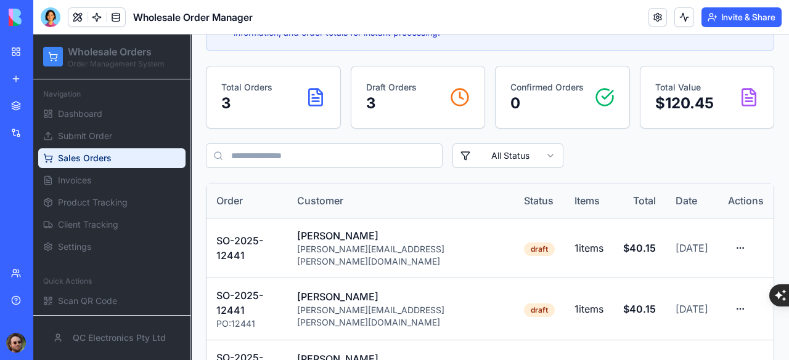
scroll to position [159, 0]
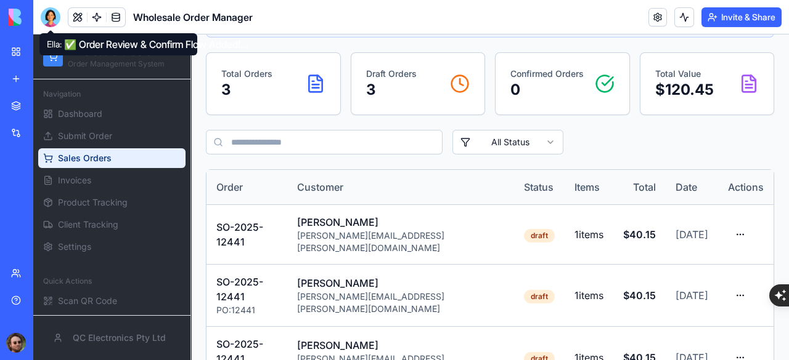
drag, startPoint x: 46, startPoint y: 18, endPoint x: 51, endPoint y: 35, distance: 17.4
click at [46, 18] on div at bounding box center [51, 17] width 20 height 20
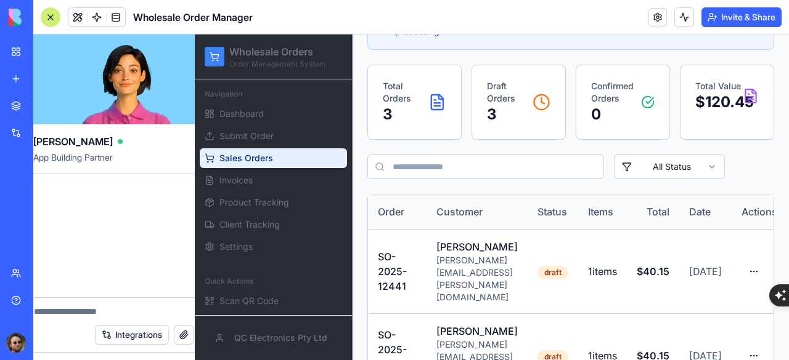
scroll to position [0, 0]
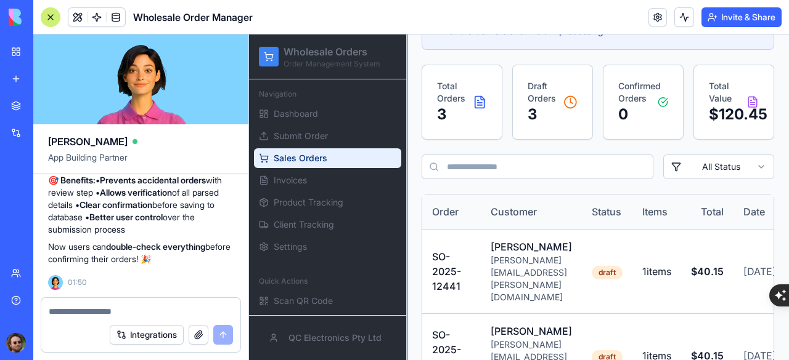
click at [118, 314] on textarea at bounding box center [141, 312] width 184 height 12
click at [115, 309] on textarea at bounding box center [141, 312] width 184 height 12
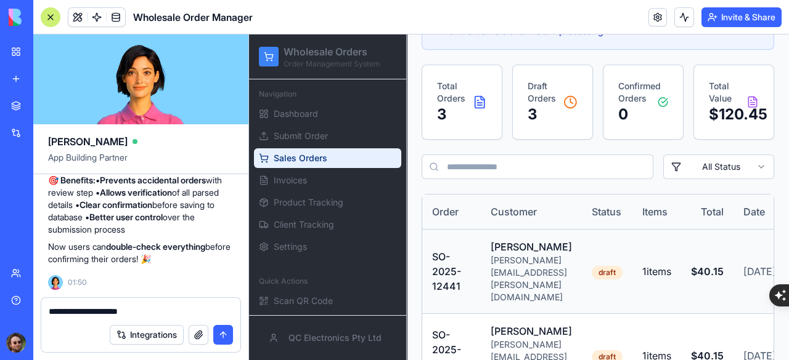
click at [513, 254] on div "Tony Preston" at bounding box center [530, 247] width 81 height 15
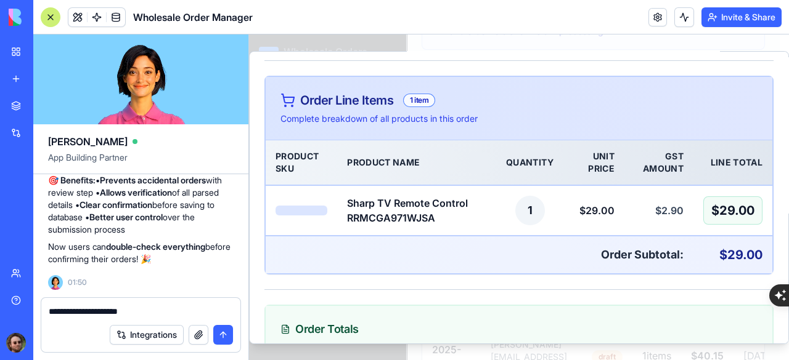
scroll to position [597, 0]
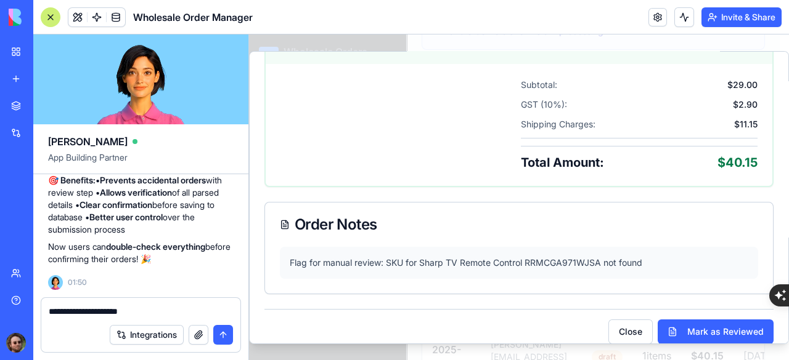
click at [162, 304] on div "**********" at bounding box center [140, 308] width 199 height 20
click at [153, 309] on textarea "**********" at bounding box center [141, 312] width 185 height 12
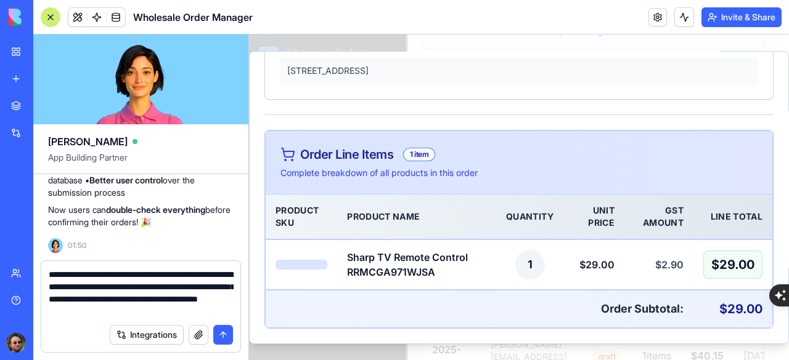
scroll to position [166, 0]
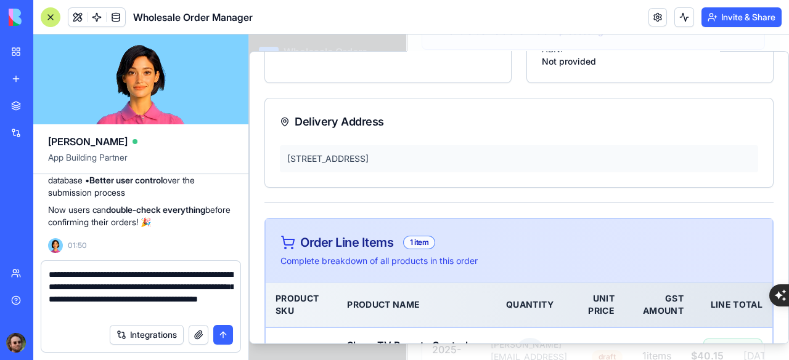
type textarea "**********"
click at [221, 334] on button "submit" at bounding box center [223, 335] width 20 height 20
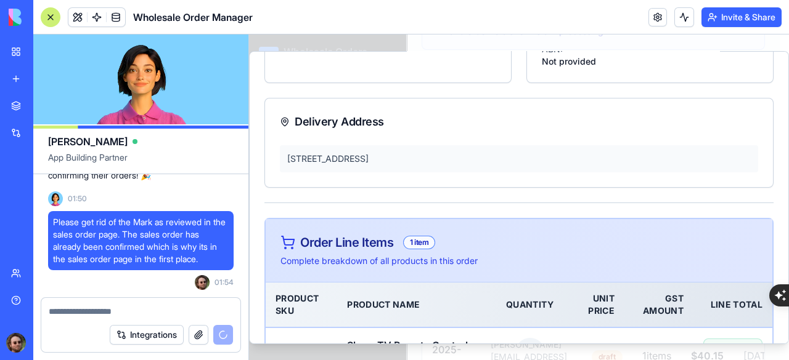
scroll to position [0, 0]
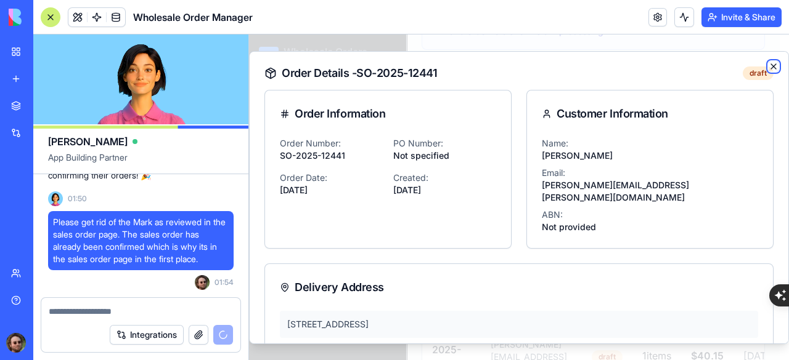
click at [768, 69] on icon "button" at bounding box center [773, 66] width 10 height 10
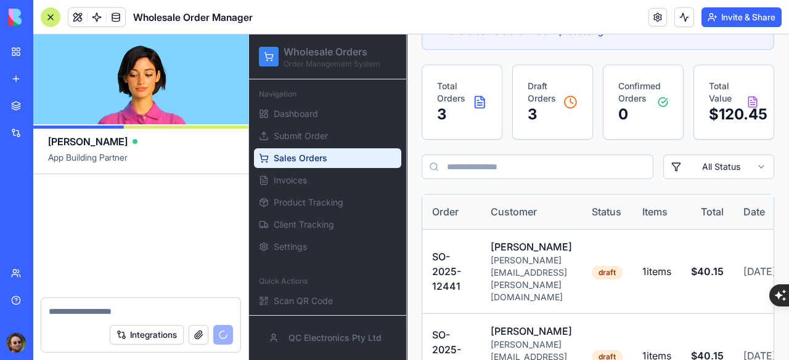
scroll to position [16281, 0]
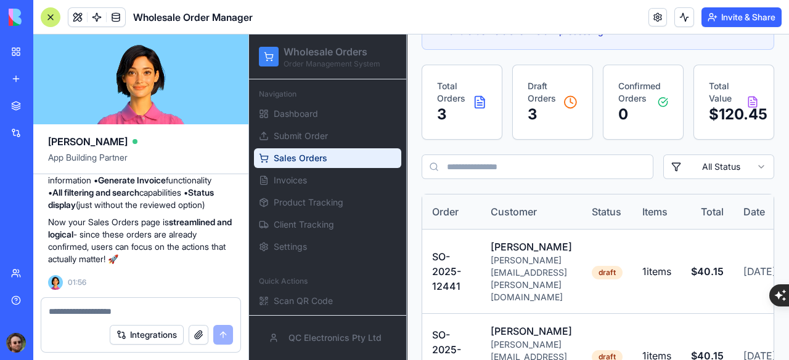
click at [52, 16] on div at bounding box center [51, 17] width 20 height 20
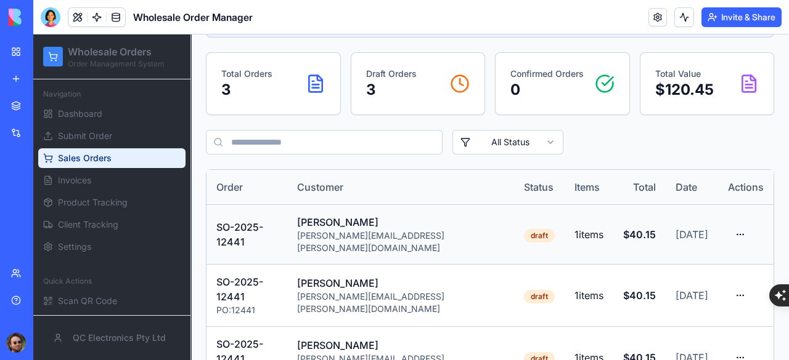
click at [416, 233] on div "tony.preston@westgold.com.au" at bounding box center [400, 242] width 207 height 25
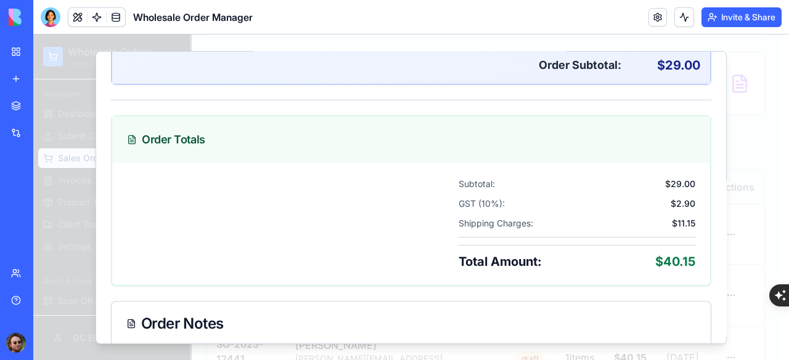
scroll to position [597, 0]
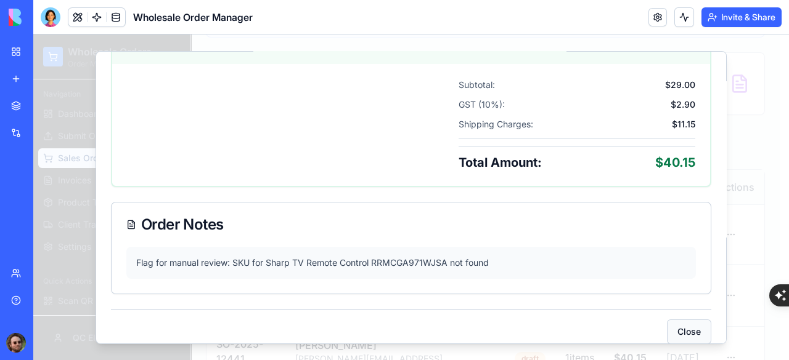
click at [678, 323] on button "Close" at bounding box center [689, 331] width 44 height 25
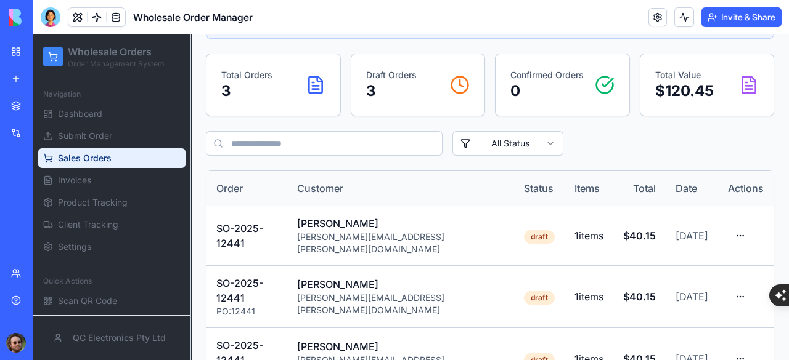
scroll to position [159, 0]
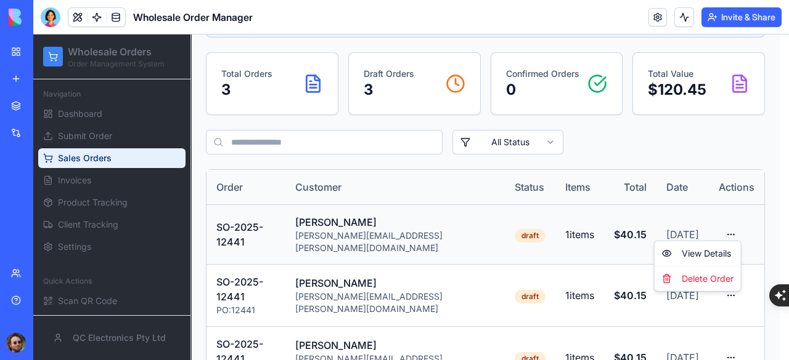
click at [731, 222] on html "Wholesale Orders Order Management System Navigation Dashboard Submit Order Sale…" at bounding box center [410, 140] width 755 height 529
click at [613, 139] on html "Wholesale Orders Order Management System Navigation Dashboard Submit Order Sale…" at bounding box center [410, 140] width 755 height 529
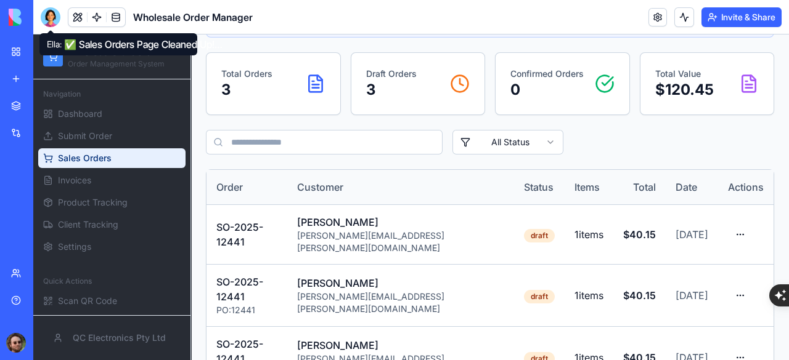
click at [46, 18] on div at bounding box center [51, 17] width 20 height 20
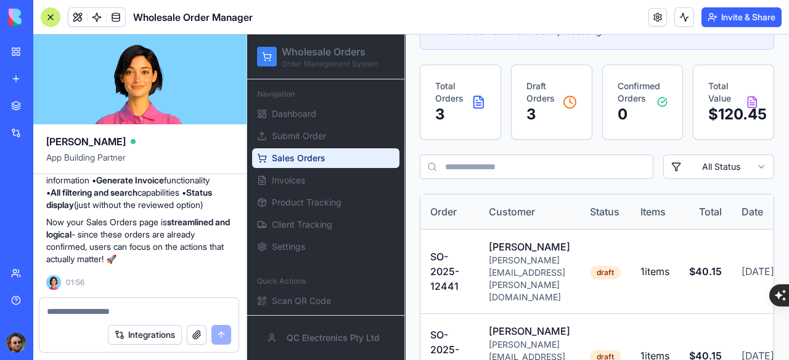
scroll to position [0, 0]
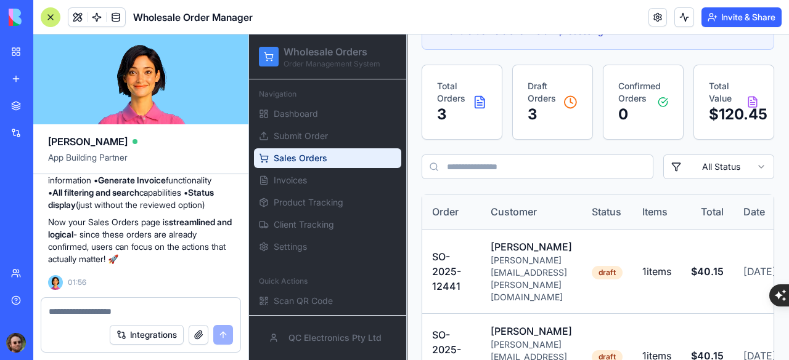
click at [123, 309] on textarea at bounding box center [141, 312] width 184 height 12
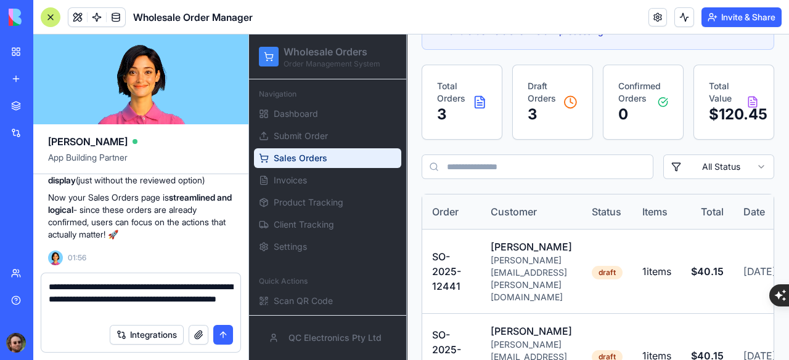
type textarea "**********"
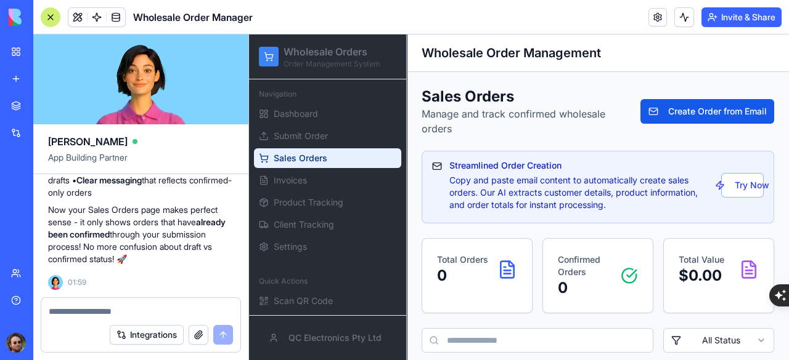
click at [53, 18] on div at bounding box center [51, 17] width 20 height 20
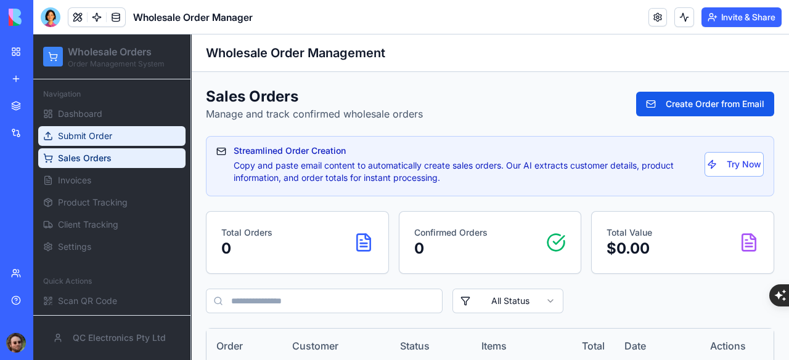
click at [85, 138] on span "Submit Order" at bounding box center [85, 136] width 54 height 12
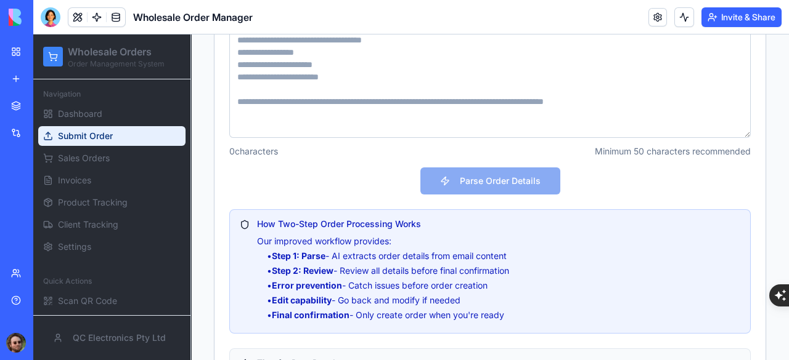
scroll to position [540, 0]
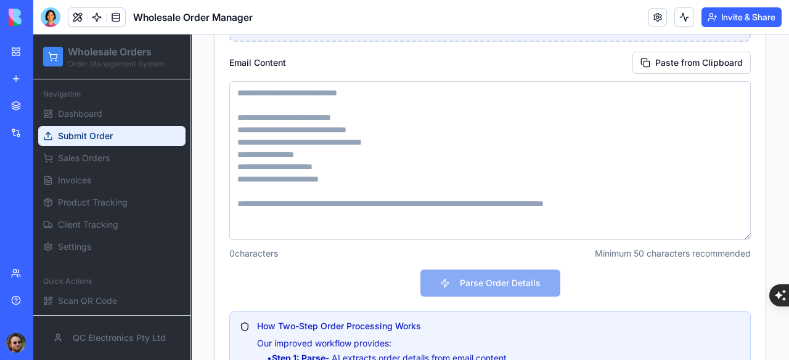
scroll to position [232, 0]
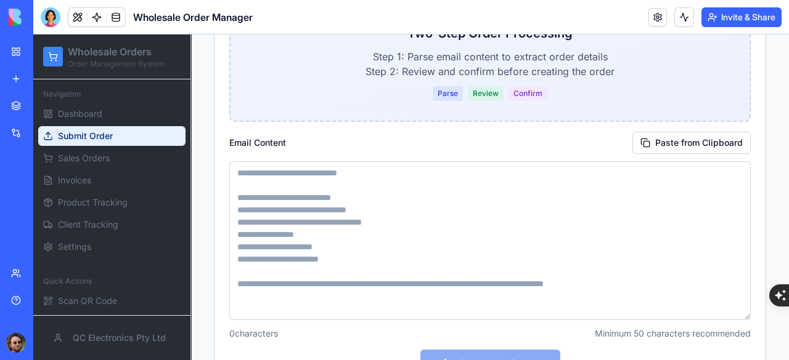
click at [346, 185] on textarea at bounding box center [489, 240] width 521 height 159
paste textarea "**********"
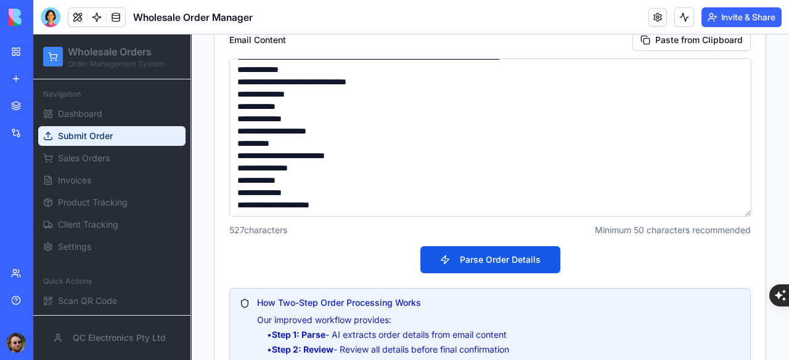
scroll to position [417, 0]
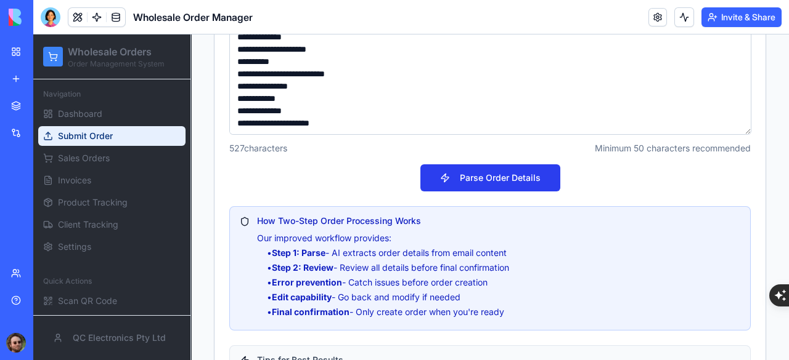
type textarea "**********"
click at [486, 177] on button "Parse Order Details" at bounding box center [490, 178] width 140 height 27
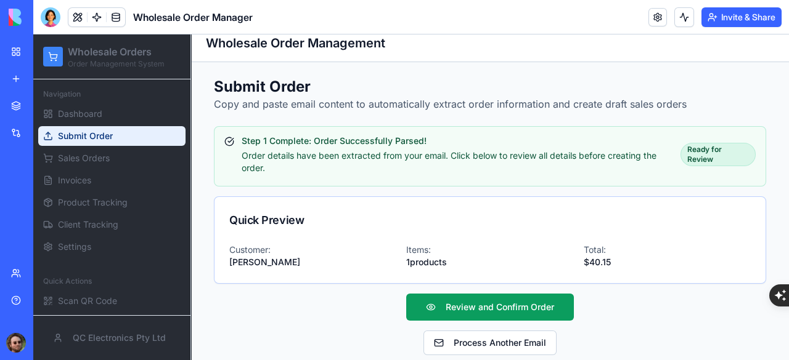
scroll to position [18, 0]
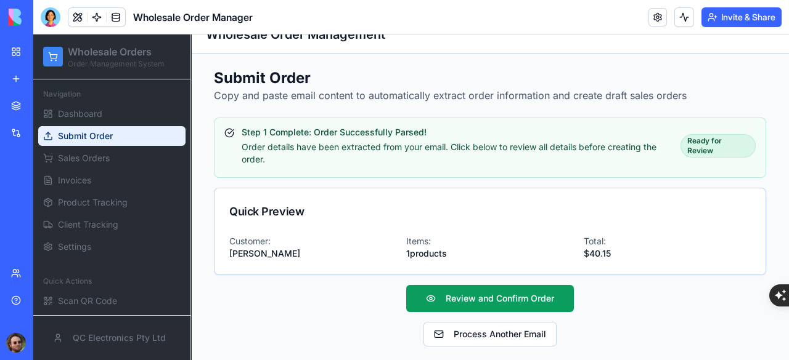
click at [442, 235] on div "Items: 1 products" at bounding box center [489, 247] width 167 height 25
click at [475, 293] on button "Review and Confirm Order" at bounding box center [490, 298] width 168 height 27
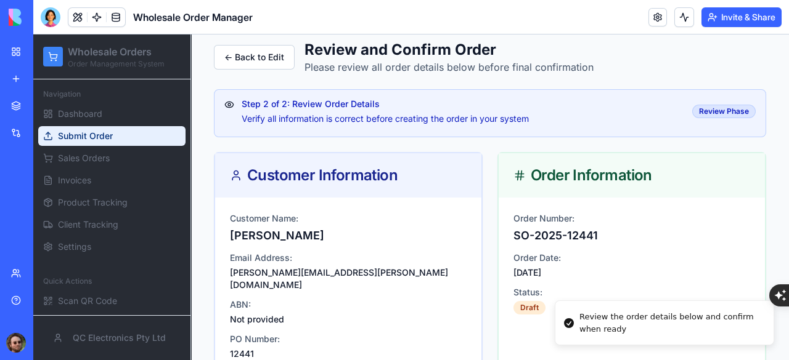
scroll to position [0, 0]
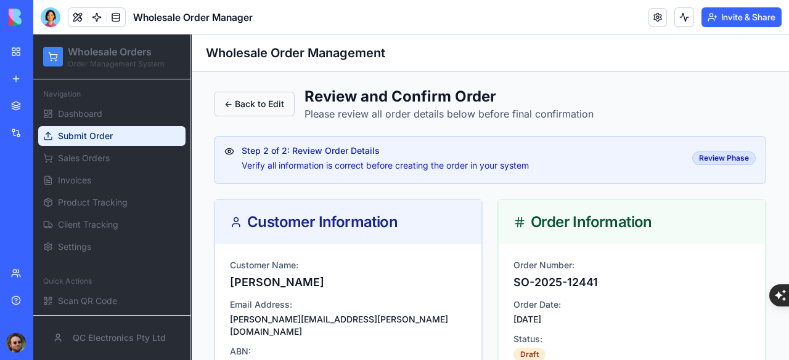
click at [251, 103] on button "← Back to Edit" at bounding box center [254, 104] width 81 height 25
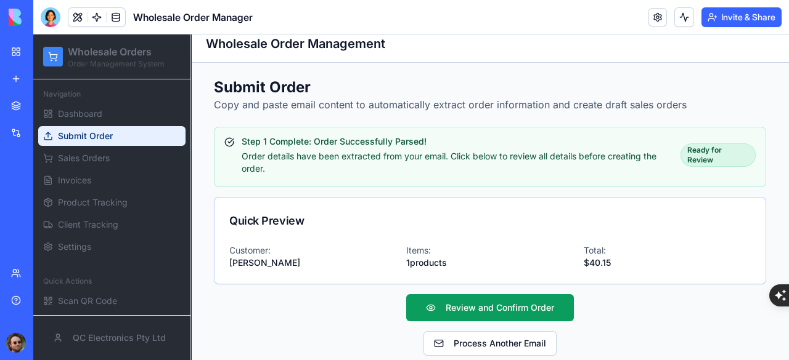
scroll to position [18, 0]
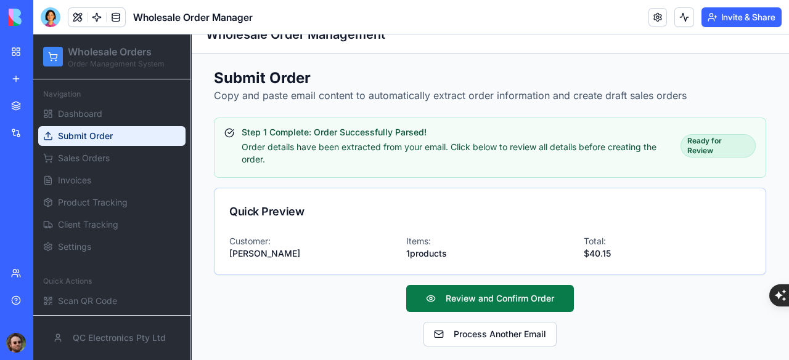
click at [476, 291] on button "Review and Confirm Order" at bounding box center [490, 298] width 168 height 27
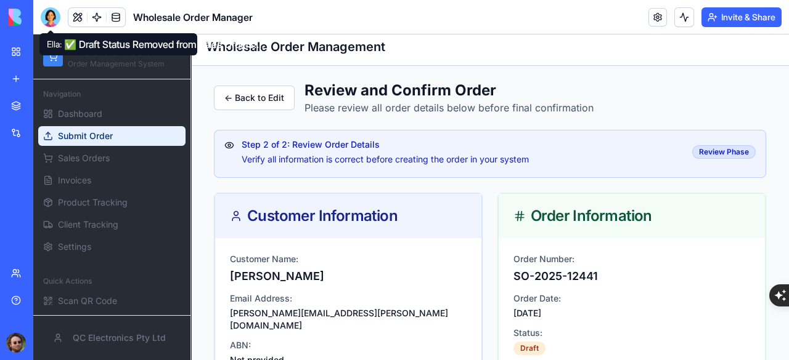
scroll to position [0, 0]
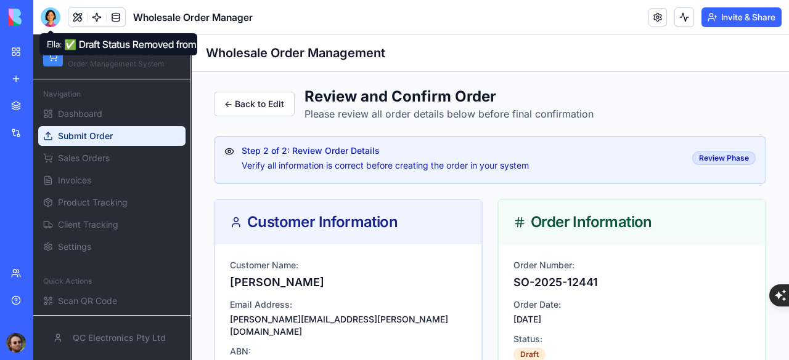
click at [49, 22] on div at bounding box center [51, 17] width 20 height 20
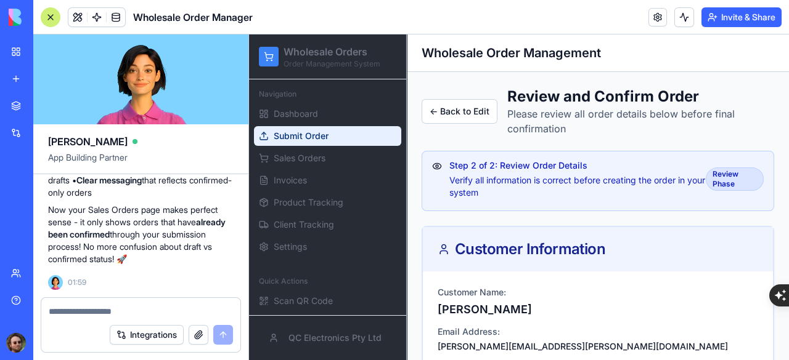
click at [138, 308] on textarea at bounding box center [141, 312] width 184 height 12
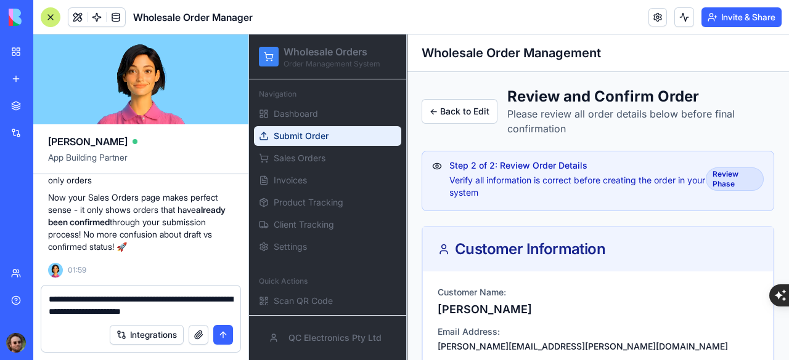
type textarea "**********"
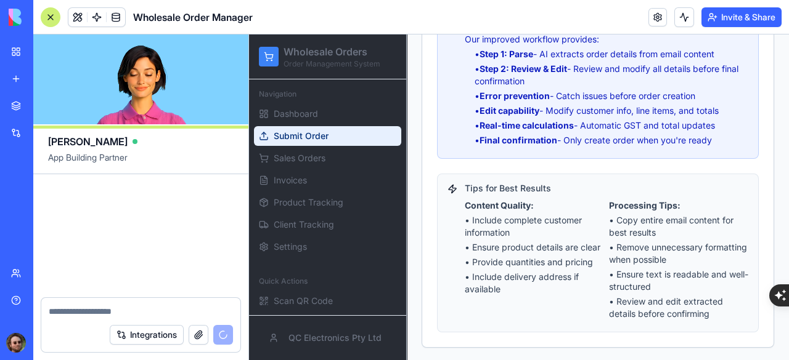
scroll to position [17398, 0]
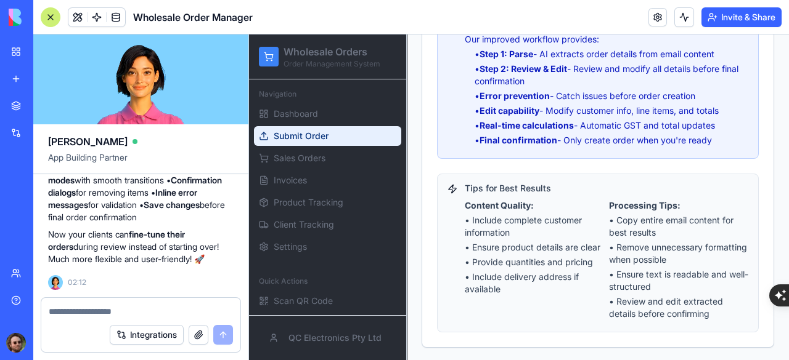
drag, startPoint x: 51, startPoint y: 14, endPoint x: 54, endPoint y: 4, distance: 10.3
click at [51, 14] on div at bounding box center [51, 17] width 20 height 20
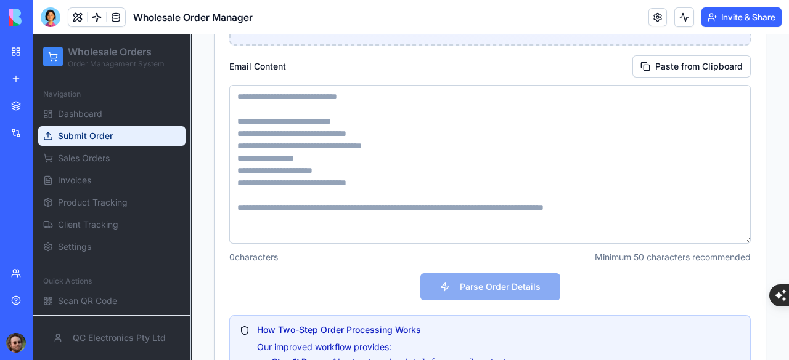
scroll to position [246, 0]
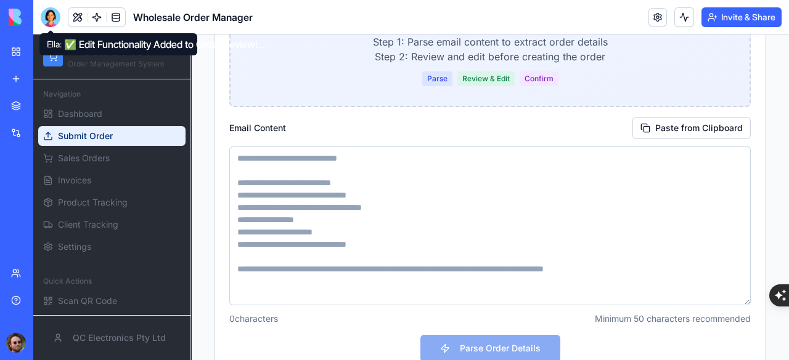
click at [393, 189] on textarea at bounding box center [489, 226] width 521 height 159
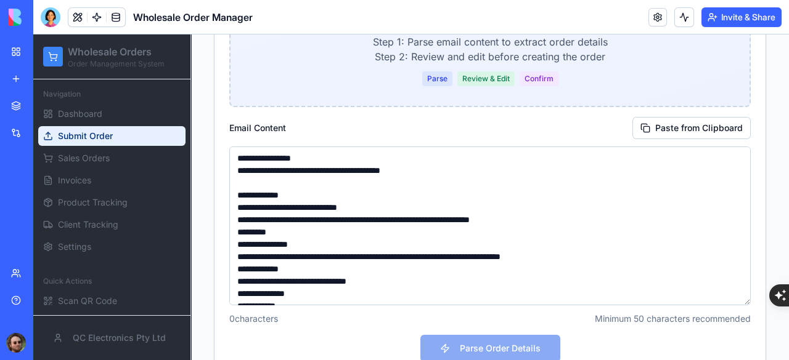
scroll to position [117, 0]
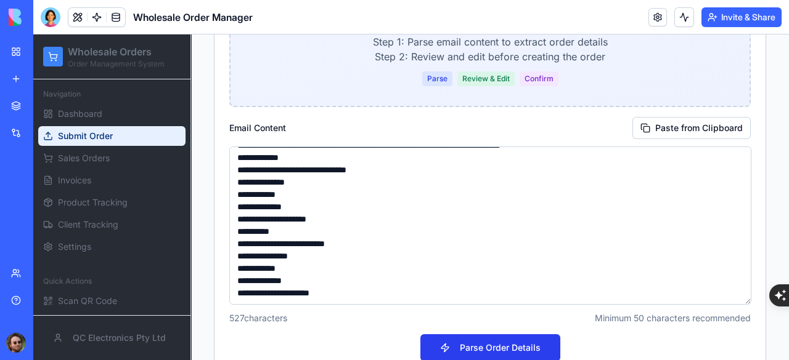
type textarea "**********"
click at [450, 346] on button "Parse Order Details" at bounding box center [490, 348] width 140 height 27
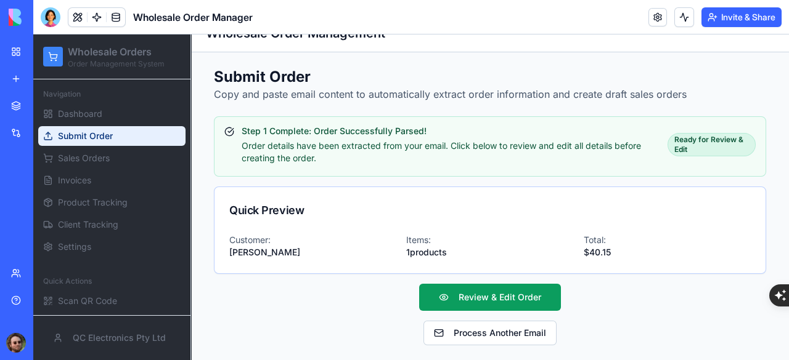
scroll to position [18, 0]
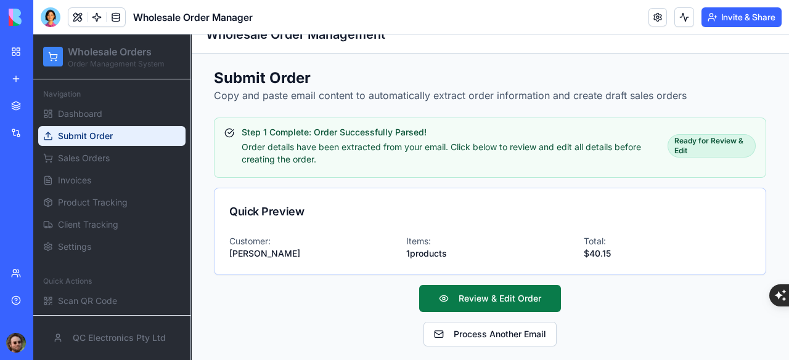
click at [481, 299] on button "Review & Edit Order" at bounding box center [490, 298] width 142 height 27
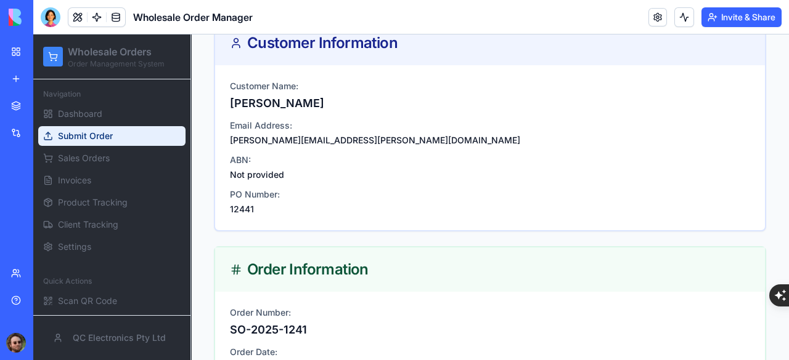
scroll to position [0, 0]
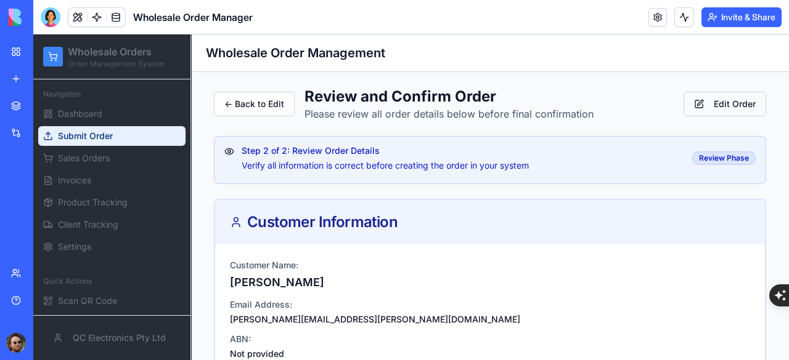
click at [696, 101] on button "Edit Order" at bounding box center [724, 104] width 83 height 25
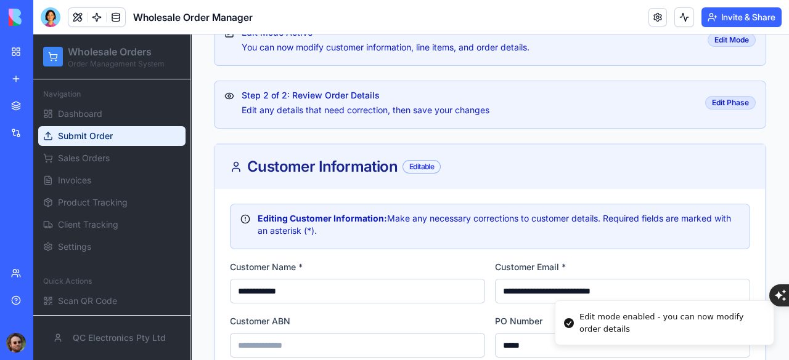
scroll to position [246, 0]
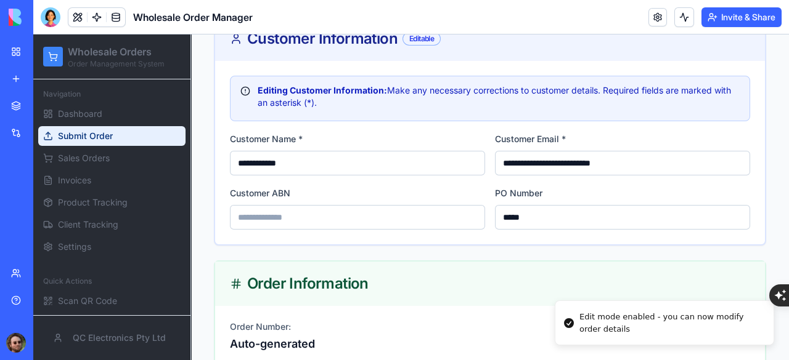
click at [303, 165] on input "**********" at bounding box center [357, 163] width 255 height 25
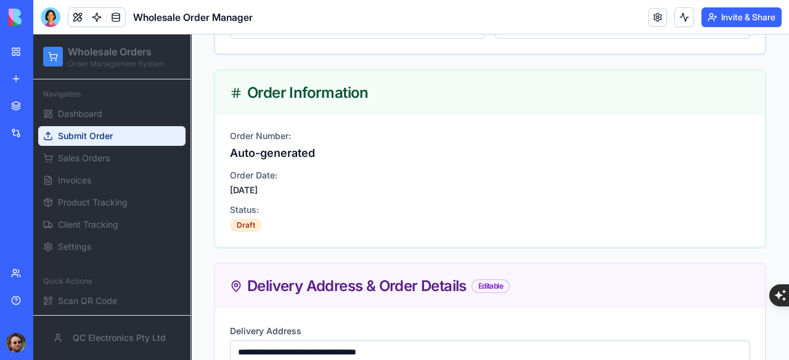
scroll to position [431, 0]
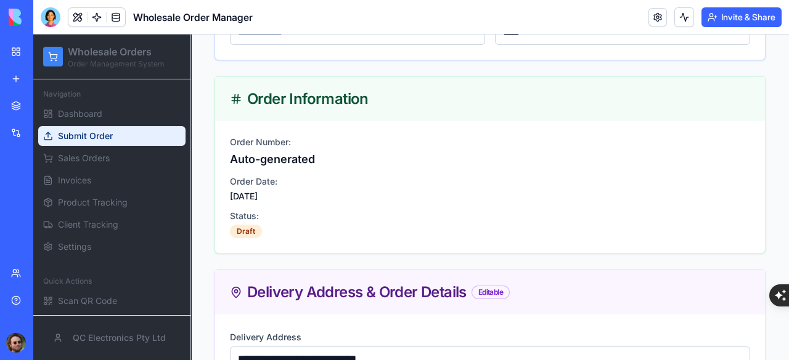
click at [310, 159] on div "Auto-generated" at bounding box center [490, 159] width 520 height 17
click at [254, 200] on div "29/09/2025" at bounding box center [490, 196] width 520 height 12
click at [256, 196] on div "29/09/2025" at bounding box center [490, 196] width 520 height 12
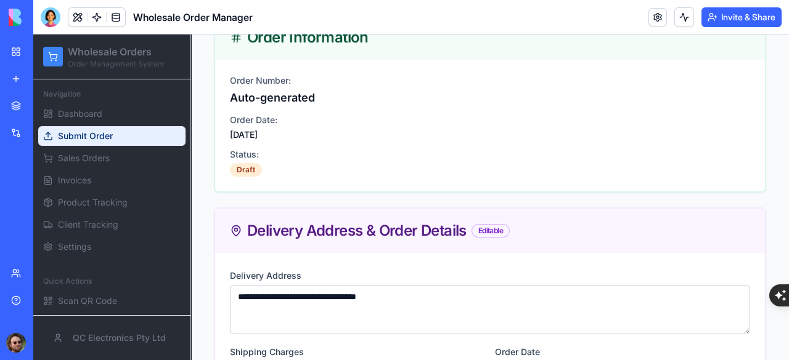
scroll to position [616, 0]
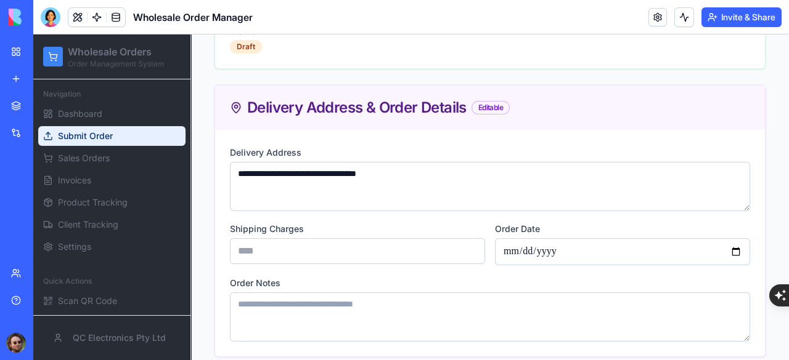
click at [415, 184] on textarea "**********" at bounding box center [490, 186] width 520 height 49
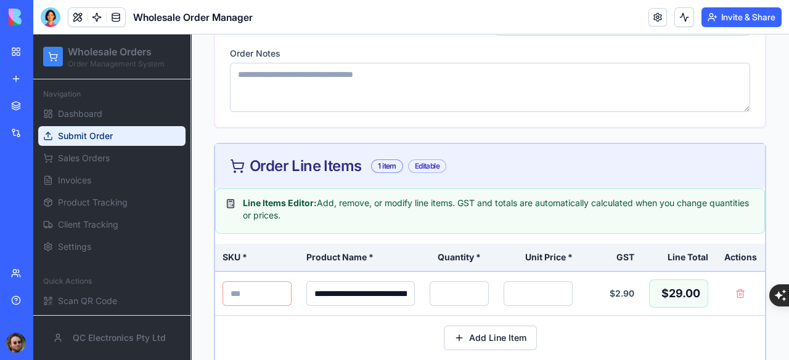
scroll to position [986, 0]
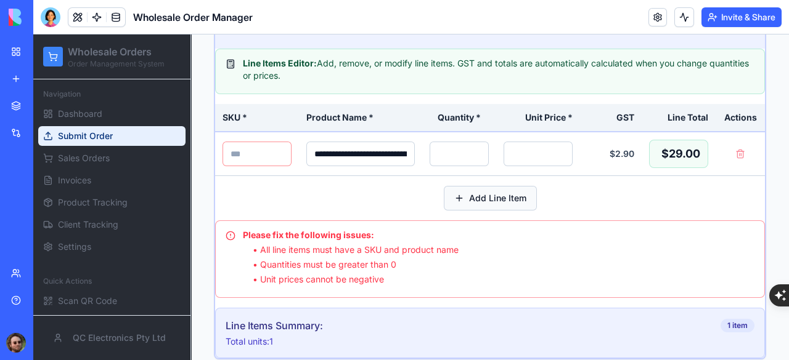
click at [486, 197] on button "Add Line Item" at bounding box center [490, 198] width 93 height 25
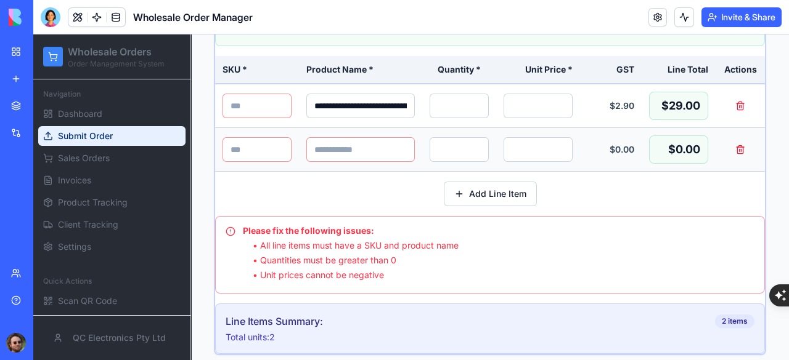
scroll to position [1048, 0]
click at [730, 147] on button at bounding box center [740, 151] width 25 height 22
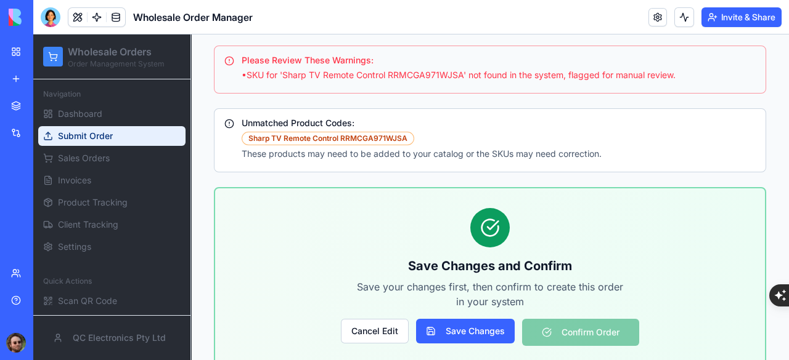
scroll to position [1577, 0]
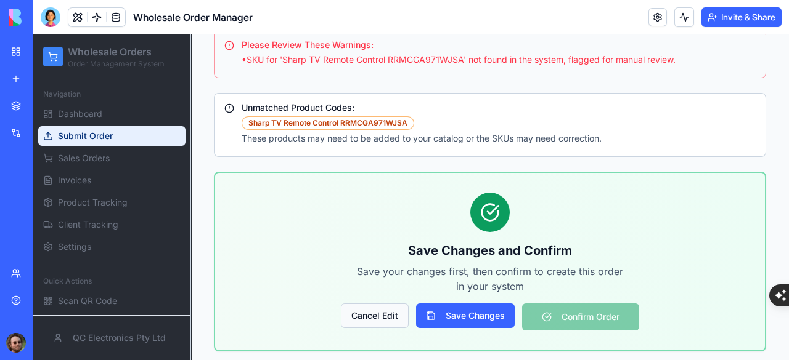
click at [386, 307] on button "Cancel Edit" at bounding box center [375, 316] width 68 height 25
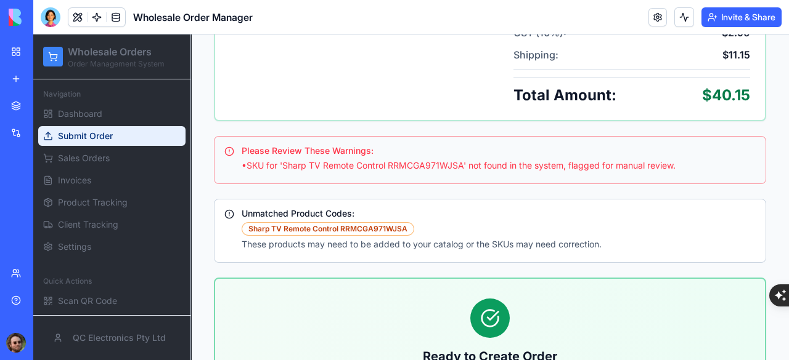
scroll to position [797, 0]
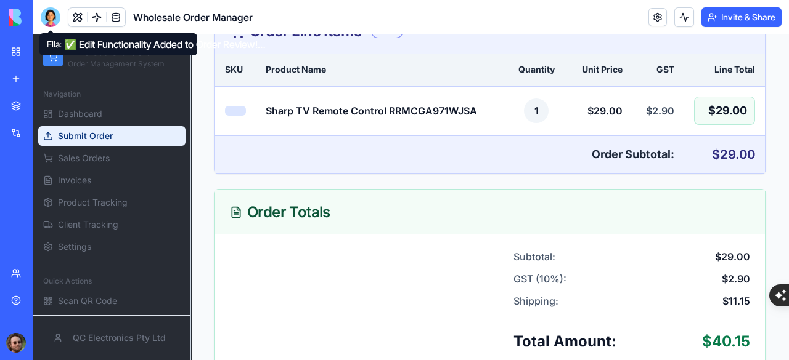
click at [57, 16] on div at bounding box center [51, 17] width 20 height 20
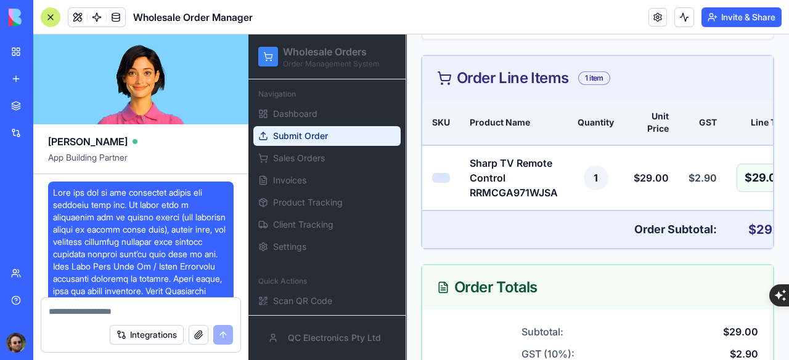
scroll to position [17398, 0]
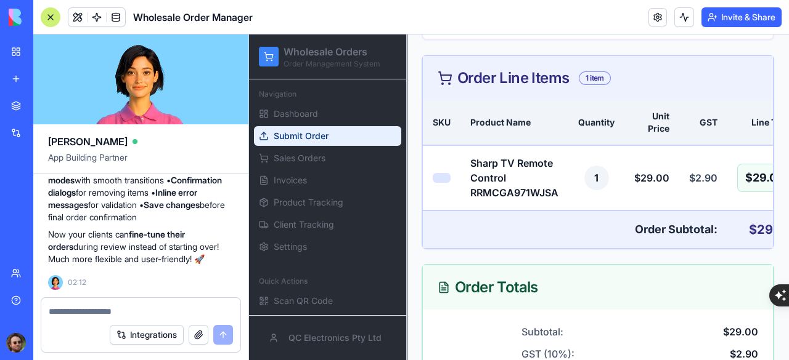
click at [140, 306] on textarea at bounding box center [141, 312] width 184 height 12
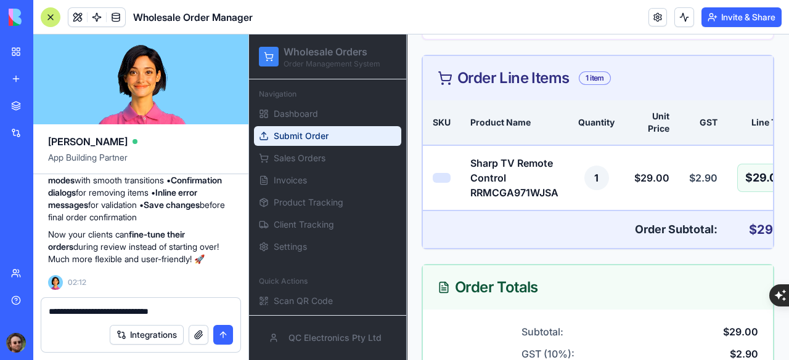
click at [73, 313] on textarea "**********" at bounding box center [141, 312] width 185 height 12
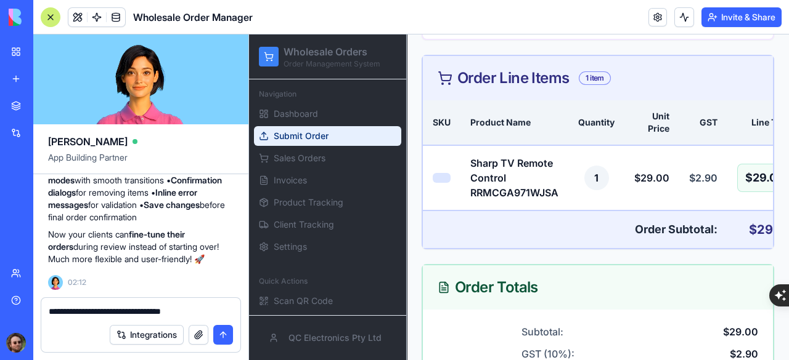
click at [210, 308] on textarea "**********" at bounding box center [141, 312] width 185 height 12
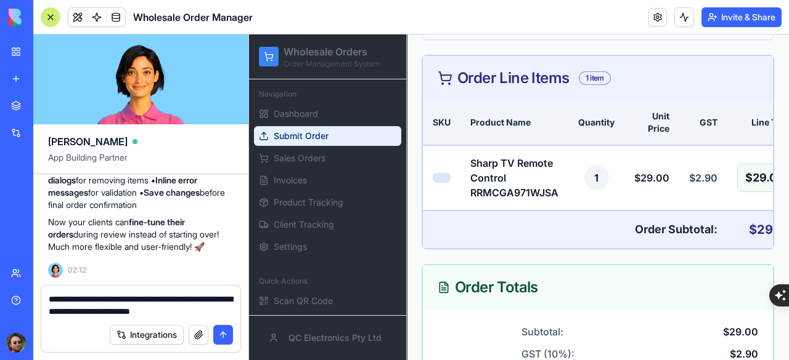
type textarea "**********"
click at [212, 312] on textarea "**********" at bounding box center [141, 305] width 185 height 25
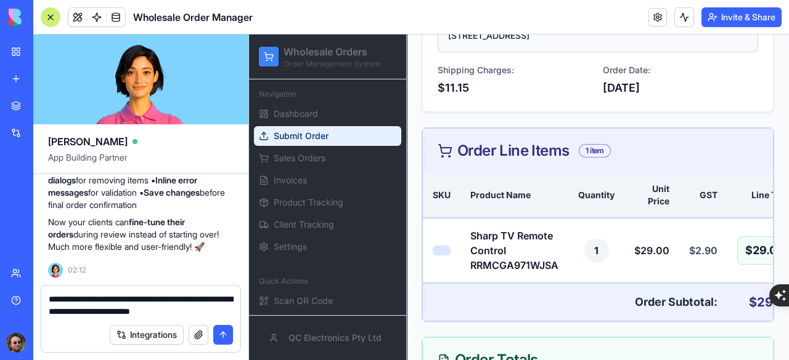
scroll to position [722, 0]
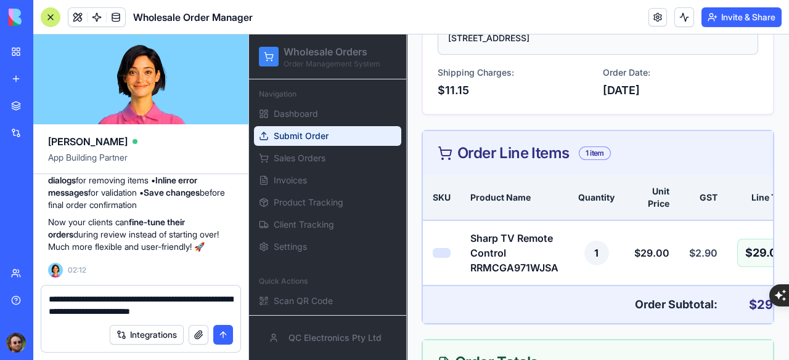
drag, startPoint x: 225, startPoint y: 309, endPoint x: 39, endPoint y: 283, distance: 187.4
click at [39, 283] on div "Ella App Building Partner Undo 19:19 🚀 Wholesale Order Management System Coming…" at bounding box center [141, 198] width 216 height 326
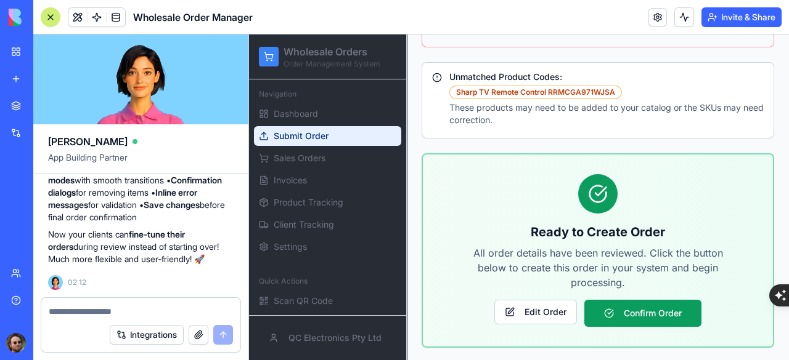
scroll to position [1277, 0]
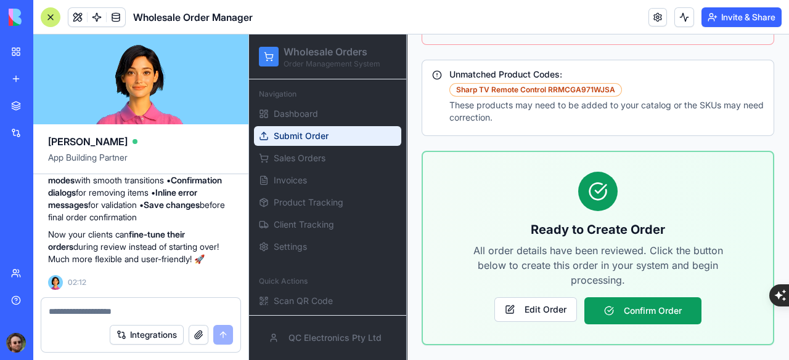
click at [44, 16] on div at bounding box center [51, 17] width 20 height 20
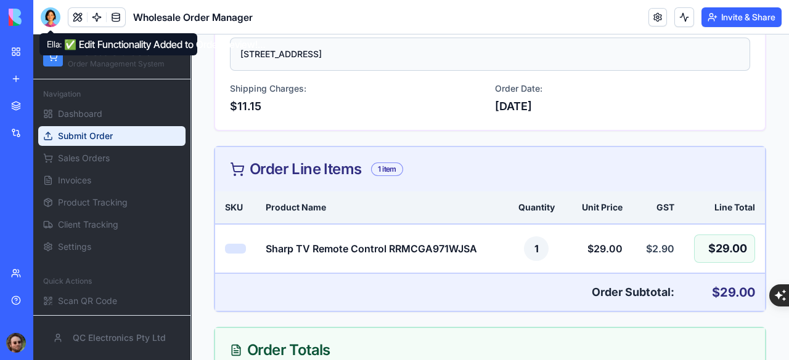
scroll to position [674, 0]
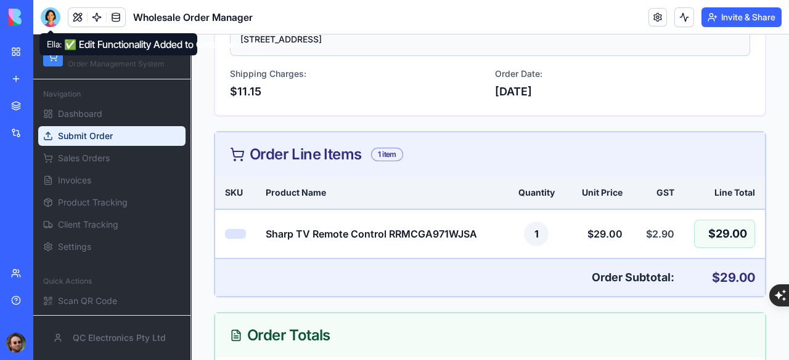
drag, startPoint x: 52, startPoint y: 27, endPoint x: 62, endPoint y: 35, distance: 12.3
click at [52, 27] on span at bounding box center [50, 30] width 6 height 6
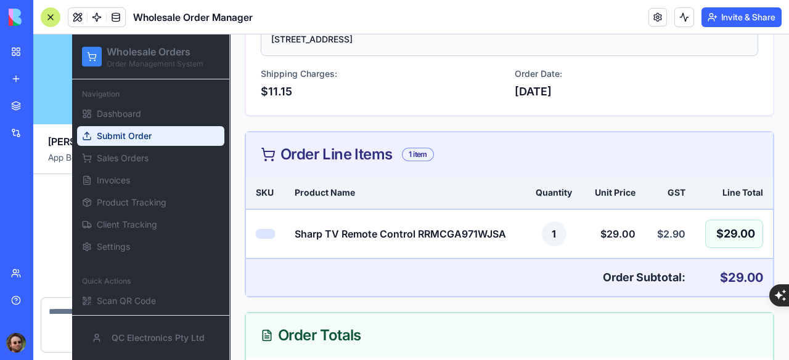
scroll to position [17398, 0]
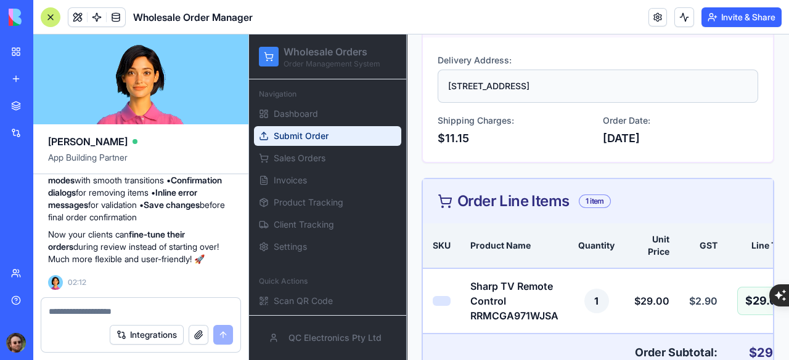
click at [99, 313] on textarea at bounding box center [141, 312] width 184 height 12
type textarea "**********"
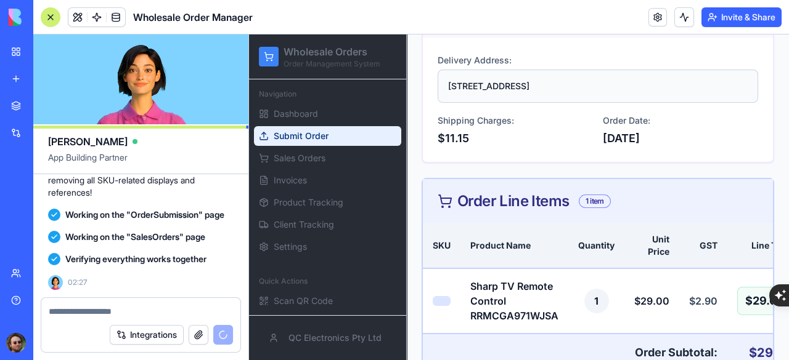
scroll to position [17982, 0]
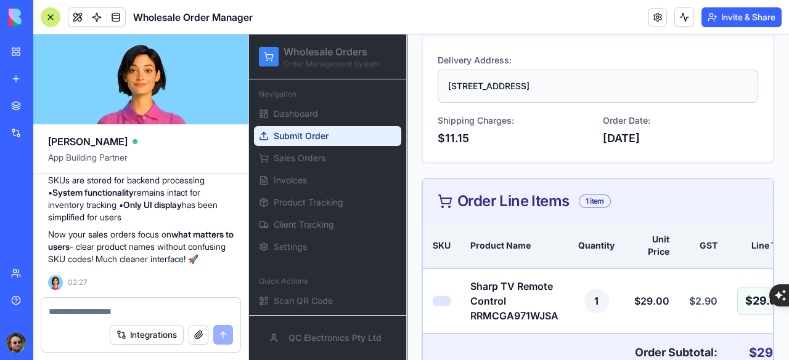
click at [52, 22] on div at bounding box center [51, 17] width 20 height 20
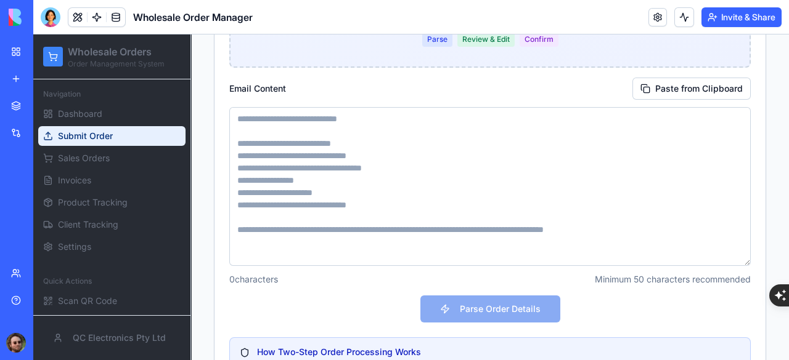
scroll to position [308, 0]
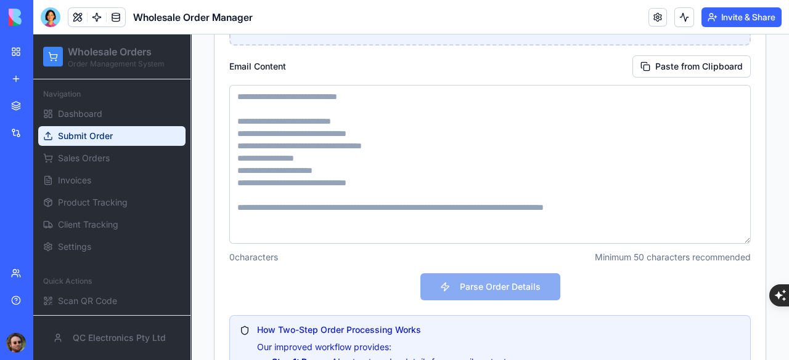
click at [393, 147] on textarea at bounding box center [489, 164] width 521 height 159
paste textarea "**********"
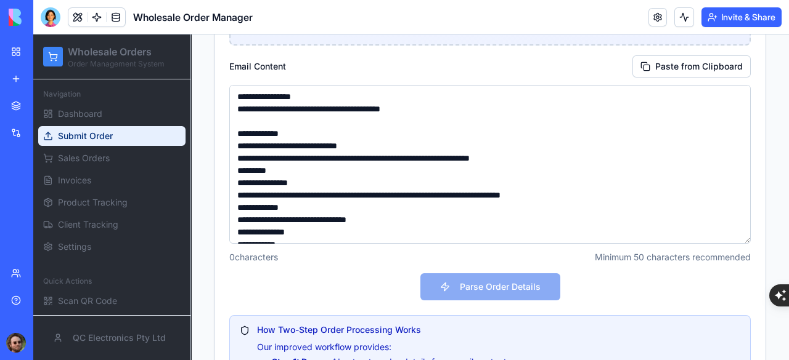
scroll to position [117, 0]
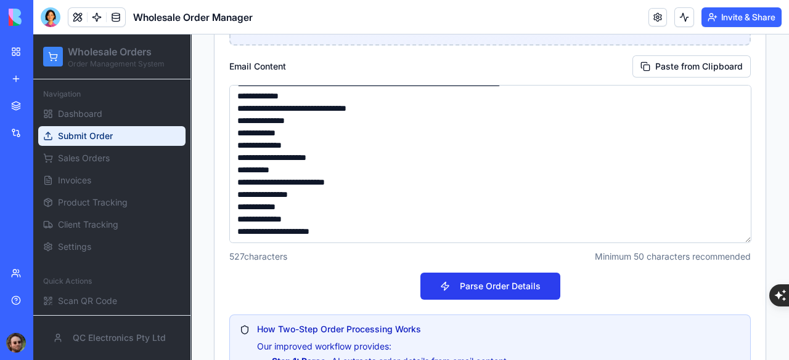
type textarea "**********"
click at [473, 292] on button "Parse Order Details" at bounding box center [490, 286] width 140 height 27
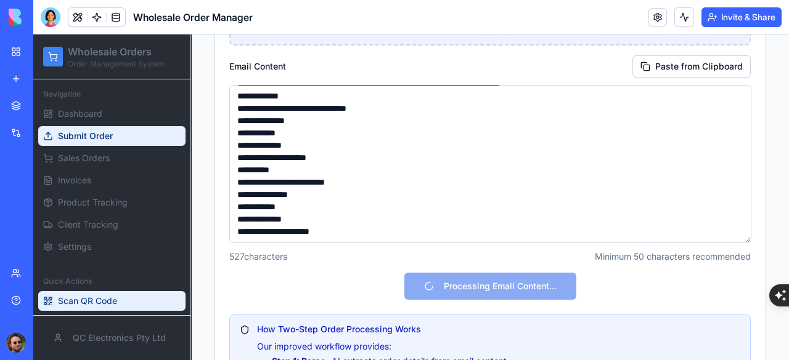
scroll to position [18, 0]
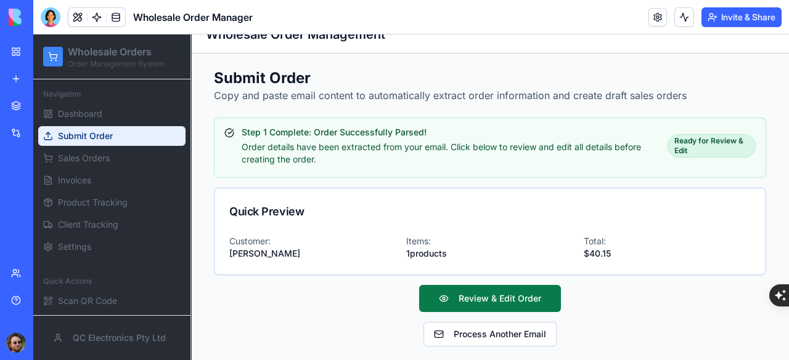
click at [502, 300] on button "Review & Edit Order" at bounding box center [490, 298] width 142 height 27
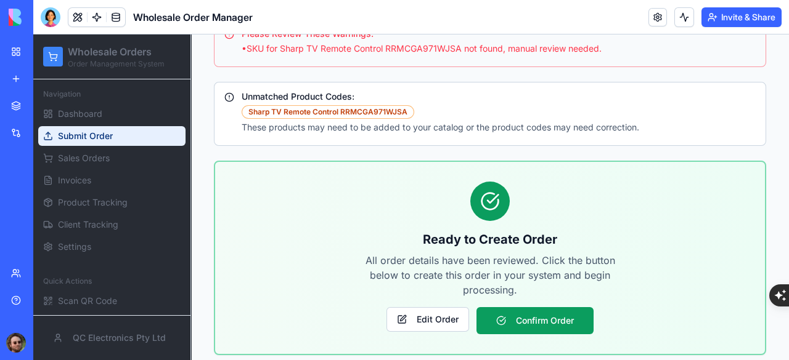
scroll to position [1227, 0]
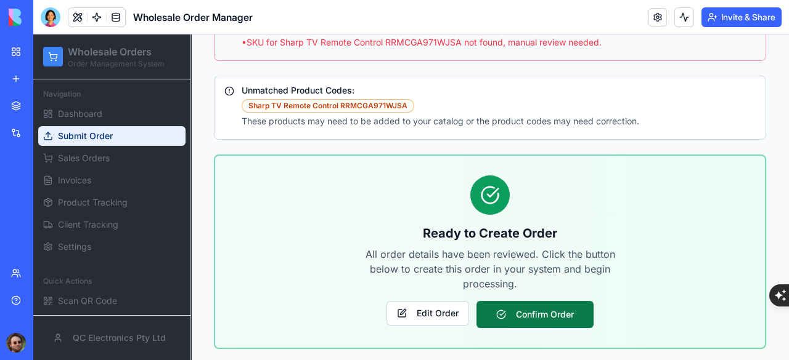
click at [556, 308] on button "Confirm Order" at bounding box center [534, 314] width 117 height 27
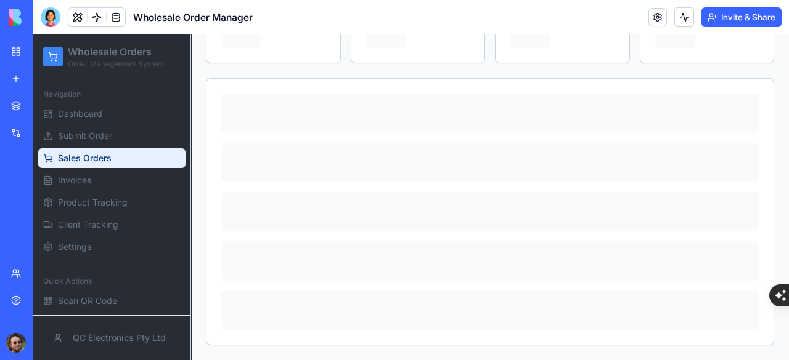
scroll to position [127, 0]
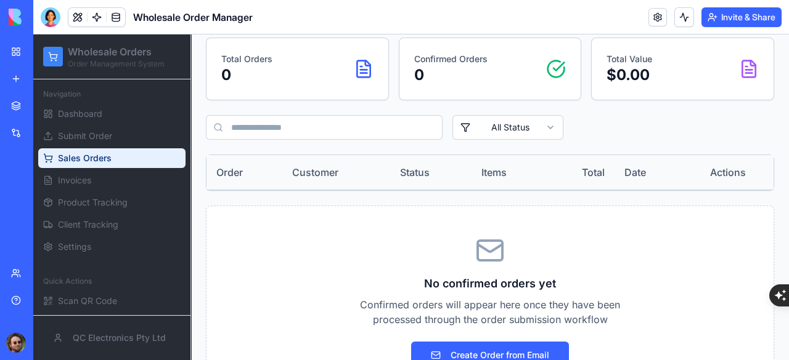
scroll to position [225, 0]
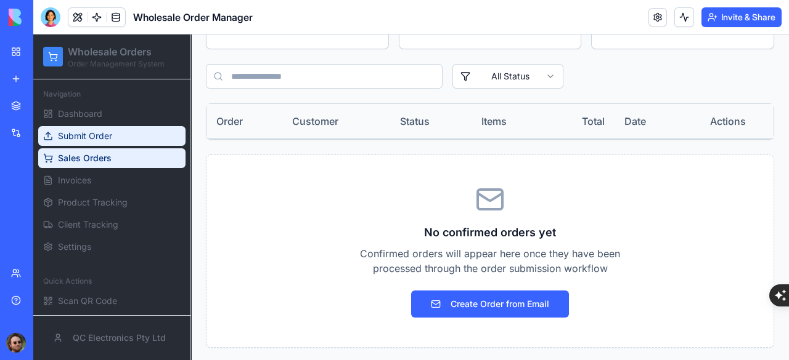
click at [91, 141] on span "Submit Order" at bounding box center [85, 136] width 54 height 12
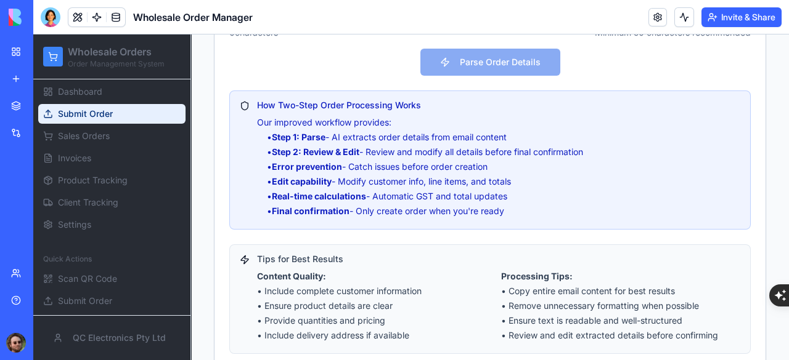
scroll to position [555, 0]
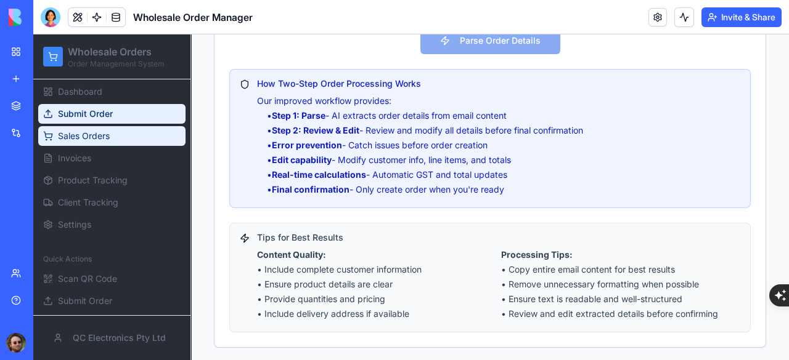
click at [92, 132] on span "Sales Orders" at bounding box center [84, 136] width 52 height 12
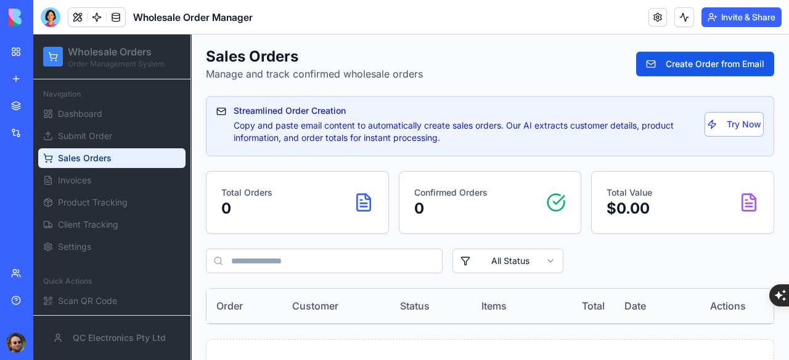
scroll to position [225, 0]
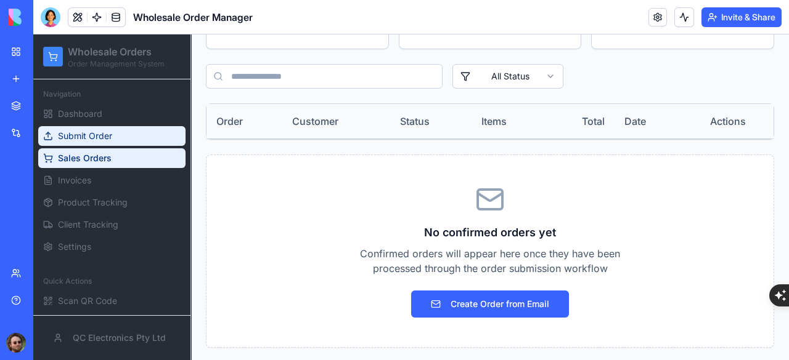
click at [86, 131] on span "Submit Order" at bounding box center [85, 136] width 54 height 12
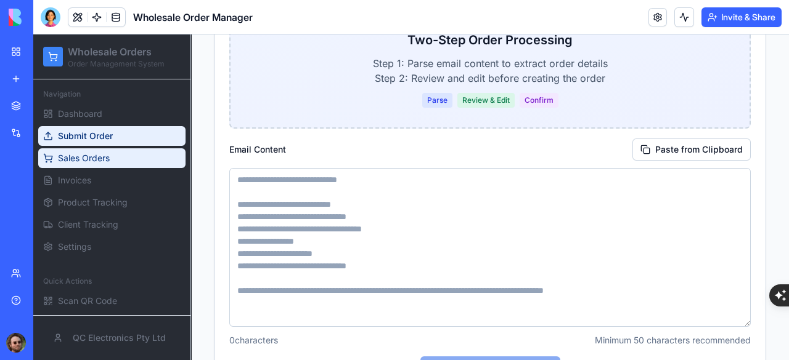
click at [110, 168] on link "Sales Orders" at bounding box center [111, 159] width 147 height 20
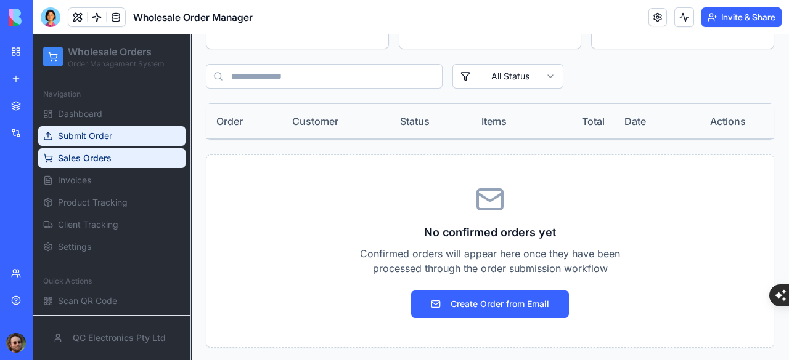
click at [113, 138] on link "Submit Order" at bounding box center [111, 136] width 147 height 20
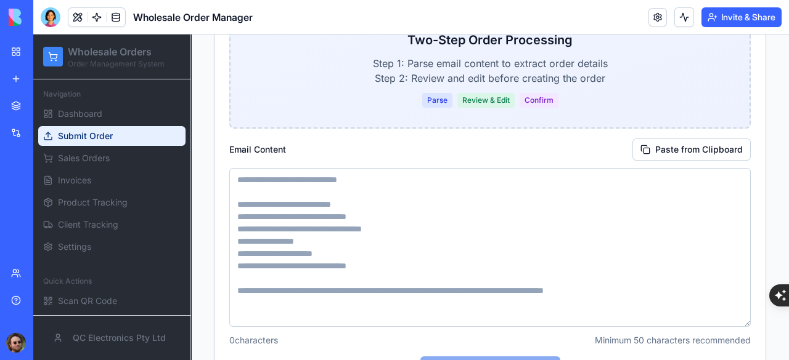
click at [91, 160] on span "Sales Orders" at bounding box center [84, 158] width 52 height 12
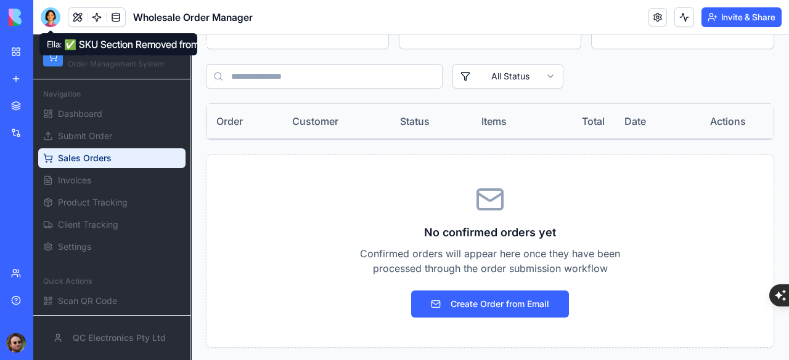
click at [44, 22] on div at bounding box center [51, 17] width 20 height 20
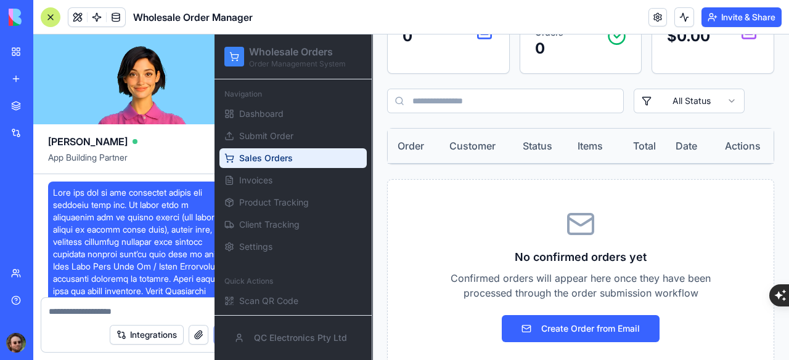
scroll to position [17982, 0]
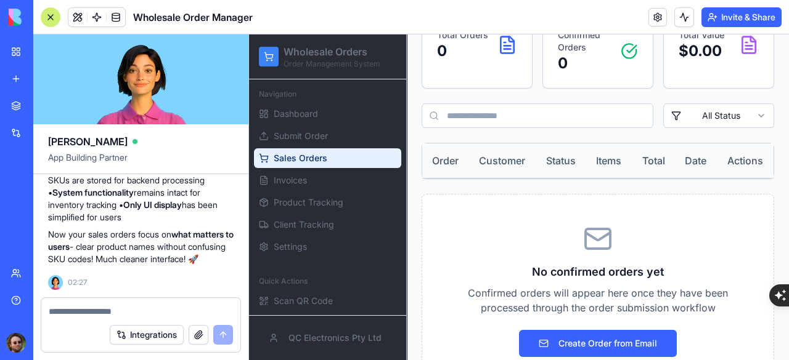
click at [119, 309] on textarea at bounding box center [141, 312] width 184 height 12
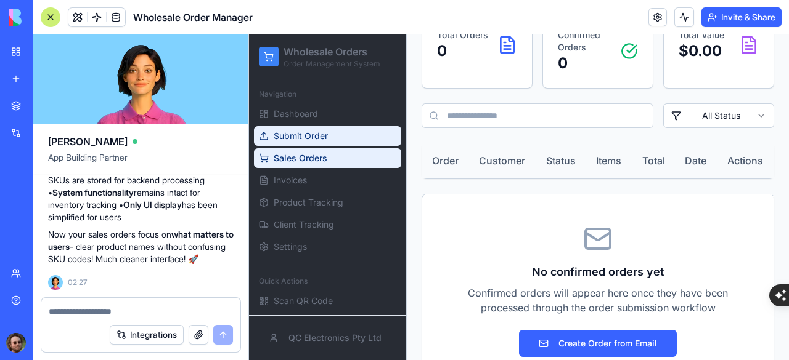
click at [332, 138] on link "Submit Order" at bounding box center [327, 136] width 147 height 20
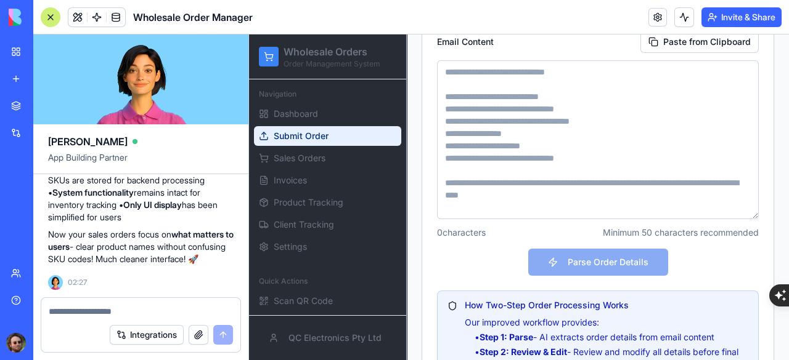
scroll to position [348, 0]
click at [546, 120] on textarea at bounding box center [598, 139] width 322 height 159
click at [467, 72] on textarea at bounding box center [598, 139] width 322 height 159
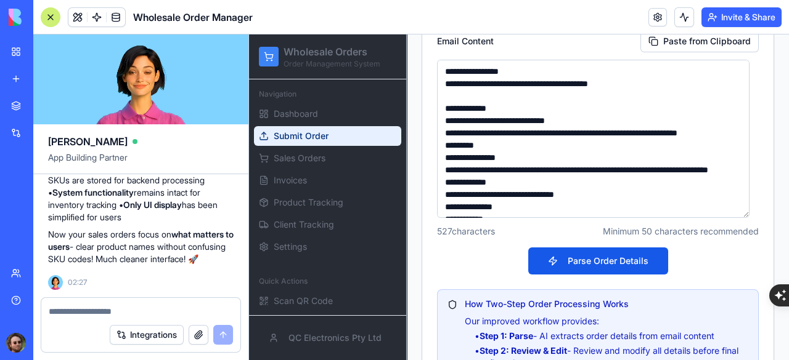
scroll to position [142, 0]
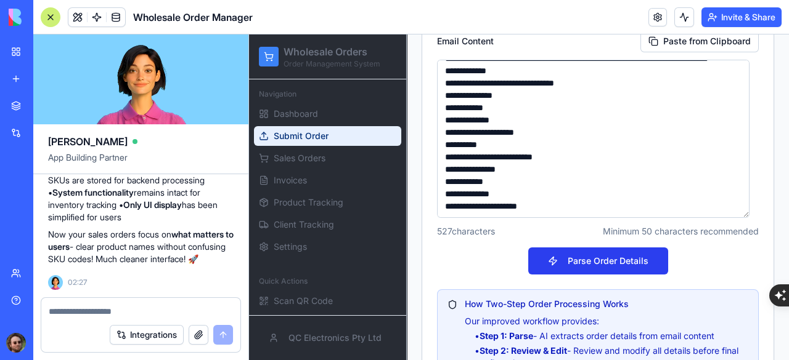
type textarea "**********"
click at [580, 257] on button "Parse Order Details" at bounding box center [598, 261] width 140 height 27
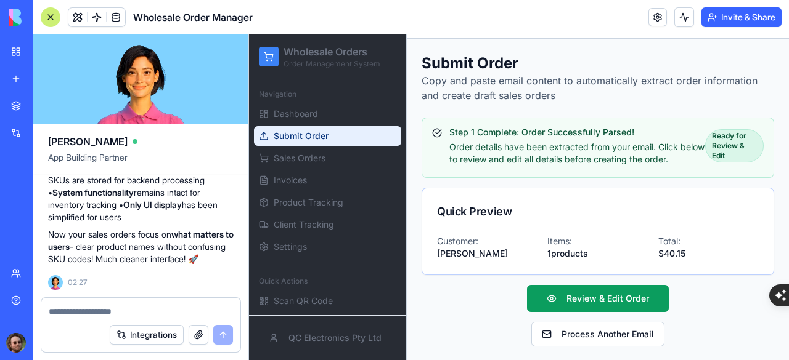
scroll to position [17982, 0]
click at [113, 315] on textarea at bounding box center [141, 312] width 184 height 12
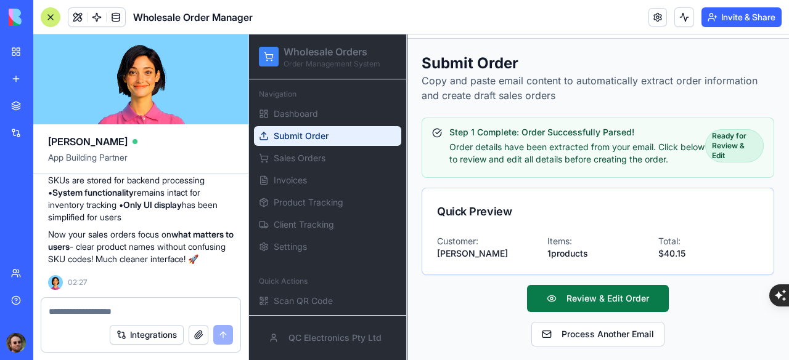
click at [559, 296] on button "Review & Edit Order" at bounding box center [598, 298] width 142 height 27
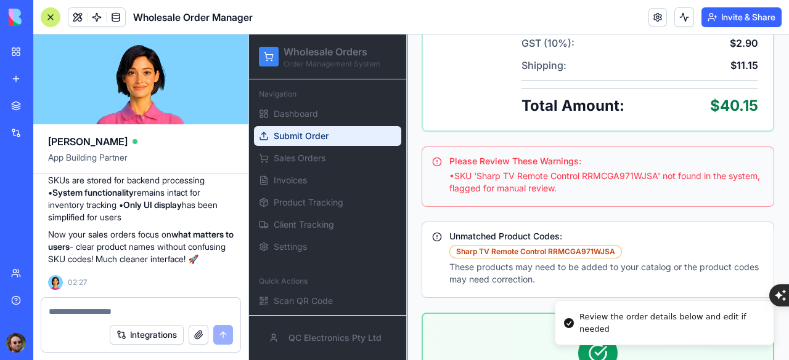
scroll to position [1142, 0]
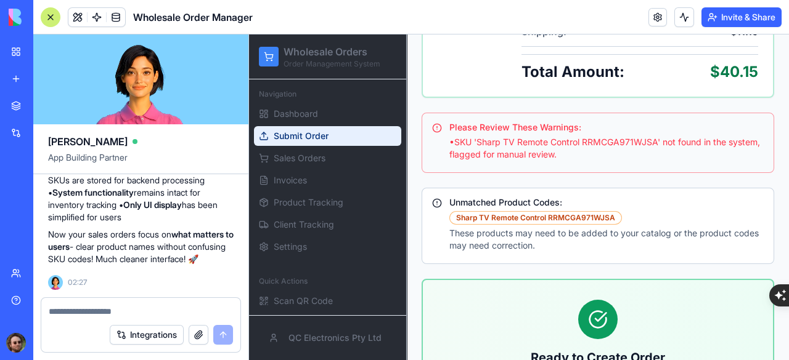
click at [149, 304] on div at bounding box center [140, 308] width 199 height 20
click at [134, 304] on div at bounding box center [140, 308] width 199 height 20
click at [126, 312] on textarea at bounding box center [141, 312] width 184 height 12
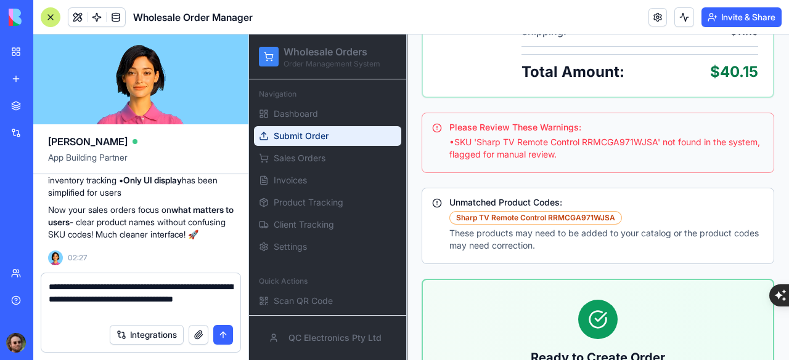
type textarea "**********"
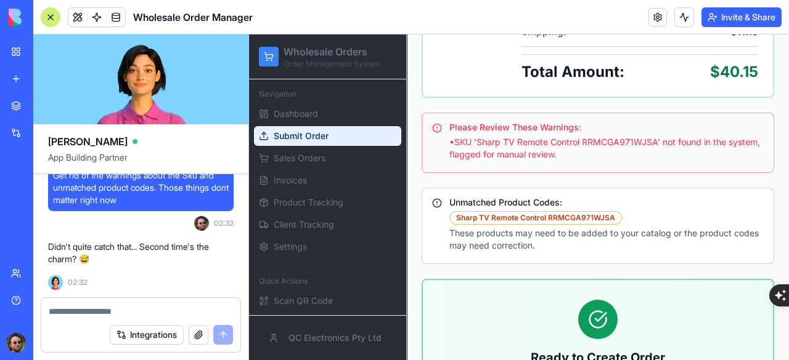
scroll to position [18051, 0]
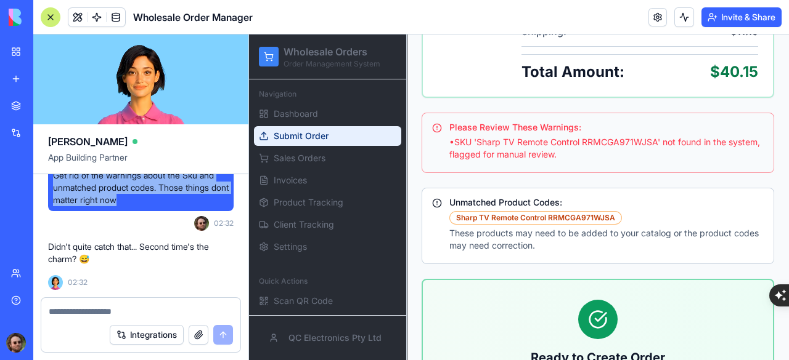
drag, startPoint x: 55, startPoint y: 238, endPoint x: 163, endPoint y: 272, distance: 113.2
click at [163, 211] on div "Get rid of the warnings about the Sku and unmatched product codes. Those things…" at bounding box center [140, 188] width 185 height 47
copy span "Get rid of the warnings about the Sku and unmatched product codes. Those things…"
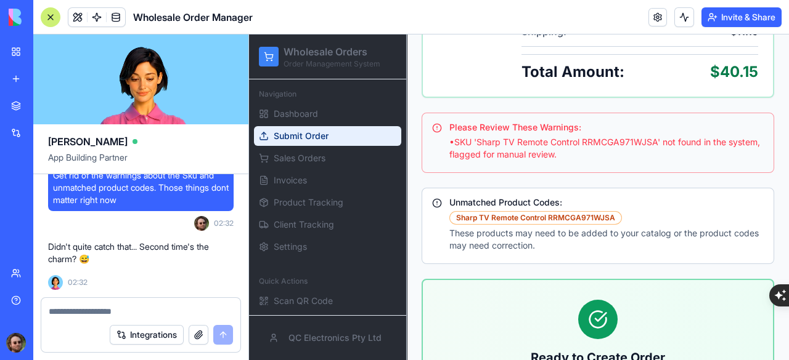
click at [93, 306] on textarea at bounding box center [141, 312] width 185 height 12
paste textarea "**********"
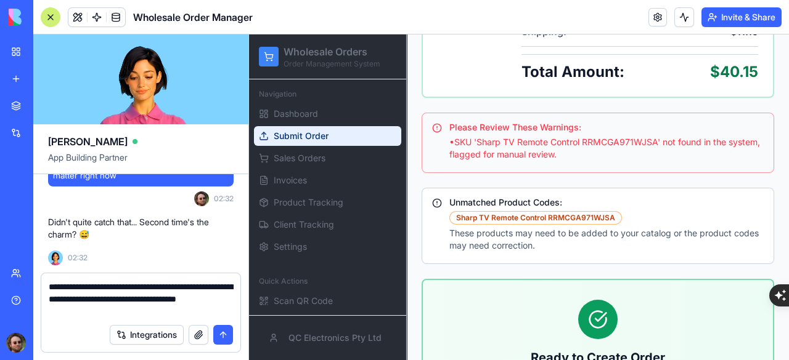
type textarea "**********"
click at [219, 334] on button "submit" at bounding box center [223, 335] width 20 height 20
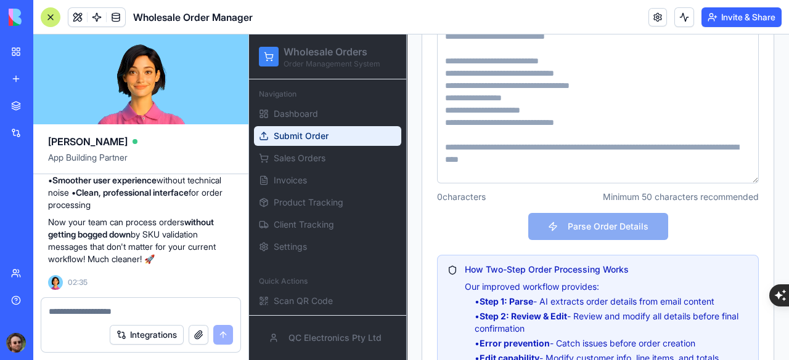
scroll to position [385, 0]
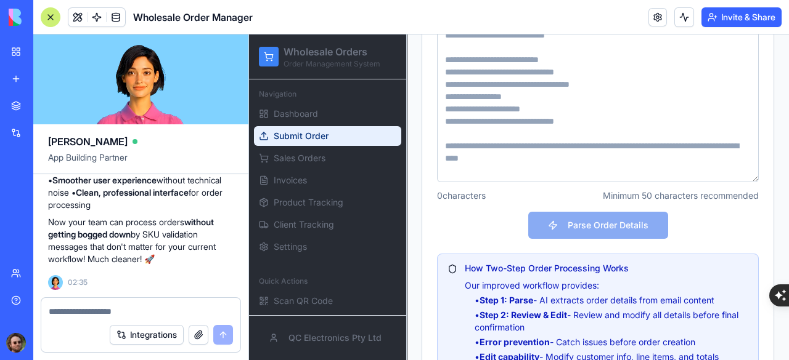
click at [545, 84] on textarea at bounding box center [598, 102] width 322 height 159
paste textarea "**********"
type textarea "**********"
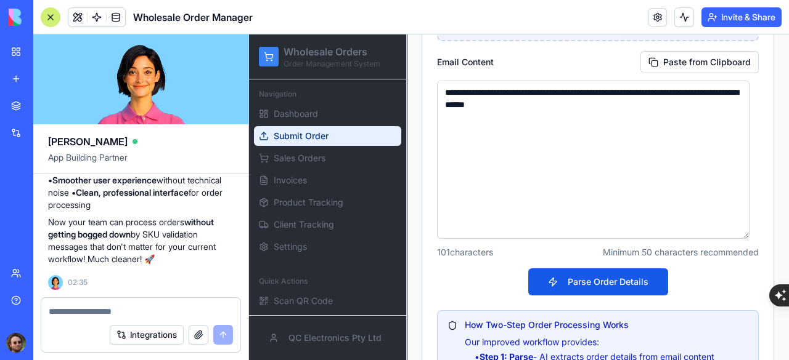
scroll to position [261, 0]
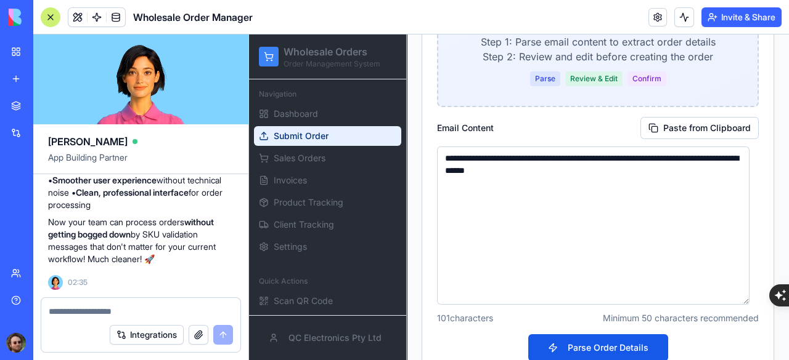
drag, startPoint x: 590, startPoint y: 172, endPoint x: 430, endPoint y: 149, distance: 161.8
click at [431, 149] on div "**********" at bounding box center [597, 326] width 351 height 782
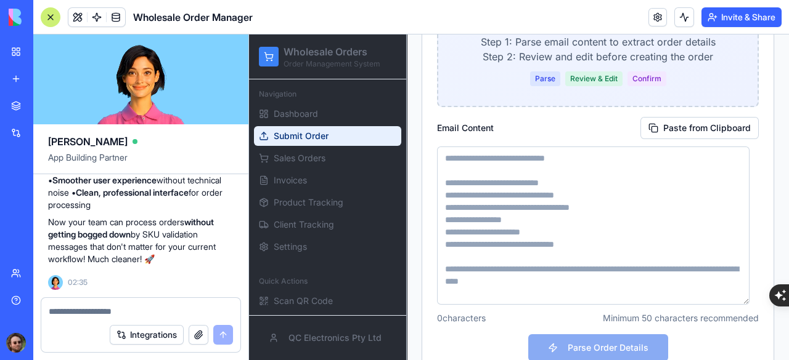
paste textarea "**********"
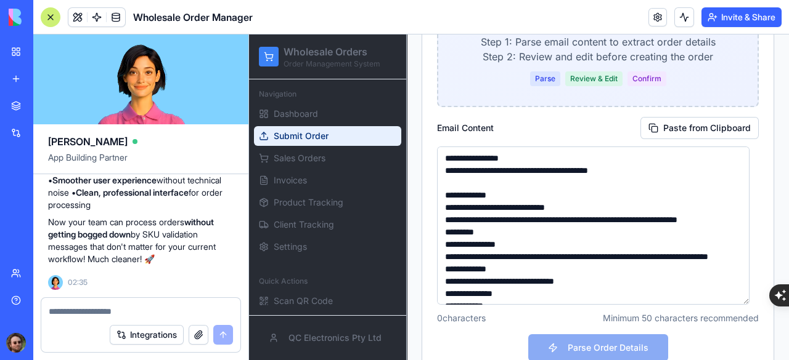
scroll to position [142, 0]
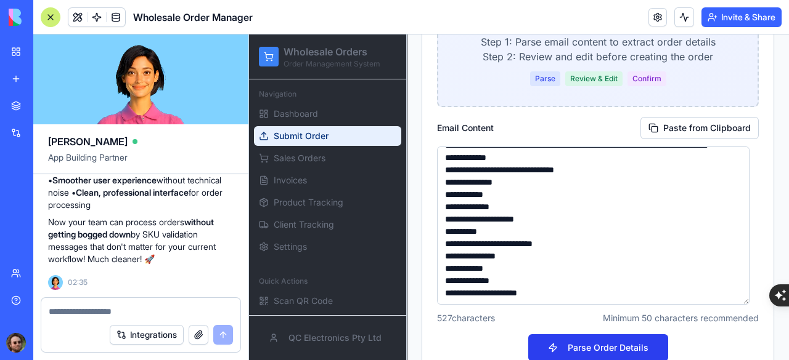
type textarea "**********"
click at [621, 340] on button "Parse Order Details" at bounding box center [598, 348] width 140 height 27
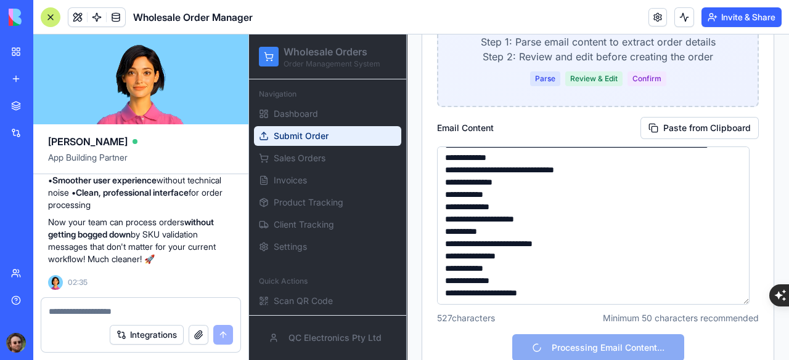
scroll to position [33, 0]
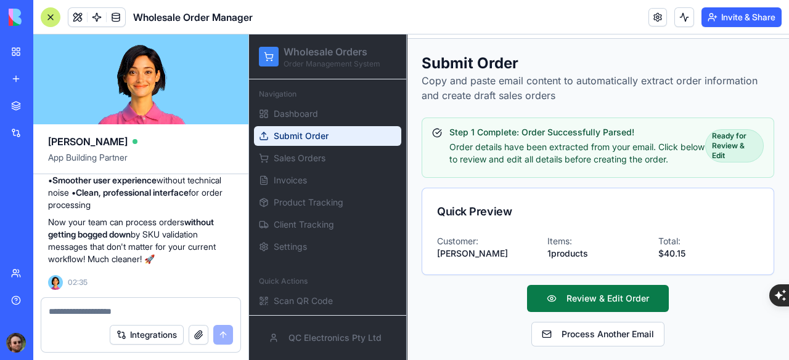
click at [613, 300] on button "Review & Edit Order" at bounding box center [598, 298] width 142 height 27
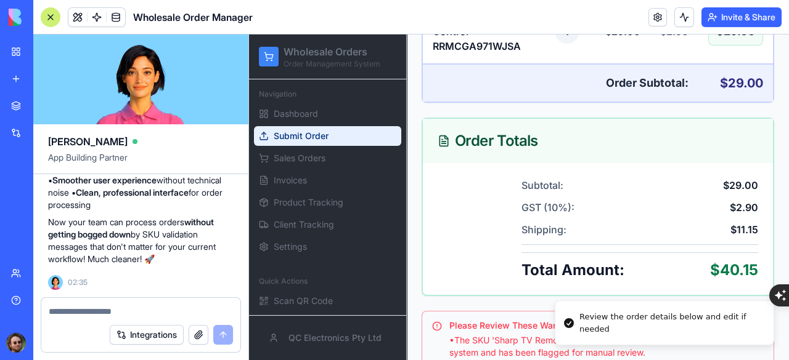
scroll to position [1081, 0]
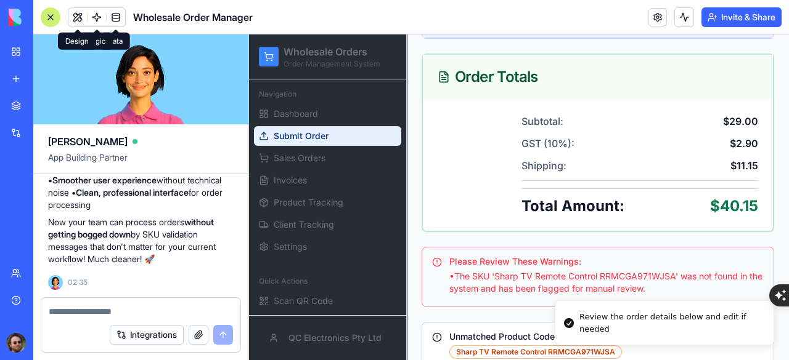
click at [46, 11] on div at bounding box center [51, 17] width 20 height 20
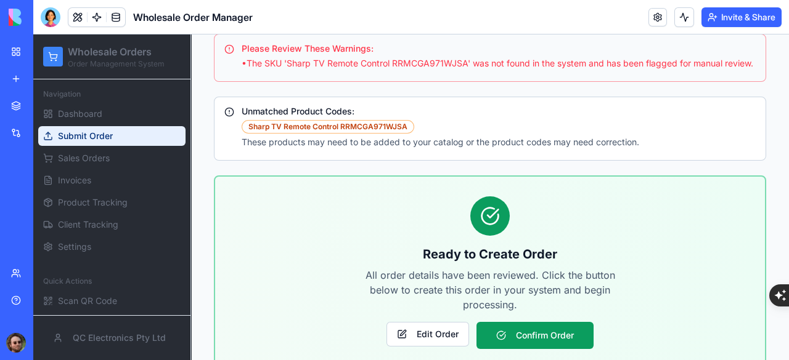
scroll to position [1240, 0]
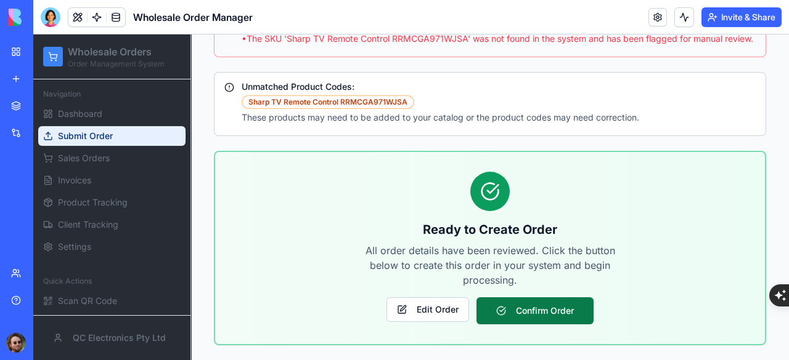
click at [527, 306] on button "Confirm Order" at bounding box center [534, 311] width 117 height 27
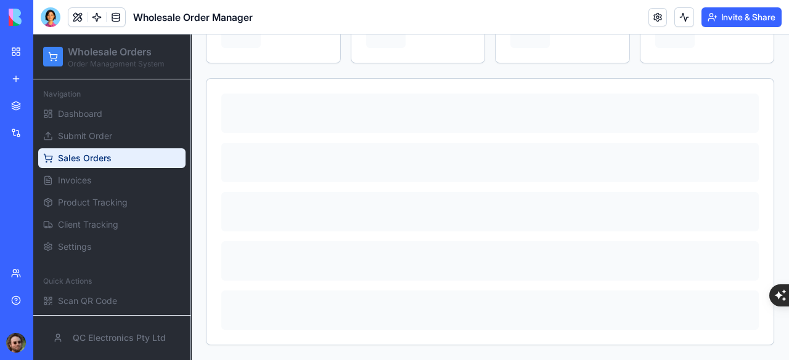
scroll to position [127, 0]
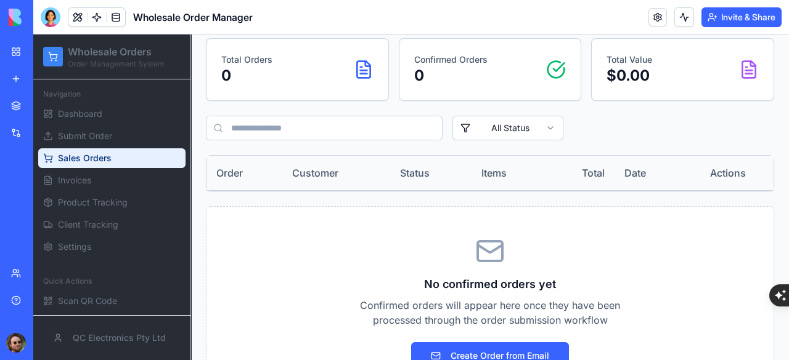
scroll to position [225, 0]
